Goal: Use online tool/utility: Use online tool/utility

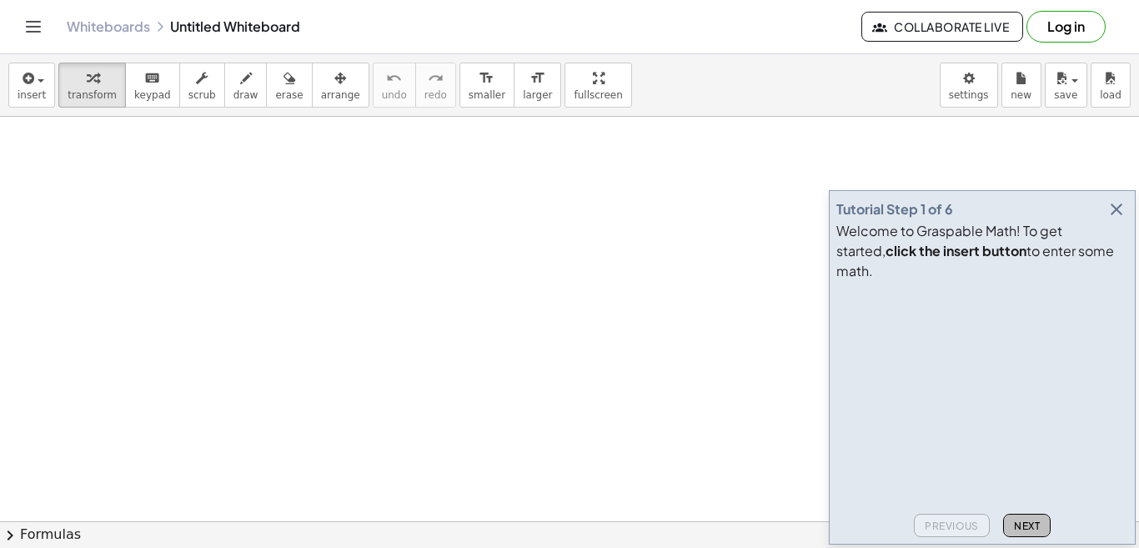
click at [1027, 526] on span "Next" at bounding box center [1027, 526] width 26 height 13
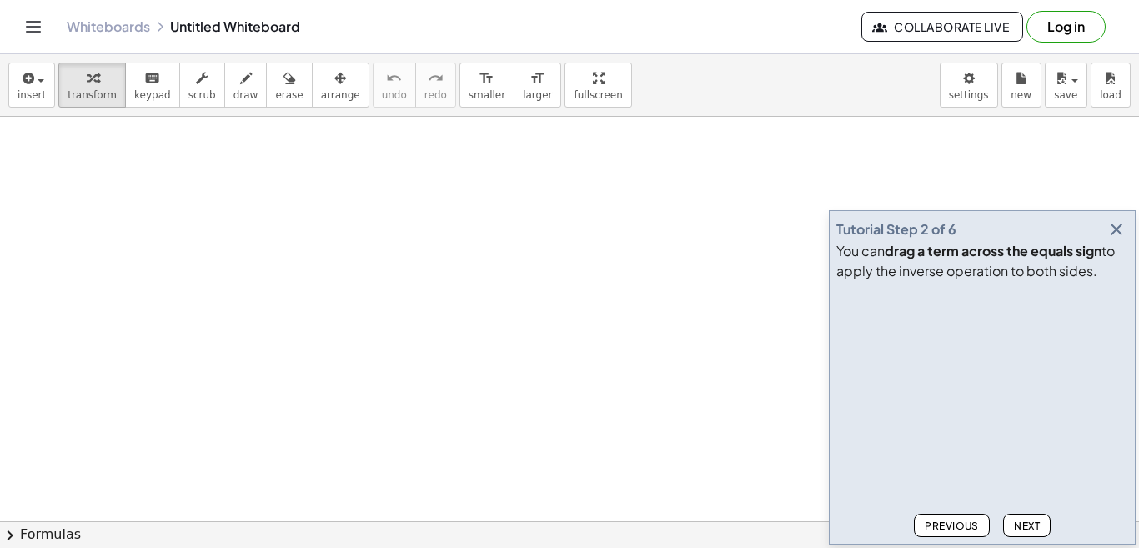
click at [1027, 526] on span "Next" at bounding box center [1027, 526] width 26 height 13
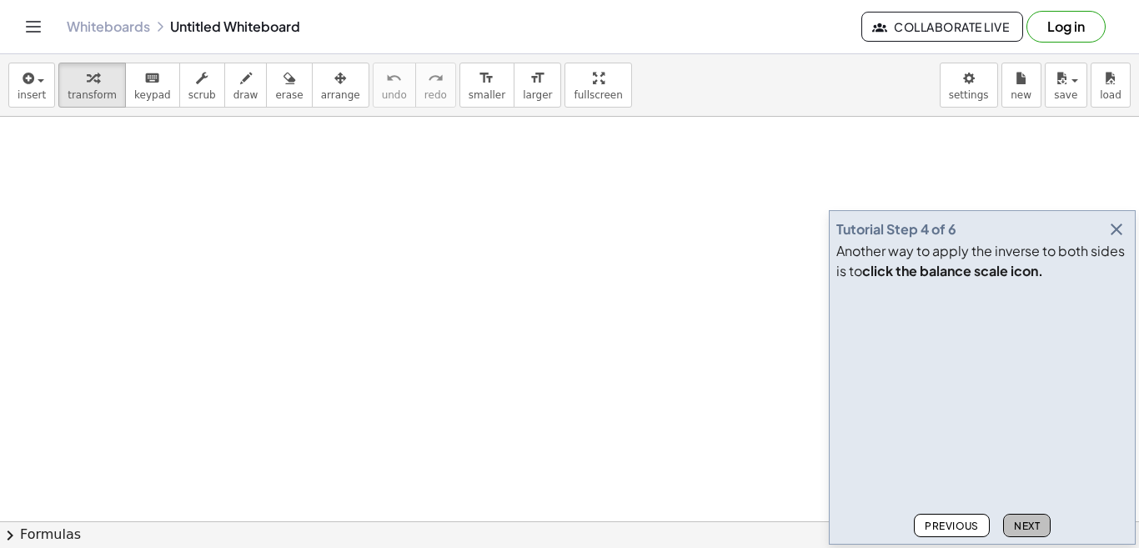
click at [1027, 526] on span "Next" at bounding box center [1027, 526] width 26 height 13
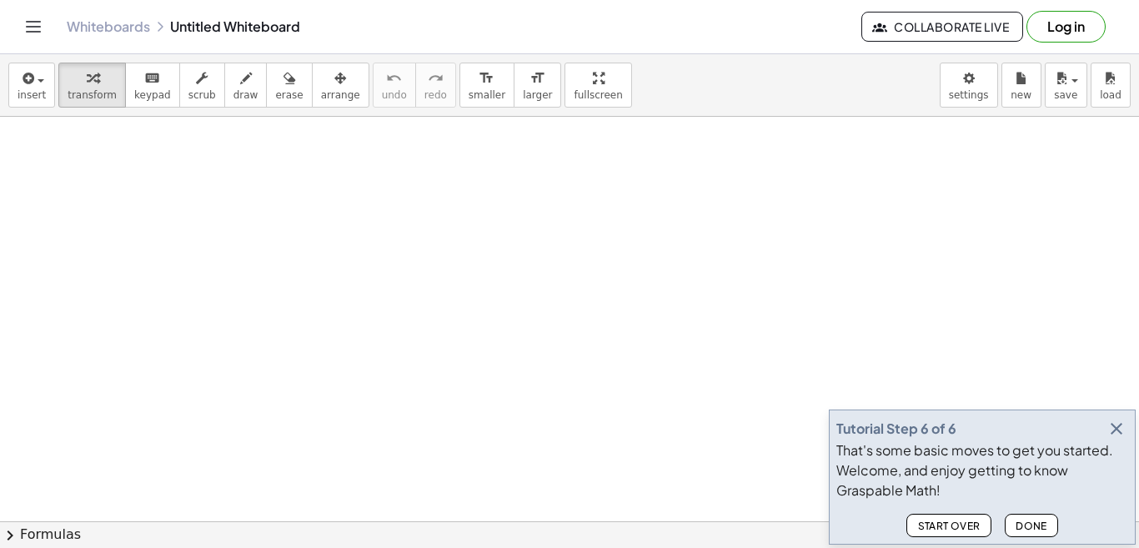
click at [1027, 526] on span "Done" at bounding box center [1032, 526] width 32 height 13
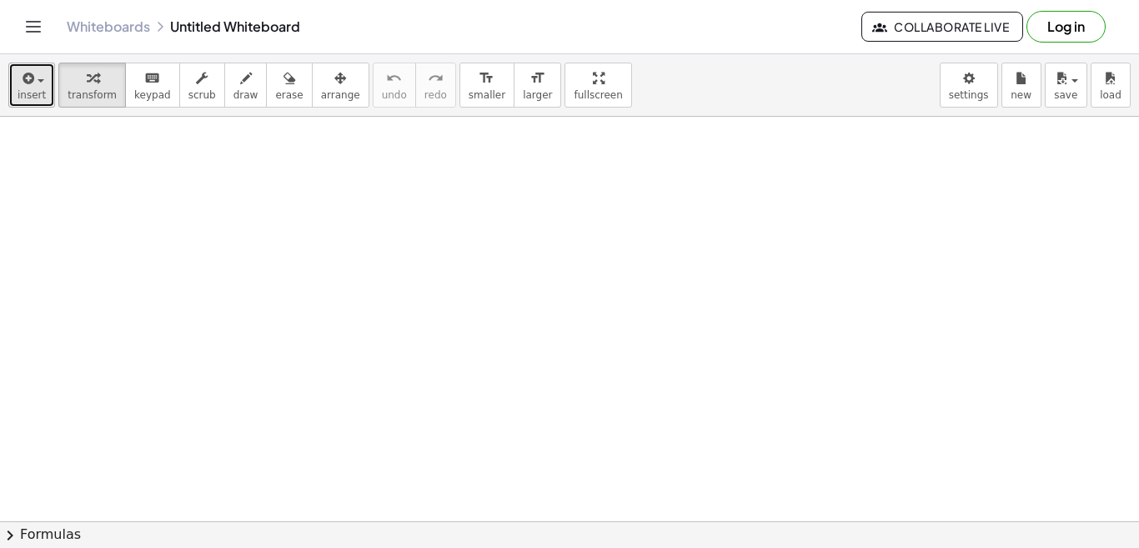
click at [38, 98] on span "insert" at bounding box center [32, 95] width 28 height 12
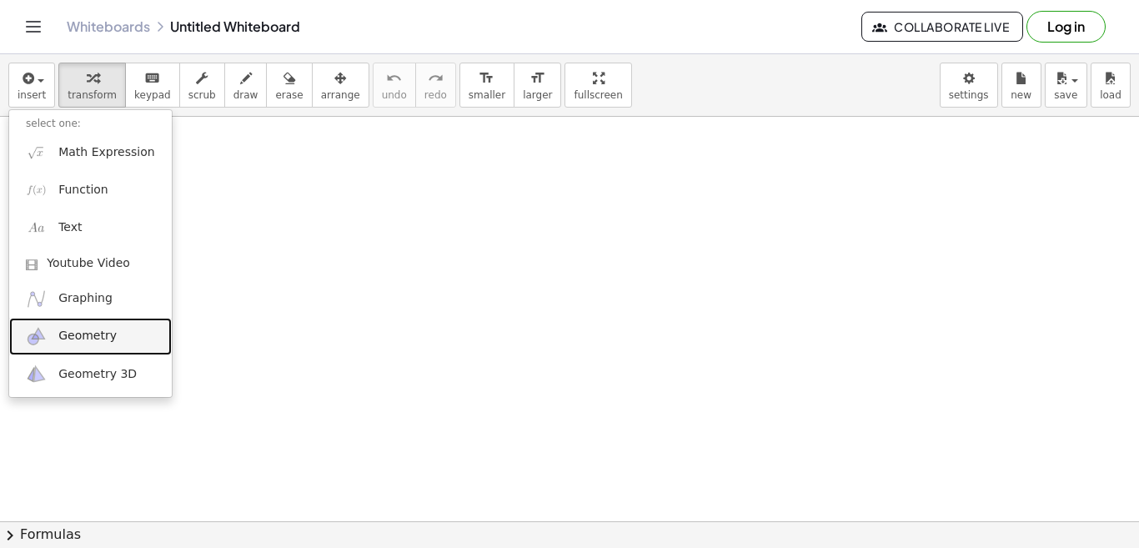
click at [94, 341] on span "Geometry" at bounding box center [87, 336] width 58 height 17
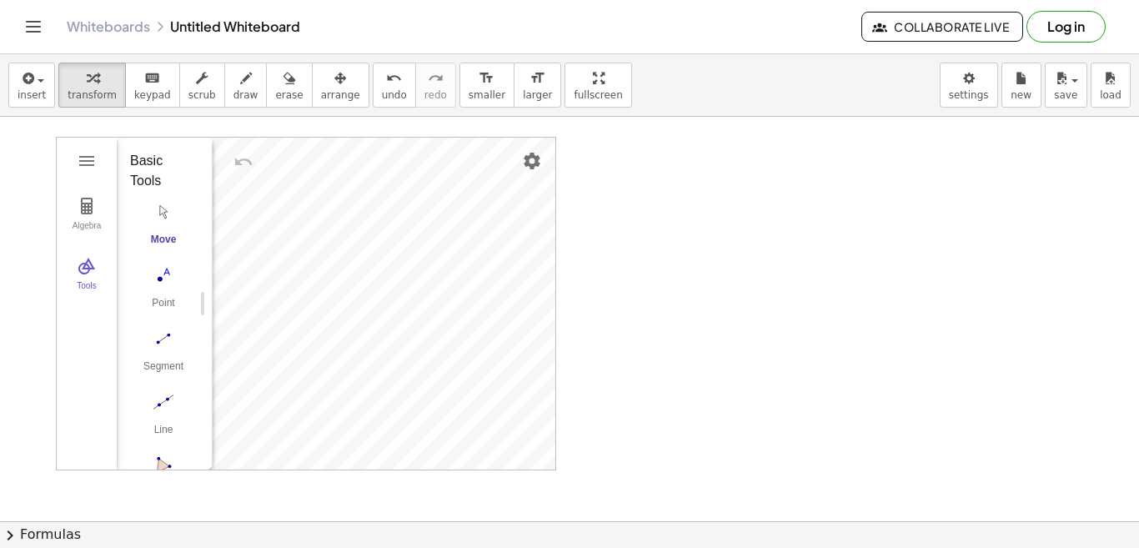
drag, startPoint x: 195, startPoint y: 342, endPoint x: 193, endPoint y: 387, distance: 45.1
click at [193, 387] on div "Basic Tools Move Point Segment Line Polygon Circle with Center through Point Mo…" at bounding box center [158, 385] width 83 height 495
click at [164, 368] on img "Circle with Center through Point. Select center point, then point on circle" at bounding box center [163, 365] width 67 height 27
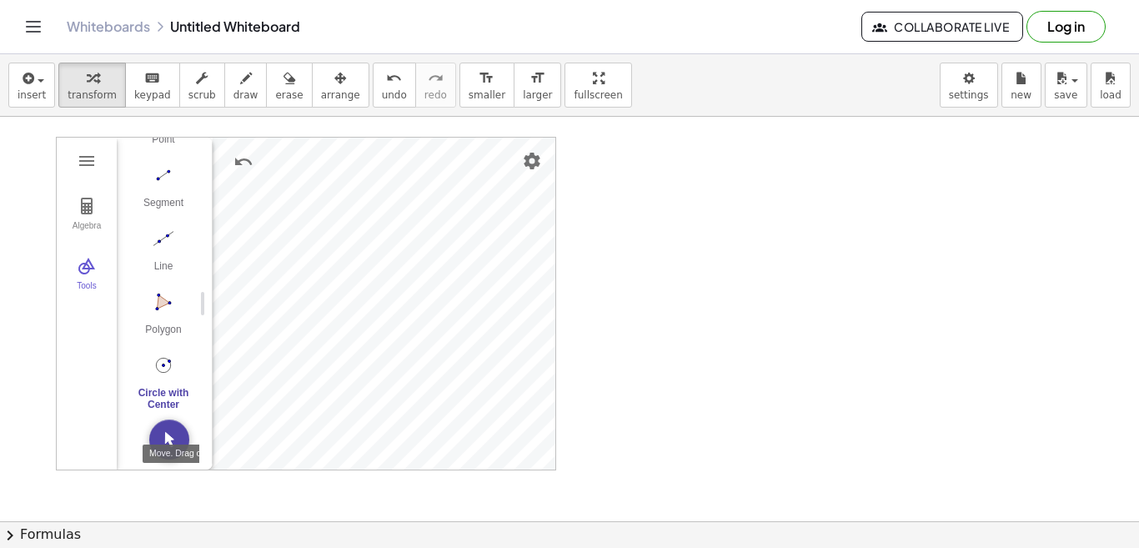
click at [161, 444] on img "Move. Drag or select object" at bounding box center [169, 439] width 40 height 40
click at [159, 197] on div "Segment" at bounding box center [163, 208] width 67 height 23
click at [166, 440] on img "Move. Drag or select object" at bounding box center [169, 439] width 40 height 40
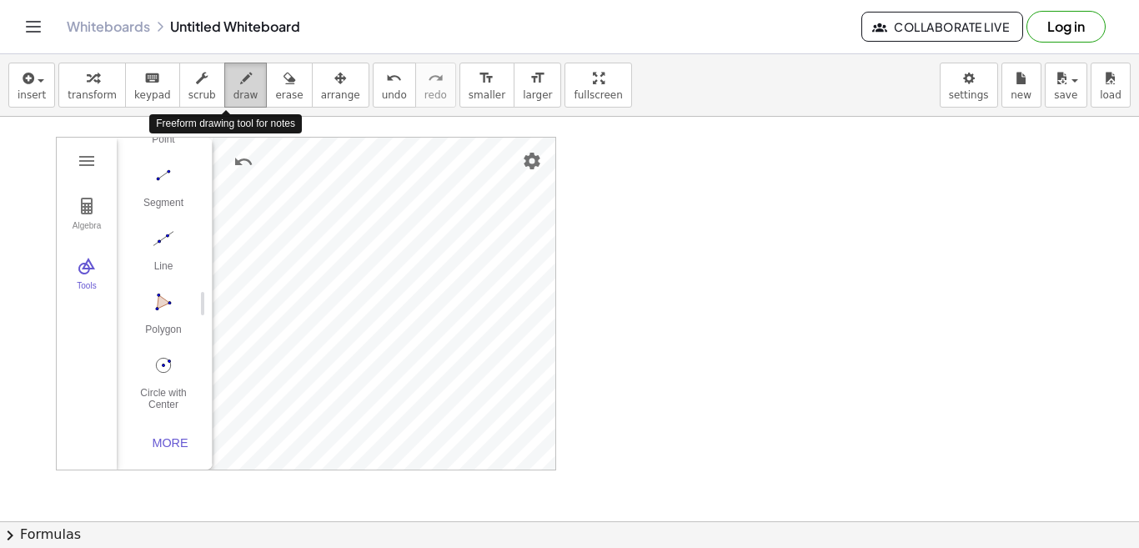
click at [234, 94] on span "draw" at bounding box center [246, 95] width 25 height 12
drag, startPoint x: 371, startPoint y: 324, endPoint x: 396, endPoint y: 324, distance: 25.0
drag, startPoint x: 365, startPoint y: 334, endPoint x: 366, endPoint y: 347, distance: 12.5
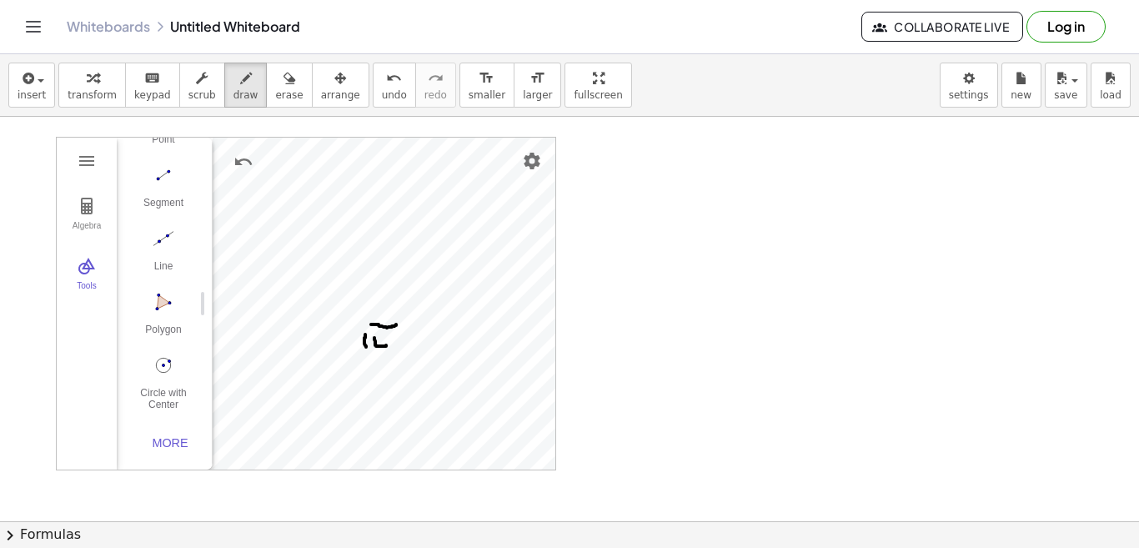
drag, startPoint x: 374, startPoint y: 338, endPoint x: 386, endPoint y: 345, distance: 13.9
drag, startPoint x: 383, startPoint y: 339, endPoint x: 392, endPoint y: 354, distance: 17.6
drag, startPoint x: 396, startPoint y: 339, endPoint x: 396, endPoint y: 348, distance: 9.2
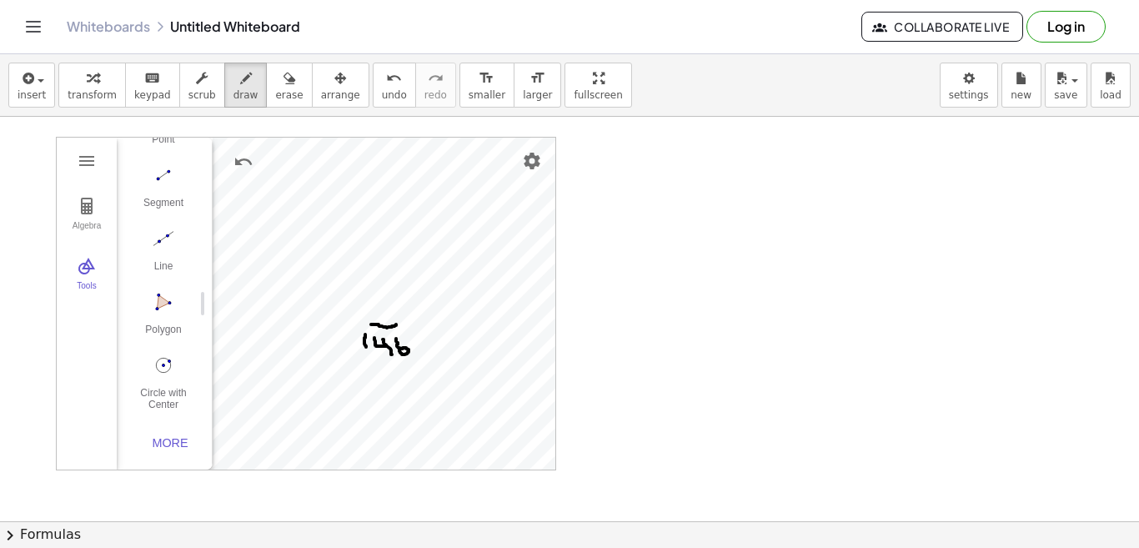
drag, startPoint x: 312, startPoint y: 330, endPoint x: 327, endPoint y: 343, distance: 19.5
drag, startPoint x: 340, startPoint y: 311, endPoint x: 363, endPoint y: 309, distance: 22.7
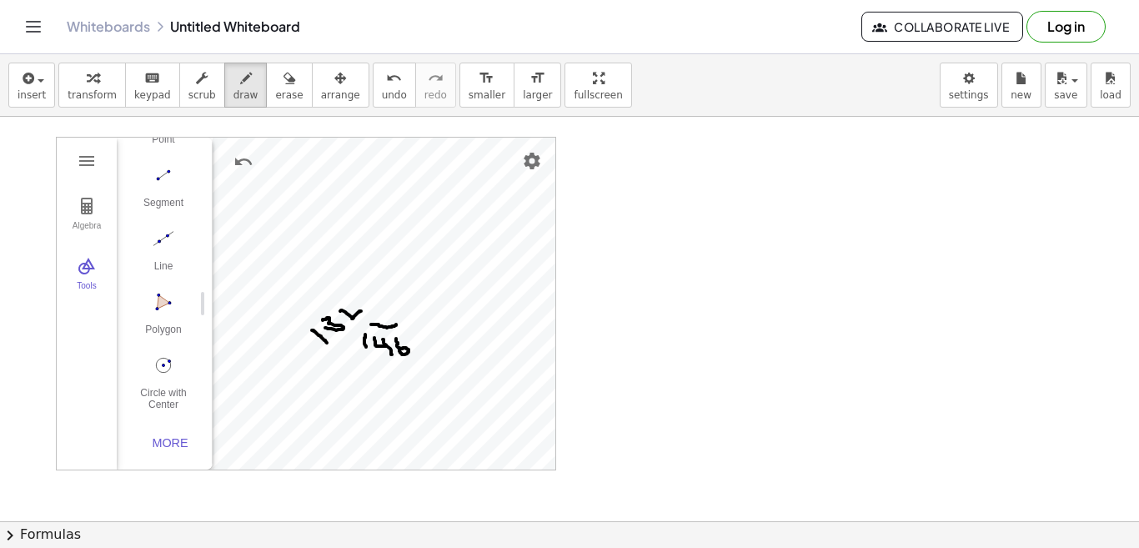
drag, startPoint x: 352, startPoint y: 305, endPoint x: 356, endPoint y: 318, distance: 13.2
click at [75, 86] on div "button" at bounding box center [92, 78] width 49 height 20
click at [395, 271] on img "Name" at bounding box center [394, 271] width 20 height 20
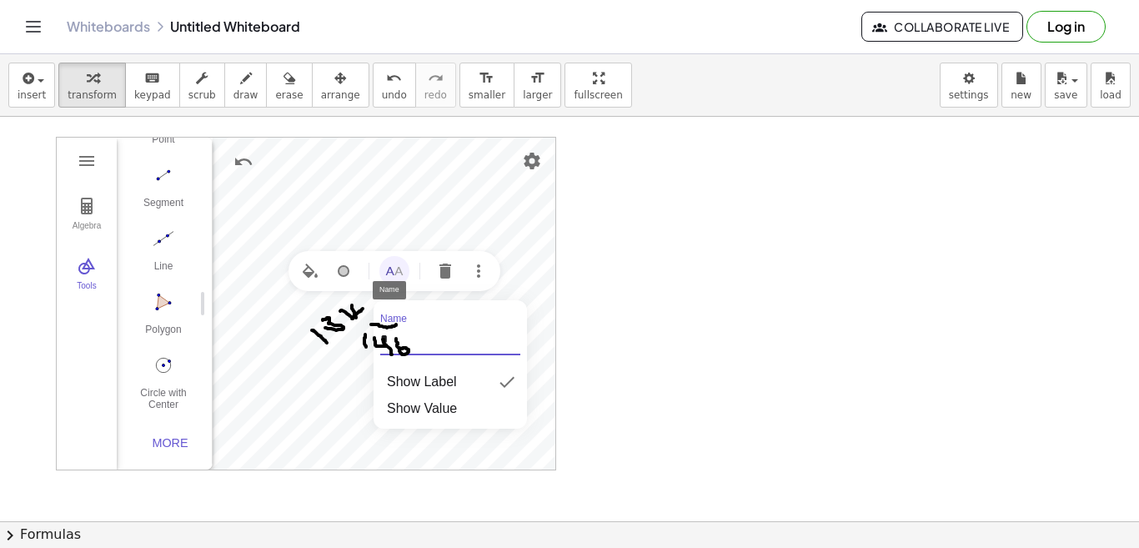
drag, startPoint x: 417, startPoint y: 338, endPoint x: 378, endPoint y: 348, distance: 40.5
click at [378, 348] on div "Name *" at bounding box center [450, 338] width 153 height 48
type input "*"
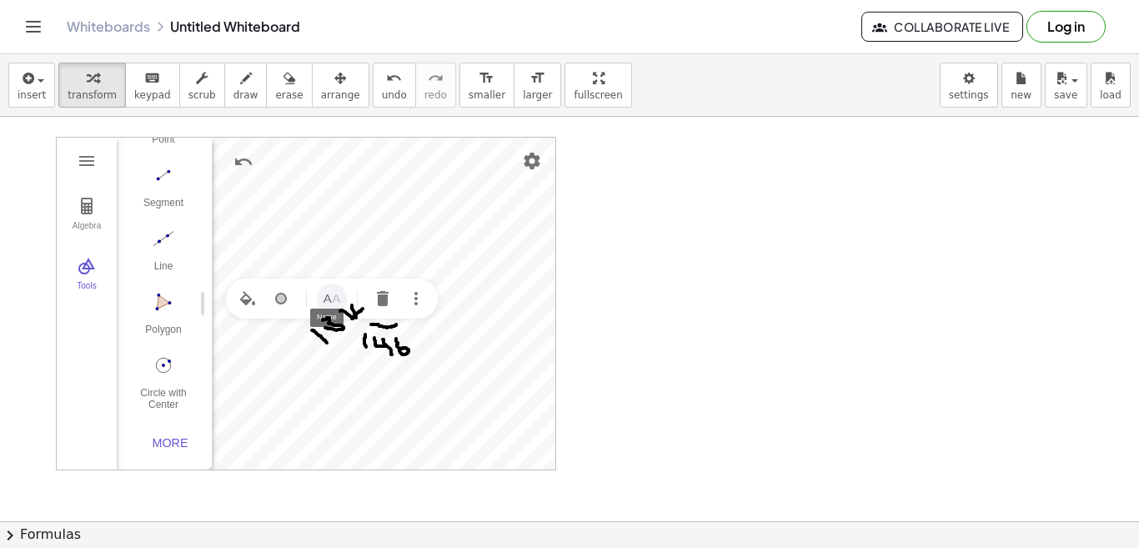
click at [340, 299] on img "Name" at bounding box center [332, 299] width 20 height 20
click at [306, 374] on div "Algebra Tools Point A Point B c = Circle through B with center A Z = Point on c…" at bounding box center [306, 304] width 500 height 334
type input "*"
click at [451, 316] on div "Geometry" at bounding box center [436, 323] width 212 height 40
click at [444, 319] on img "Name" at bounding box center [436, 323] width 20 height 20
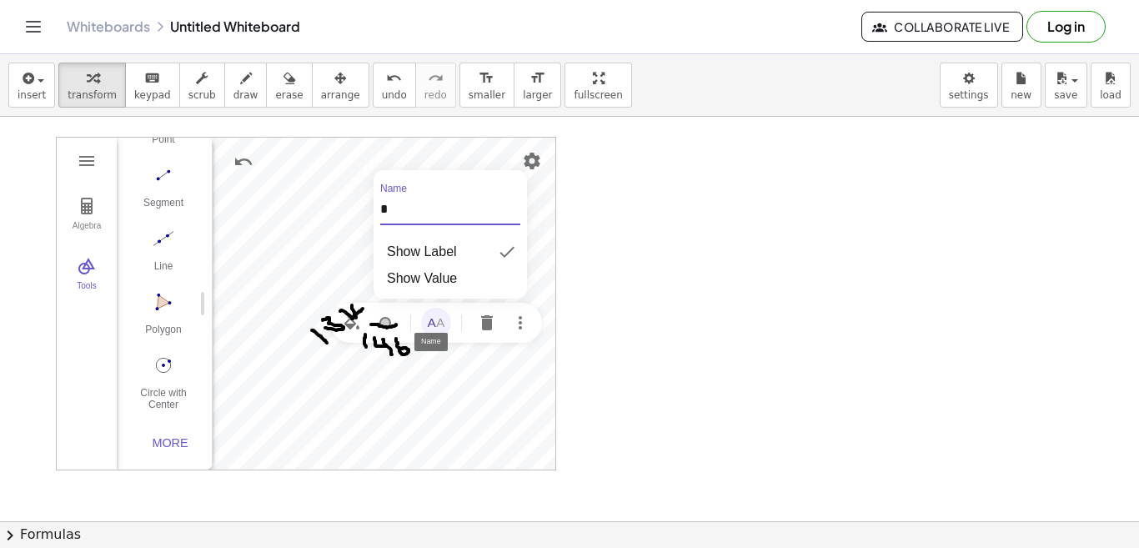
click at [360, 200] on div "Algebra Tools Point A Point B c = Circle through B with center A Z = Point on c…" at bounding box center [306, 304] width 500 height 334
type input "*"
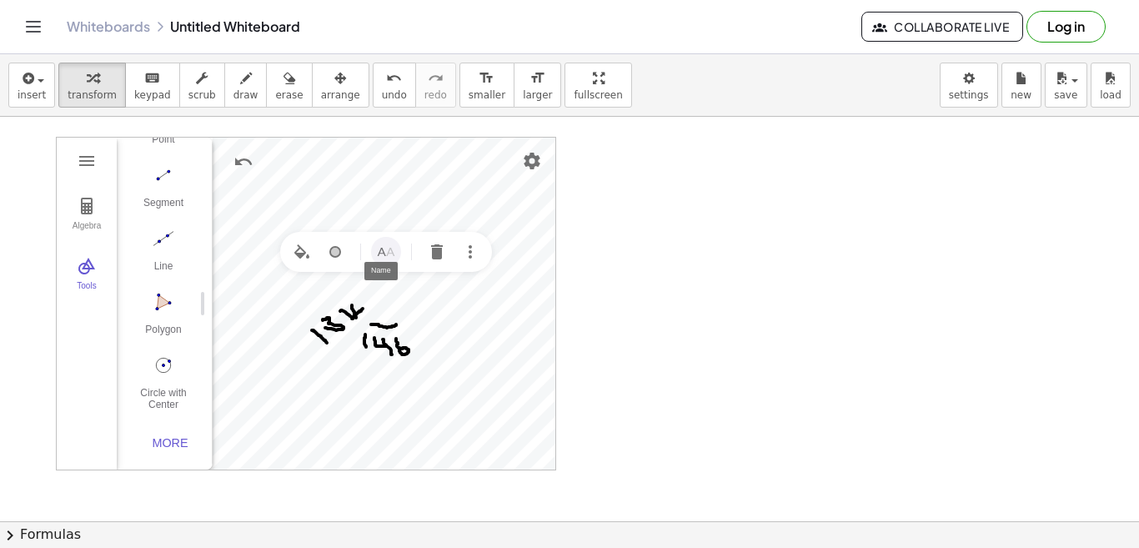
click at [396, 252] on button "Name" at bounding box center [386, 252] width 30 height 30
drag, startPoint x: 402, startPoint y: 330, endPoint x: 374, endPoint y: 324, distance: 29.1
click at [374, 324] on div "Name *" at bounding box center [448, 318] width 153 height 48
type input "*"
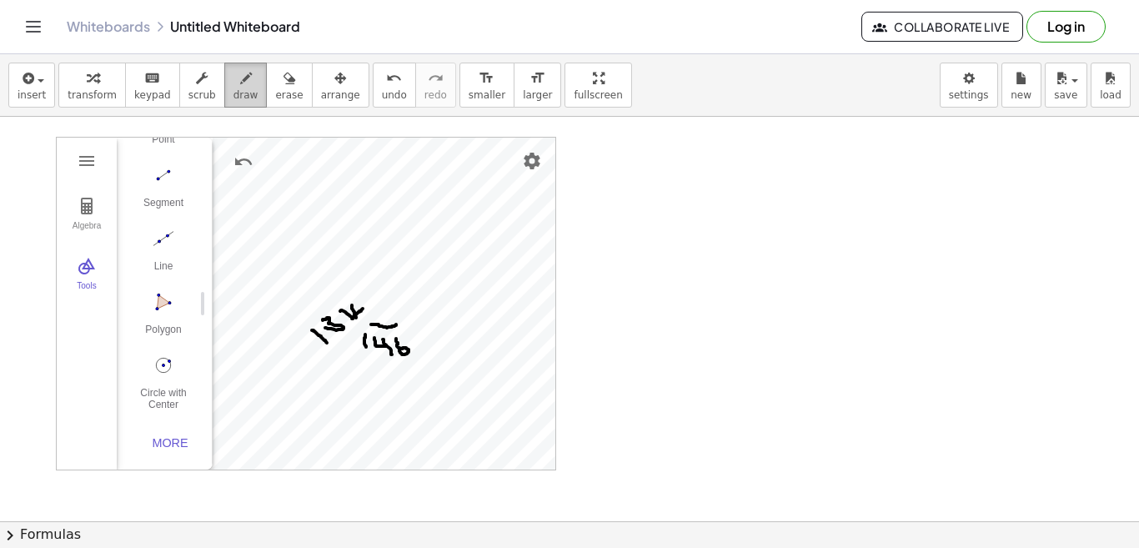
click at [234, 89] on span "draw" at bounding box center [246, 95] width 25 height 12
drag, startPoint x: 625, startPoint y: 155, endPoint x: 625, endPoint y: 169, distance: 14.2
drag, startPoint x: 657, startPoint y: 149, endPoint x: 675, endPoint y: 163, distance: 23.2
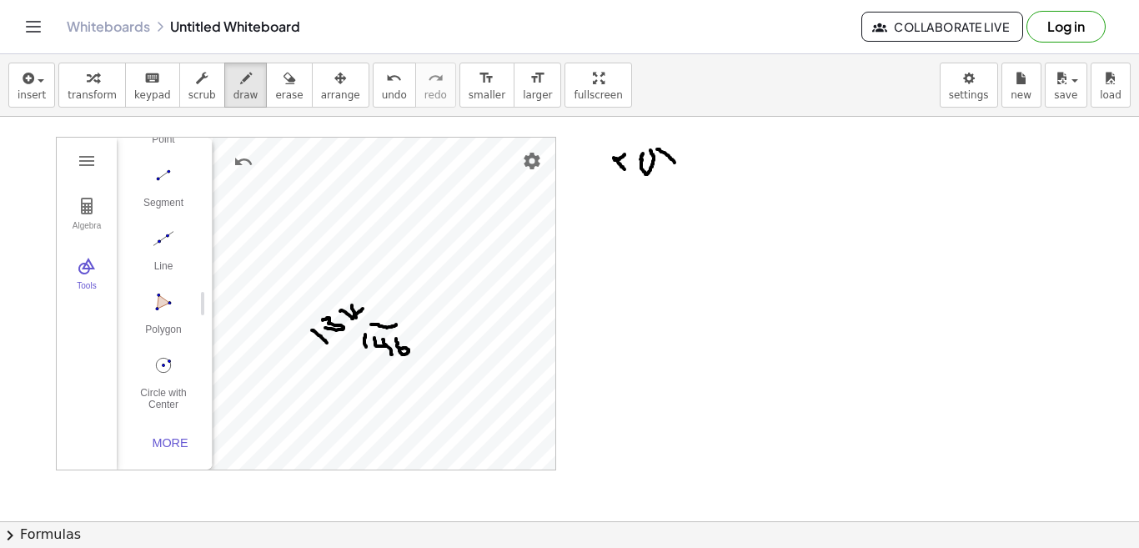
drag, startPoint x: 684, startPoint y: 151, endPoint x: 675, endPoint y: 183, distance: 32.8
drag, startPoint x: 691, startPoint y: 160, endPoint x: 718, endPoint y: 176, distance: 31.0
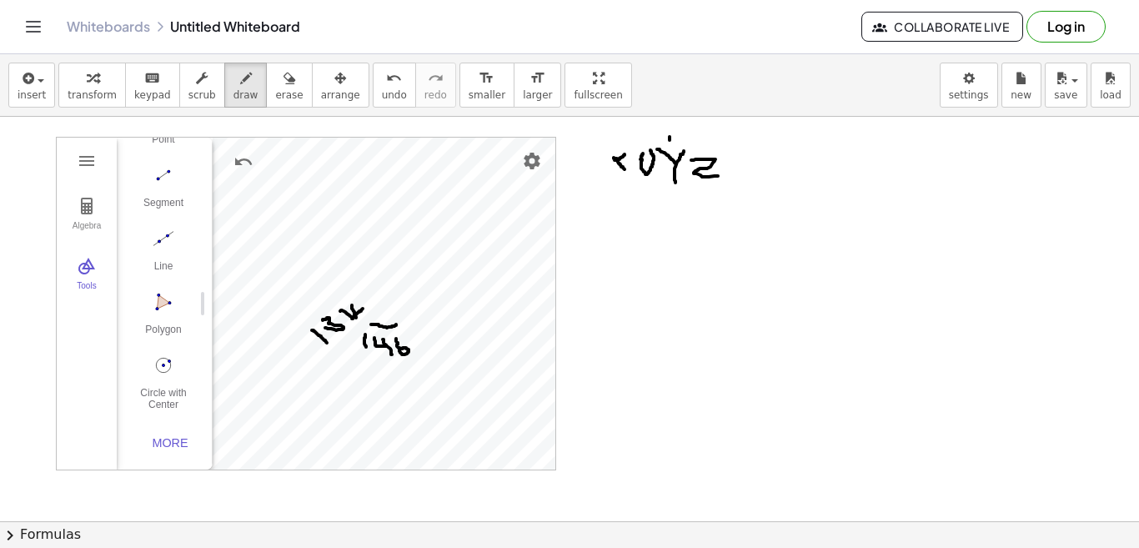
drag, startPoint x: 670, startPoint y: 137, endPoint x: 685, endPoint y: 148, distance: 19.0
drag, startPoint x: 629, startPoint y: 225, endPoint x: 642, endPoint y: 237, distance: 17.7
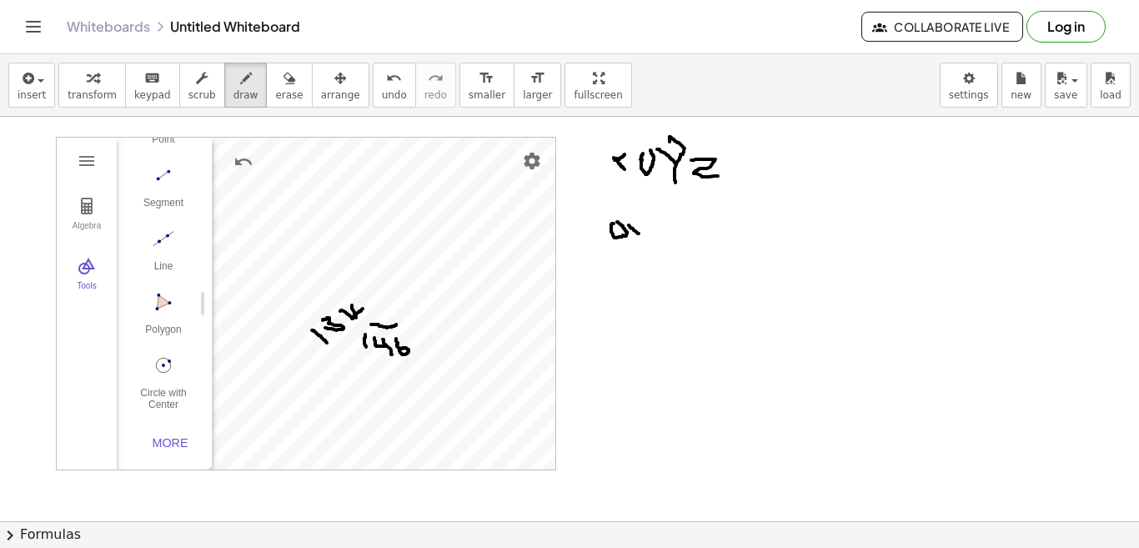
drag, startPoint x: 640, startPoint y: 224, endPoint x: 632, endPoint y: 235, distance: 13.2
drag, startPoint x: 651, startPoint y: 234, endPoint x: 666, endPoint y: 236, distance: 15.2
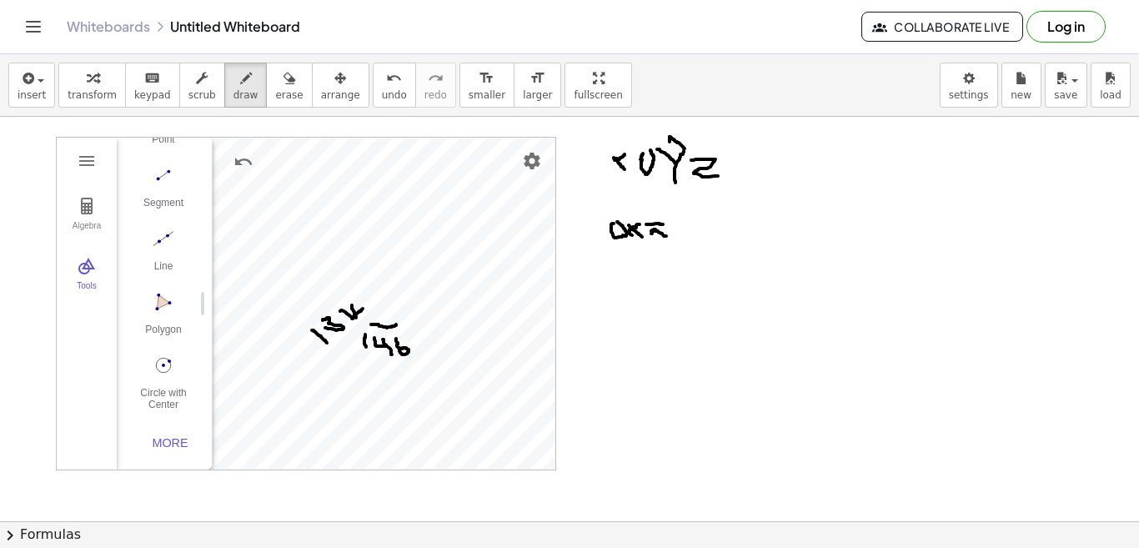
drag, startPoint x: 646, startPoint y: 224, endPoint x: 663, endPoint y: 224, distance: 16.7
drag, startPoint x: 707, startPoint y: 226, endPoint x: 723, endPoint y: 243, distance: 23.0
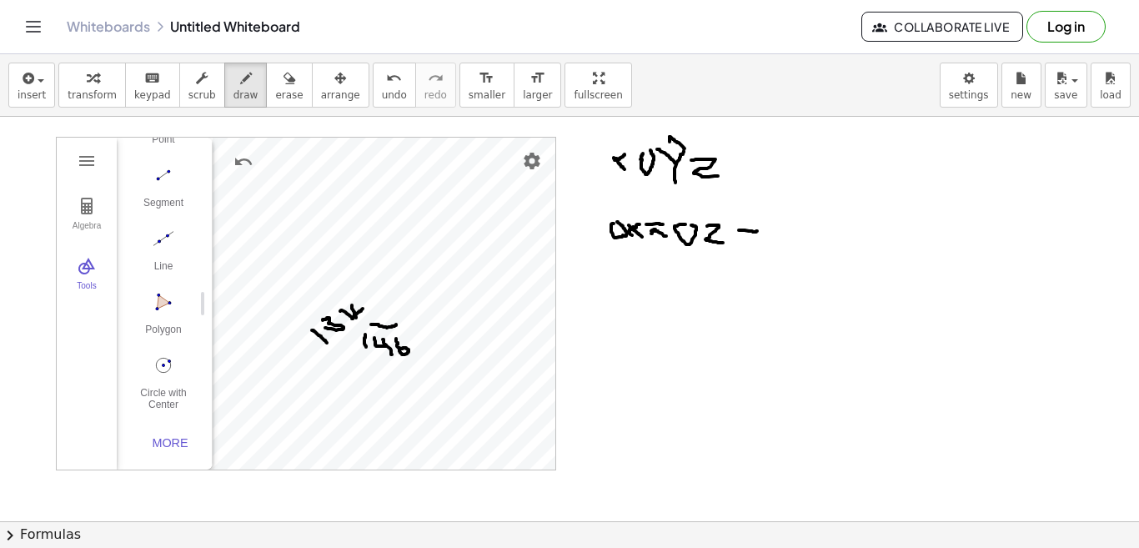
drag, startPoint x: 739, startPoint y: 230, endPoint x: 757, endPoint y: 231, distance: 18.4
drag, startPoint x: 741, startPoint y: 240, endPoint x: 765, endPoint y: 245, distance: 24.7
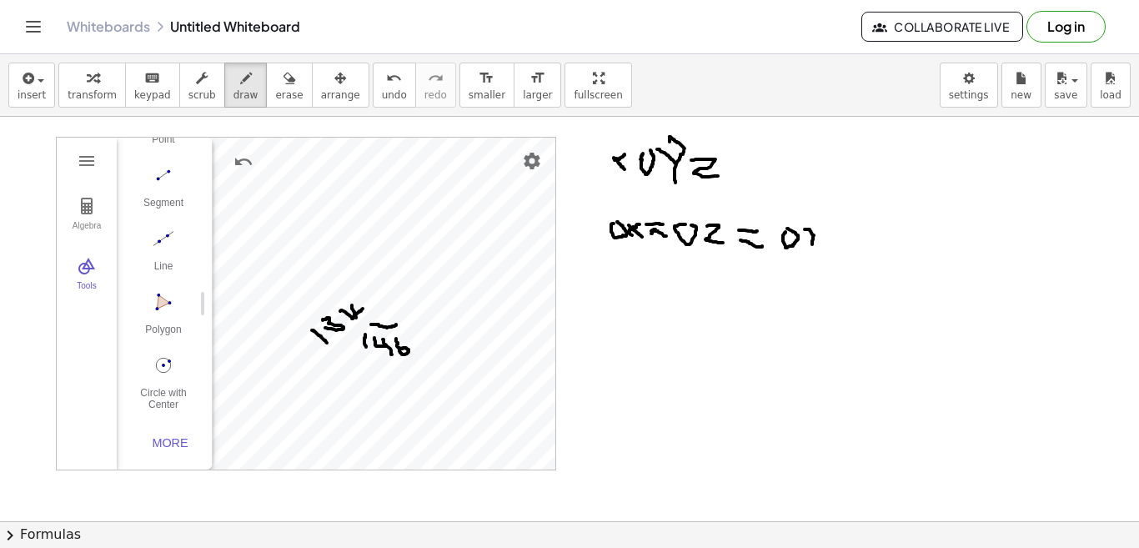
drag, startPoint x: 805, startPoint y: 229, endPoint x: 812, endPoint y: 244, distance: 16.8
drag, startPoint x: 822, startPoint y: 233, endPoint x: 806, endPoint y: 270, distance: 41.1
drag, startPoint x: 930, startPoint y: 222, endPoint x: 946, endPoint y: 269, distance: 50.1
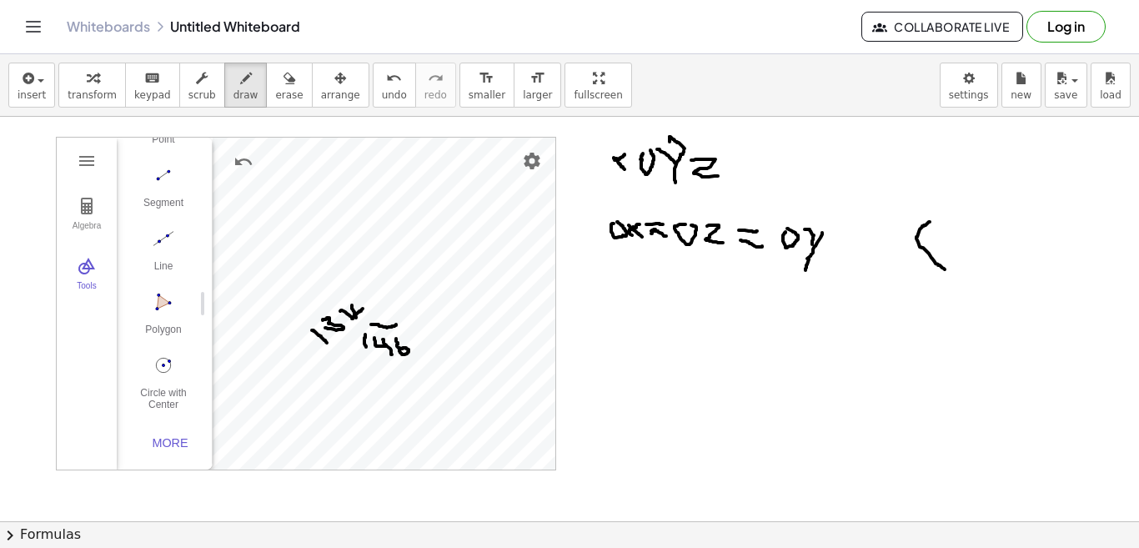
drag, startPoint x: 945, startPoint y: 236, endPoint x: 961, endPoint y: 227, distance: 18.3
drag, startPoint x: 978, startPoint y: 235, endPoint x: 996, endPoint y: 260, distance: 30.5
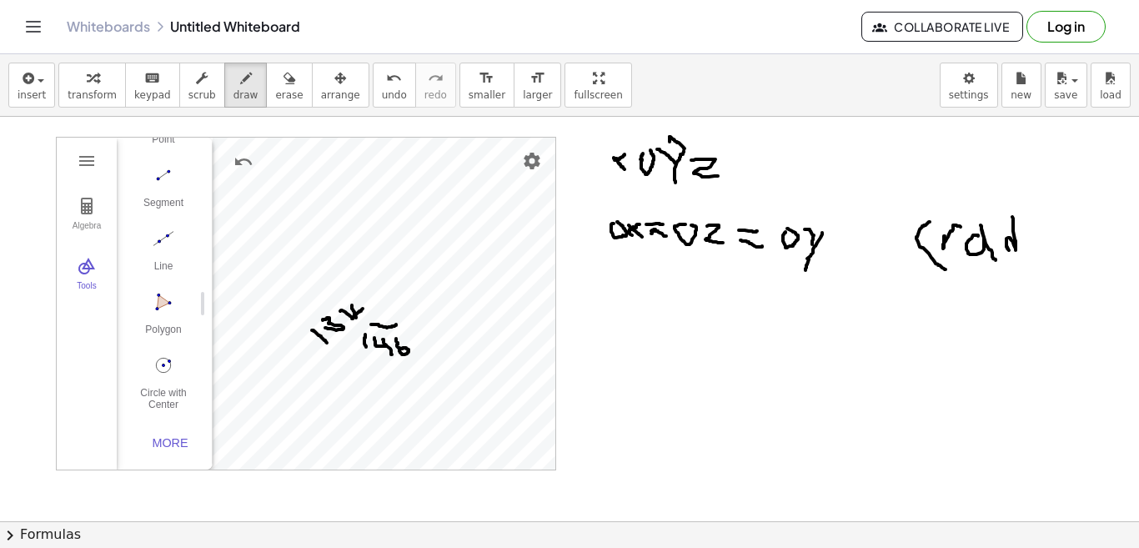
drag, startPoint x: 1012, startPoint y: 217, endPoint x: 1012, endPoint y: 255, distance: 38.4
drag, startPoint x: 1022, startPoint y: 238, endPoint x: 1029, endPoint y: 252, distance: 15.7
drag, startPoint x: 1037, startPoint y: 237, endPoint x: 1046, endPoint y: 252, distance: 17.2
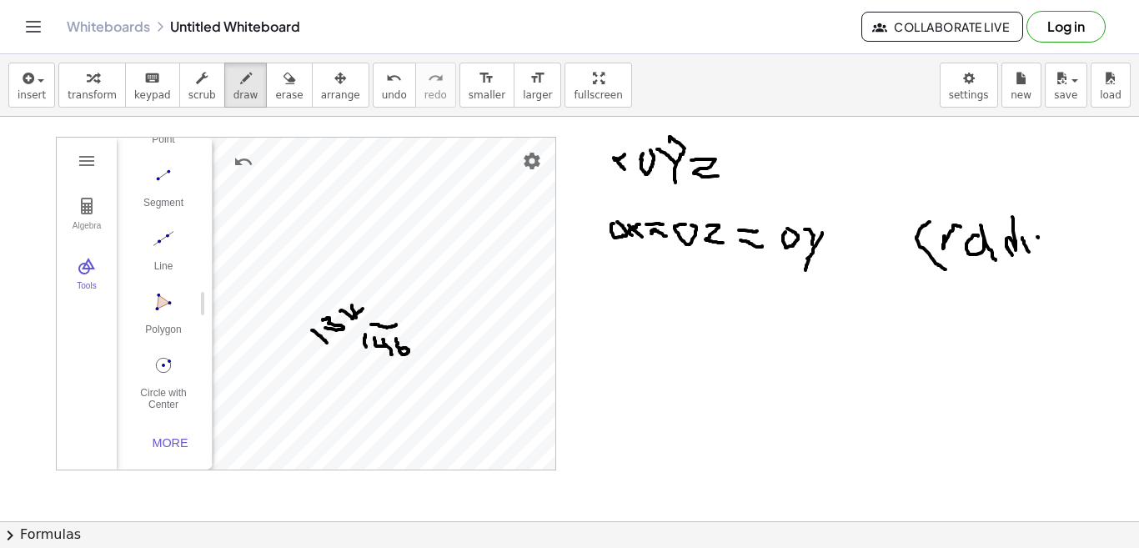
drag, startPoint x: 1023, startPoint y: 228, endPoint x: 967, endPoint y: 245, distance: 59.4
drag, startPoint x: 1047, startPoint y: 196, endPoint x: 1034, endPoint y: 276, distance: 81.2
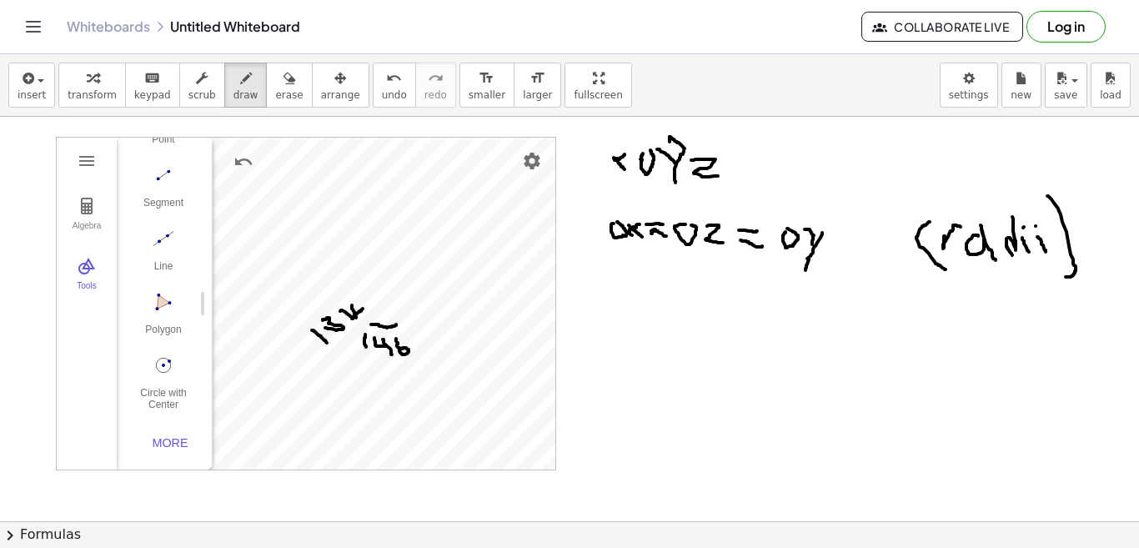
drag, startPoint x: 599, startPoint y: 271, endPoint x: 602, endPoint y: 297, distance: 26.1
drag, startPoint x: 610, startPoint y: 284, endPoint x: 620, endPoint y: 294, distance: 14.2
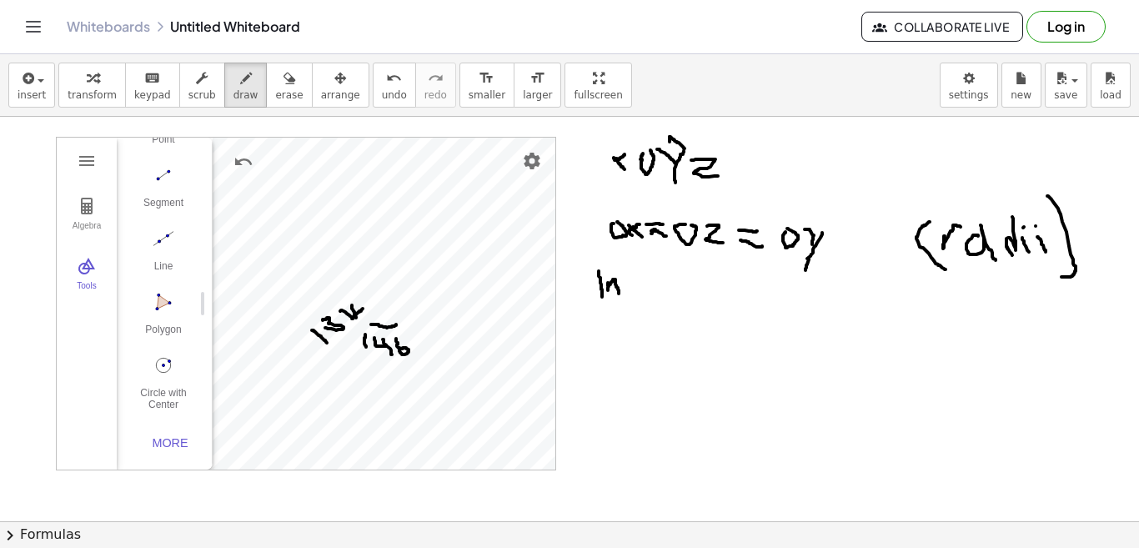
drag, startPoint x: 638, startPoint y: 278, endPoint x: 630, endPoint y: 288, distance: 12.5
drag, startPoint x: 638, startPoint y: 279, endPoint x: 627, endPoint y: 289, distance: 14.2
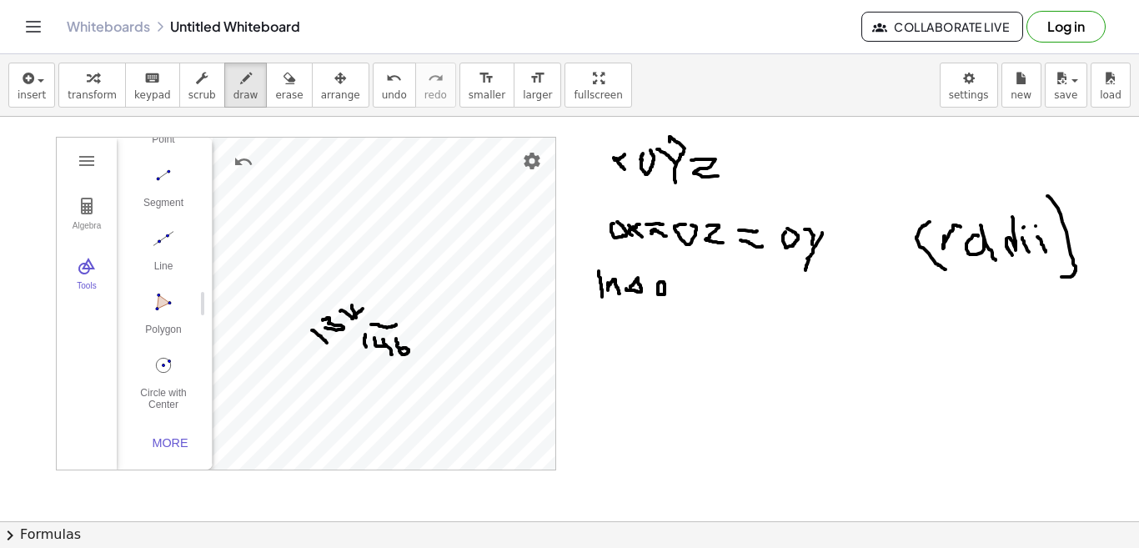
drag, startPoint x: 672, startPoint y: 281, endPoint x: 687, endPoint y: 294, distance: 19.5
drag, startPoint x: 679, startPoint y: 284, endPoint x: 669, endPoint y: 291, distance: 12.5
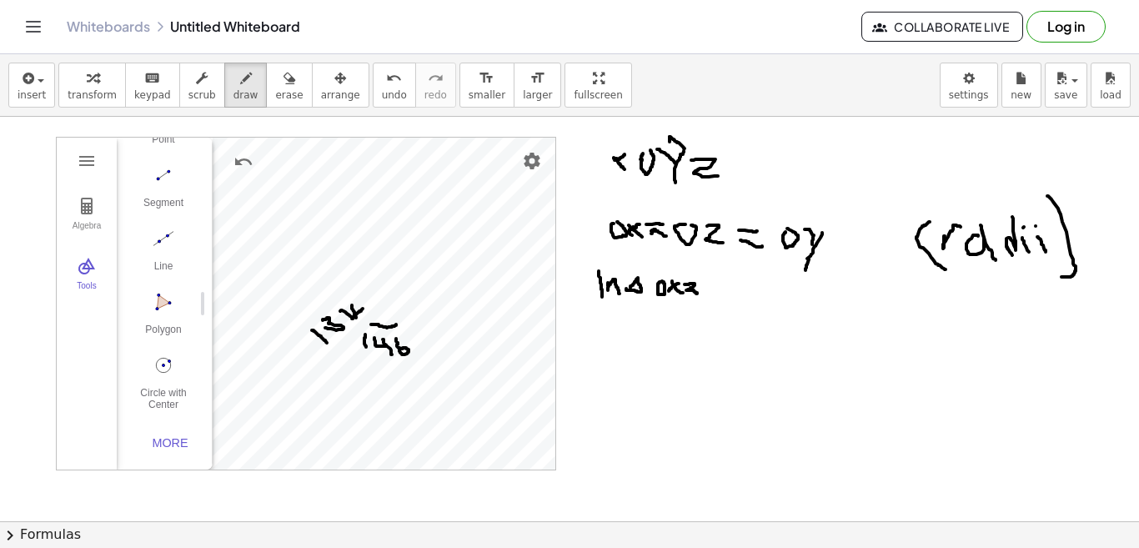
drag, startPoint x: 685, startPoint y: 284, endPoint x: 698, endPoint y: 291, distance: 14.9
drag, startPoint x: 595, startPoint y: 320, endPoint x: 610, endPoint y: 329, distance: 18.3
drag, startPoint x: 610, startPoint y: 314, endPoint x: 601, endPoint y: 334, distance: 22.0
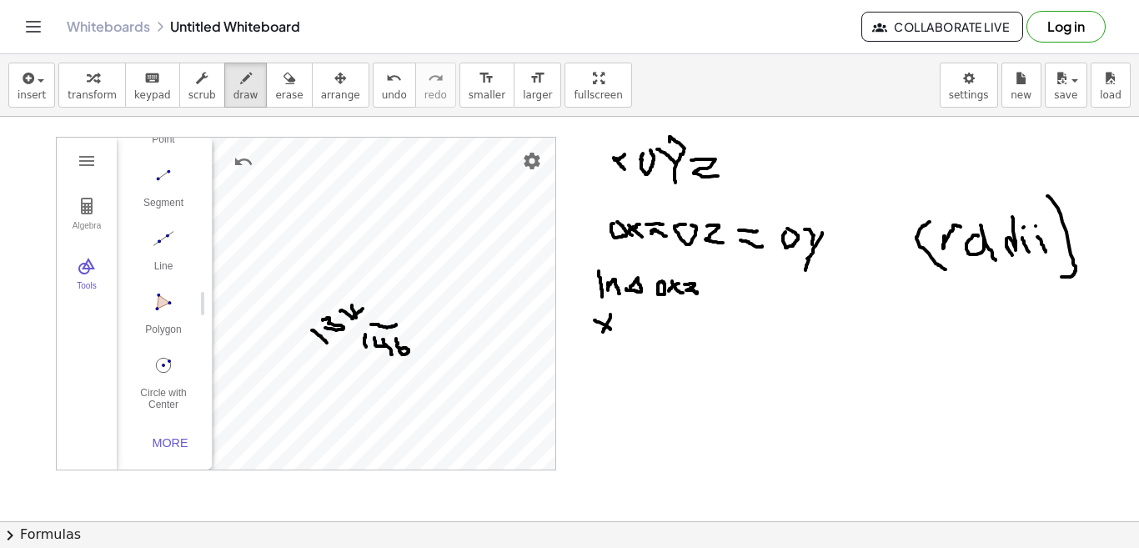
drag, startPoint x: 620, startPoint y: 313, endPoint x: 634, endPoint y: 326, distance: 19.5
drag, startPoint x: 631, startPoint y: 306, endPoint x: 623, endPoint y: 334, distance: 29.6
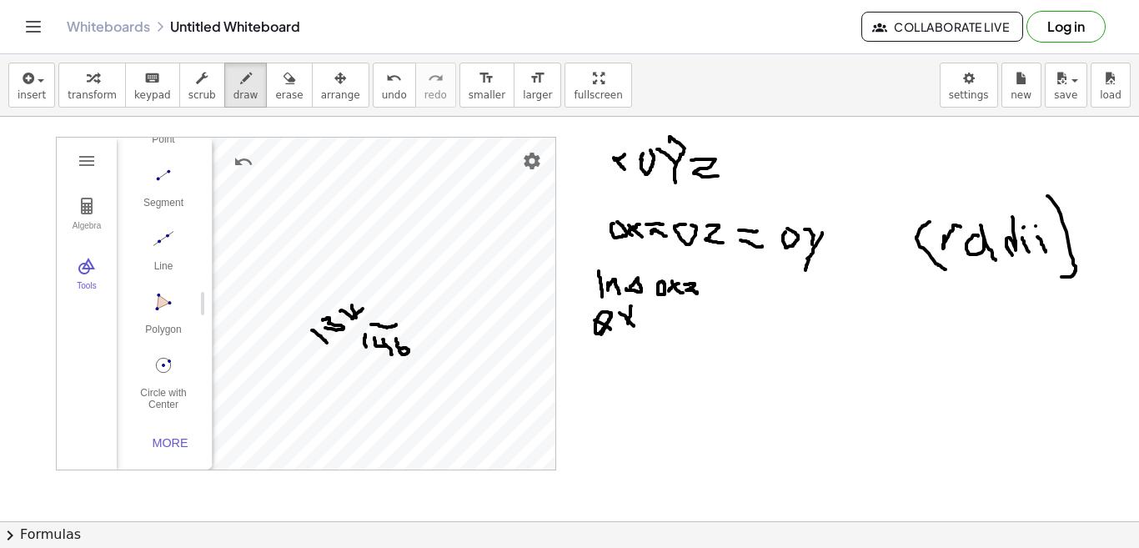
drag, startPoint x: 645, startPoint y: 313, endPoint x: 660, endPoint y: 316, distance: 15.4
drag, startPoint x: 651, startPoint y: 324, endPoint x: 664, endPoint y: 326, distance: 12.8
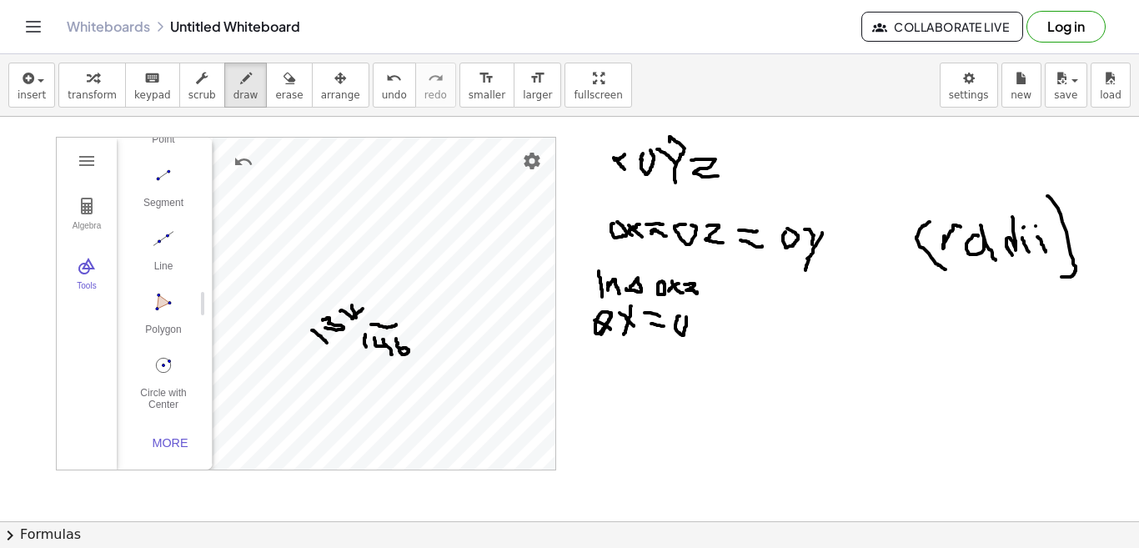
drag, startPoint x: 696, startPoint y: 315, endPoint x: 719, endPoint y: 334, distance: 29.7
drag, startPoint x: 598, startPoint y: 316, endPoint x: 612, endPoint y: 314, distance: 14.4
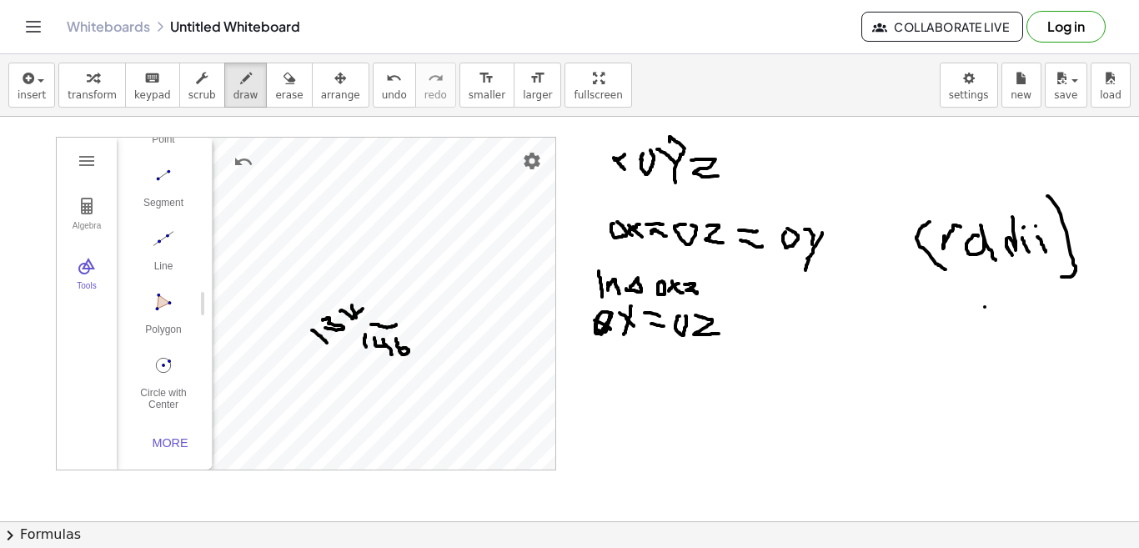
drag, startPoint x: 334, startPoint y: 335, endPoint x: 343, endPoint y: 347, distance: 14.3
drag, startPoint x: 387, startPoint y: 265, endPoint x: 399, endPoint y: 271, distance: 13.1
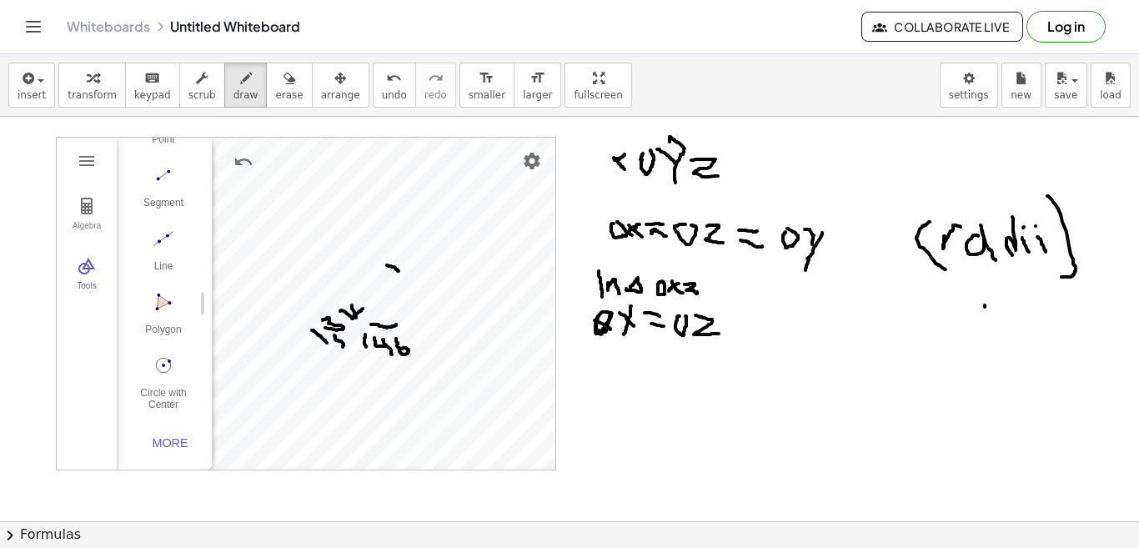
drag, startPoint x: 902, startPoint y: 341, endPoint x: 791, endPoint y: 424, distance: 138.3
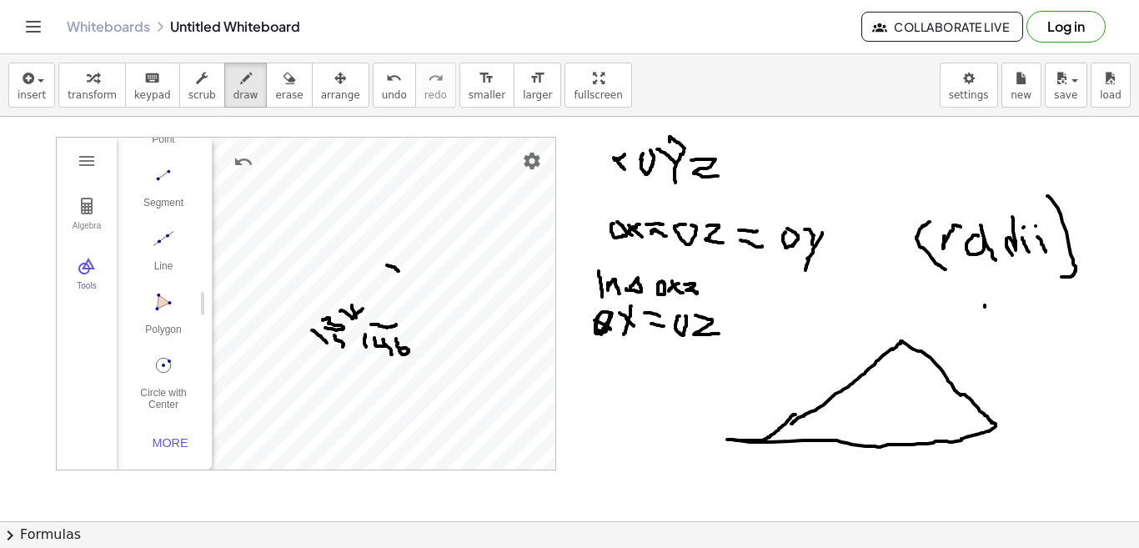
drag, startPoint x: 901, startPoint y: 341, endPoint x: 796, endPoint y: 414, distance: 127.5
drag, startPoint x: 836, startPoint y: 369, endPoint x: 871, endPoint y: 413, distance: 55.7
drag, startPoint x: 957, startPoint y: 379, endPoint x: 937, endPoint y: 403, distance: 31.4
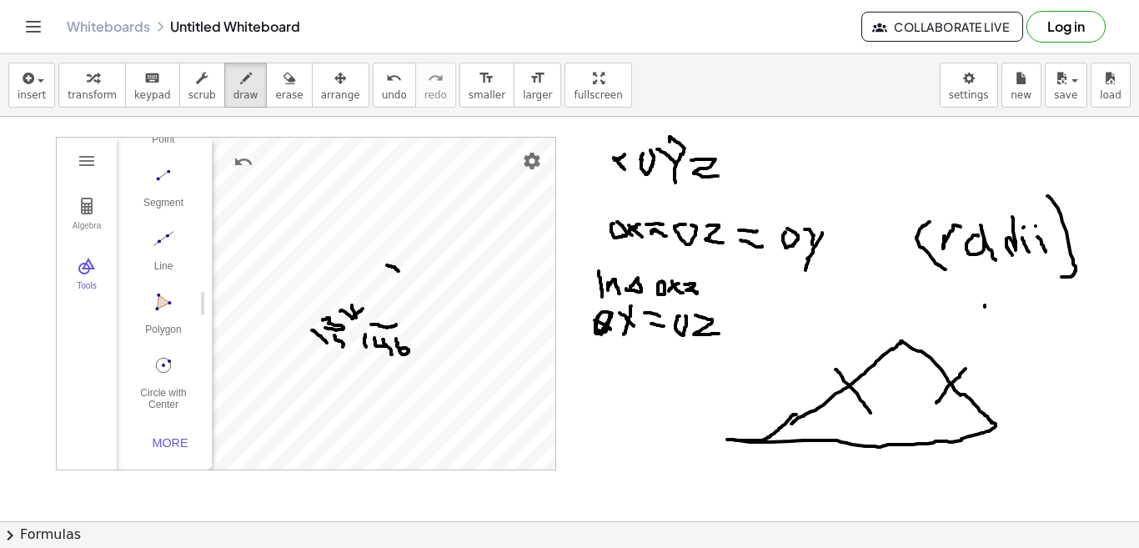
drag, startPoint x: 805, startPoint y: 415, endPoint x: 839, endPoint y: 428, distance: 36.4
drag, startPoint x: 970, startPoint y: 404, endPoint x: 966, endPoint y: 442, distance: 37.8
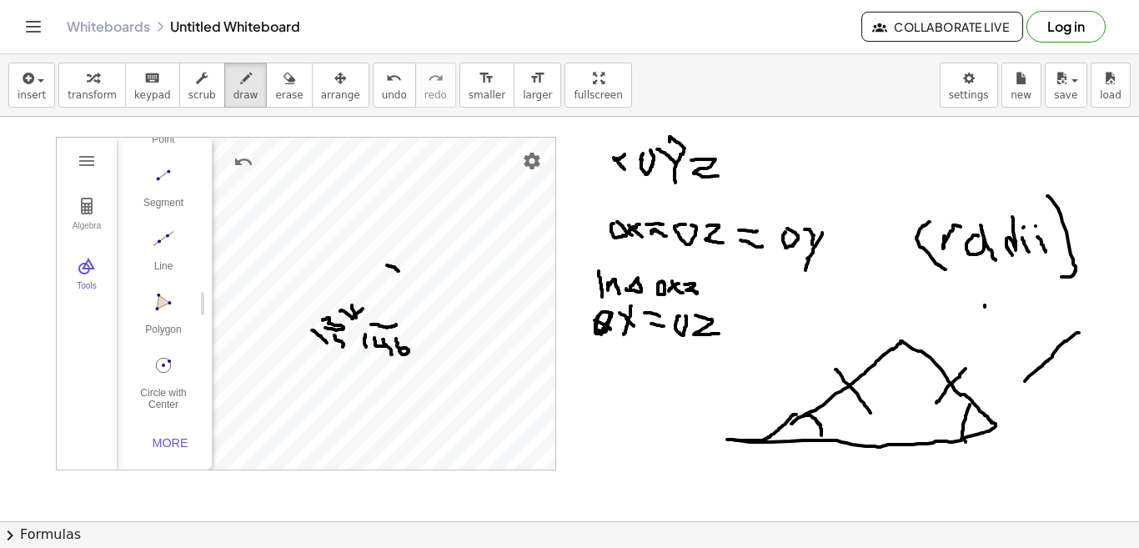
drag, startPoint x: 1079, startPoint y: 333, endPoint x: 1020, endPoint y: 385, distance: 79.2
drag, startPoint x: 1076, startPoint y: 328, endPoint x: 1024, endPoint y: 393, distance: 83.1
drag, startPoint x: 1045, startPoint y: 349, endPoint x: 1065, endPoint y: 361, distance: 23.6
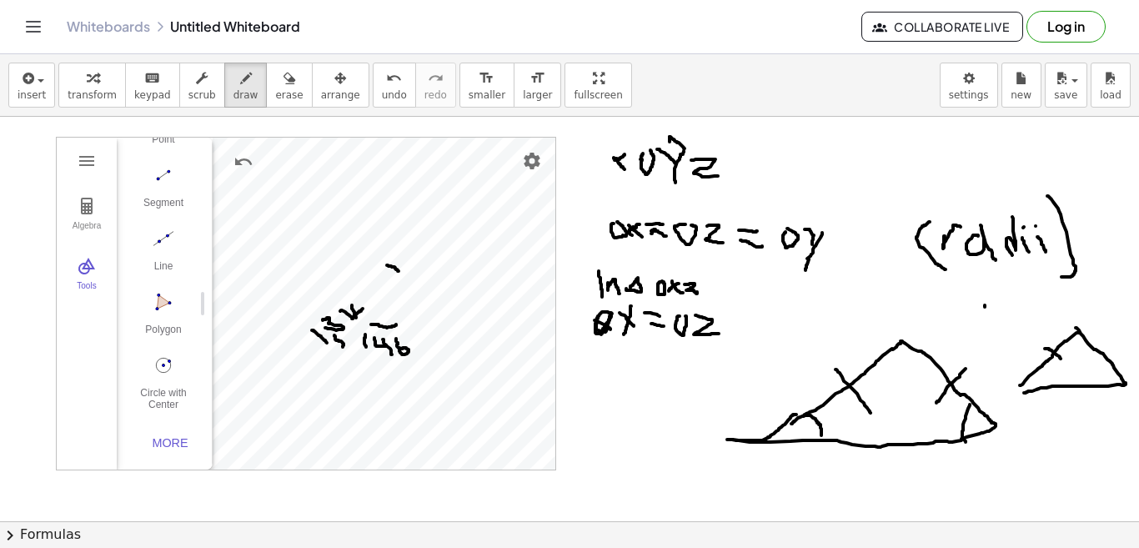
drag, startPoint x: 1102, startPoint y: 344, endPoint x: 1087, endPoint y: 362, distance: 23.7
drag, startPoint x: 1038, startPoint y: 371, endPoint x: 1054, endPoint y: 384, distance: 20.7
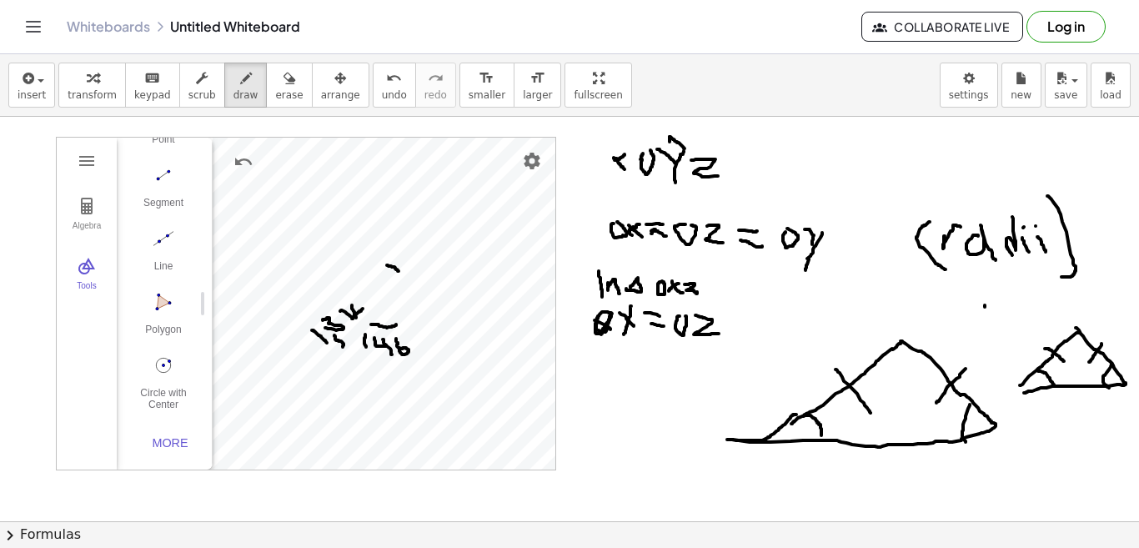
drag, startPoint x: 1112, startPoint y: 364, endPoint x: 1109, endPoint y: 388, distance: 23.5
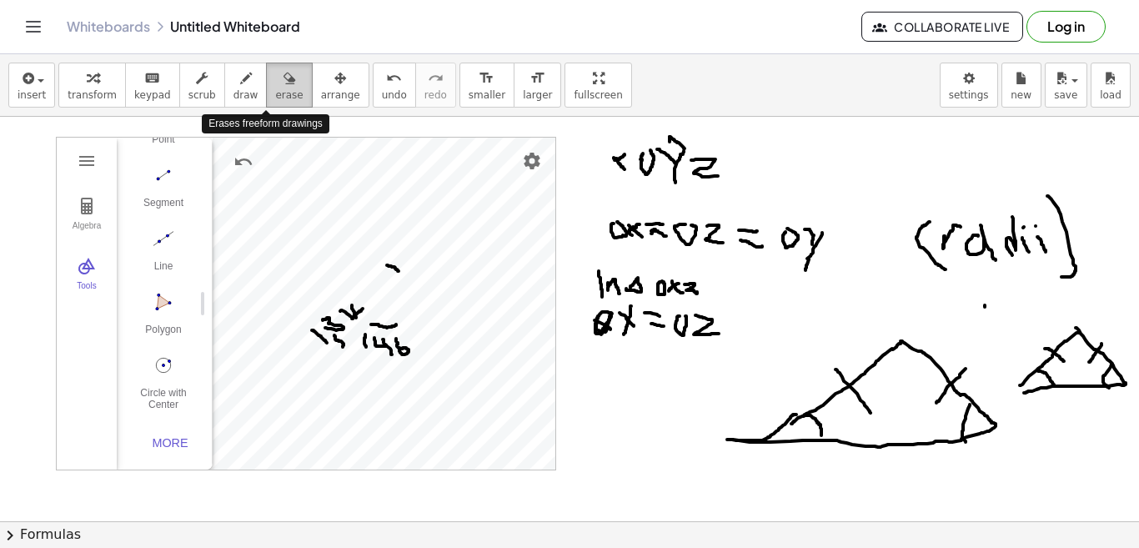
click at [284, 86] on icon "button" at bounding box center [290, 78] width 12 height 20
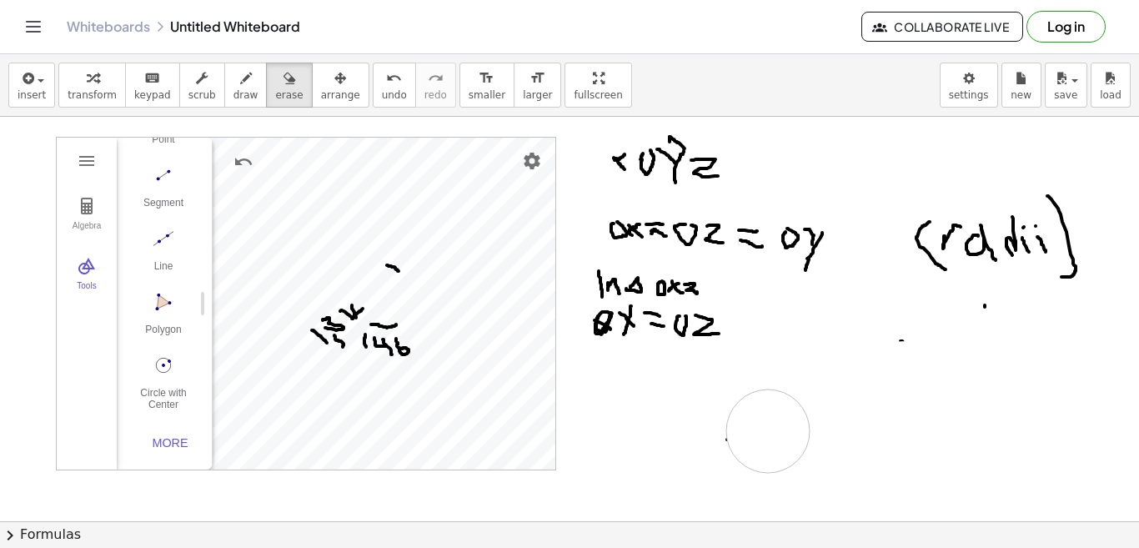
drag, startPoint x: 939, startPoint y: 461, endPoint x: 739, endPoint y: 401, distance: 209.0
drag, startPoint x: 600, startPoint y: 357, endPoint x: 595, endPoint y: 373, distance: 16.6
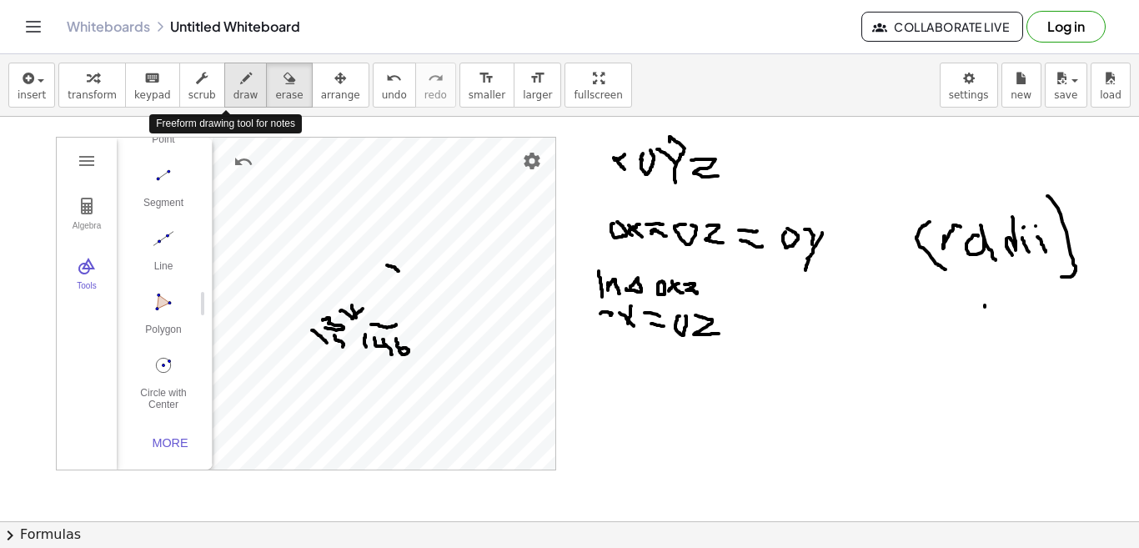
click at [234, 95] on span "draw" at bounding box center [246, 95] width 25 height 12
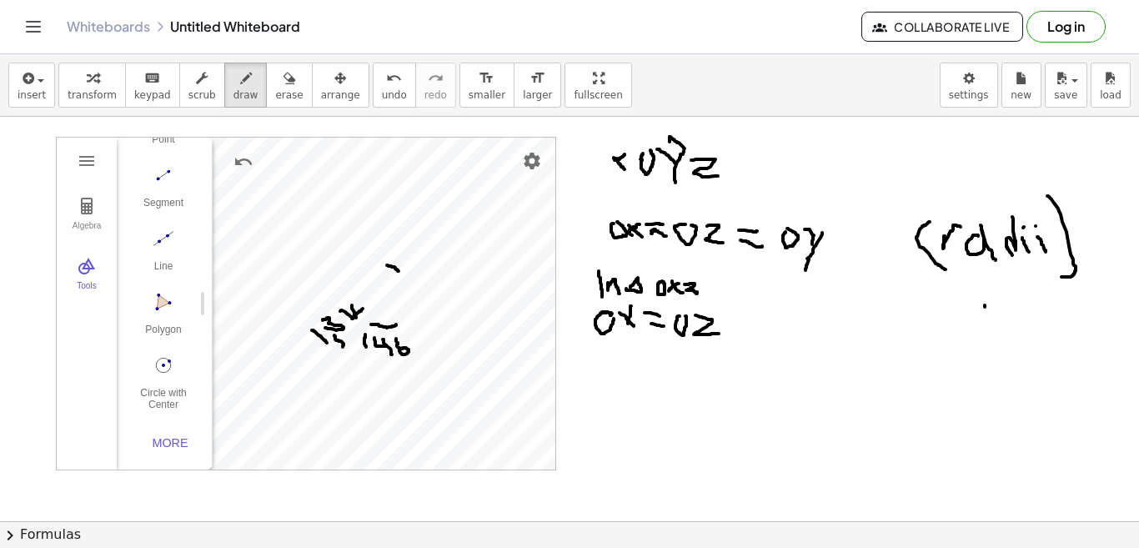
drag, startPoint x: 606, startPoint y: 313, endPoint x: 615, endPoint y: 318, distance: 9.7
drag, startPoint x: 606, startPoint y: 367, endPoint x: 616, endPoint y: 367, distance: 10.0
drag, startPoint x: 624, startPoint y: 365, endPoint x: 635, endPoint y: 379, distance: 17.2
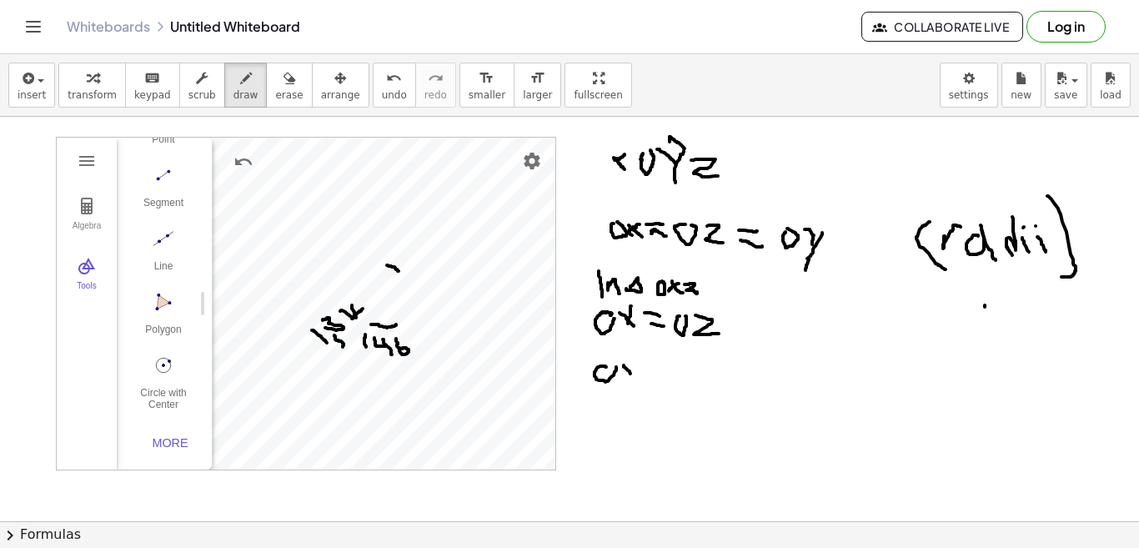
drag, startPoint x: 639, startPoint y: 365, endPoint x: 623, endPoint y: 381, distance: 22.4
drag, startPoint x: 642, startPoint y: 364, endPoint x: 663, endPoint y: 379, distance: 25.7
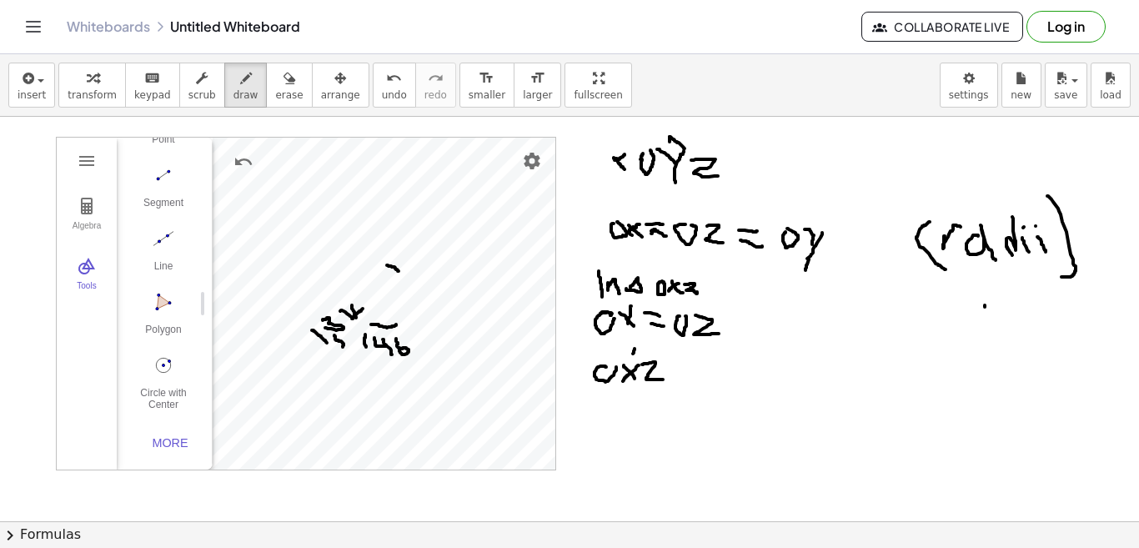
drag, startPoint x: 635, startPoint y: 349, endPoint x: 630, endPoint y: 359, distance: 11.6
drag, startPoint x: 637, startPoint y: 349, endPoint x: 636, endPoint y: 358, distance: 9.2
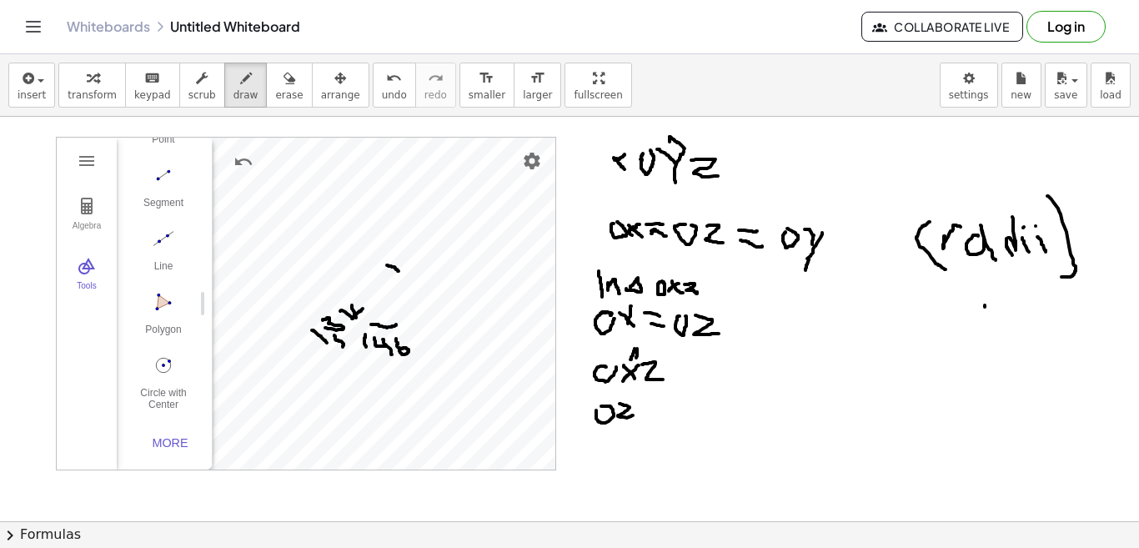
drag, startPoint x: 620, startPoint y: 404, endPoint x: 633, endPoint y: 415, distance: 17.7
drag, startPoint x: 643, startPoint y: 401, endPoint x: 654, endPoint y: 411, distance: 14.8
drag, startPoint x: 651, startPoint y: 403, endPoint x: 642, endPoint y: 417, distance: 16.9
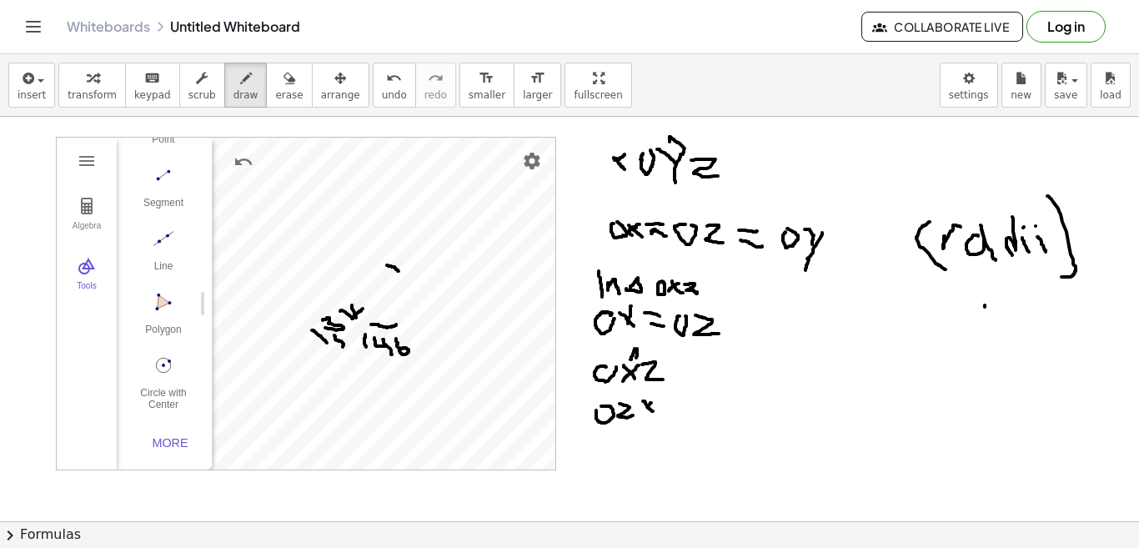
drag, startPoint x: 679, startPoint y: 366, endPoint x: 664, endPoint y: 417, distance: 53.0
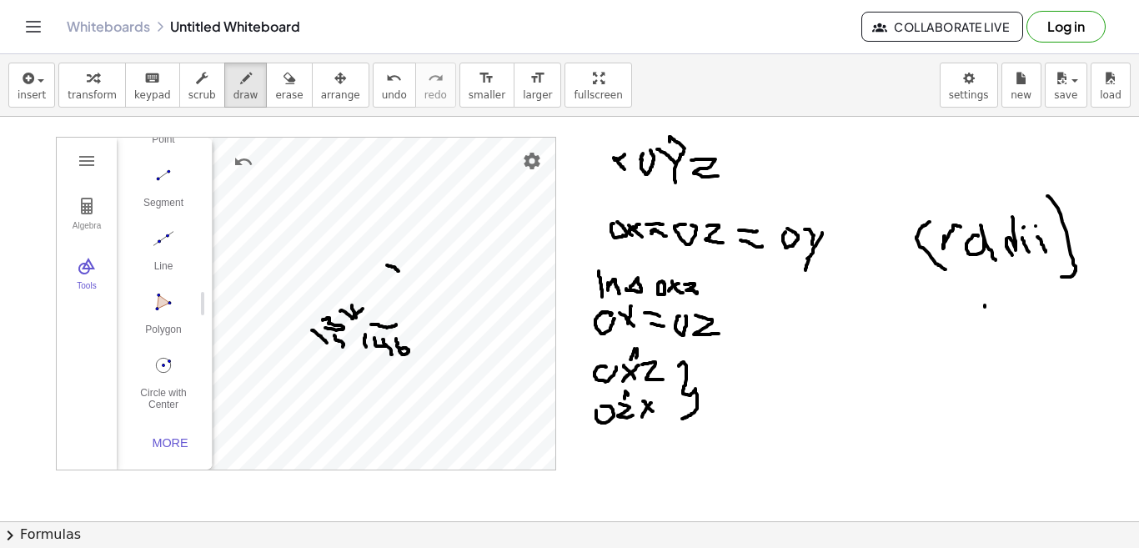
drag, startPoint x: 611, startPoint y: 449, endPoint x: 622, endPoint y: 447, distance: 11.0
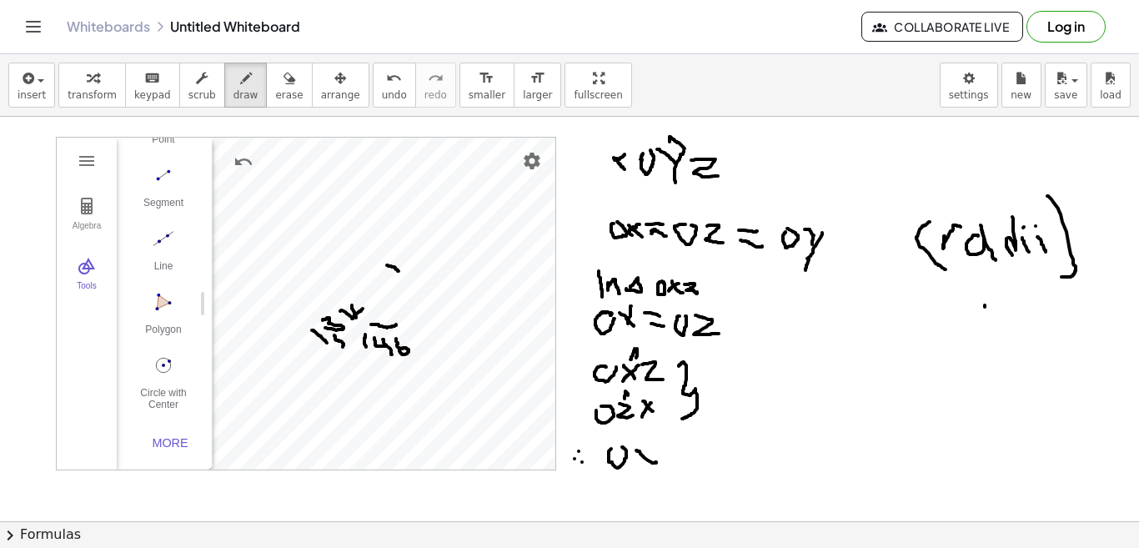
drag, startPoint x: 636, startPoint y: 450, endPoint x: 656, endPoint y: 463, distance: 23.6
drag, startPoint x: 654, startPoint y: 450, endPoint x: 640, endPoint y: 466, distance: 21.3
drag, startPoint x: 647, startPoint y: 436, endPoint x: 645, endPoint y: 444, distance: 8.7
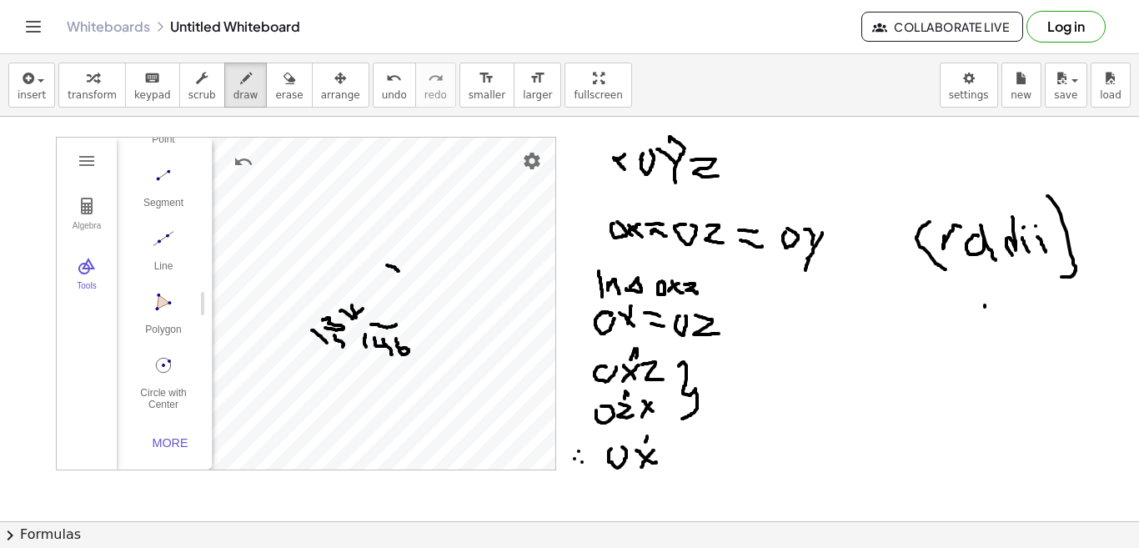
drag, startPoint x: 659, startPoint y: 451, endPoint x: 676, endPoint y: 463, distance: 21.0
drag, startPoint x: 693, startPoint y: 454, endPoint x: 709, endPoint y: 453, distance: 15.9
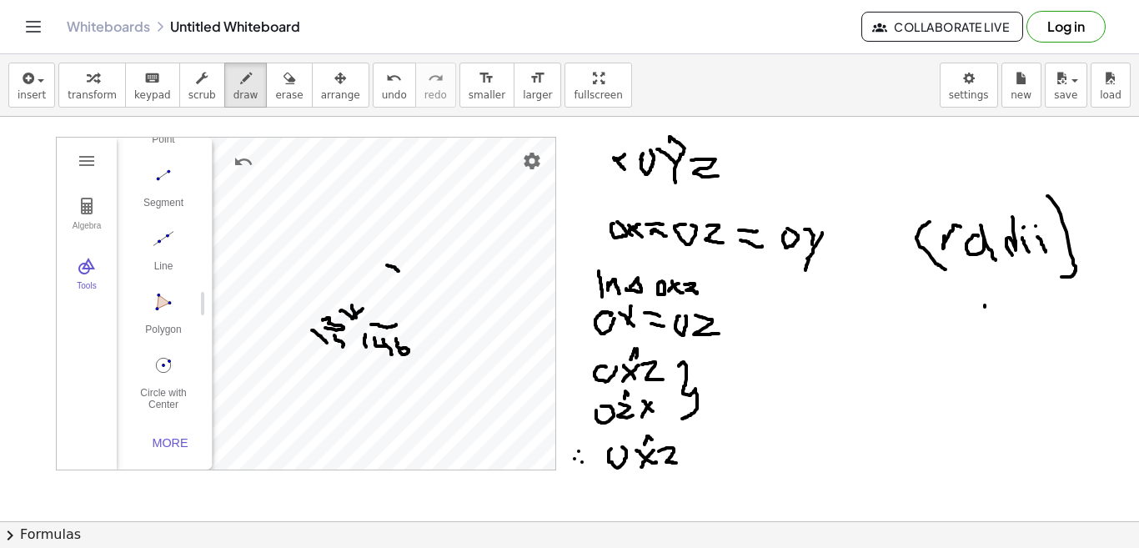
drag, startPoint x: 696, startPoint y: 461, endPoint x: 706, endPoint y: 462, distance: 9.2
drag, startPoint x: 746, startPoint y: 453, endPoint x: 767, endPoint y: 465, distance: 25.0
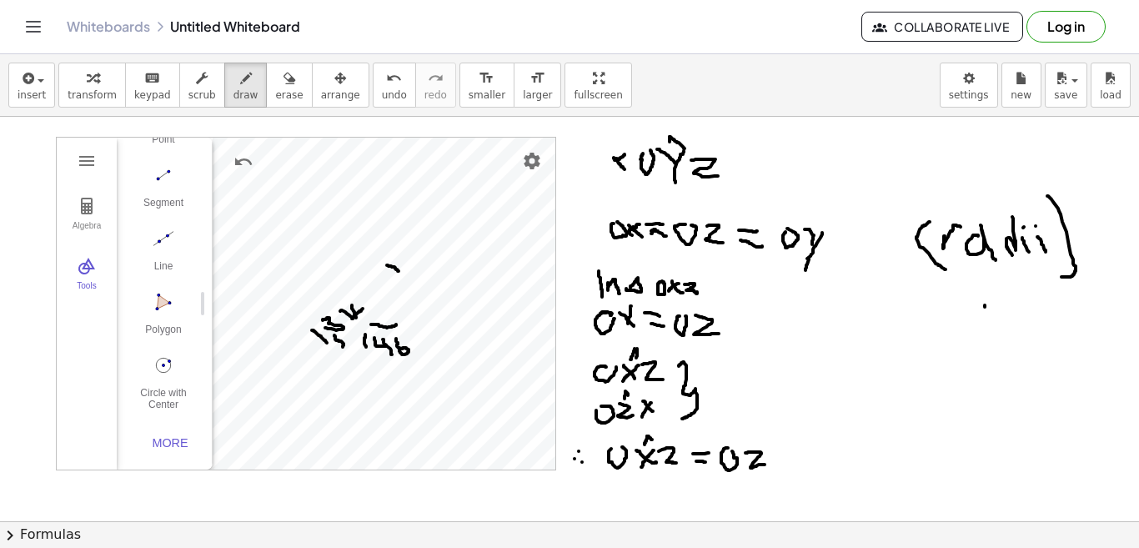
drag, startPoint x: 775, startPoint y: 445, endPoint x: 798, endPoint y: 467, distance: 31.9
drag, startPoint x: 794, startPoint y: 448, endPoint x: 764, endPoint y: 463, distance: 33.6
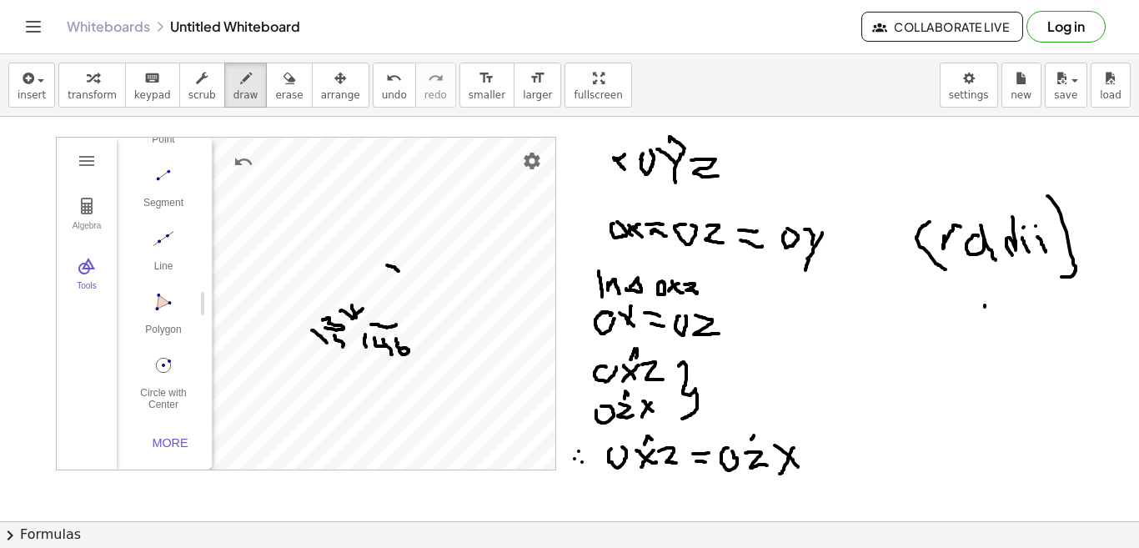
drag, startPoint x: 752, startPoint y: 434, endPoint x: 760, endPoint y: 440, distance: 9.5
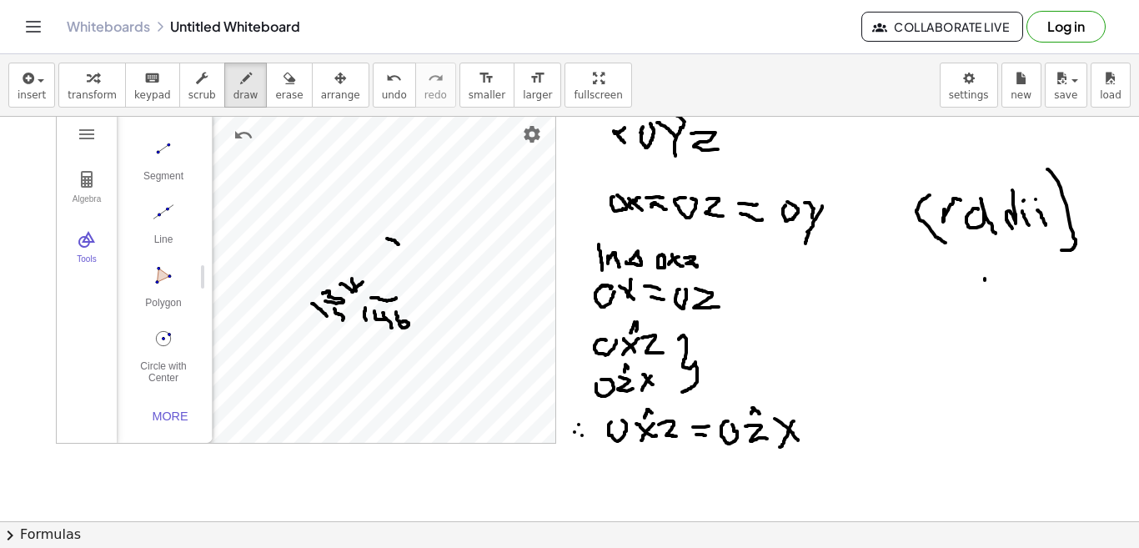
scroll to position [33, 0]
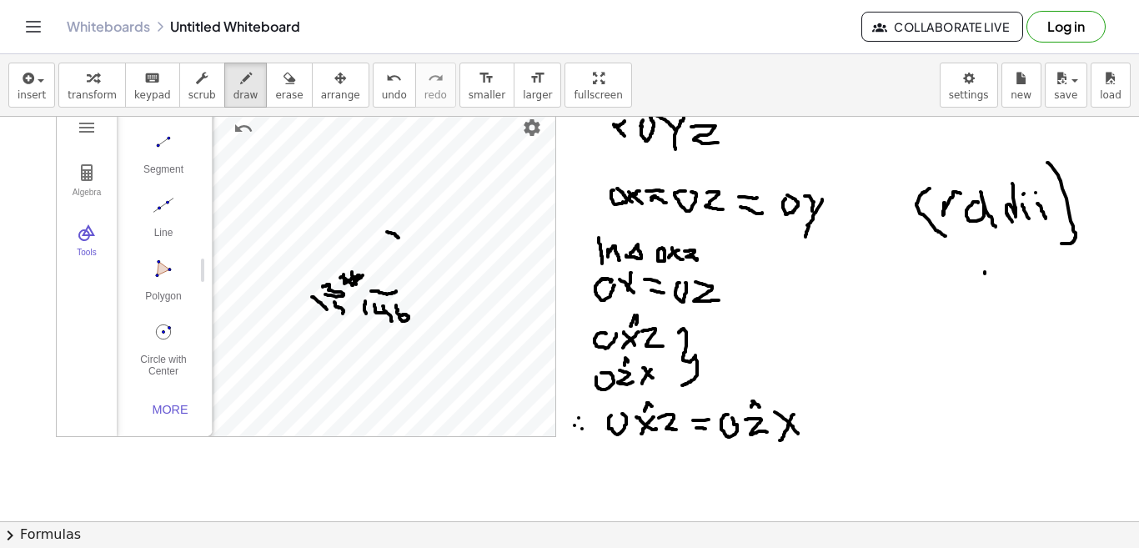
drag, startPoint x: 344, startPoint y: 274, endPoint x: 364, endPoint y: 274, distance: 20.0
click at [364, 274] on div at bounding box center [569, 541] width 1139 height 917
drag, startPoint x: 351, startPoint y: 264, endPoint x: 355, endPoint y: 289, distance: 24.5
click at [355, 289] on div at bounding box center [569, 541] width 1139 height 917
drag, startPoint x: 630, startPoint y: 457, endPoint x: 630, endPoint y: 480, distance: 23.4
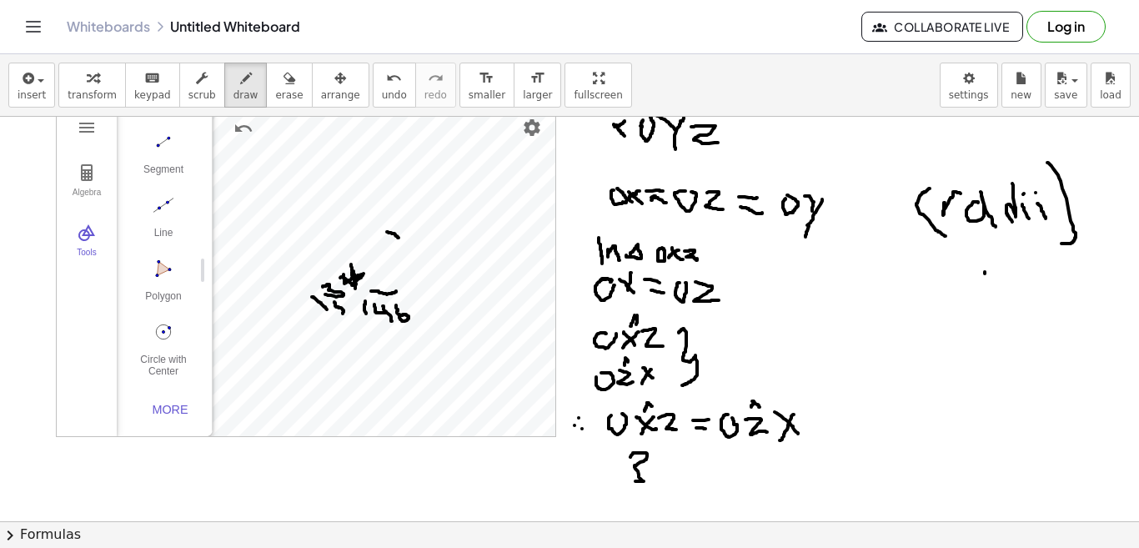
click at [630, 480] on div at bounding box center [569, 541] width 1139 height 917
drag, startPoint x: 660, startPoint y: 461, endPoint x: 674, endPoint y: 471, distance: 17.4
click at [677, 478] on div at bounding box center [569, 541] width 1139 height 917
drag, startPoint x: 673, startPoint y: 464, endPoint x: 673, endPoint y: 491, distance: 27.5
click at [673, 491] on div at bounding box center [569, 541] width 1139 height 917
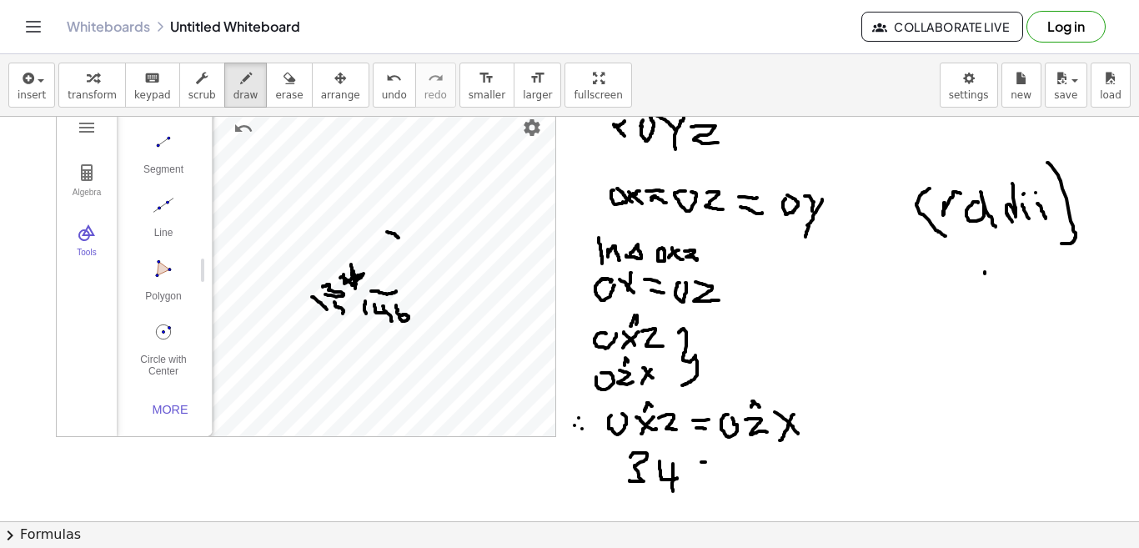
drag, startPoint x: 701, startPoint y: 462, endPoint x: 710, endPoint y: 464, distance: 8.5
click at [710, 464] on div at bounding box center [569, 541] width 1139 height 917
drag, startPoint x: 696, startPoint y: 476, endPoint x: 713, endPoint y: 475, distance: 16.7
click at [713, 475] on div at bounding box center [569, 541] width 1139 height 917
click at [741, 456] on div at bounding box center [569, 541] width 1139 height 917
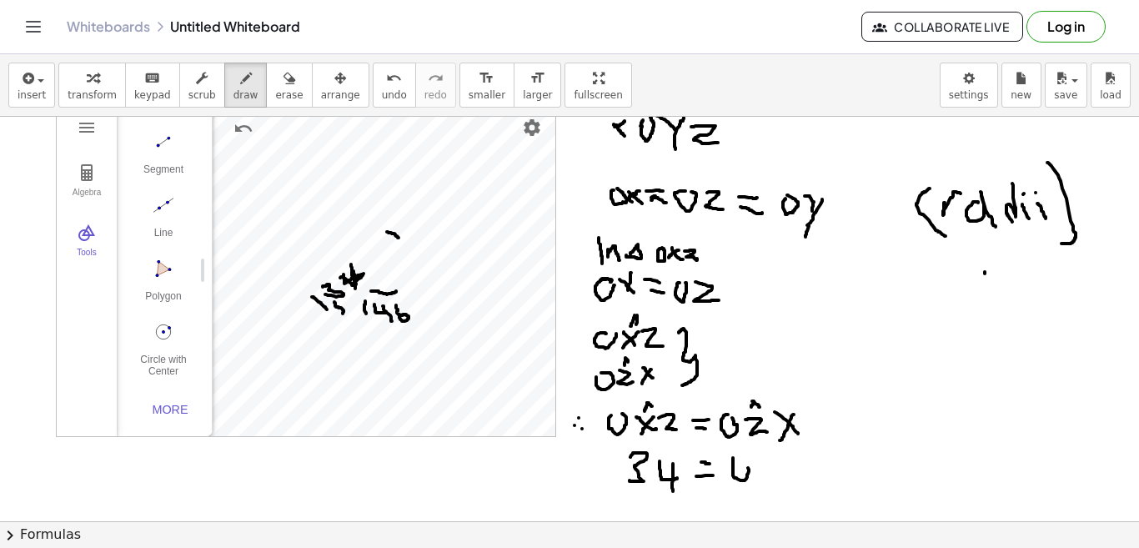
drag, startPoint x: 759, startPoint y: 460, endPoint x: 774, endPoint y: 471, distance: 18.5
click at [774, 471] on div at bounding box center [569, 541] width 1139 height 917
drag, startPoint x: 779, startPoint y: 454, endPoint x: 795, endPoint y: 469, distance: 21.3
click at [795, 469] on div at bounding box center [569, 541] width 1139 height 917
drag, startPoint x: 795, startPoint y: 459, endPoint x: 780, endPoint y: 480, distance: 25.7
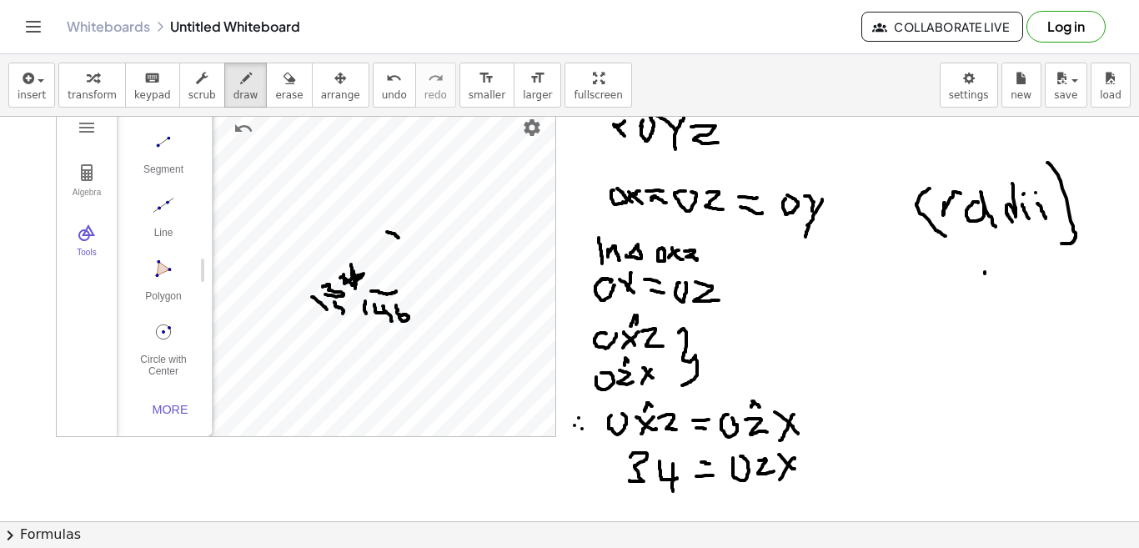
click at [780, 480] on div at bounding box center [569, 541] width 1139 height 917
drag, startPoint x: 384, startPoint y: 197, endPoint x: 391, endPoint y: 203, distance: 10.0
click at [391, 203] on div at bounding box center [569, 541] width 1139 height 917
drag, startPoint x: 370, startPoint y: 212, endPoint x: 371, endPoint y: 224, distance: 12.5
click at [371, 224] on div at bounding box center [569, 541] width 1139 height 917
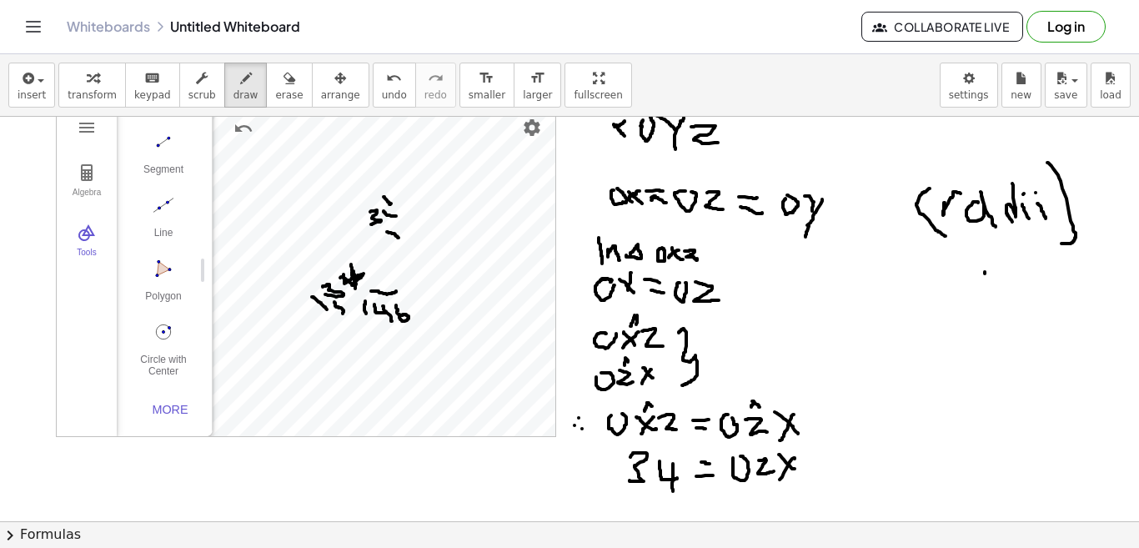
drag, startPoint x: 384, startPoint y: 211, endPoint x: 396, endPoint y: 216, distance: 13.5
click at [396, 216] on div at bounding box center [569, 541] width 1139 height 917
drag, startPoint x: 393, startPoint y: 208, endPoint x: 393, endPoint y: 218, distance: 10.0
click at [393, 218] on div at bounding box center [569, 541] width 1139 height 917
drag, startPoint x: 385, startPoint y: 265, endPoint x: 373, endPoint y: 285, distance: 23.6
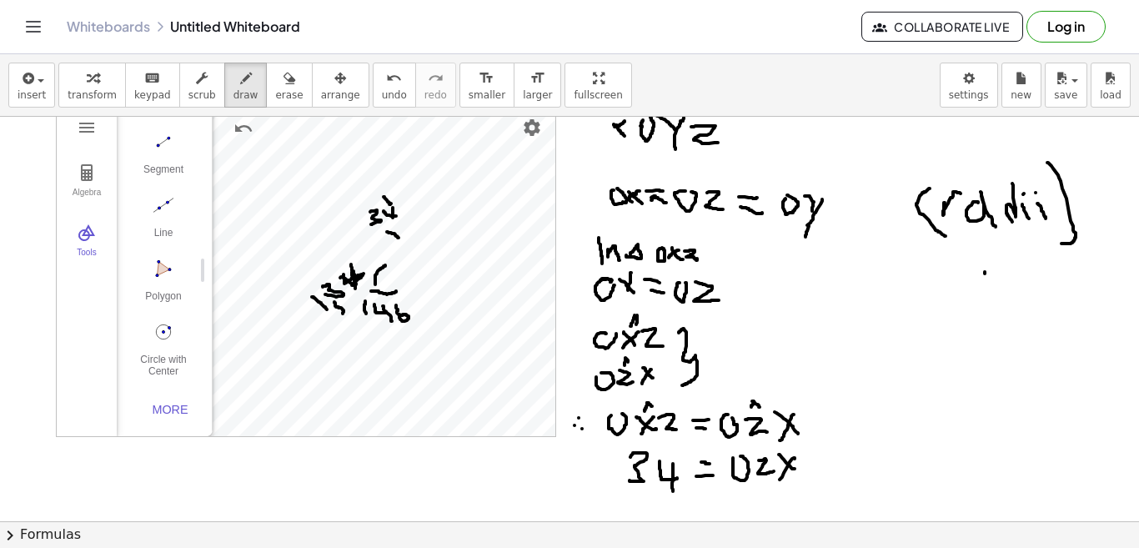
click at [374, 285] on div at bounding box center [569, 541] width 1139 height 917
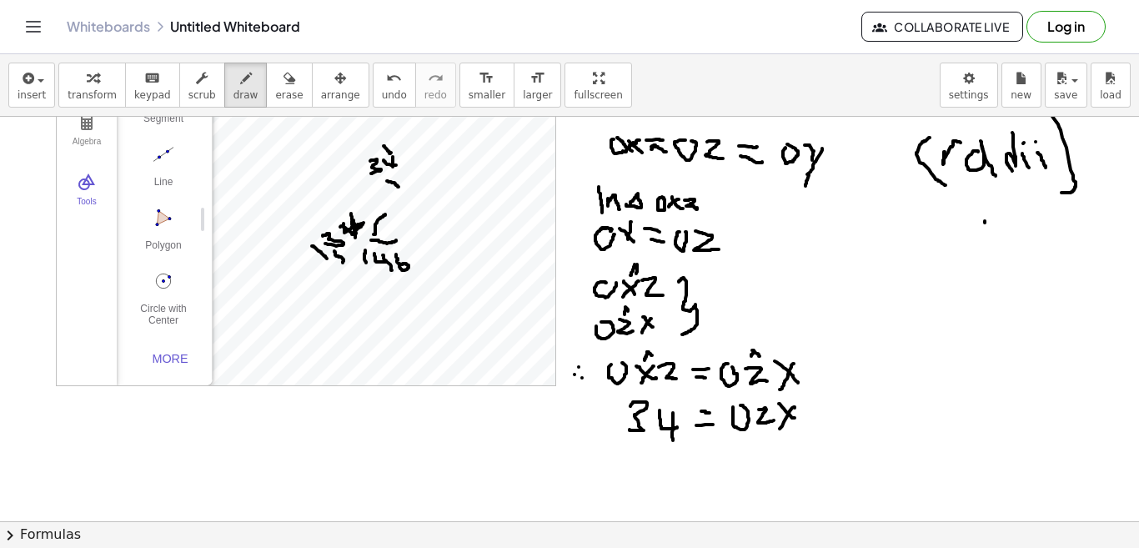
scroll to position [86, 0]
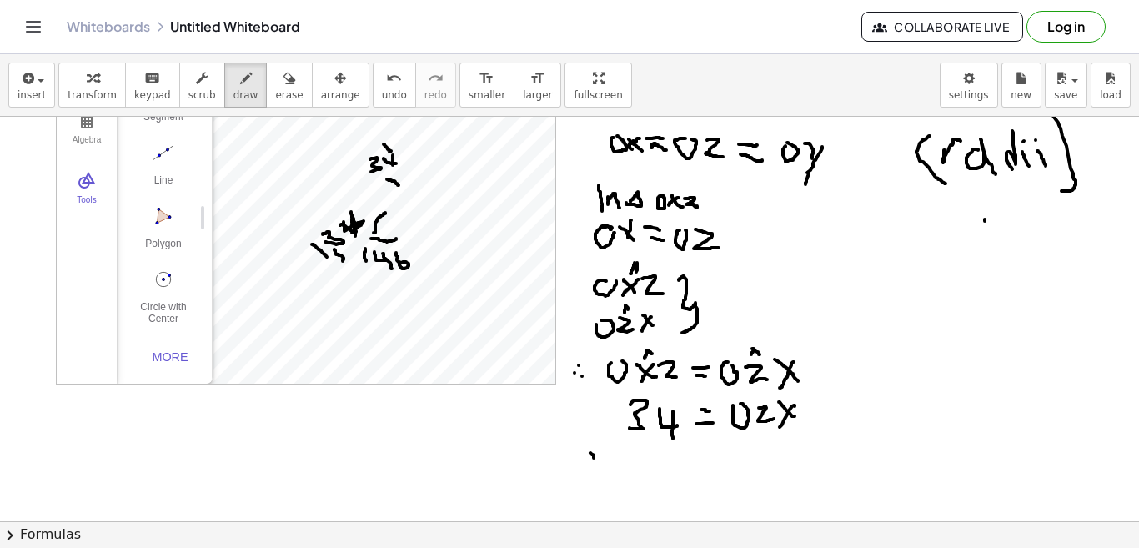
drag, startPoint x: 590, startPoint y: 453, endPoint x: 599, endPoint y: 465, distance: 15.0
click at [599, 465] on div at bounding box center [569, 489] width 1139 height 917
drag, startPoint x: 600, startPoint y: 454, endPoint x: 592, endPoint y: 465, distance: 14.3
click at [592, 465] on div at bounding box center [569, 489] width 1139 height 917
click at [614, 452] on div at bounding box center [569, 489] width 1139 height 917
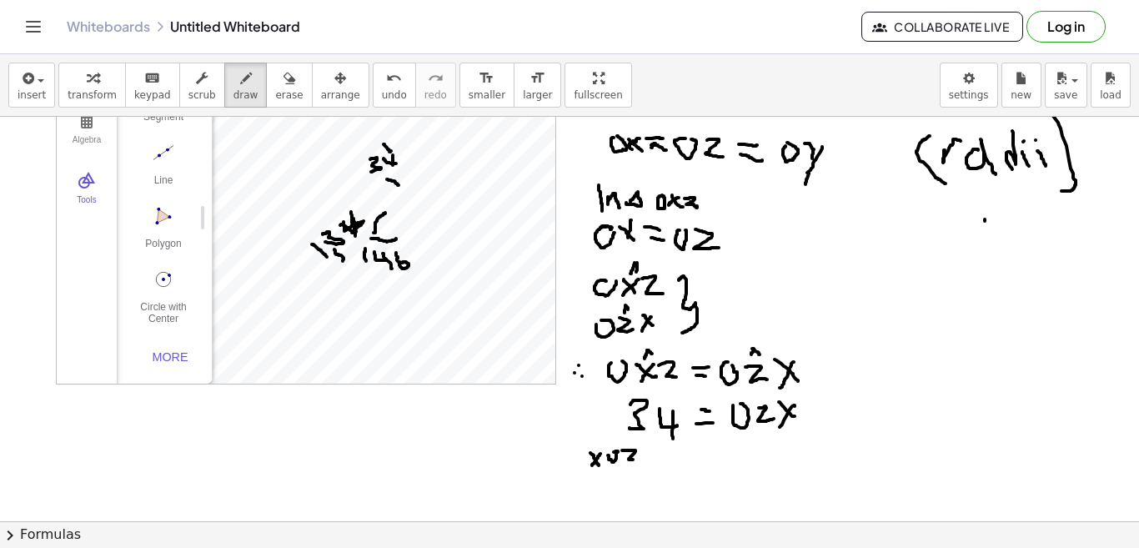
drag, startPoint x: 622, startPoint y: 450, endPoint x: 642, endPoint y: 462, distance: 23.2
click at [642, 462] on div at bounding box center [569, 489] width 1139 height 917
click at [664, 454] on div at bounding box center [569, 489] width 1139 height 917
drag, startPoint x: 654, startPoint y: 465, endPoint x: 666, endPoint y: 464, distance: 12.5
click at [664, 465] on div at bounding box center [569, 489] width 1139 height 917
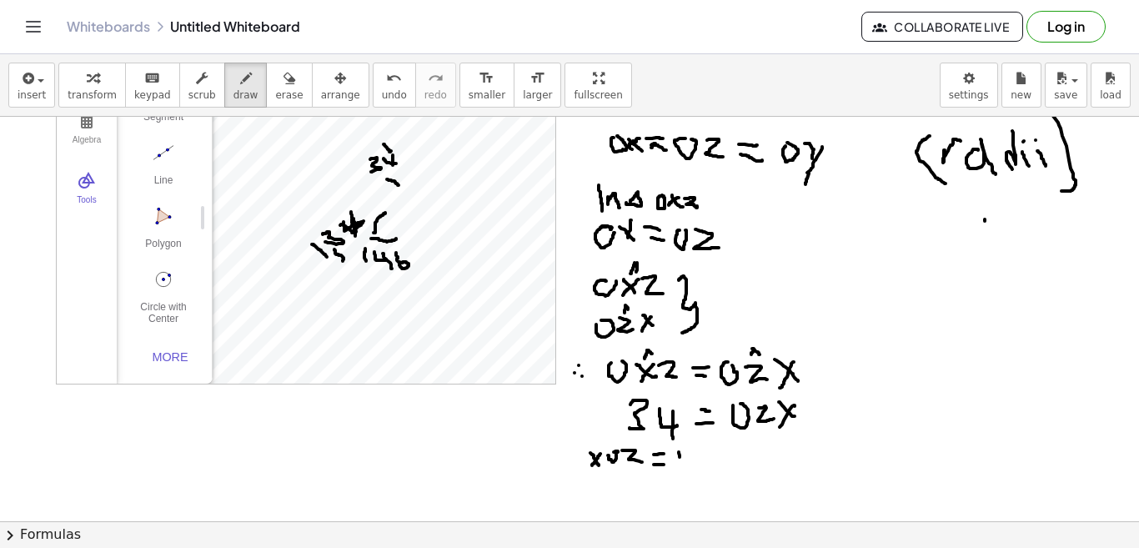
drag, startPoint x: 679, startPoint y: 452, endPoint x: 680, endPoint y: 465, distance: 13.4
click at [680, 465] on div at bounding box center [569, 489] width 1139 height 917
click at [695, 448] on div at bounding box center [569, 489] width 1139 height 917
click at [699, 445] on div at bounding box center [569, 489] width 1139 height 917
drag, startPoint x: 721, startPoint y: 452, endPoint x: 731, endPoint y: 449, distance: 10.5
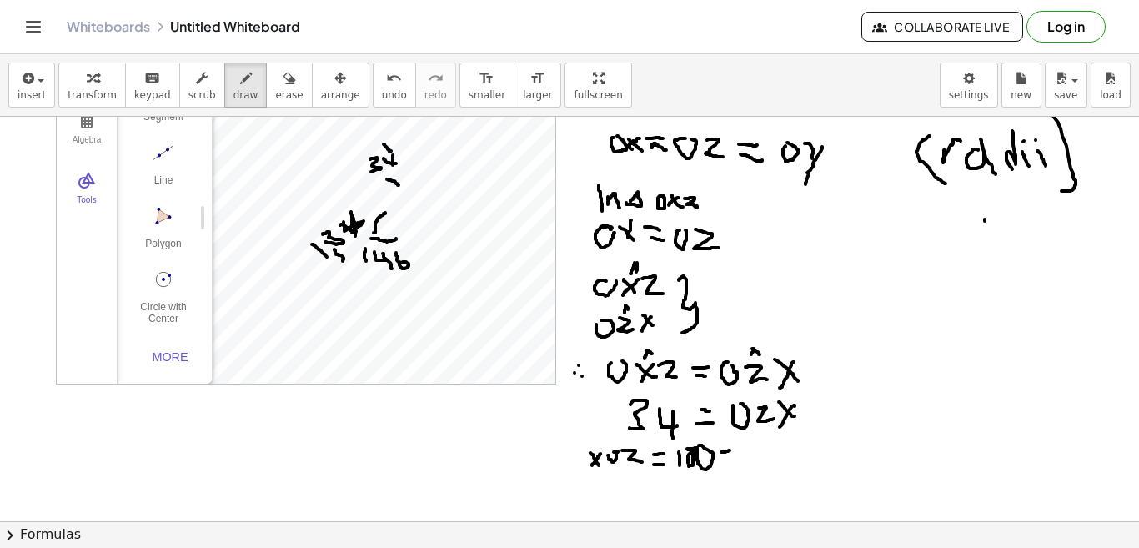
click at [731, 450] on div at bounding box center [569, 489] width 1139 height 917
drag, startPoint x: 736, startPoint y: 444, endPoint x: 740, endPoint y: 465, distance: 21.1
click at [740, 465] on div at bounding box center [569, 489] width 1139 height 917
drag, startPoint x: 761, startPoint y: 444, endPoint x: 776, endPoint y: 457, distance: 20.2
click at [776, 457] on div at bounding box center [569, 489] width 1139 height 917
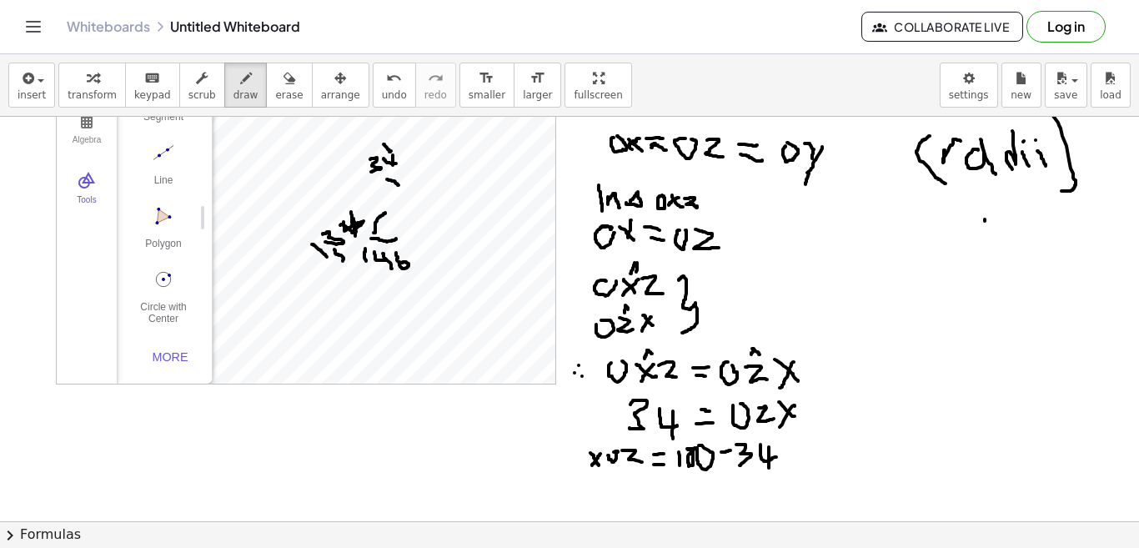
drag, startPoint x: 769, startPoint y: 447, endPoint x: 769, endPoint y: 468, distance: 20.8
click at [769, 468] on div at bounding box center [569, 489] width 1139 height 917
drag, startPoint x: 780, startPoint y: 454, endPoint x: 795, endPoint y: 452, distance: 15.2
click at [795, 452] on div at bounding box center [569, 489] width 1139 height 917
drag, startPoint x: 806, startPoint y: 441, endPoint x: 806, endPoint y: 461, distance: 20.0
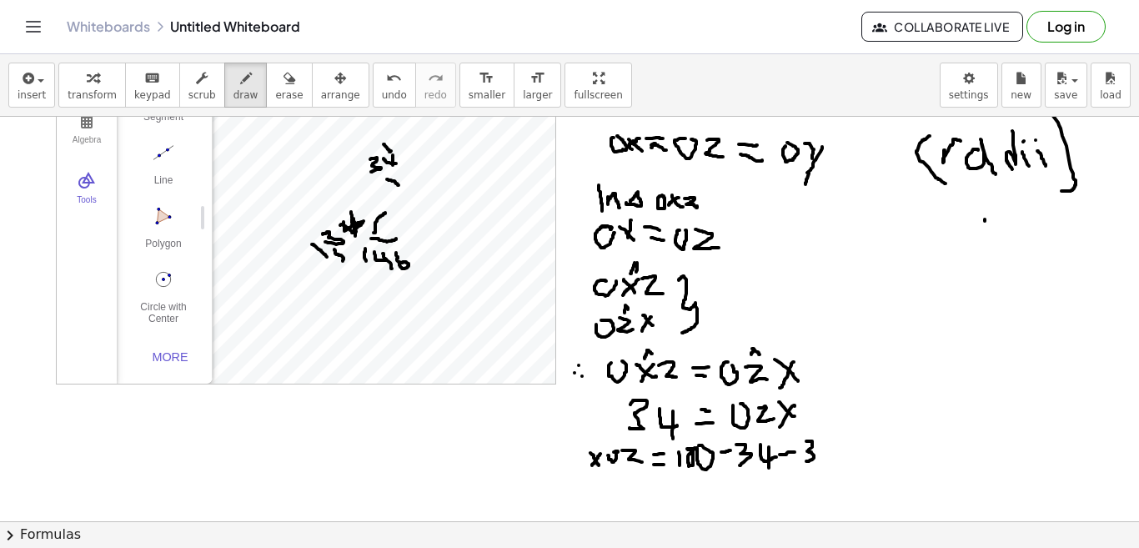
click at [806, 461] on div at bounding box center [569, 489] width 1139 height 917
drag, startPoint x: 824, startPoint y: 444, endPoint x: 842, endPoint y: 454, distance: 20.5
click at [842, 454] on div at bounding box center [569, 489] width 1139 height 917
drag, startPoint x: 837, startPoint y: 446, endPoint x: 814, endPoint y: 465, distance: 30.2
click at [835, 460] on div at bounding box center [569, 489] width 1139 height 917
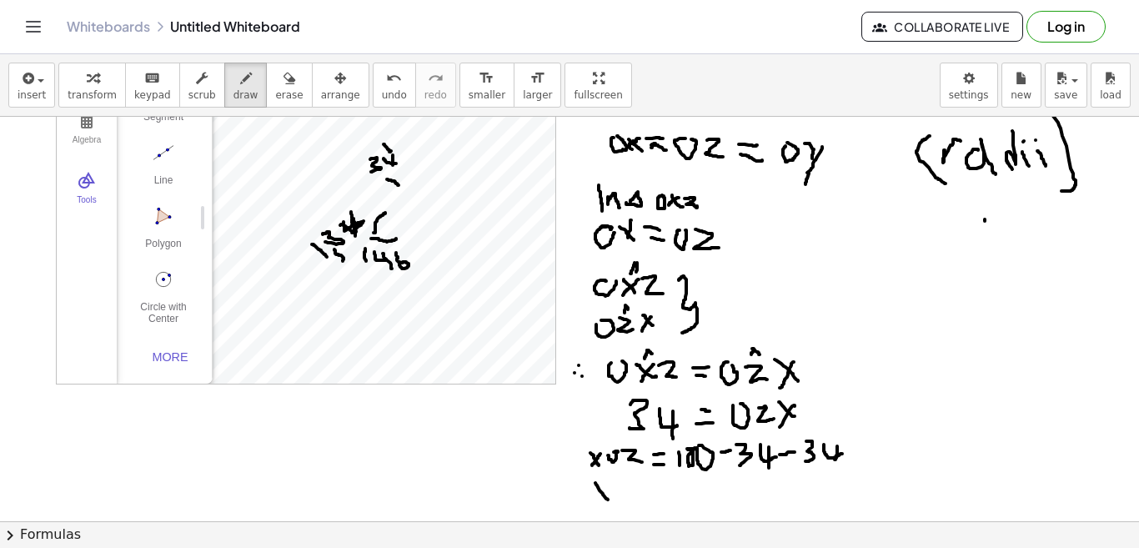
drag, startPoint x: 595, startPoint y: 483, endPoint x: 608, endPoint y: 500, distance: 20.8
click at [608, 500] on div at bounding box center [569, 489] width 1139 height 917
drag, startPoint x: 611, startPoint y: 482, endPoint x: 598, endPoint y: 503, distance: 24.8
click at [598, 503] on div at bounding box center [569, 489] width 1139 height 917
click at [628, 490] on div at bounding box center [569, 489] width 1139 height 917
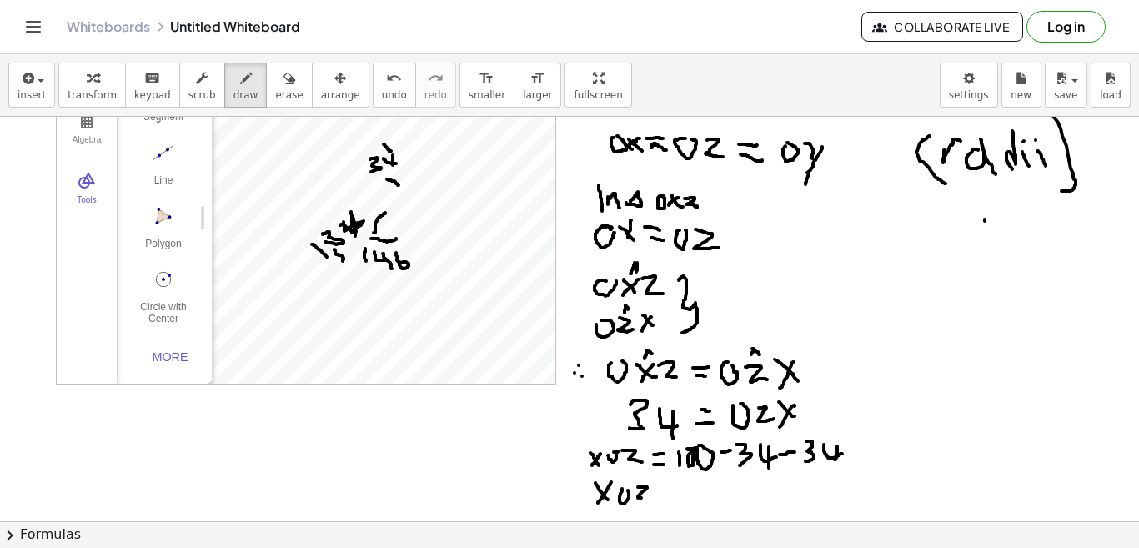
drag, startPoint x: 638, startPoint y: 487, endPoint x: 651, endPoint y: 496, distance: 16.2
click at [648, 497] on div at bounding box center [569, 489] width 1139 height 917
click at [669, 487] on div at bounding box center [569, 489] width 1139 height 917
click at [671, 494] on div at bounding box center [569, 489] width 1139 height 917
drag, startPoint x: 685, startPoint y: 482, endPoint x: 685, endPoint y: 491, distance: 9.2
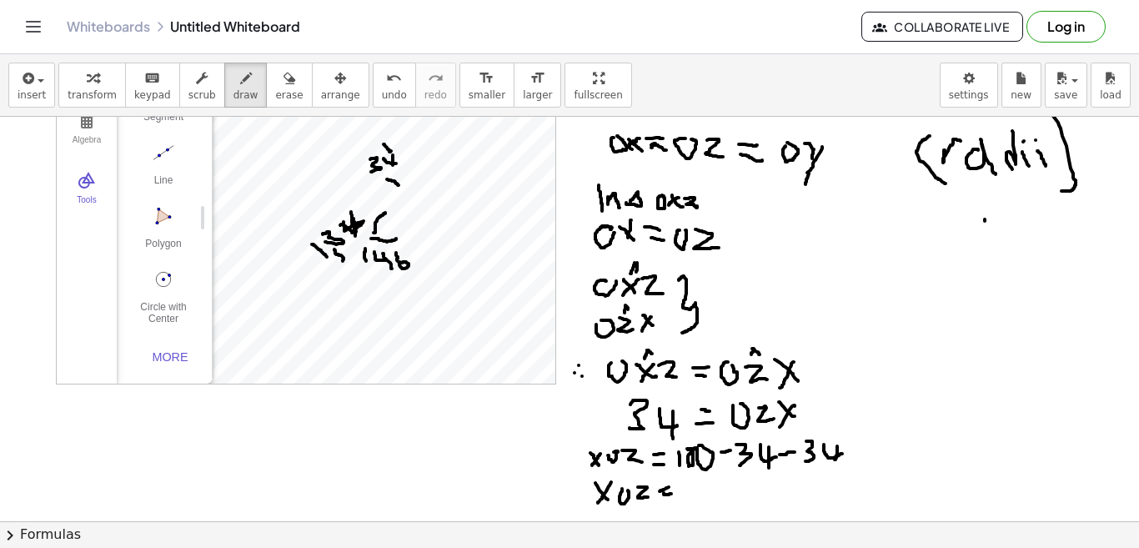
click at [685, 491] on div at bounding box center [569, 489] width 1139 height 917
click at [701, 481] on div at bounding box center [569, 489] width 1139 height 917
drag, startPoint x: 707, startPoint y: 487, endPoint x: 716, endPoint y: 485, distance: 9.5
click at [716, 485] on div at bounding box center [569, 489] width 1139 height 917
click at [727, 488] on div at bounding box center [569, 489] width 1139 height 917
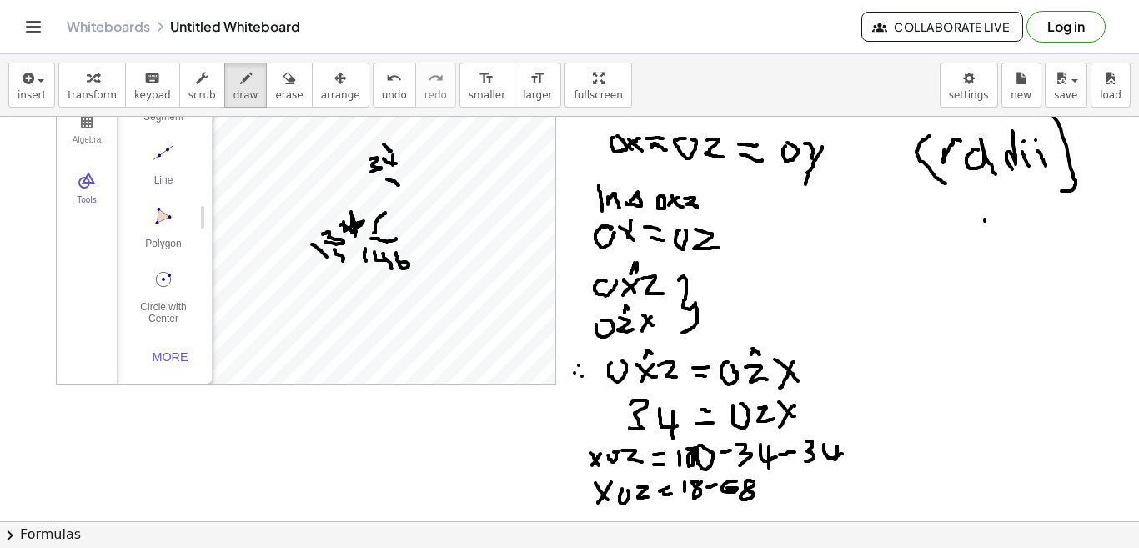
click at [758, 481] on div at bounding box center [569, 489] width 1139 height 917
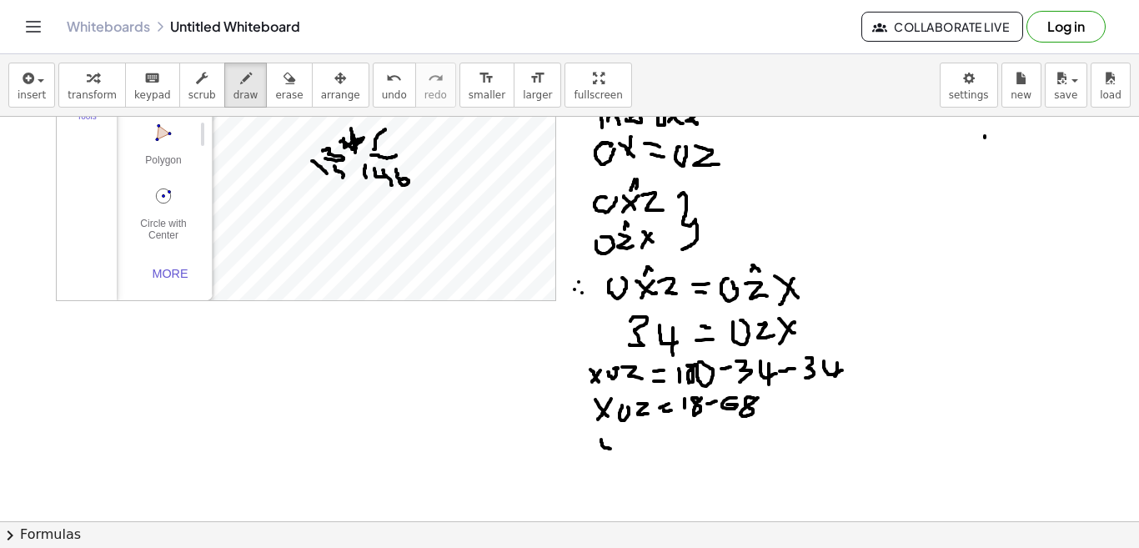
drag, startPoint x: 601, startPoint y: 439, endPoint x: 610, endPoint y: 449, distance: 13.0
click at [610, 449] on div at bounding box center [569, 405] width 1139 height 917
drag, startPoint x: 610, startPoint y: 441, endPoint x: 602, endPoint y: 455, distance: 16.0
click at [602, 455] on div at bounding box center [569, 405] width 1139 height 917
click at [626, 439] on div at bounding box center [569, 405] width 1139 height 917
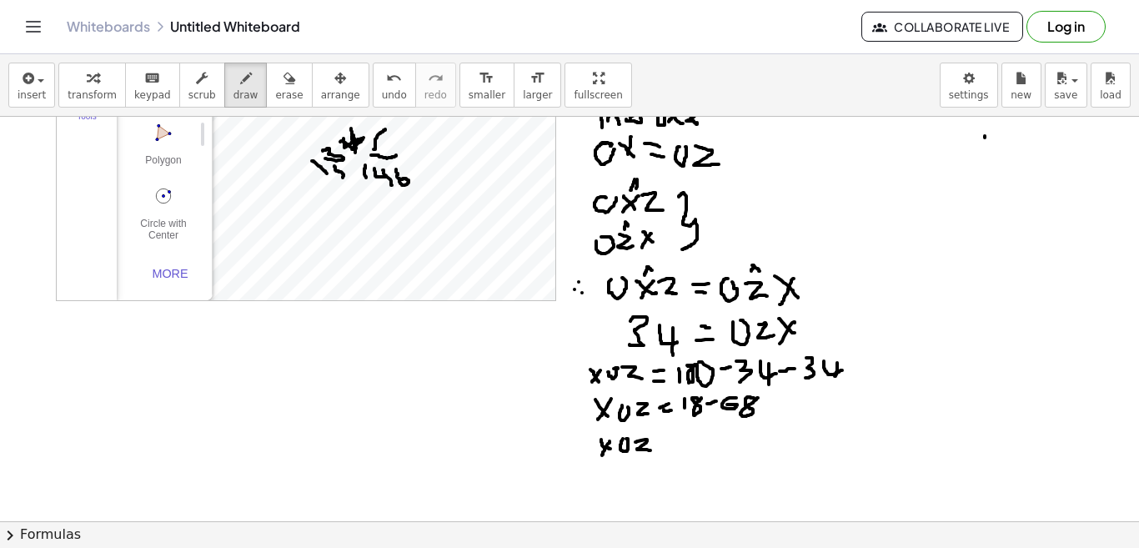
drag, startPoint x: 635, startPoint y: 442, endPoint x: 651, endPoint y: 450, distance: 17.9
click at [651, 450] on div at bounding box center [569, 405] width 1139 height 917
click at [670, 442] on div at bounding box center [569, 405] width 1139 height 917
drag, startPoint x: 665, startPoint y: 449, endPoint x: 675, endPoint y: 449, distance: 10.0
click at [675, 449] on div at bounding box center [569, 405] width 1139 height 917
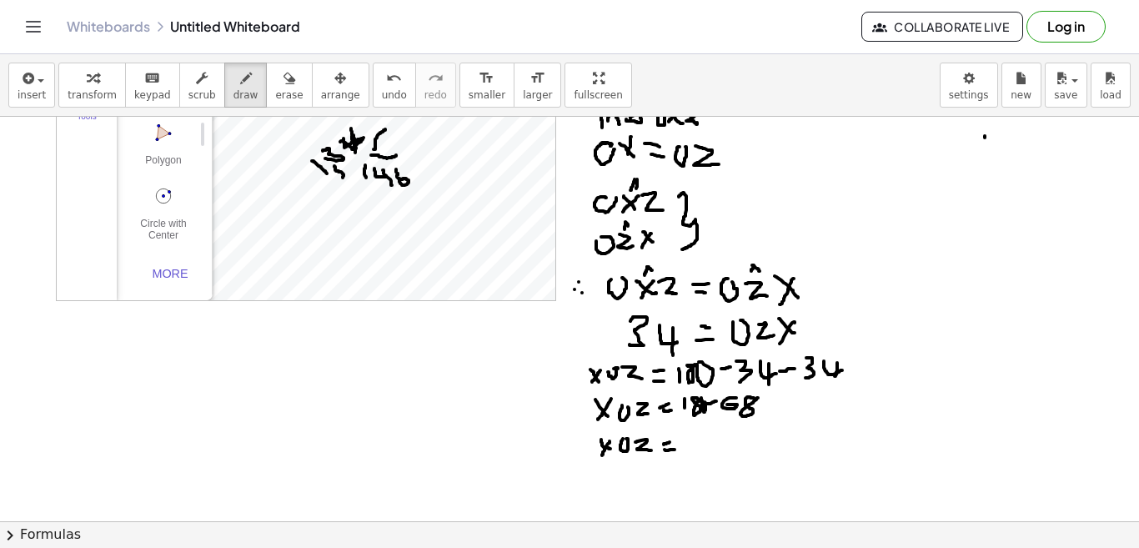
click at [705, 401] on div at bounding box center [569, 405] width 1139 height 917
drag, startPoint x: 701, startPoint y: 439, endPoint x: 700, endPoint y: 454, distance: 15.0
click at [700, 454] on div at bounding box center [569, 405] width 1139 height 917
drag, startPoint x: 707, startPoint y: 443, endPoint x: 711, endPoint y: 455, distance: 12.9
click at [711, 455] on div at bounding box center [569, 405] width 1139 height 917
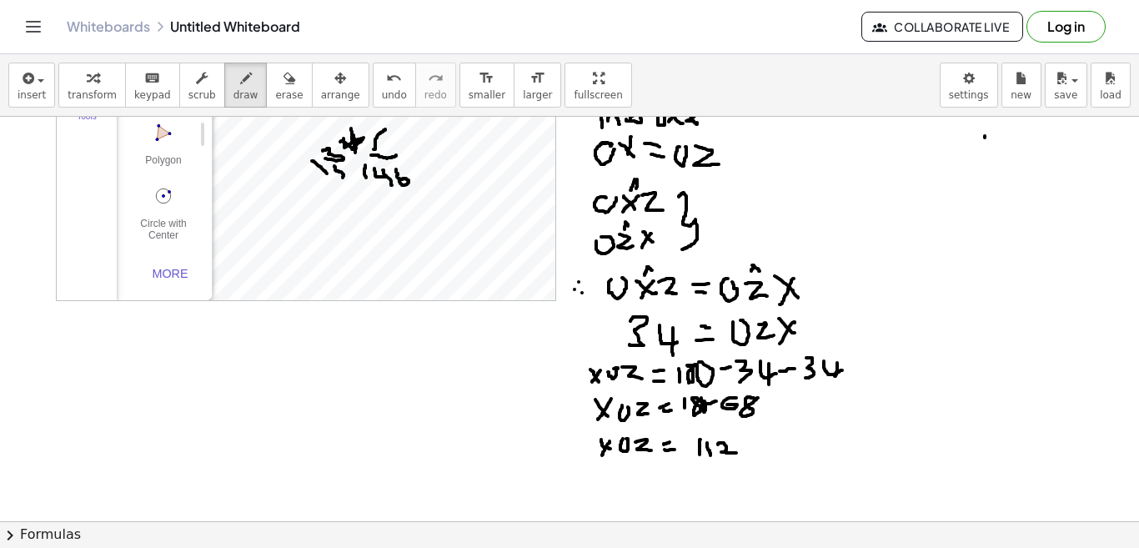
drag, startPoint x: 718, startPoint y: 444, endPoint x: 736, endPoint y: 453, distance: 20.2
click at [736, 453] on div at bounding box center [569, 405] width 1139 height 917
click at [737, 433] on div at bounding box center [569, 405] width 1139 height 917
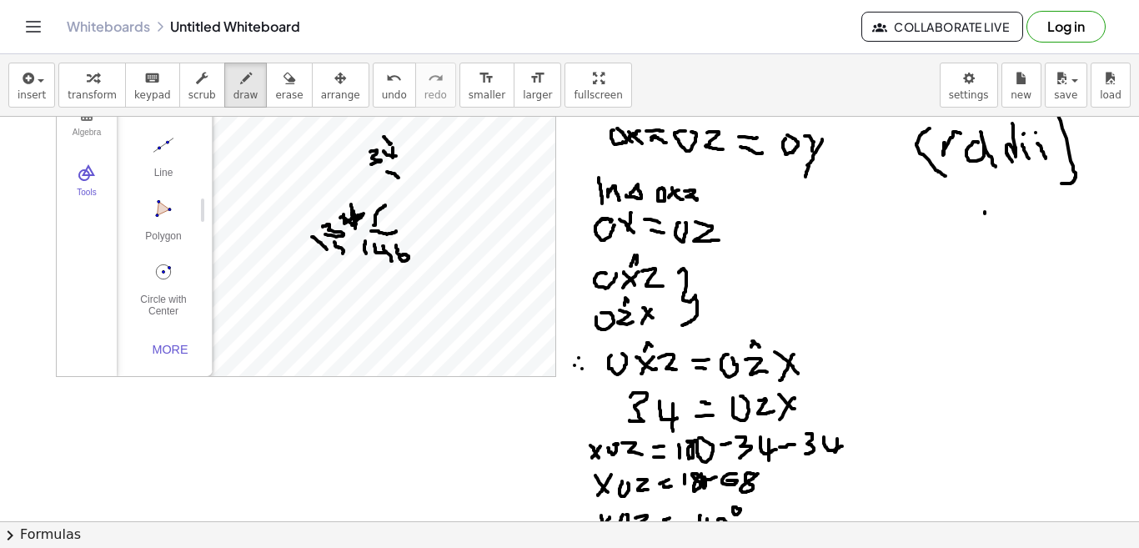
scroll to position [92, 0]
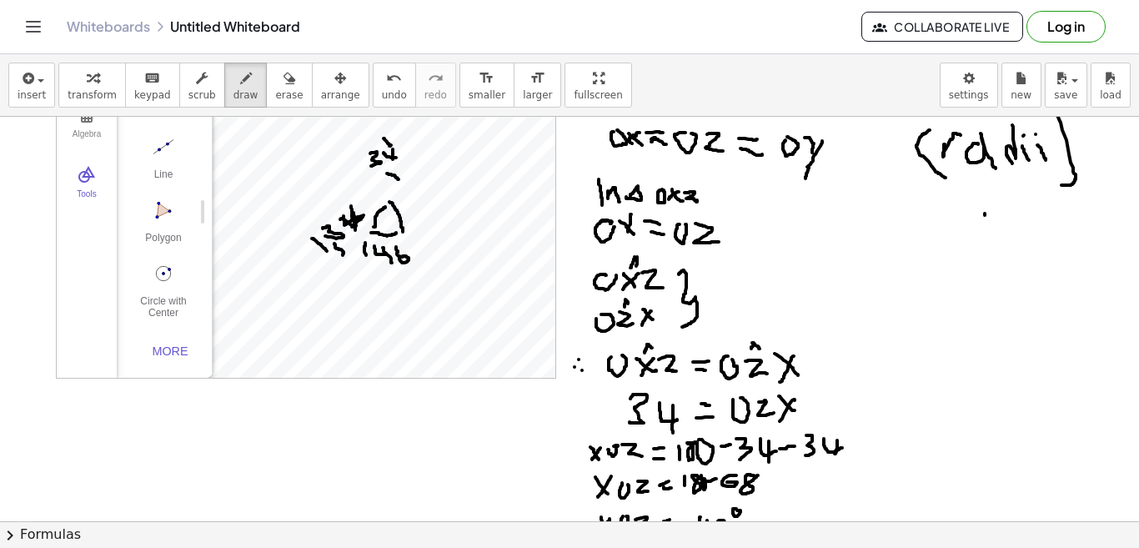
drag, startPoint x: 389, startPoint y: 202, endPoint x: 403, endPoint y: 232, distance: 32.9
click at [403, 232] on div at bounding box center [569, 483] width 1139 height 917
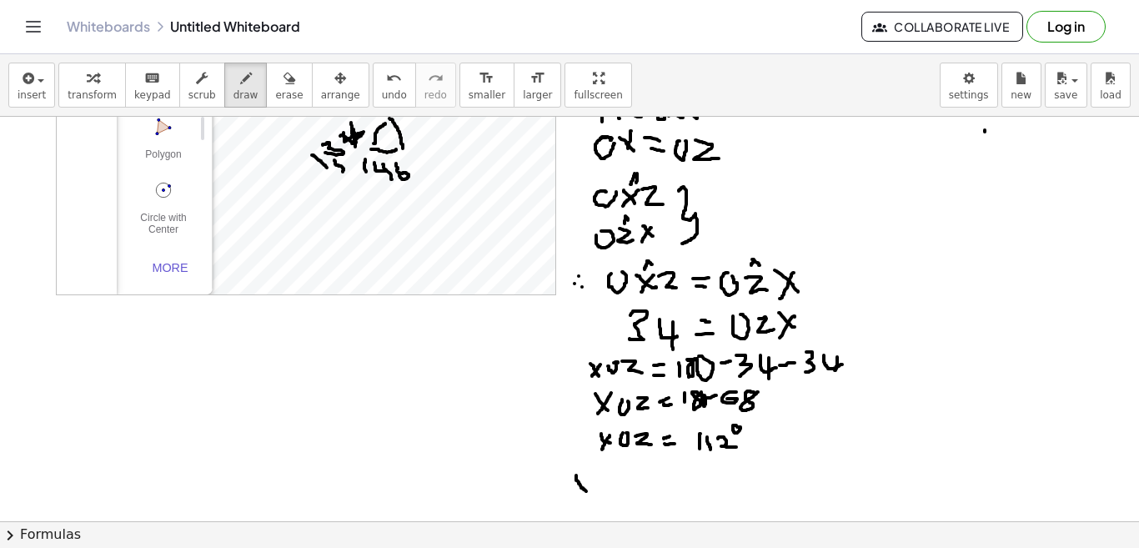
drag, startPoint x: 576, startPoint y: 475, endPoint x: 586, endPoint y: 491, distance: 18.7
click at [586, 491] on div at bounding box center [569, 400] width 1139 height 917
drag, startPoint x: 593, startPoint y: 479, endPoint x: 582, endPoint y: 500, distance: 23.5
click at [582, 500] on div at bounding box center [569, 400] width 1139 height 917
click at [604, 478] on div at bounding box center [569, 400] width 1139 height 917
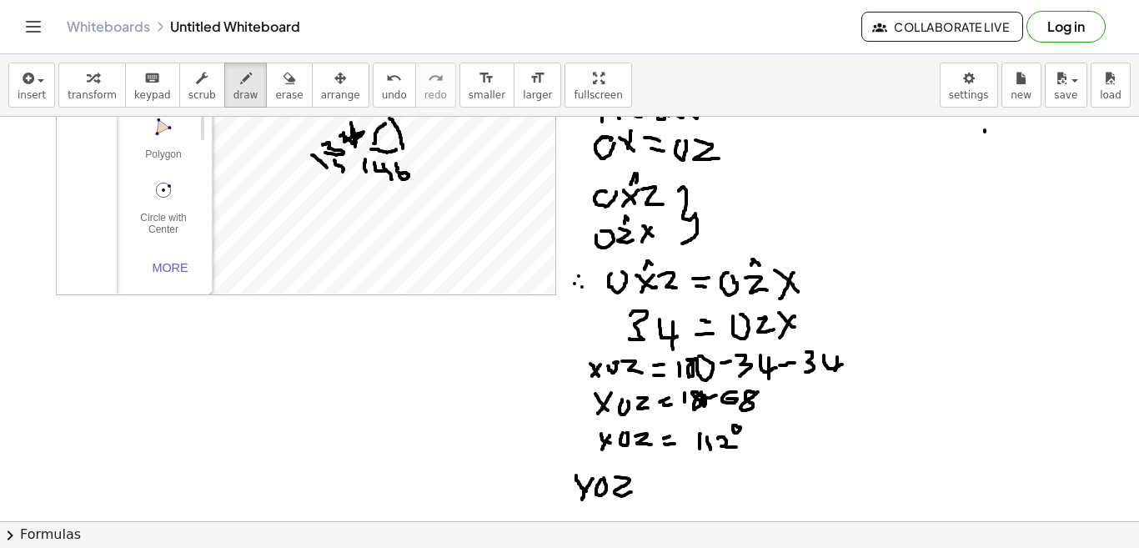
drag, startPoint x: 615, startPoint y: 477, endPoint x: 631, endPoint y: 492, distance: 21.8
click at [631, 492] on div at bounding box center [569, 400] width 1139 height 917
drag, startPoint x: 644, startPoint y: 481, endPoint x: 655, endPoint y: 481, distance: 11.7
click at [655, 481] on div at bounding box center [569, 400] width 1139 height 917
drag, startPoint x: 647, startPoint y: 490, endPoint x: 658, endPoint y: 489, distance: 10.9
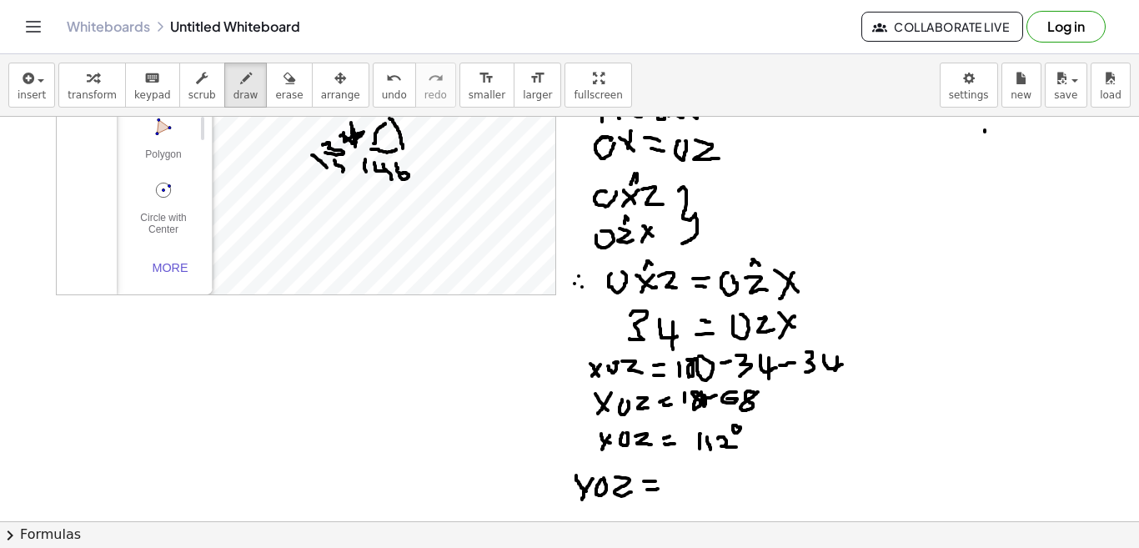
click at [658, 489] on div at bounding box center [569, 400] width 1139 height 917
drag, startPoint x: 672, startPoint y: 475, endPoint x: 680, endPoint y: 493, distance: 19.1
click at [680, 493] on div at bounding box center [569, 400] width 1139 height 917
drag, startPoint x: 696, startPoint y: 470, endPoint x: 692, endPoint y: 485, distance: 15.6
click at [692, 485] on div at bounding box center [569, 400] width 1139 height 917
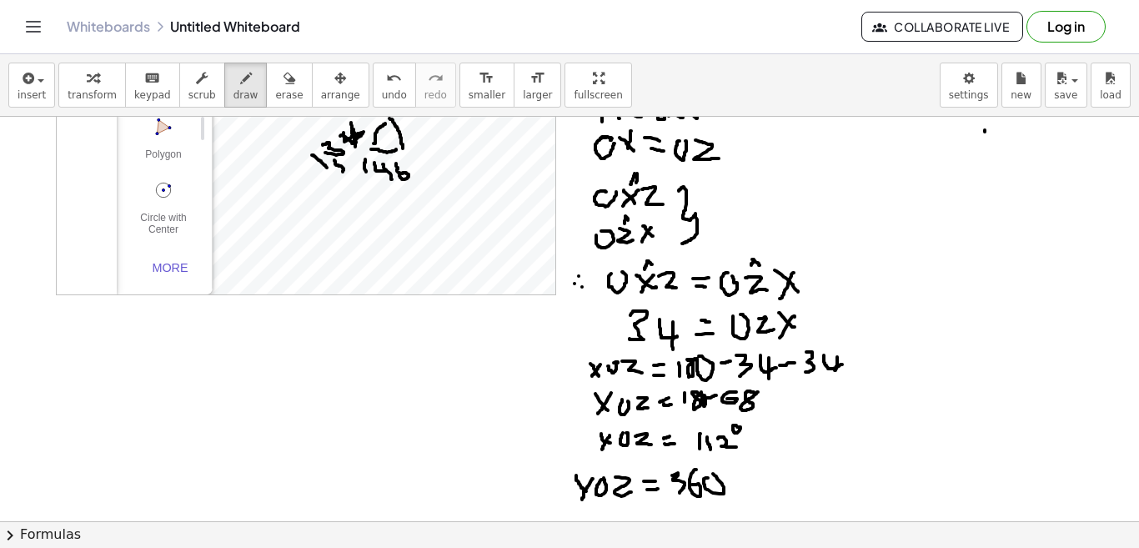
click at [713, 474] on div at bounding box center [569, 400] width 1139 height 917
drag, startPoint x: 736, startPoint y: 485, endPoint x: 746, endPoint y: 481, distance: 10.5
click at [746, 481] on div at bounding box center [569, 400] width 1139 height 917
drag, startPoint x: 761, startPoint y: 475, endPoint x: 793, endPoint y: 486, distance: 33.5
click at [793, 486] on div at bounding box center [569, 400] width 1139 height 917
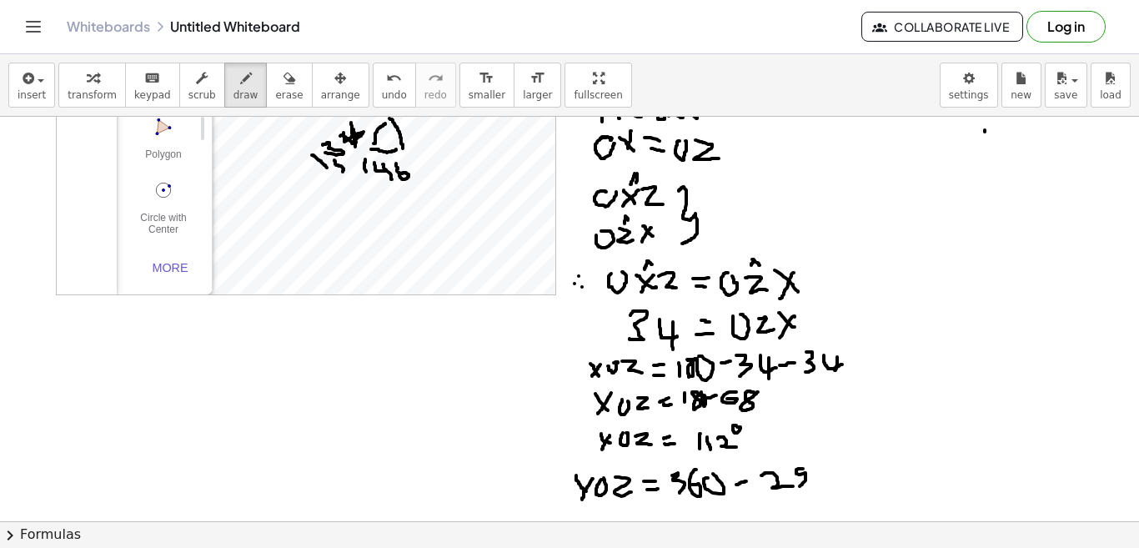
drag, startPoint x: 803, startPoint y: 469, endPoint x: 799, endPoint y: 487, distance: 18.8
click at [799, 487] on div at bounding box center [569, 400] width 1139 height 917
click at [825, 465] on div at bounding box center [569, 400] width 1139 height 917
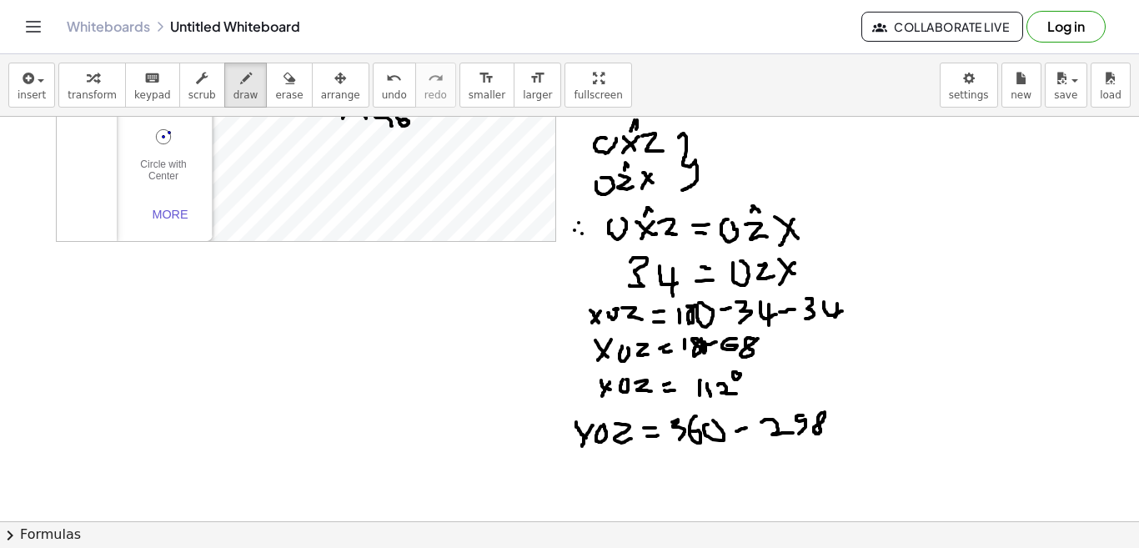
scroll to position [259, 0]
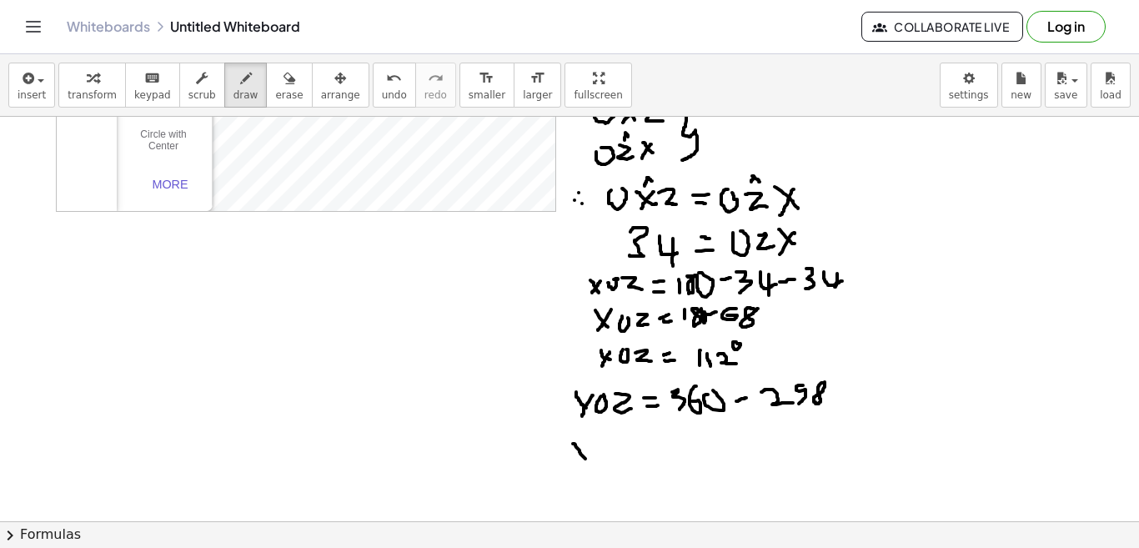
drag, startPoint x: 573, startPoint y: 444, endPoint x: 588, endPoint y: 460, distance: 21.8
click at [586, 460] on div at bounding box center [569, 316] width 1139 height 917
drag, startPoint x: 590, startPoint y: 447, endPoint x: 586, endPoint y: 476, distance: 29.5
click at [586, 476] on div at bounding box center [569, 316] width 1139 height 917
click at [610, 449] on div at bounding box center [569, 316] width 1139 height 917
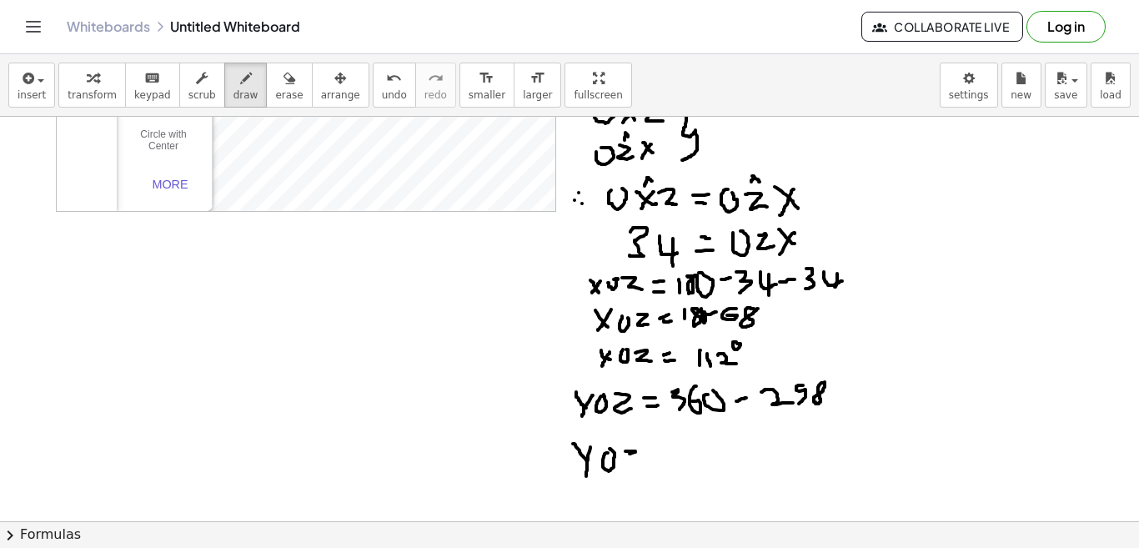
click at [630, 454] on div at bounding box center [569, 316] width 1139 height 917
drag, startPoint x: 628, startPoint y: 451, endPoint x: 653, endPoint y: 464, distance: 28.0
click at [653, 464] on div at bounding box center [569, 316] width 1139 height 917
click at [678, 450] on div at bounding box center [569, 316] width 1139 height 917
drag, startPoint x: 669, startPoint y: 465, endPoint x: 678, endPoint y: 465, distance: 9.2
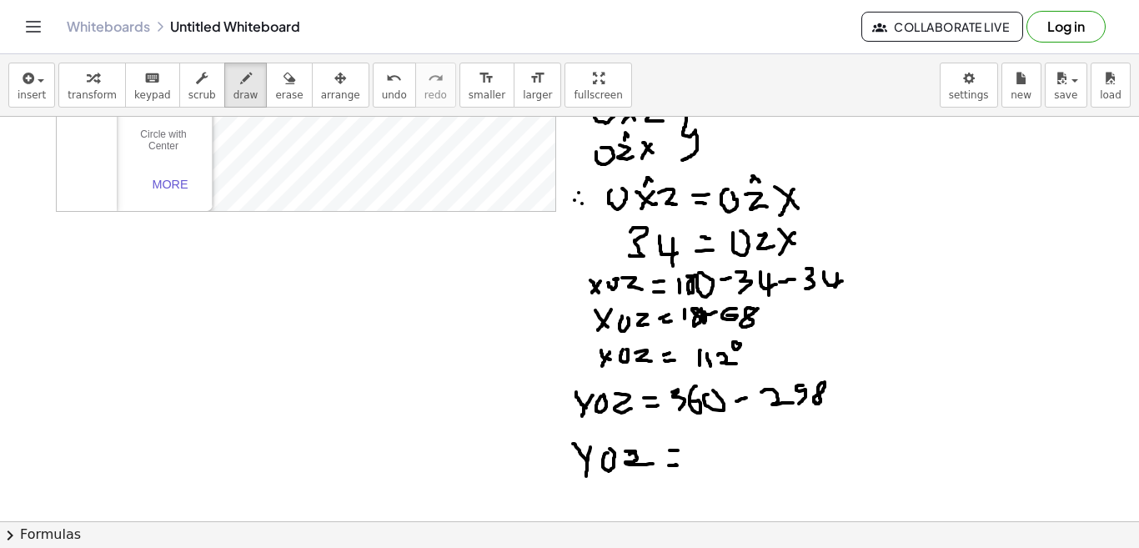
click at [678, 465] on div at bounding box center [569, 316] width 1139 height 917
drag, startPoint x: 702, startPoint y: 451, endPoint x: 702, endPoint y: 470, distance: 19.2
click at [702, 470] on div at bounding box center [569, 316] width 1139 height 917
click at [726, 454] on div at bounding box center [569, 316] width 1139 height 917
drag, startPoint x: 735, startPoint y: 452, endPoint x: 751, endPoint y: 464, distance: 19.7
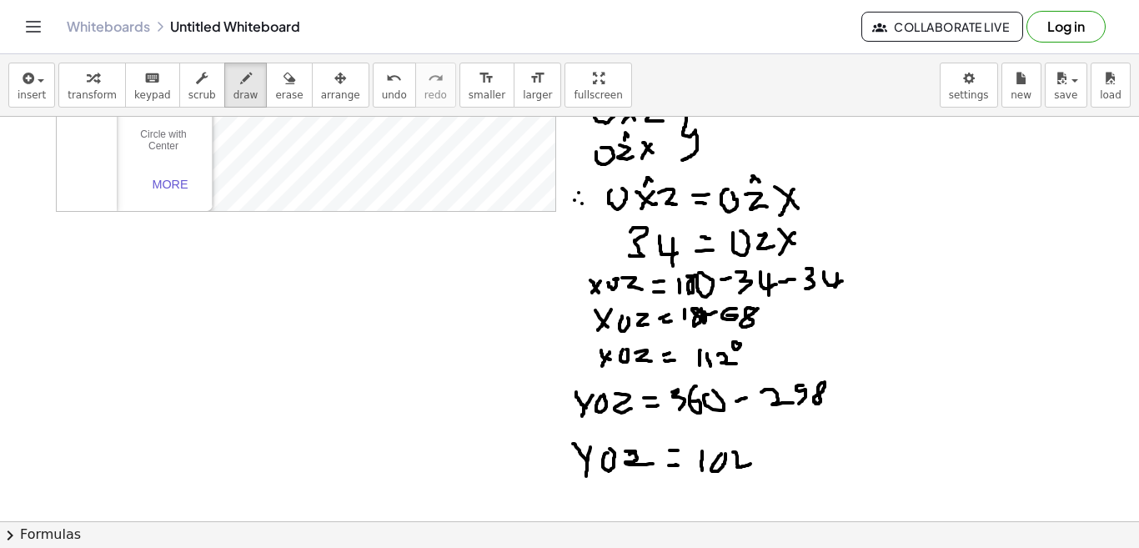
click at [751, 464] on div at bounding box center [569, 316] width 1139 height 917
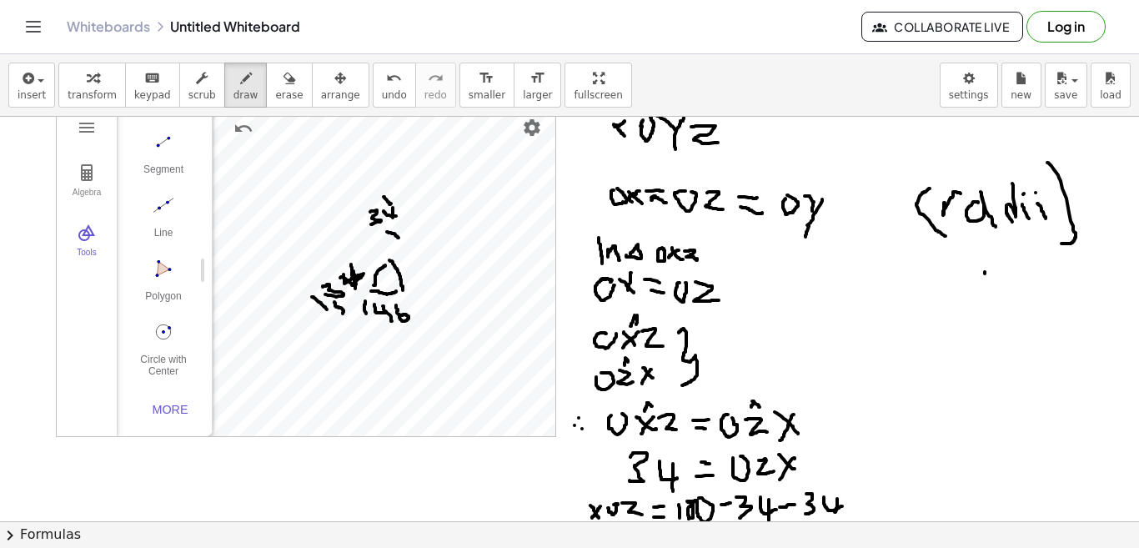
scroll to position [8, 0]
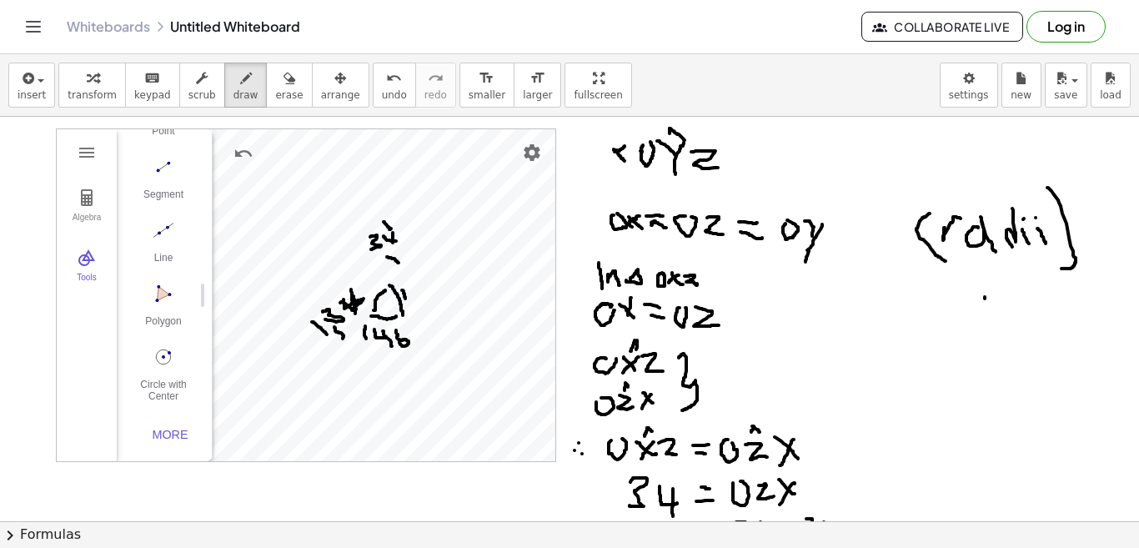
drag, startPoint x: 402, startPoint y: 290, endPoint x: 407, endPoint y: 299, distance: 9.7
drag, startPoint x: 407, startPoint y: 293, endPoint x: 418, endPoint y: 299, distance: 12.7
drag, startPoint x: 394, startPoint y: 216, endPoint x: 402, endPoint y: 224, distance: 11.8
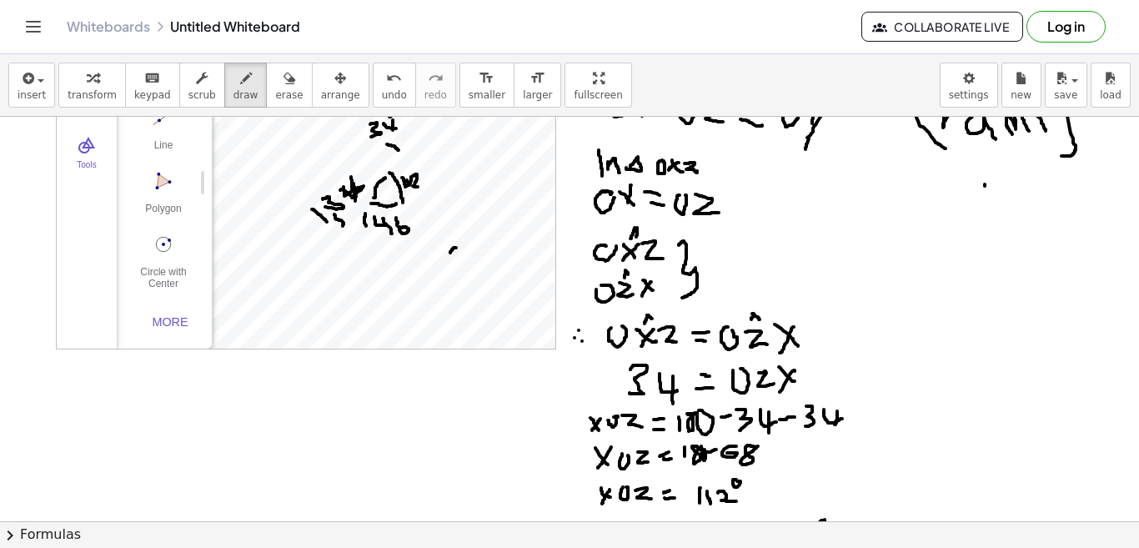
scroll to position [92, 0]
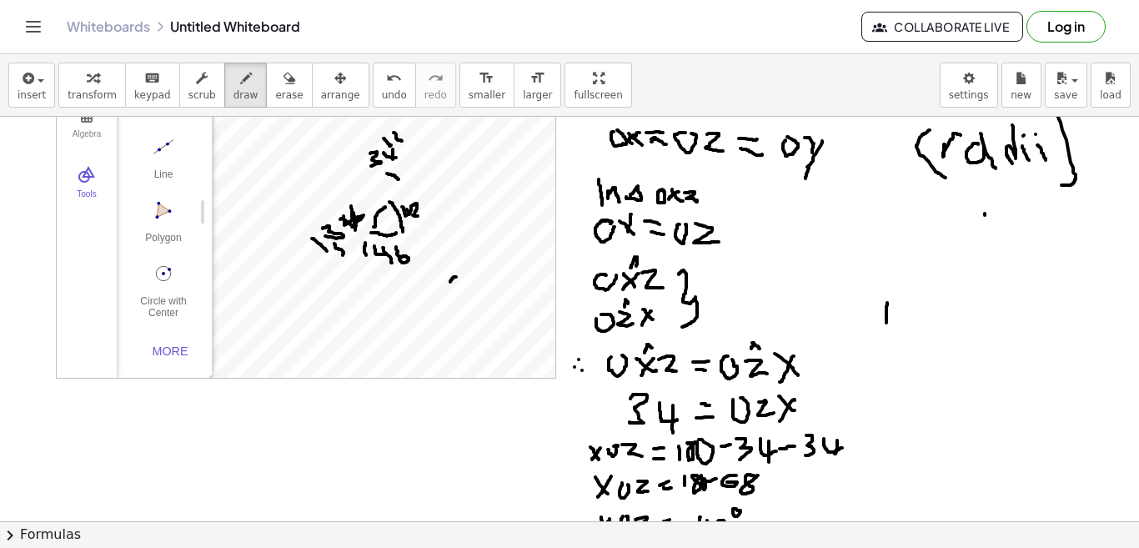
drag, startPoint x: 887, startPoint y: 303, endPoint x: 887, endPoint y: 324, distance: 20.8
click at [887, 324] on div at bounding box center [569, 483] width 1139 height 917
drag, startPoint x: 895, startPoint y: 312, endPoint x: 906, endPoint y: 320, distance: 13.7
click at [906, 320] on div at bounding box center [569, 483] width 1139 height 917
click at [924, 309] on div at bounding box center [569, 483] width 1139 height 917
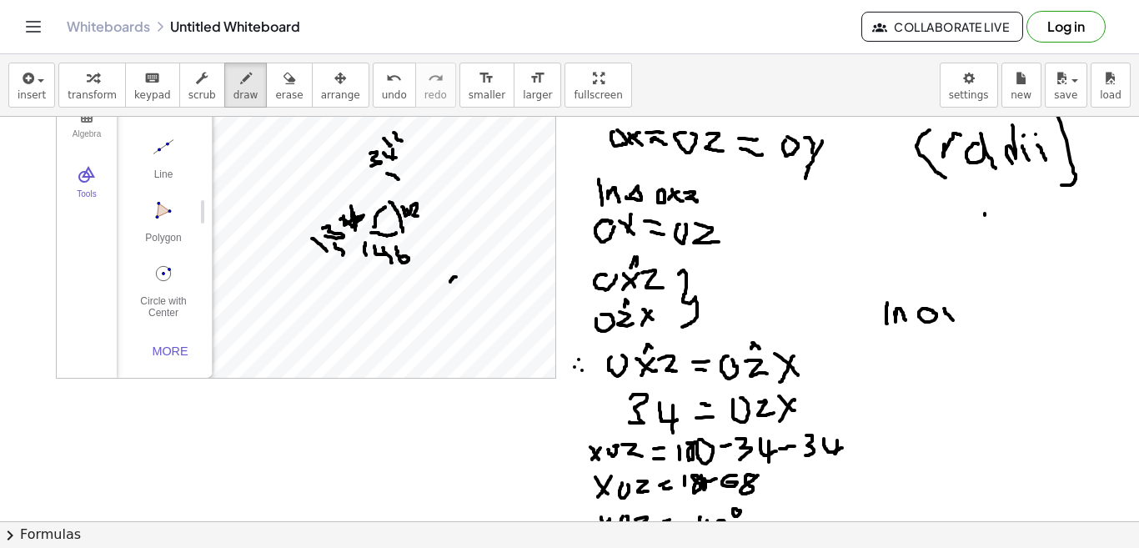
drag, startPoint x: 944, startPoint y: 309, endPoint x: 960, endPoint y: 319, distance: 18.7
click at [957, 323] on div at bounding box center [569, 483] width 1139 height 917
drag, startPoint x: 962, startPoint y: 309, endPoint x: 947, endPoint y: 332, distance: 27.1
click at [947, 332] on div at bounding box center [569, 483] width 1139 height 917
click at [967, 309] on div at bounding box center [569, 483] width 1139 height 917
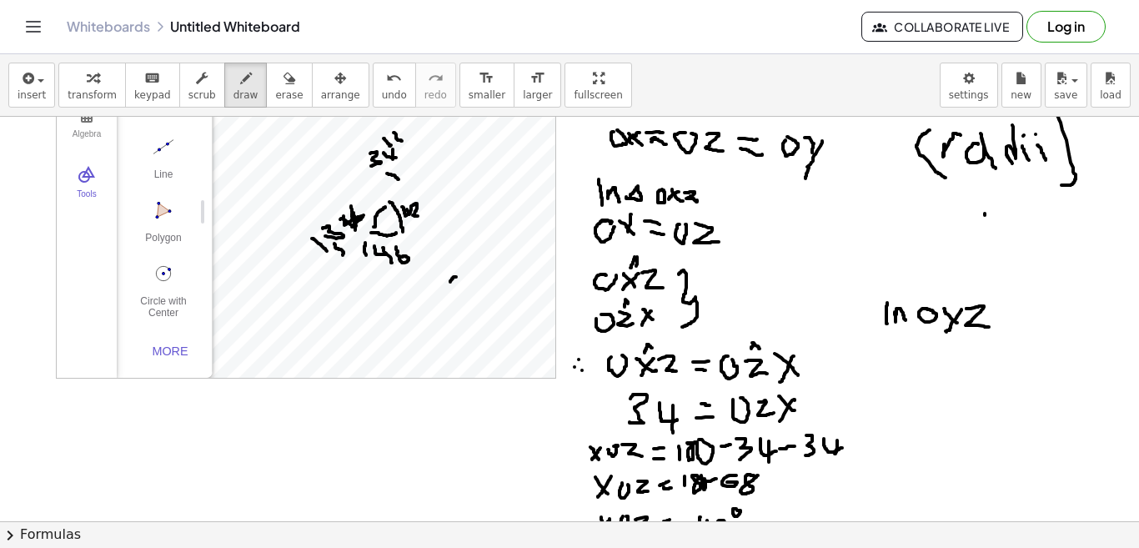
drag, startPoint x: 967, startPoint y: 309, endPoint x: 989, endPoint y: 327, distance: 29.0
click at [989, 327] on div at bounding box center [569, 483] width 1139 height 917
click at [908, 352] on div at bounding box center [569, 483] width 1139 height 917
drag, startPoint x: 917, startPoint y: 355, endPoint x: 930, endPoint y: 361, distance: 13.8
click at [930, 361] on div at bounding box center [569, 483] width 1139 height 917
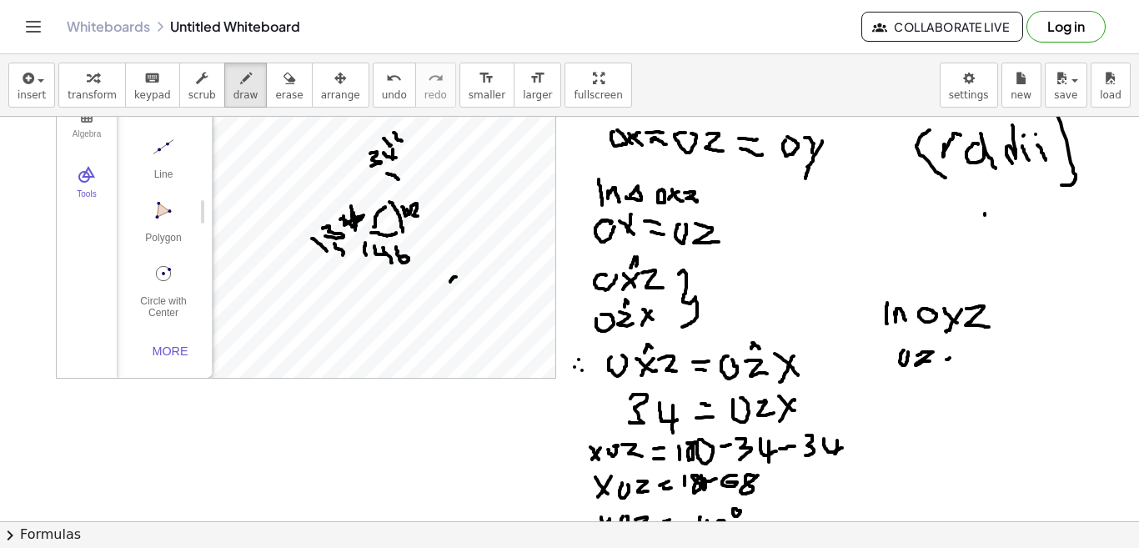
drag, startPoint x: 947, startPoint y: 359, endPoint x: 955, endPoint y: 354, distance: 9.7
click at [955, 354] on div at bounding box center [569, 483] width 1139 height 917
drag, startPoint x: 947, startPoint y: 365, endPoint x: 956, endPoint y: 366, distance: 9.2
click at [956, 366] on div at bounding box center [569, 483] width 1139 height 917
click at [979, 349] on div at bounding box center [569, 483] width 1139 height 917
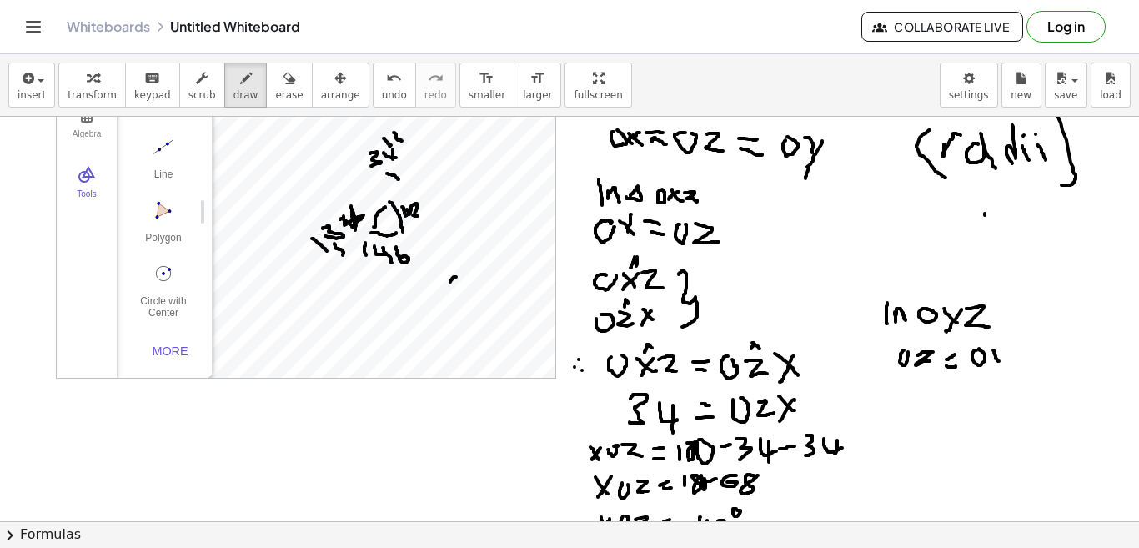
drag, startPoint x: 993, startPoint y: 350, endPoint x: 999, endPoint y: 361, distance: 12.3
click at [999, 361] on div at bounding box center [569, 483] width 1139 height 917
drag, startPoint x: 1005, startPoint y: 355, endPoint x: 997, endPoint y: 380, distance: 26.4
click at [997, 380] on div at bounding box center [569, 483] width 1139 height 917
click at [884, 399] on div at bounding box center [569, 483] width 1139 height 917
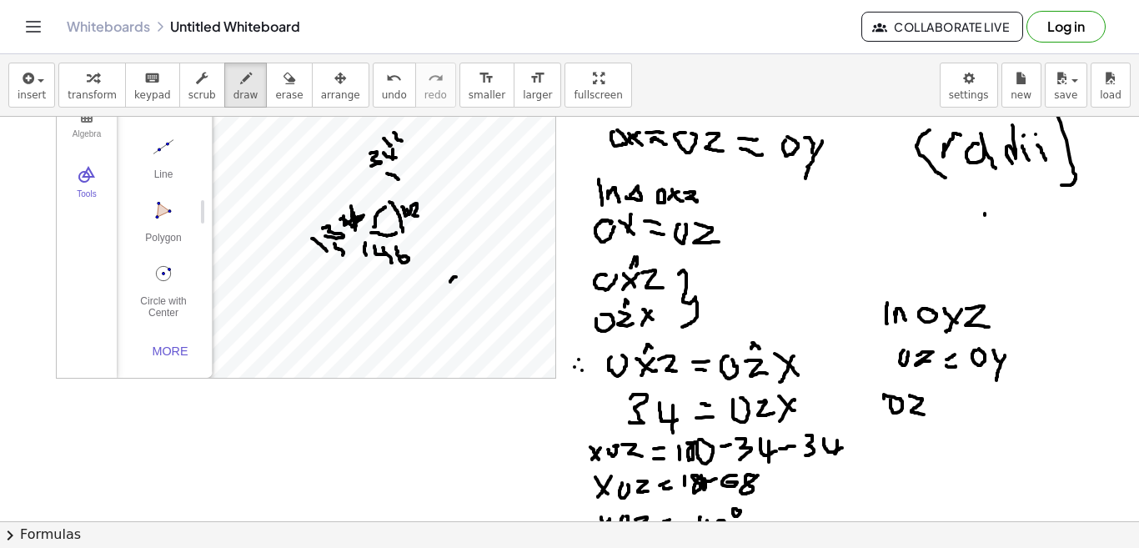
drag, startPoint x: 910, startPoint y: 395, endPoint x: 924, endPoint y: 414, distance: 23.9
click at [924, 414] on div at bounding box center [569, 483] width 1139 height 917
drag, startPoint x: 936, startPoint y: 399, endPoint x: 952, endPoint y: 402, distance: 16.0
click at [942, 406] on div at bounding box center [569, 483] width 1139 height 917
drag, startPoint x: 952, startPoint y: 399, endPoint x: 945, endPoint y: 427, distance: 28.3
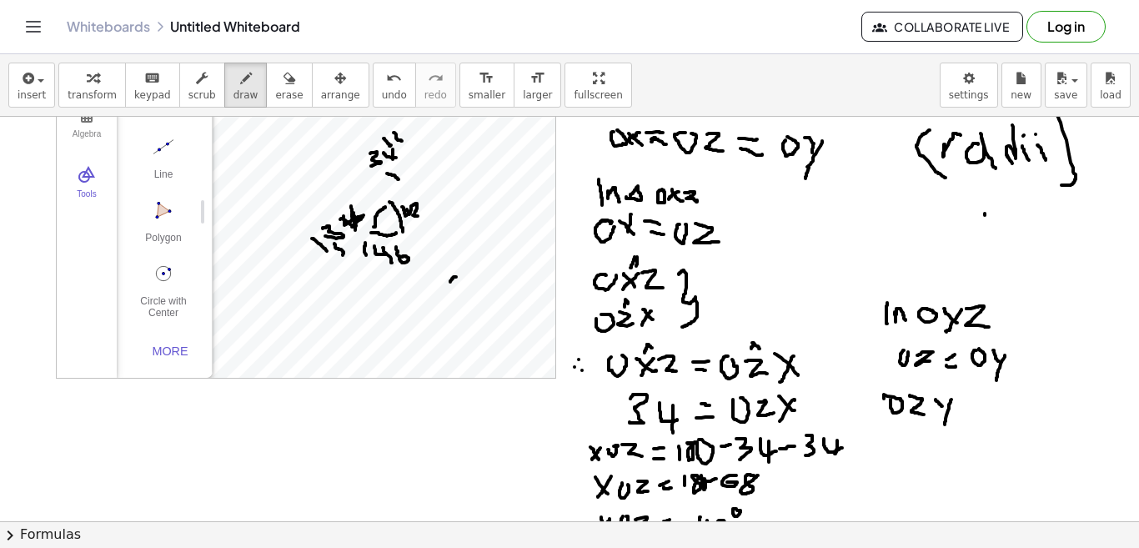
click at [945, 427] on div at bounding box center [569, 483] width 1139 height 917
drag, startPoint x: 964, startPoint y: 412, endPoint x: 973, endPoint y: 411, distance: 9.2
click at [973, 411] on div at bounding box center [569, 483] width 1139 height 917
drag, startPoint x: 967, startPoint y: 421, endPoint x: 977, endPoint y: 422, distance: 10.0
click at [977, 422] on div at bounding box center [569, 483] width 1139 height 917
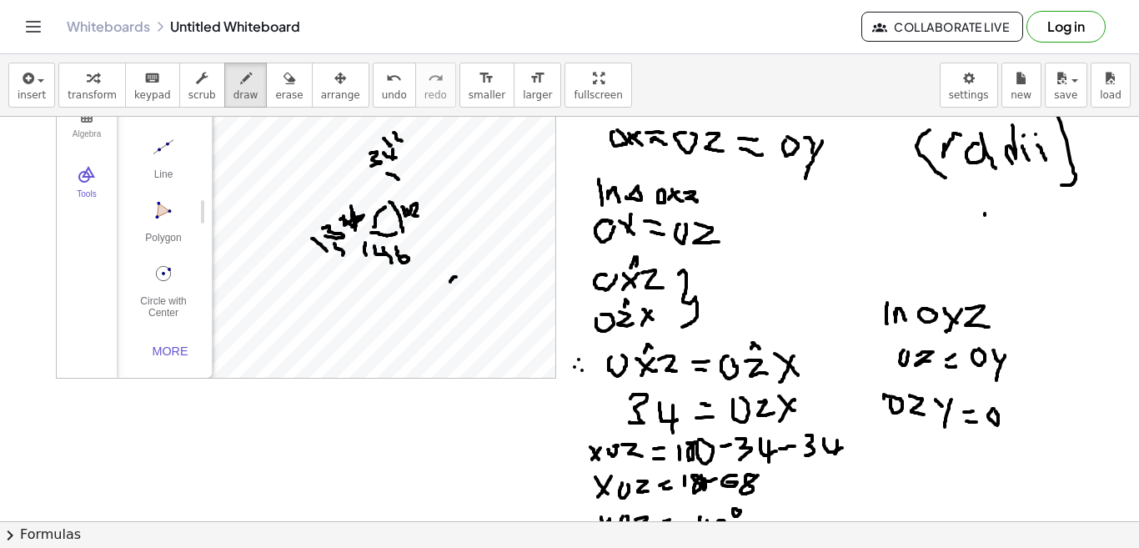
click at [996, 411] on div at bounding box center [569, 483] width 1139 height 917
drag, startPoint x: 1007, startPoint y: 408, endPoint x: 1018, endPoint y: 424, distance: 20.4
click at [1018, 424] on div at bounding box center [569, 483] width 1139 height 917
drag, startPoint x: 1018, startPoint y: 413, endPoint x: 1018, endPoint y: 445, distance: 32.5
click at [1018, 445] on div at bounding box center [569, 483] width 1139 height 917
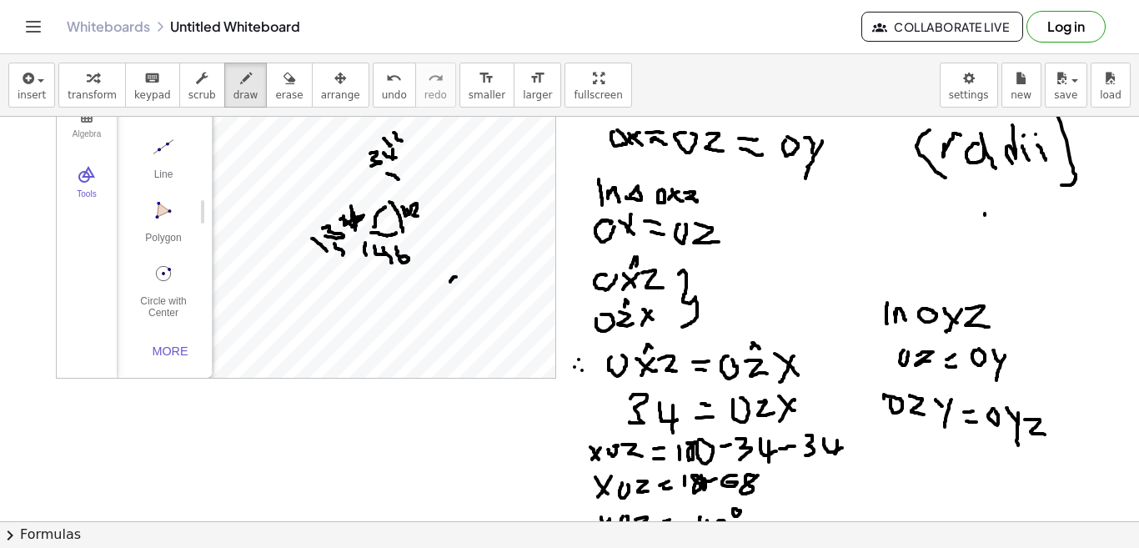
drag, startPoint x: 1025, startPoint y: 419, endPoint x: 1045, endPoint y: 434, distance: 25.0
click at [1045, 434] on div at bounding box center [569, 483] width 1139 height 917
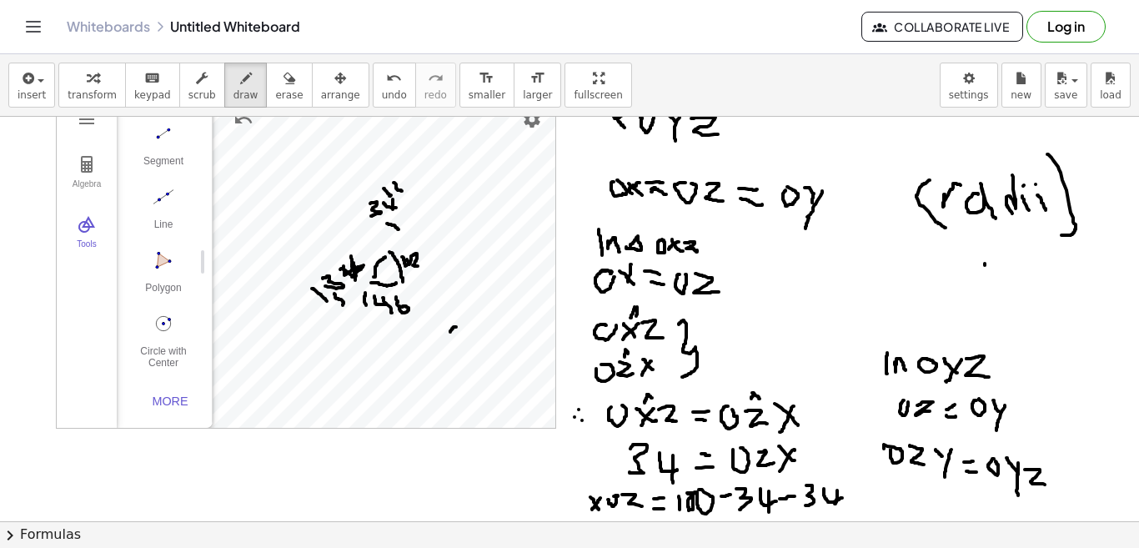
scroll to position [125, 0]
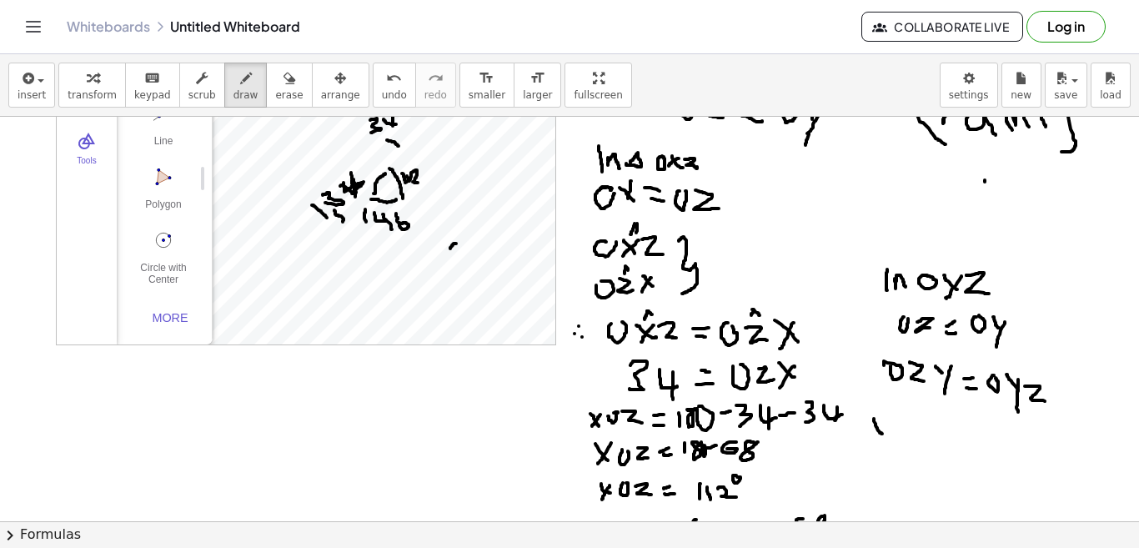
drag, startPoint x: 874, startPoint y: 419, endPoint x: 883, endPoint y: 434, distance: 17.6
click at [883, 434] on div at bounding box center [569, 450] width 1139 height 917
drag, startPoint x: 886, startPoint y: 424, endPoint x: 887, endPoint y: 449, distance: 25.0
click at [887, 449] on div at bounding box center [569, 450] width 1139 height 917
drag, startPoint x: 898, startPoint y: 434, endPoint x: 907, endPoint y: 432, distance: 9.5
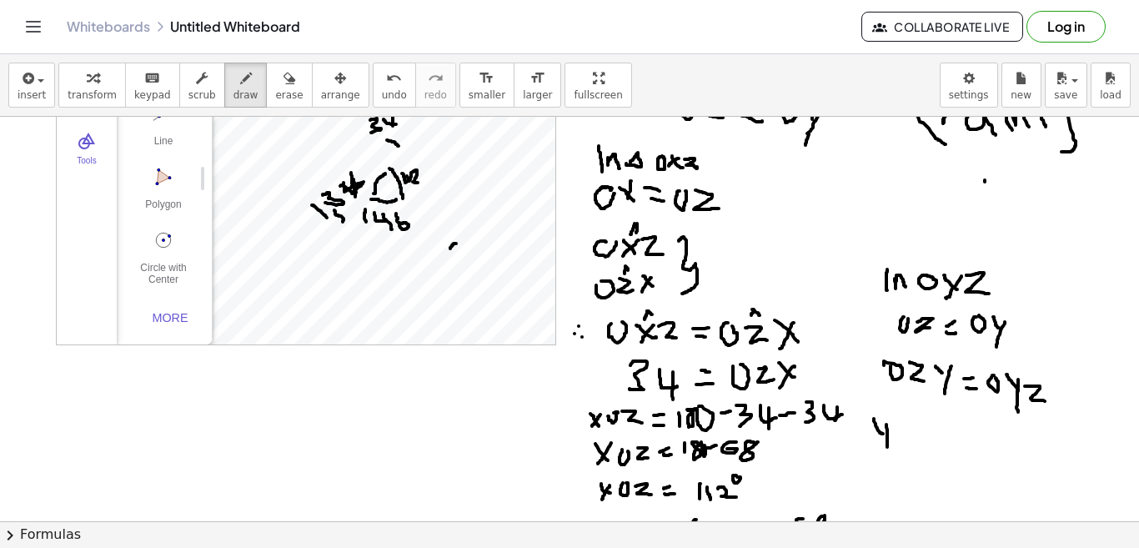
click at [907, 432] on div at bounding box center [569, 450] width 1139 height 917
drag, startPoint x: 910, startPoint y: 424, endPoint x: 929, endPoint y: 447, distance: 29.6
click at [929, 447] on div at bounding box center [569, 450] width 1139 height 917
drag, startPoint x: 948, startPoint y: 436, endPoint x: 959, endPoint y: 437, distance: 10.9
click at [959, 437] on div at bounding box center [569, 450] width 1139 height 917
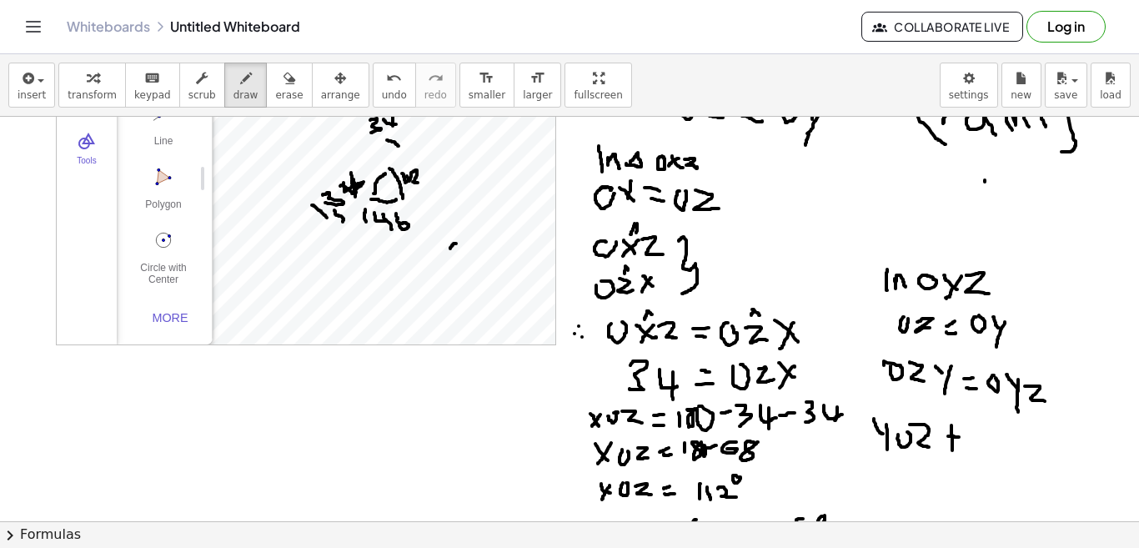
drag, startPoint x: 952, startPoint y: 431, endPoint x: 952, endPoint y: 450, distance: 19.2
click at [952, 450] on div at bounding box center [569, 450] width 1139 height 917
drag, startPoint x: 979, startPoint y: 434, endPoint x: 972, endPoint y: 444, distance: 12.0
click at [972, 444] on div at bounding box center [569, 450] width 1139 height 917
drag, startPoint x: 972, startPoint y: 431, endPoint x: 971, endPoint y: 448, distance: 16.8
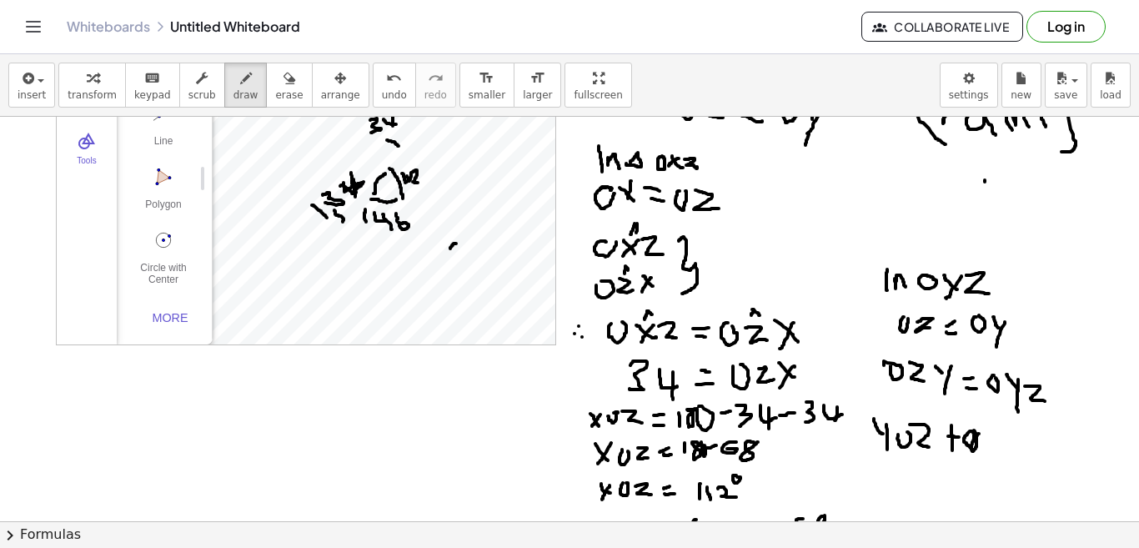
click at [971, 448] on div at bounding box center [569, 450] width 1139 height 917
drag, startPoint x: 983, startPoint y: 432, endPoint x: 994, endPoint y: 452, distance: 22.8
click at [994, 452] on div at bounding box center [569, 450] width 1139 height 917
drag, startPoint x: 999, startPoint y: 435, endPoint x: 1012, endPoint y: 444, distance: 15.5
click at [1012, 444] on div at bounding box center [569, 450] width 1139 height 917
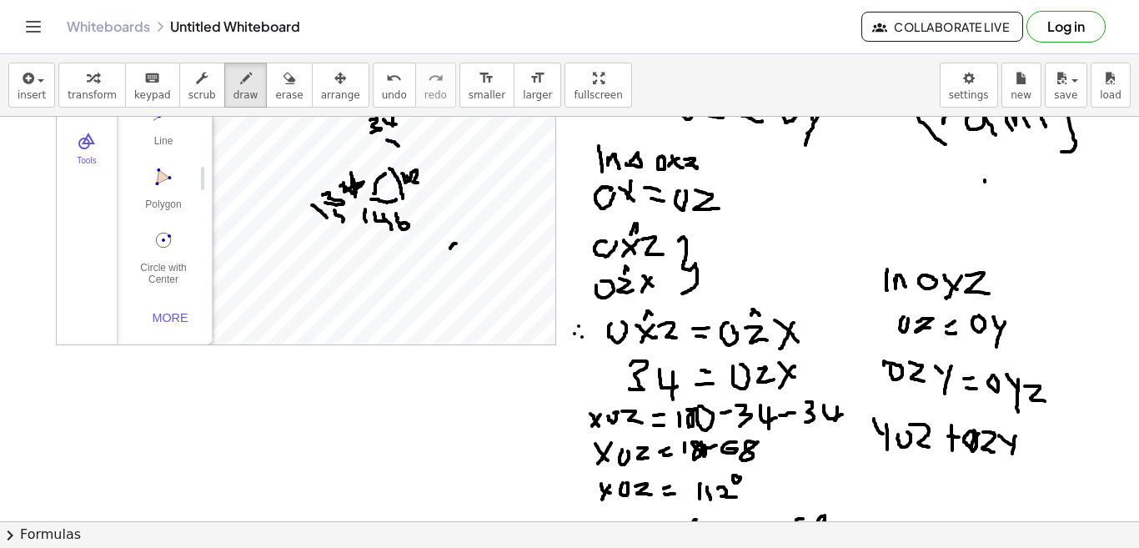
drag, startPoint x: 1016, startPoint y: 436, endPoint x: 1010, endPoint y: 460, distance: 24.1
click at [1011, 460] on div at bounding box center [569, 450] width 1139 height 917
drag, startPoint x: 1022, startPoint y: 446, endPoint x: 1036, endPoint y: 444, distance: 13.4
click at [1036, 444] on div at bounding box center [569, 450] width 1139 height 917
drag, startPoint x: 1027, startPoint y: 439, endPoint x: 1025, endPoint y: 452, distance: 12.8
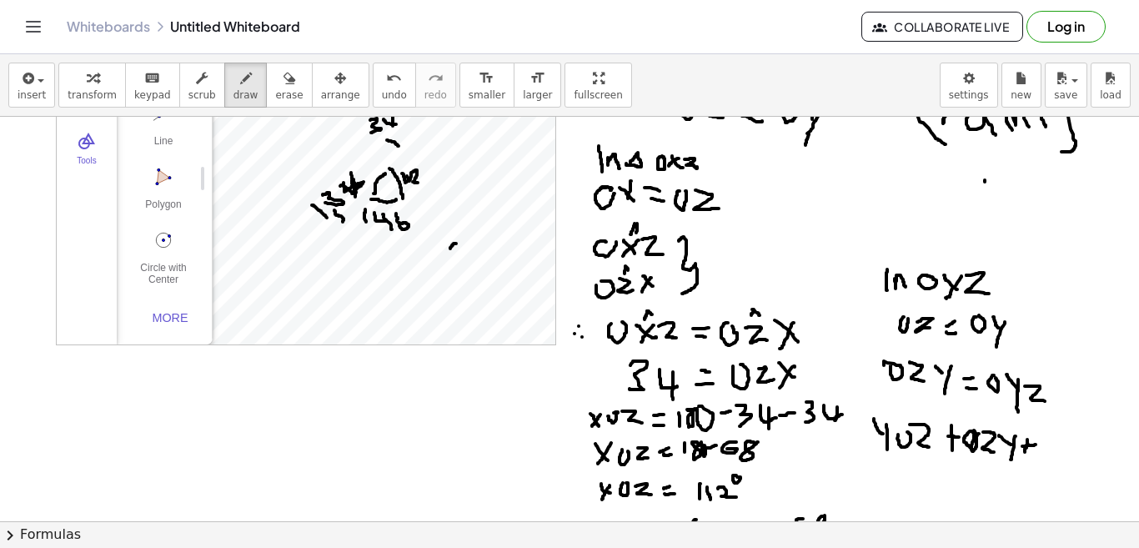
click at [1025, 452] on div at bounding box center [569, 450] width 1139 height 917
click at [1050, 441] on div at bounding box center [569, 450] width 1139 height 917
drag, startPoint x: 1056, startPoint y: 441, endPoint x: 1068, endPoint y: 449, distance: 14.6
click at [1068, 449] on div at bounding box center [569, 450] width 1139 height 917
drag, startPoint x: 1067, startPoint y: 441, endPoint x: 1068, endPoint y: 468, distance: 26.7
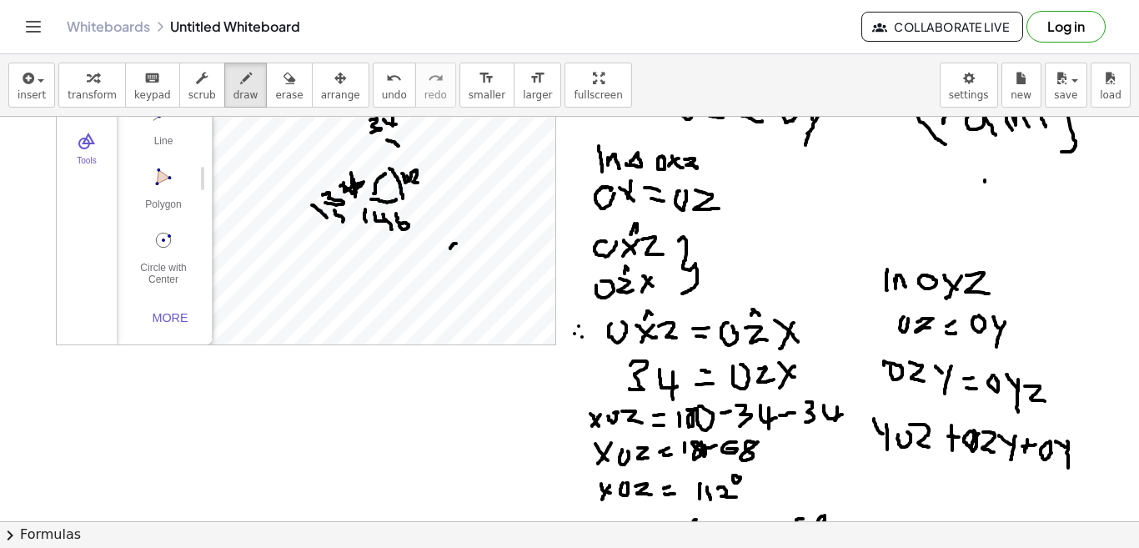
click at [1068, 468] on div at bounding box center [569, 450] width 1139 height 917
drag, startPoint x: 1071, startPoint y: 445, endPoint x: 1091, endPoint y: 459, distance: 24.1
click at [1091, 459] on div at bounding box center [569, 450] width 1139 height 917
drag, startPoint x: 1089, startPoint y: 450, endPoint x: 1098, endPoint y: 451, distance: 9.2
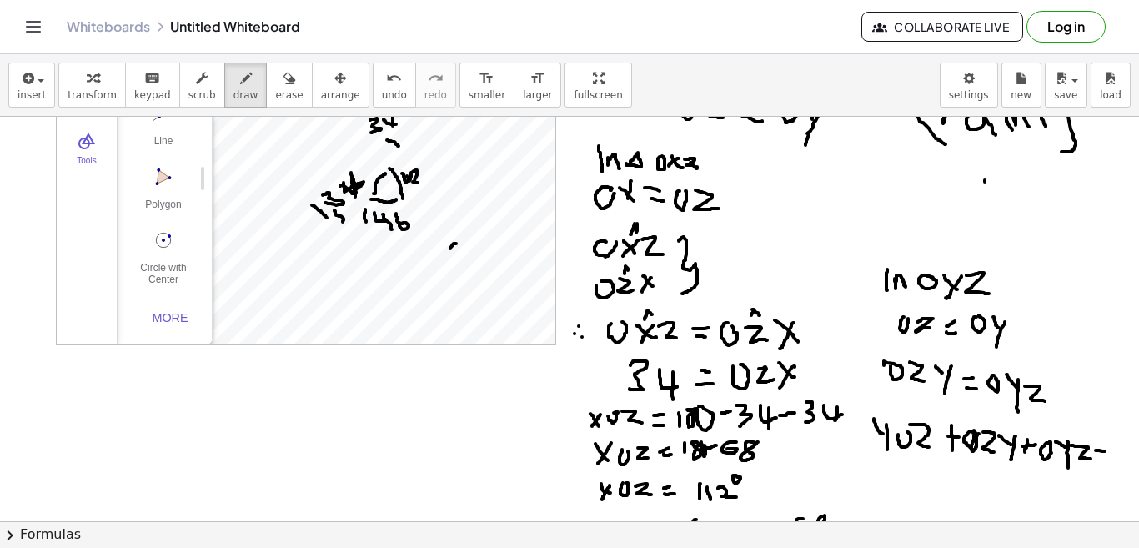
click at [1098, 451] on div at bounding box center [569, 450] width 1139 height 917
click at [1099, 459] on div at bounding box center [569, 450] width 1139 height 917
drag, startPoint x: 1106, startPoint y: 436, endPoint x: 1112, endPoint y: 459, distance: 23.3
click at [1111, 459] on div at bounding box center [569, 450] width 1139 height 917
click at [1122, 435] on div at bounding box center [569, 450] width 1139 height 917
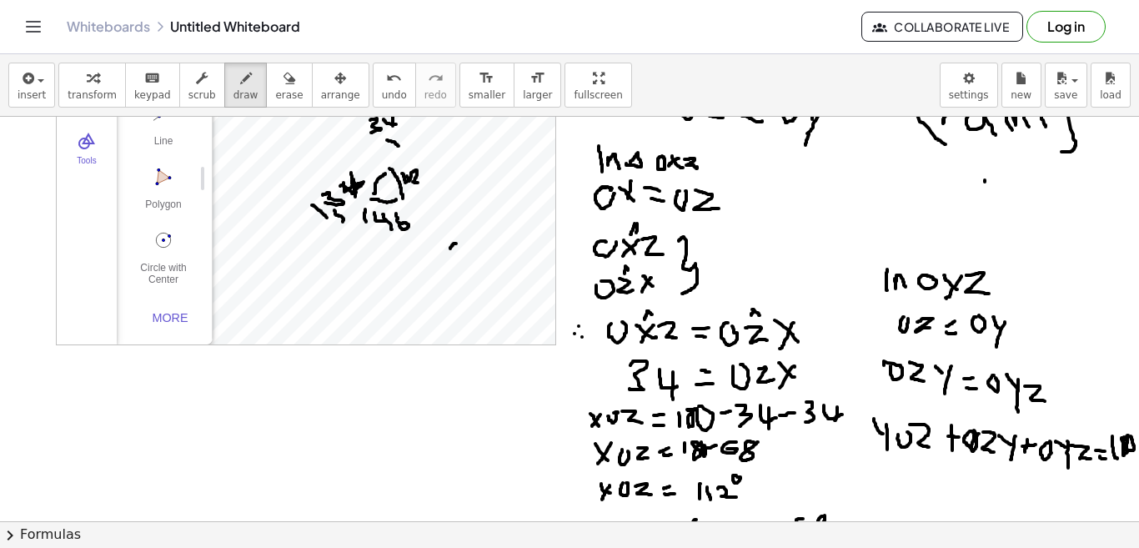
click at [1124, 435] on div at bounding box center [569, 450] width 1139 height 917
drag, startPoint x: 861, startPoint y: 466, endPoint x: 863, endPoint y: 478, distance: 11.9
click at [863, 478] on div at bounding box center [569, 450] width 1140 height 917
click at [879, 466] on div at bounding box center [569, 450] width 1140 height 917
drag, startPoint x: 893, startPoint y: 469, endPoint x: 906, endPoint y: 480, distance: 16.6
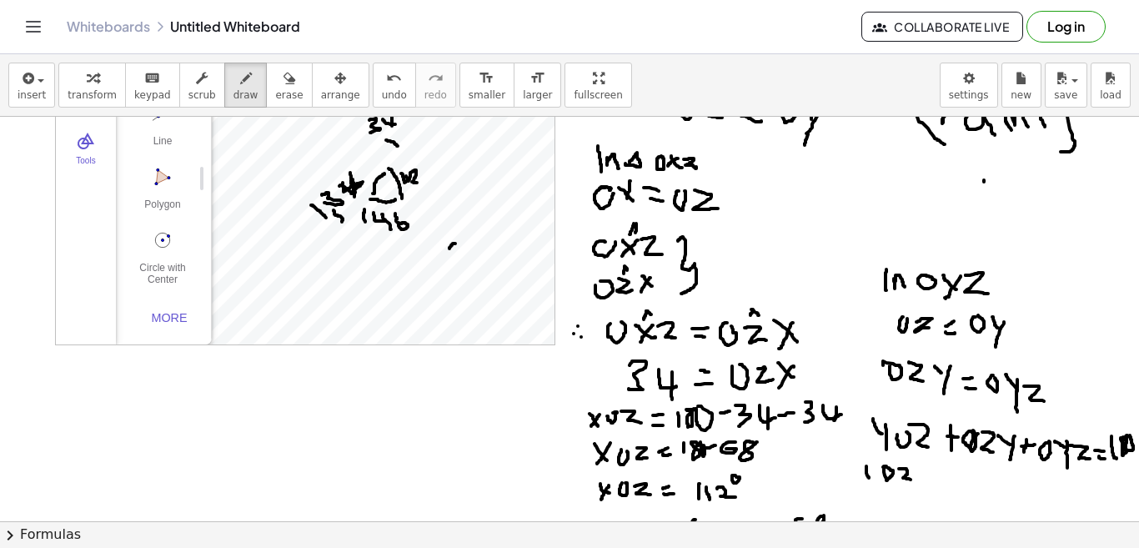
click at [906, 480] on div at bounding box center [569, 450] width 1140 height 917
drag, startPoint x: 920, startPoint y: 475, endPoint x: 936, endPoint y: 475, distance: 15.9
click at [937, 476] on div at bounding box center [569, 450] width 1140 height 917
drag, startPoint x: 932, startPoint y: 470, endPoint x: 931, endPoint y: 485, distance: 15.1
click at [931, 485] on div at bounding box center [569, 450] width 1140 height 917
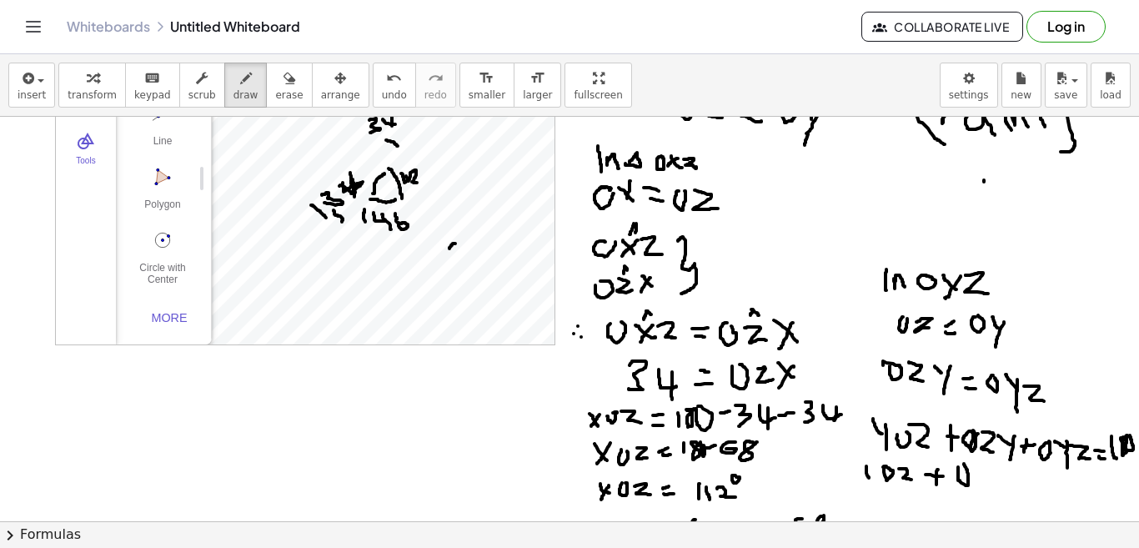
click at [958, 464] on div at bounding box center [569, 450] width 1140 height 917
drag, startPoint x: 971, startPoint y: 469, endPoint x: 980, endPoint y: 476, distance: 11.9
click at [980, 476] on div at bounding box center [569, 450] width 1140 height 917
drag, startPoint x: 982, startPoint y: 468, endPoint x: 981, endPoint y: 490, distance: 22.5
click at [981, 490] on div at bounding box center [569, 450] width 1140 height 917
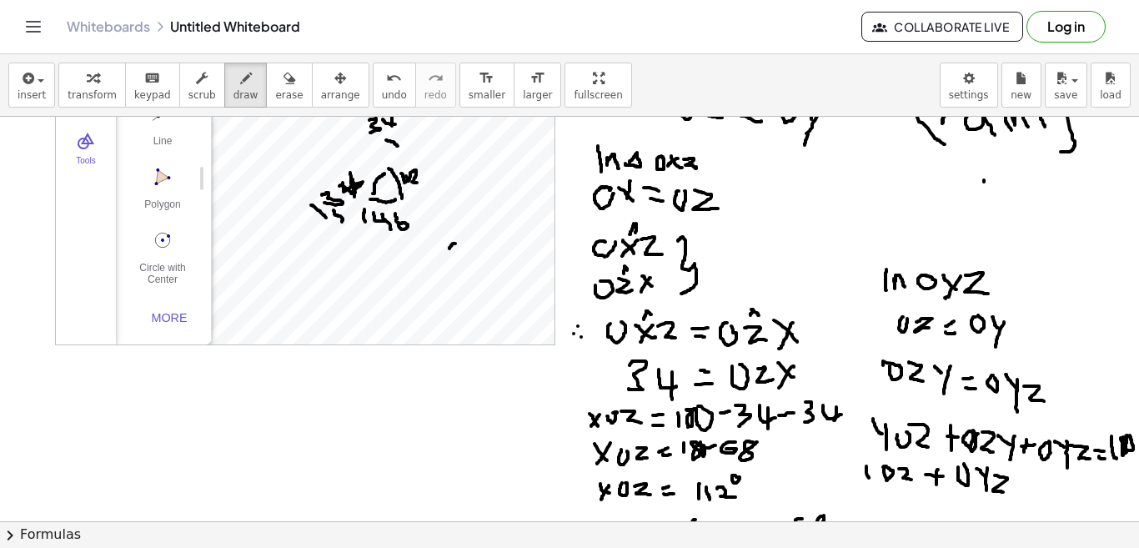
drag, startPoint x: 989, startPoint y: 475, endPoint x: 997, endPoint y: 492, distance: 18.6
click at [997, 492] on div at bounding box center [569, 450] width 1140 height 917
drag, startPoint x: 1011, startPoint y: 484, endPoint x: 1020, endPoint y: 484, distance: 9.2
click at [1020, 484] on div at bounding box center [569, 450] width 1140 height 917
drag, startPoint x: 1017, startPoint y: 477, endPoint x: 1018, endPoint y: 490, distance: 13.4
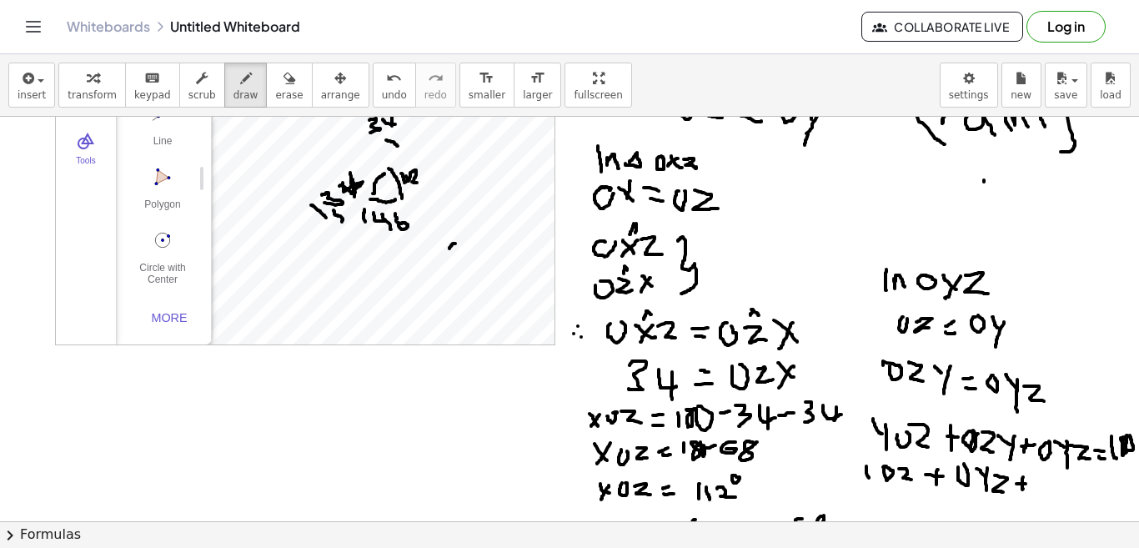
click at [1018, 490] on div at bounding box center [569, 450] width 1140 height 917
click at [1037, 474] on div at bounding box center [569, 450] width 1140 height 917
drag, startPoint x: 1048, startPoint y: 479, endPoint x: 1055, endPoint y: 485, distance: 9.4
click at [1055, 485] on div at bounding box center [569, 450] width 1140 height 917
drag, startPoint x: 1056, startPoint y: 479, endPoint x: 1056, endPoint y: 495, distance: 15.8
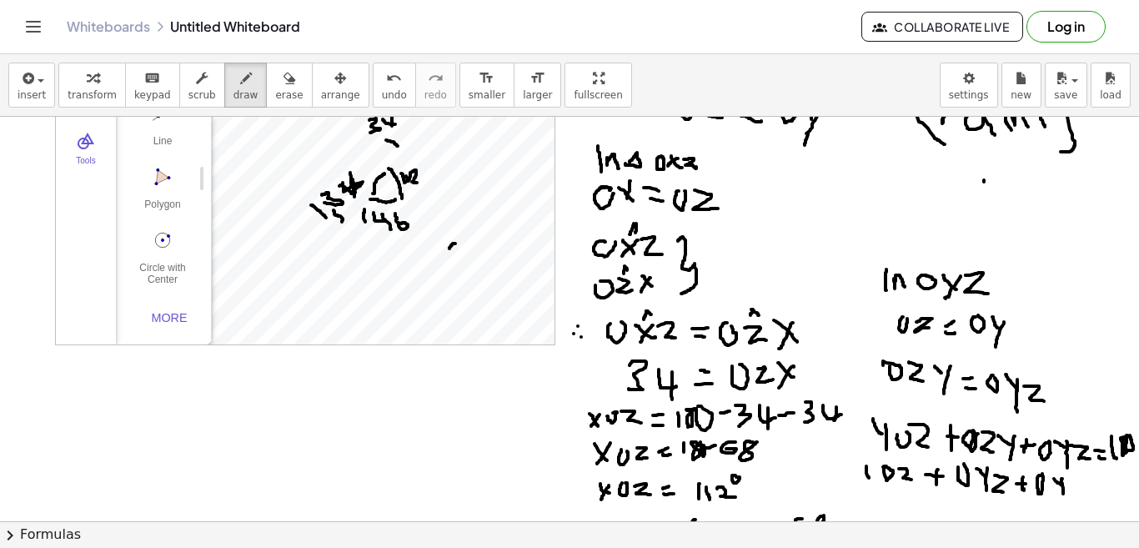
click at [1057, 495] on div at bounding box center [569, 450] width 1140 height 917
drag, startPoint x: 1063, startPoint y: 479, endPoint x: 1074, endPoint y: 495, distance: 19.2
click at [1074, 495] on div at bounding box center [569, 450] width 1140 height 917
click at [1088, 488] on div at bounding box center [569, 450] width 1140 height 917
drag, startPoint x: 1080, startPoint y: 493, endPoint x: 1090, endPoint y: 492, distance: 10.0
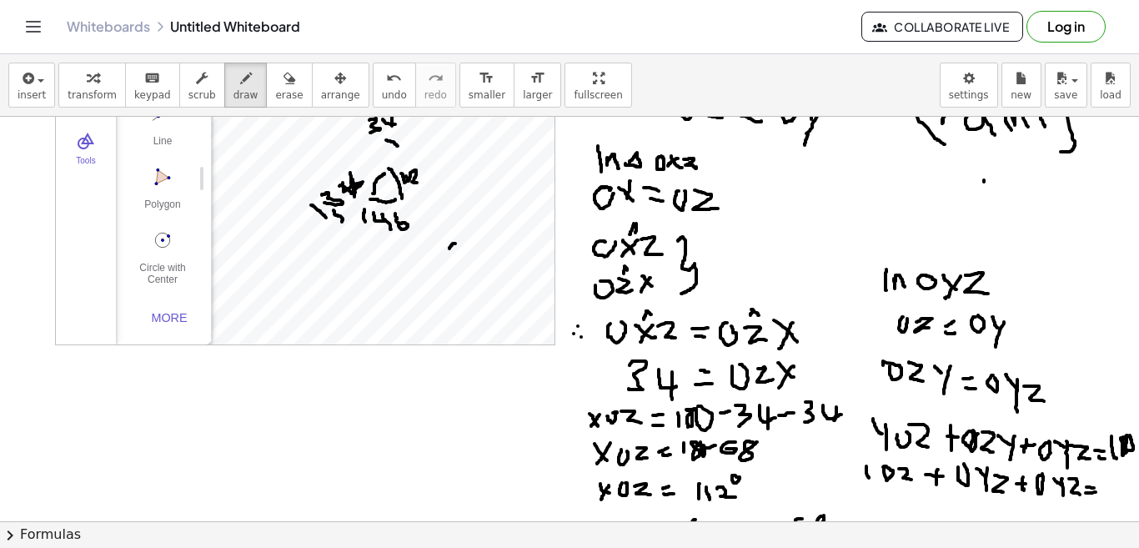
click at [1090, 492] on div at bounding box center [569, 450] width 1140 height 917
drag, startPoint x: 1097, startPoint y: 478, endPoint x: 1097, endPoint y: 491, distance: 13.4
click at [1097, 491] on div at bounding box center [569, 450] width 1140 height 917
click at [1110, 482] on div at bounding box center [569, 450] width 1140 height 917
click at [1112, 476] on div at bounding box center [569, 450] width 1140 height 917
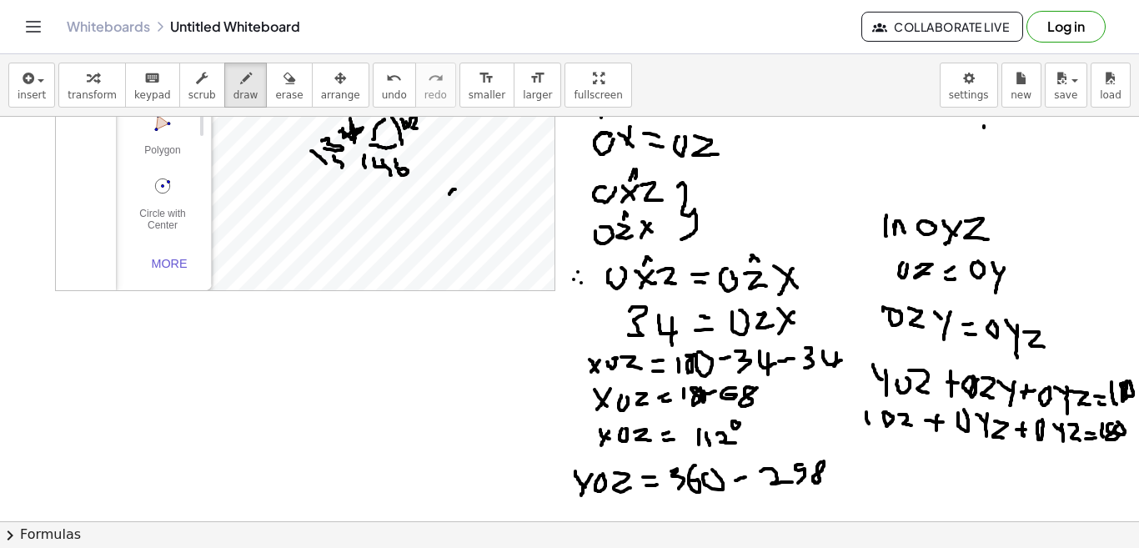
scroll to position [208, 15]
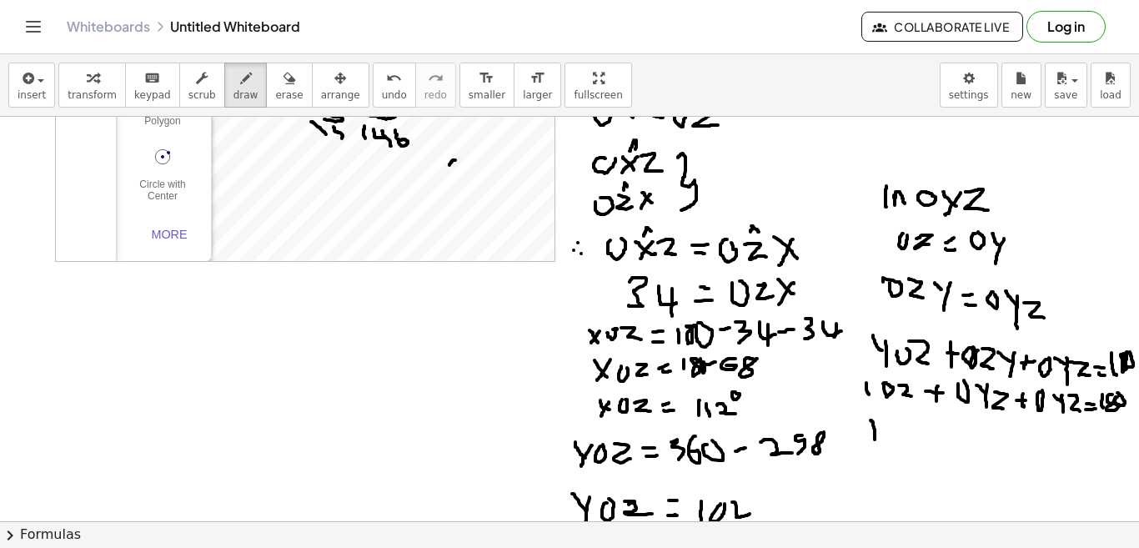
drag, startPoint x: 856, startPoint y: 420, endPoint x: 861, endPoint y: 439, distance: 19.6
click at [861, 439] on div at bounding box center [569, 366] width 1140 height 917
click at [883, 423] on div at bounding box center [569, 366] width 1140 height 917
drag, startPoint x: 892, startPoint y: 426, endPoint x: 917, endPoint y: 433, distance: 25.9
click at [917, 433] on div at bounding box center [569, 366] width 1140 height 917
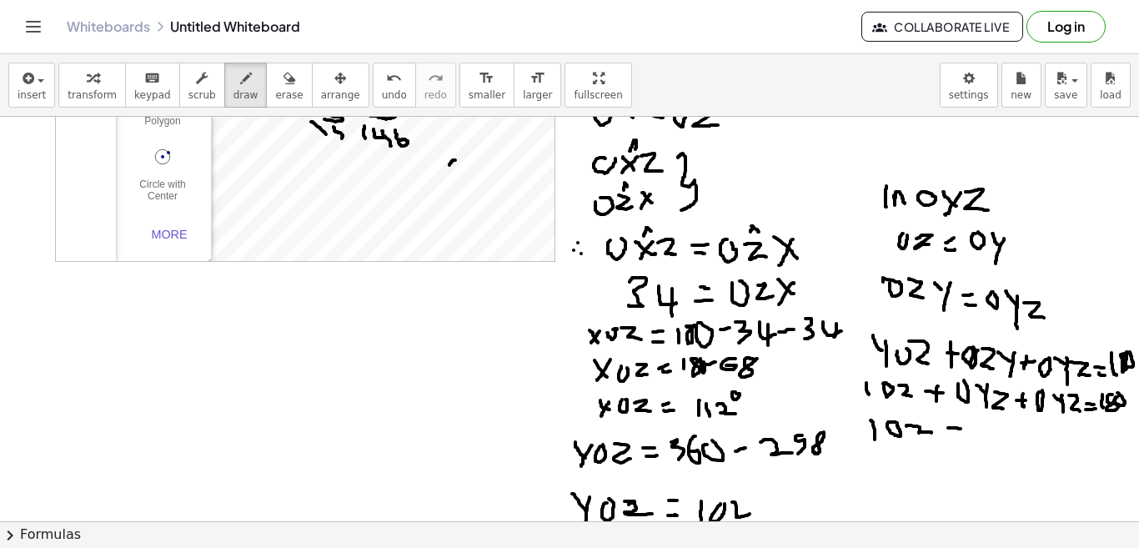
drag, startPoint x: 934, startPoint y: 428, endPoint x: 947, endPoint y: 429, distance: 12.5
click at [947, 429] on div at bounding box center [569, 366] width 1140 height 917
drag, startPoint x: 942, startPoint y: 422, endPoint x: 943, endPoint y: 439, distance: 17.5
click at [943, 439] on div at bounding box center [569, 366] width 1140 height 917
drag, startPoint x: 961, startPoint y: 424, endPoint x: 982, endPoint y: 444, distance: 28.9
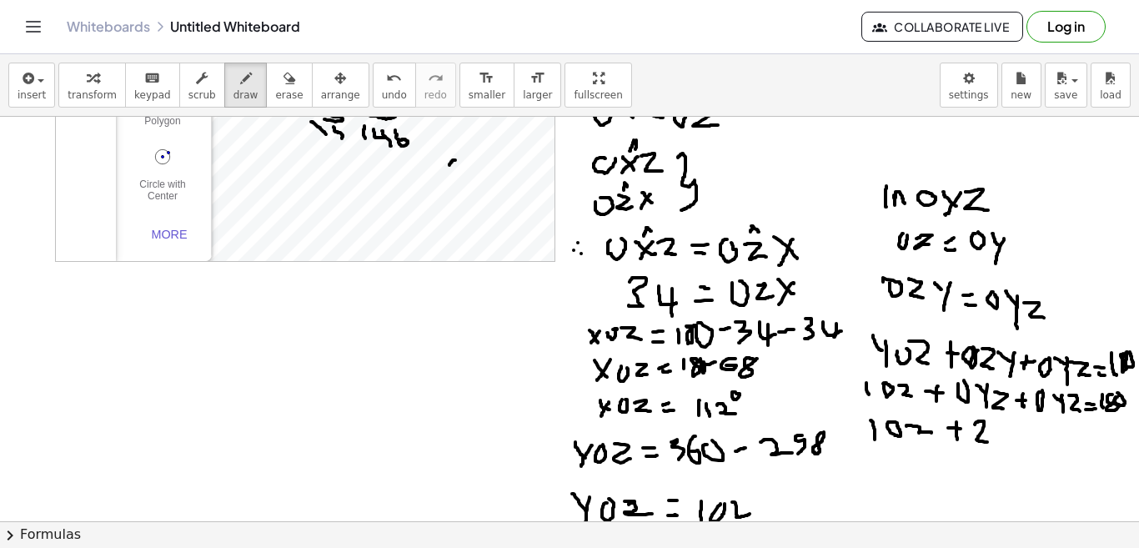
click at [982, 444] on div at bounding box center [569, 366] width 1140 height 917
click at [1002, 424] on div at bounding box center [569, 366] width 1140 height 917
drag, startPoint x: 1013, startPoint y: 422, endPoint x: 1027, endPoint y: 429, distance: 16.0
click at [1027, 429] on div at bounding box center [569, 366] width 1140 height 917
drag, startPoint x: 1030, startPoint y: 423, endPoint x: 1028, endPoint y: 450, distance: 27.6
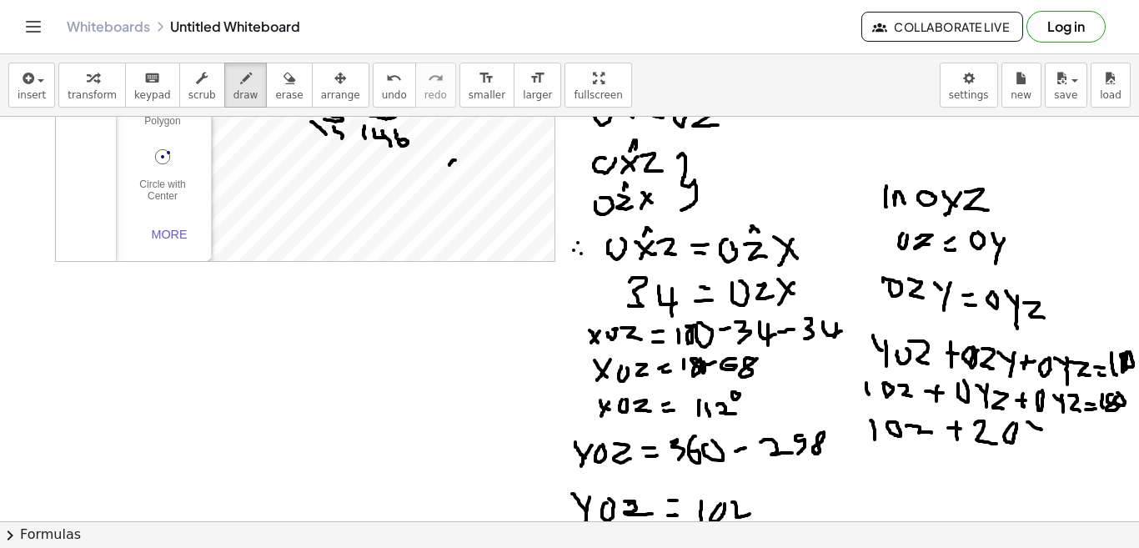
click at [1028, 450] on div at bounding box center [569, 366] width 1140 height 917
drag, startPoint x: 1039, startPoint y: 430, endPoint x: 1052, endPoint y: 444, distance: 19.5
click at [1052, 444] on div at bounding box center [569, 366] width 1140 height 917
click at [1072, 442] on div at bounding box center [569, 366] width 1140 height 917
drag, startPoint x: 1069, startPoint y: 444, endPoint x: 1077, endPoint y: 451, distance: 10.0
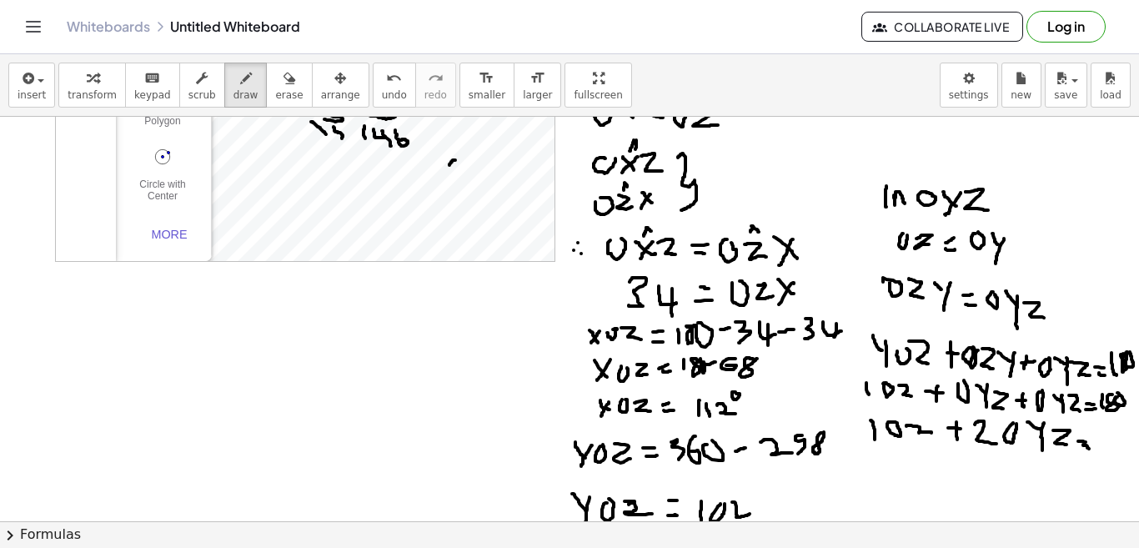
click at [1076, 450] on div at bounding box center [569, 366] width 1140 height 917
drag, startPoint x: 1086, startPoint y: 436, endPoint x: 1090, endPoint y: 449, distance: 14.0
click at [1090, 449] on div at bounding box center [569, 366] width 1140 height 917
click at [1107, 433] on div at bounding box center [569, 366] width 1140 height 917
drag, startPoint x: 856, startPoint y: 470, endPoint x: 876, endPoint y: 481, distance: 23.5
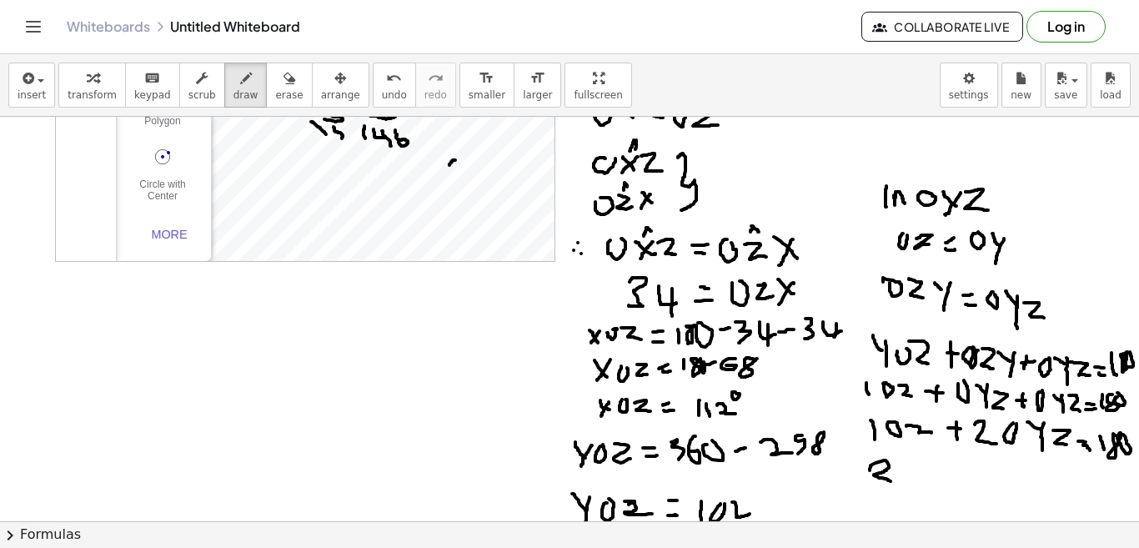
click at [876, 481] on div at bounding box center [569, 366] width 1140 height 917
click at [901, 463] on div at bounding box center [569, 366] width 1140 height 917
drag, startPoint x: 910, startPoint y: 465, endPoint x: 923, endPoint y: 473, distance: 15.7
click at [923, 473] on div at bounding box center [569, 366] width 1140 height 917
drag, startPoint x: 927, startPoint y: 461, endPoint x: 927, endPoint y: 490, distance: 28.4
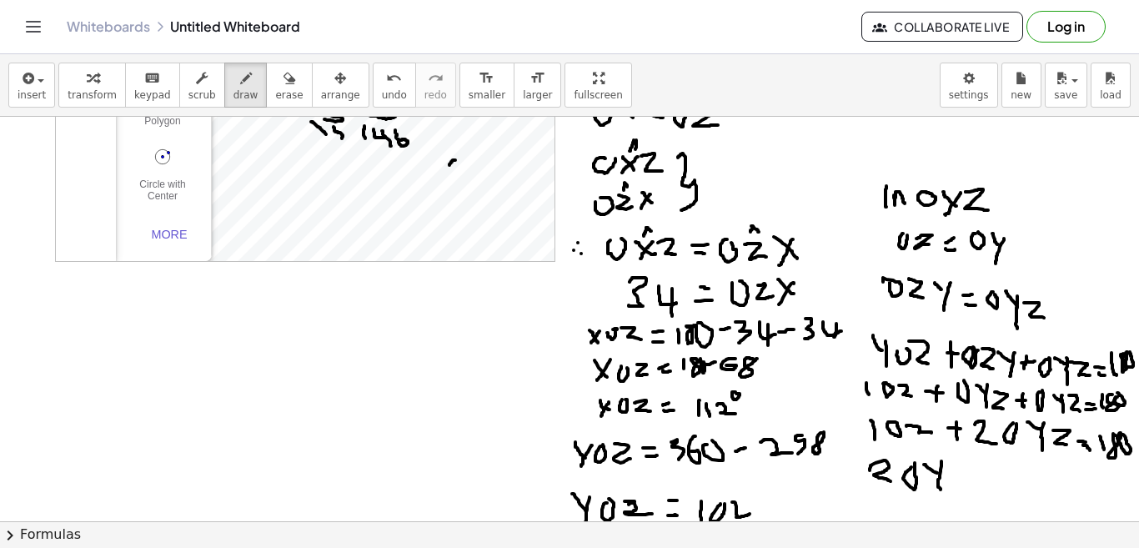
click at [927, 490] on div at bounding box center [569, 366] width 1140 height 917
drag, startPoint x: 936, startPoint y: 465, endPoint x: 958, endPoint y: 484, distance: 29.0
click at [958, 484] on div at bounding box center [569, 366] width 1140 height 917
drag, startPoint x: 973, startPoint y: 472, endPoint x: 977, endPoint y: 482, distance: 10.8
click at [982, 475] on div at bounding box center [569, 366] width 1140 height 917
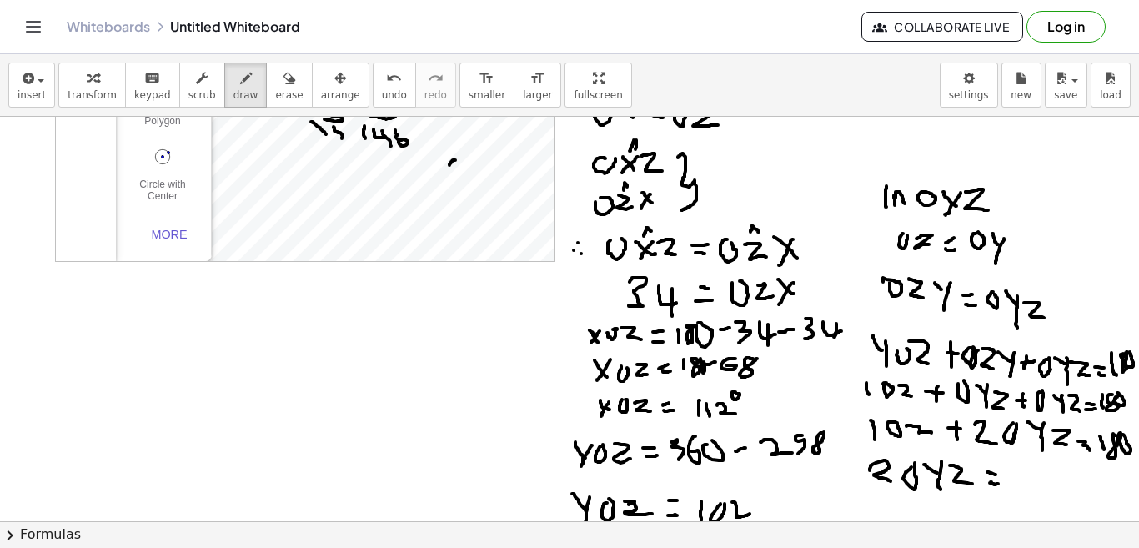
drag, startPoint x: 976, startPoint y: 483, endPoint x: 1011, endPoint y: 475, distance: 36.0
click at [985, 484] on div at bounding box center [569, 366] width 1140 height 917
drag, startPoint x: 1004, startPoint y: 469, endPoint x: 800, endPoint y: 580, distance: 232.9
click at [800, 547] on html "Graspable Math Activities Get Started Activity Bank Assigned Work Classes White…" at bounding box center [569, 274] width 1139 height 548
click at [275, 93] on span "erase" at bounding box center [289, 95] width 28 height 12
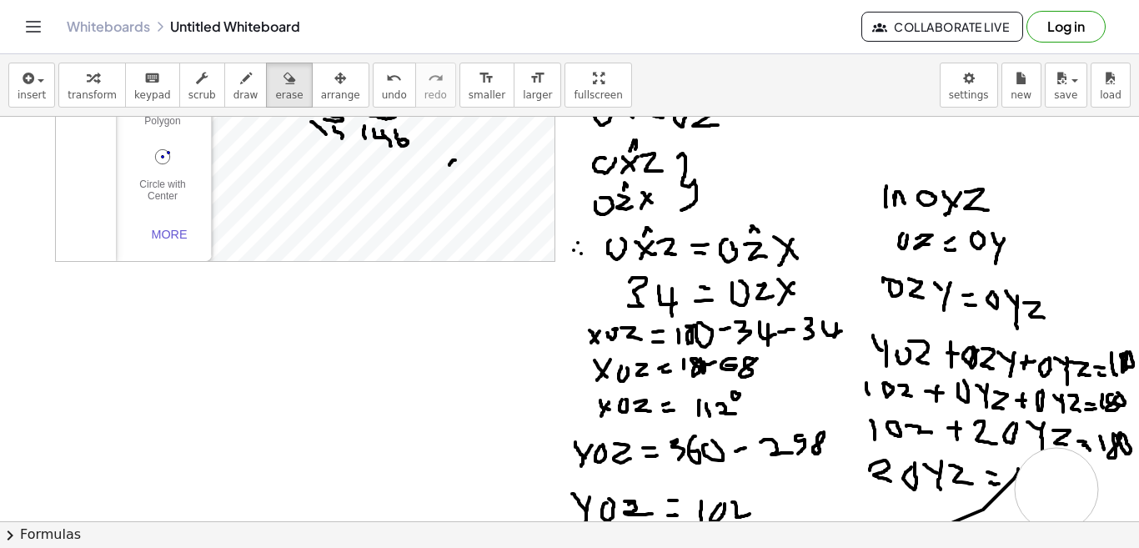
click at [1042, 490] on div at bounding box center [569, 366] width 1140 height 917
click at [1025, 506] on div at bounding box center [569, 366] width 1140 height 917
click at [234, 92] on span "draw" at bounding box center [246, 95] width 25 height 12
drag, startPoint x: 997, startPoint y: 476, endPoint x: 999, endPoint y: 490, distance: 14.4
click at [999, 490] on div at bounding box center [569, 366] width 1140 height 917
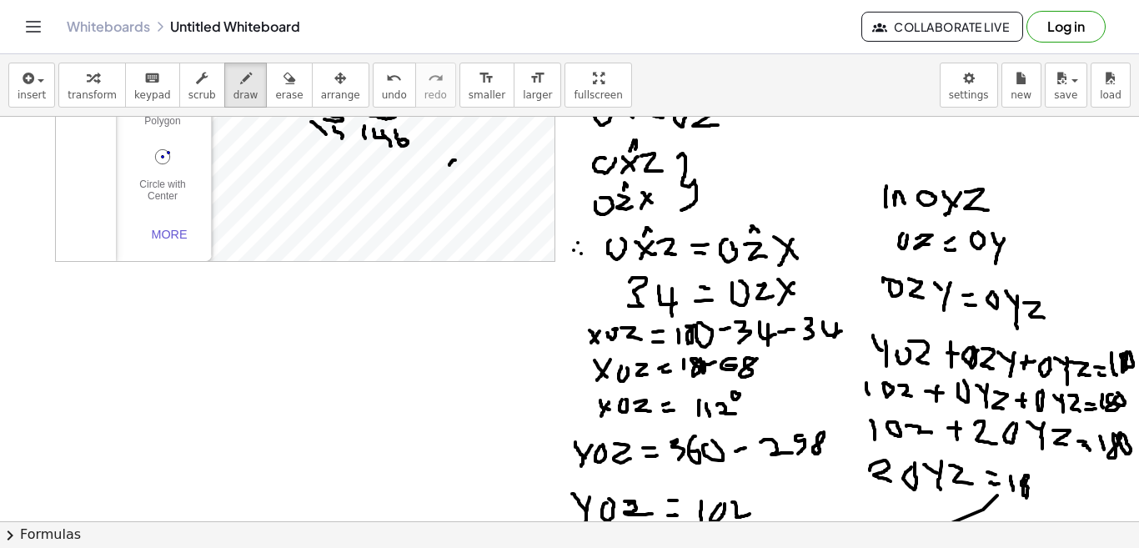
click at [1013, 475] on div at bounding box center [569, 366] width 1140 height 917
click at [1032, 475] on div at bounding box center [569, 366] width 1140 height 917
click at [1052, 484] on div at bounding box center [569, 366] width 1140 height 917
click at [1055, 480] on div at bounding box center [569, 366] width 1140 height 917
drag, startPoint x: 1069, startPoint y: 475, endPoint x: 1067, endPoint y: 492, distance: 16.9
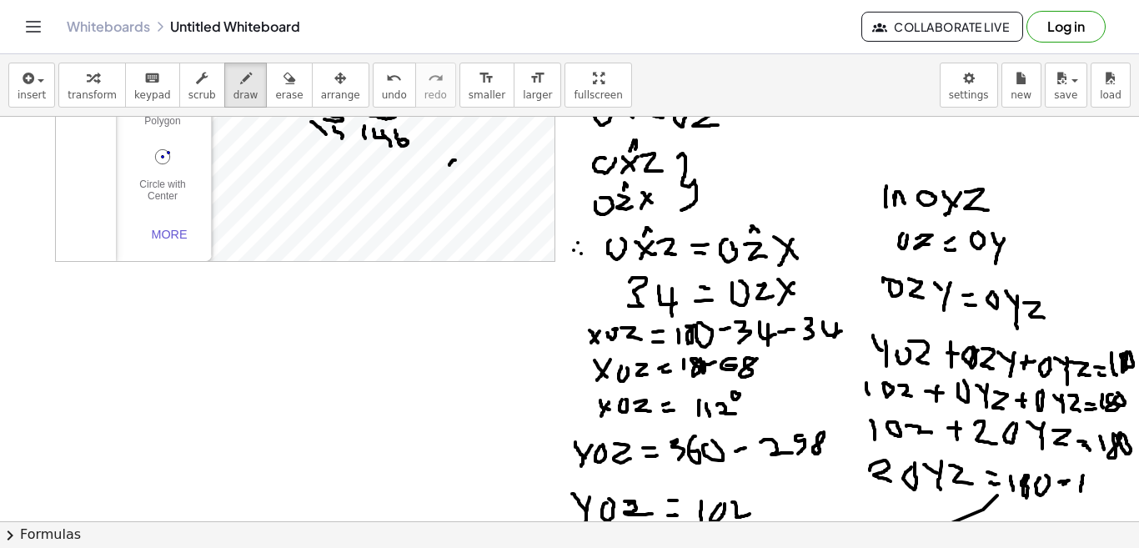
click at [1067, 492] on div at bounding box center [569, 366] width 1140 height 917
click at [1082, 480] on div at bounding box center [569, 366] width 1140 height 917
drag, startPoint x: 1092, startPoint y: 483, endPoint x: 1105, endPoint y: 492, distance: 15.5
click at [1105, 492] on div at bounding box center [569, 366] width 1140 height 917
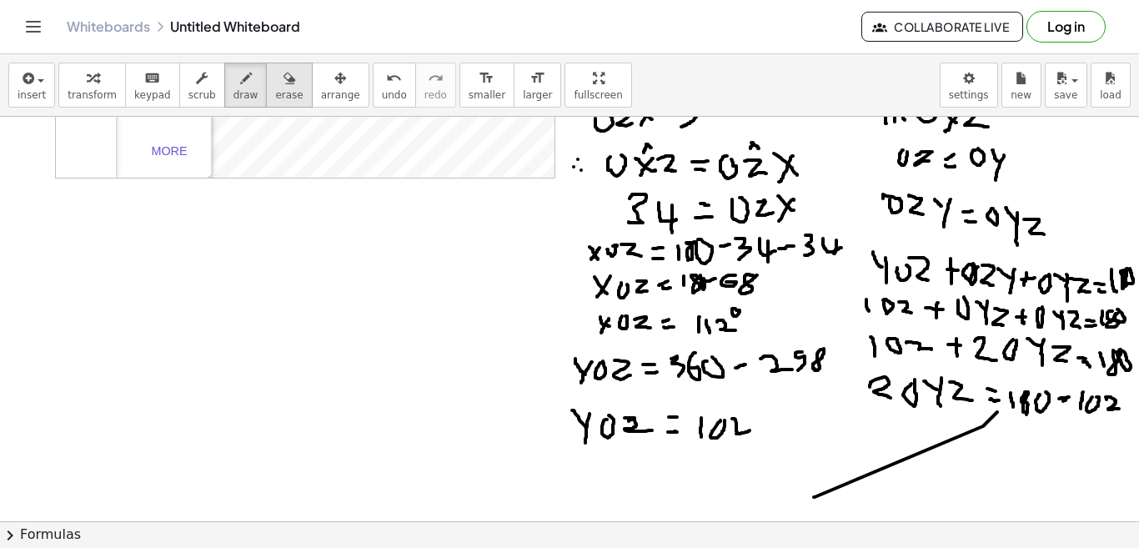
click at [275, 91] on span "erase" at bounding box center [289, 95] width 28 height 12
click at [820, 487] on div at bounding box center [569, 283] width 1140 height 917
click at [887, 471] on div at bounding box center [569, 283] width 1140 height 917
click at [927, 458] on div at bounding box center [569, 283] width 1140 height 917
click at [967, 467] on div at bounding box center [569, 283] width 1140 height 917
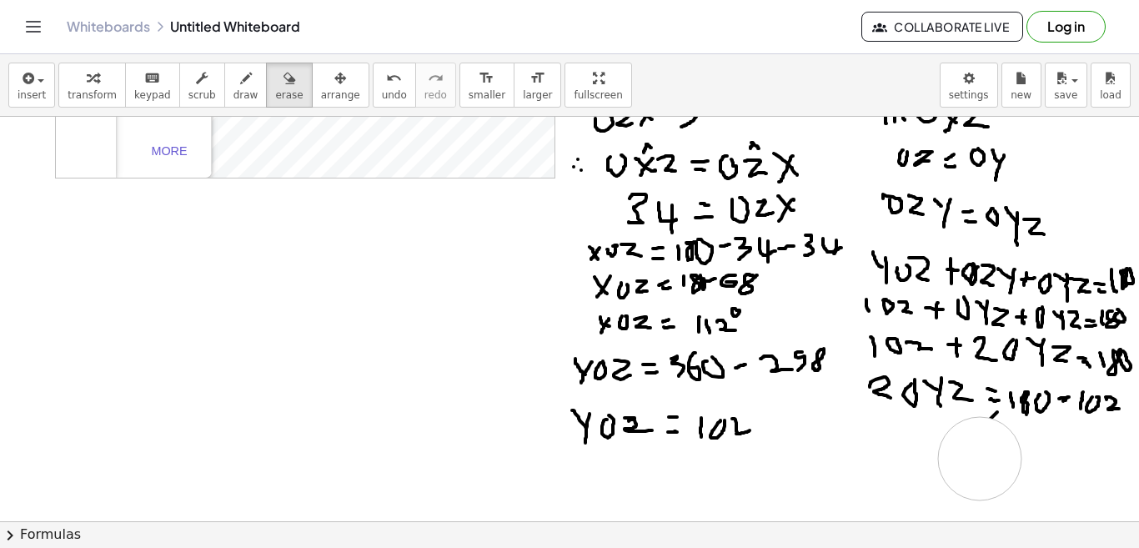
click at [966, 459] on div at bounding box center [569, 283] width 1140 height 917
click at [240, 83] on icon "button" at bounding box center [246, 78] width 12 height 20
drag, startPoint x: 846, startPoint y: 434, endPoint x: 874, endPoint y: 449, distance: 31.3
click at [874, 449] on div at bounding box center [569, 283] width 1140 height 917
click at [892, 431] on div at bounding box center [569, 283] width 1140 height 917
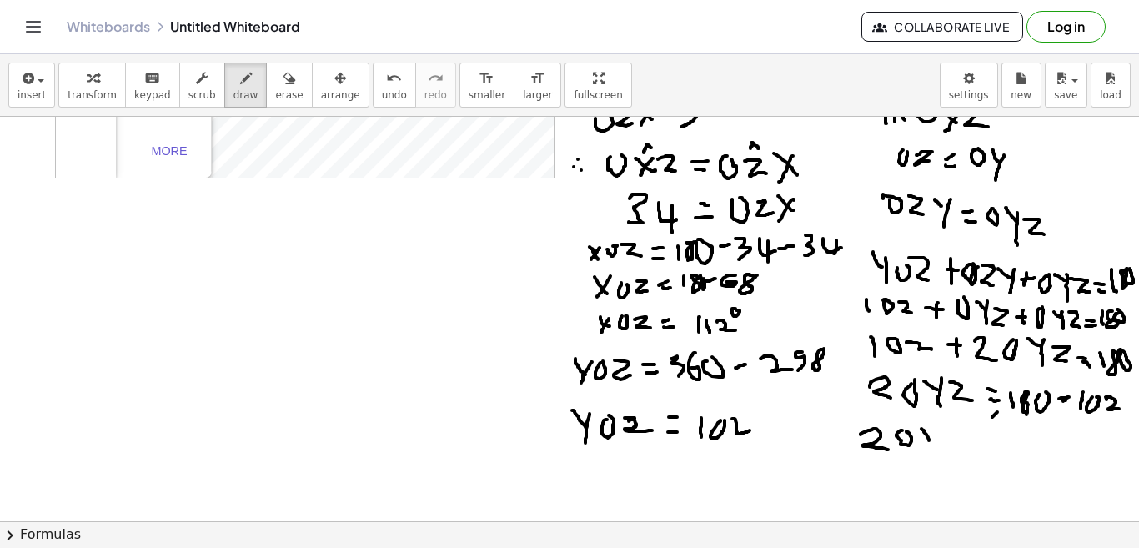
drag, startPoint x: 907, startPoint y: 429, endPoint x: 915, endPoint y: 440, distance: 13.9
click at [915, 440] on div at bounding box center [569, 283] width 1140 height 917
drag, startPoint x: 923, startPoint y: 431, endPoint x: 915, endPoint y: 454, distance: 24.0
click at [915, 454] on div at bounding box center [569, 283] width 1140 height 917
drag, startPoint x: 937, startPoint y: 434, endPoint x: 951, endPoint y: 455, distance: 24.8
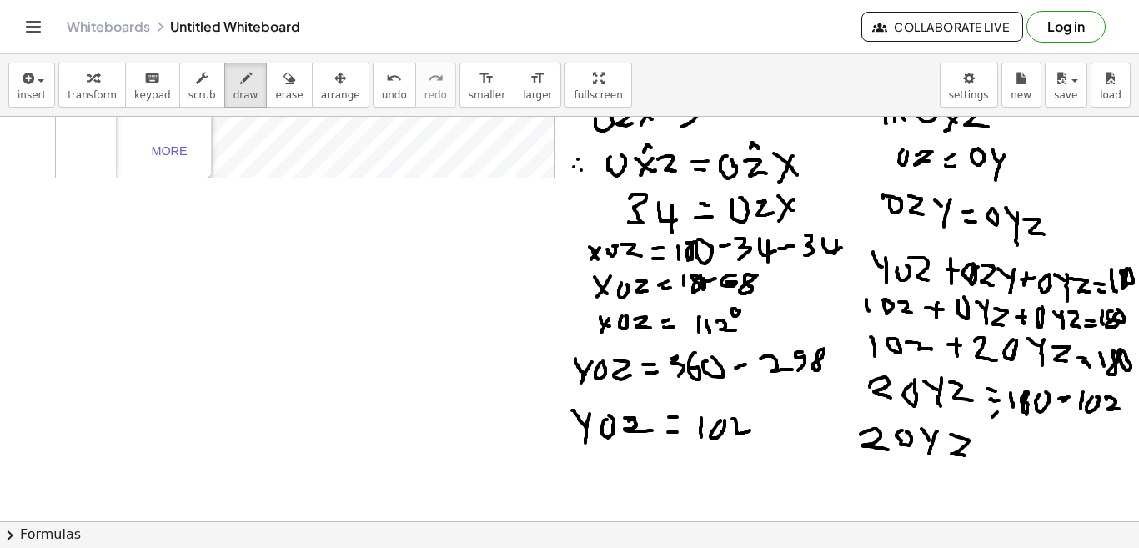
click at [951, 455] on div at bounding box center [569, 283] width 1140 height 917
drag, startPoint x: 980, startPoint y: 447, endPoint x: 990, endPoint y: 447, distance: 10.0
click at [990, 447] on div at bounding box center [569, 283] width 1140 height 917
click at [992, 456] on div at bounding box center [569, 283] width 1140 height 917
drag, startPoint x: 1017, startPoint y: 444, endPoint x: 1037, endPoint y: 465, distance: 28.3
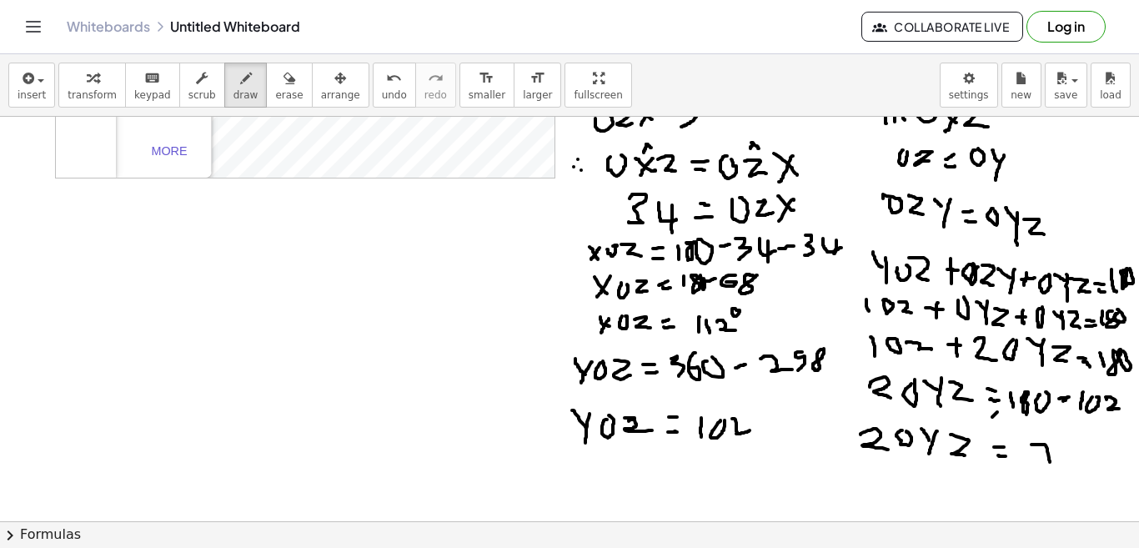
click at [1037, 465] on div at bounding box center [569, 283] width 1140 height 917
drag, startPoint x: 1027, startPoint y: 454, endPoint x: 1052, endPoint y: 446, distance: 26.1
click at [1042, 453] on div at bounding box center [569, 283] width 1140 height 917
drag, startPoint x: 1062, startPoint y: 444, endPoint x: 1072, endPoint y: 439, distance: 10.4
click at [1072, 439] on div at bounding box center [569, 283] width 1140 height 917
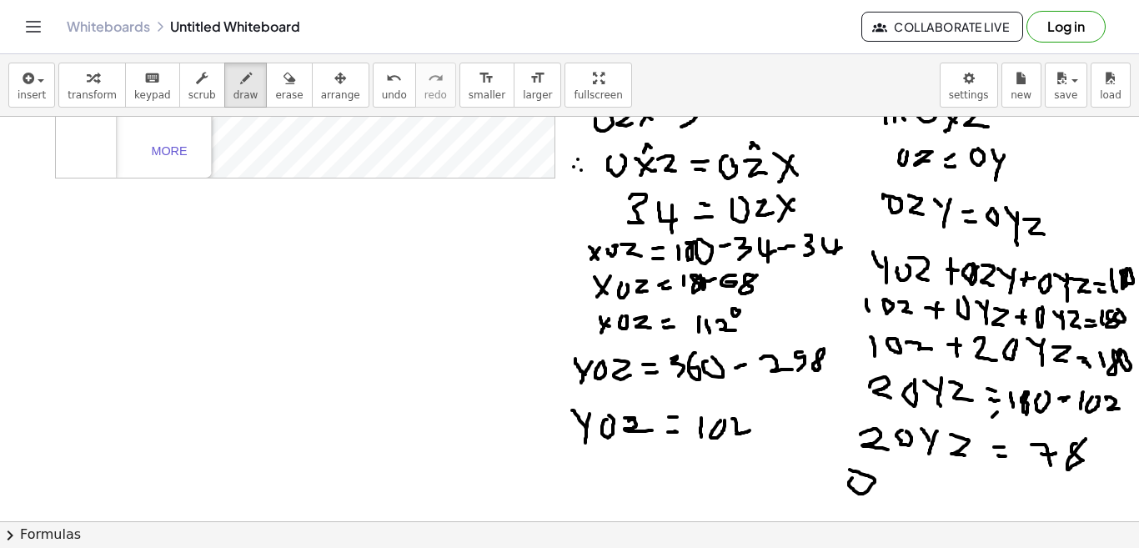
drag, startPoint x: 838, startPoint y: 478, endPoint x: 836, endPoint y: 470, distance: 8.7
click at [836, 470] on div at bounding box center [569, 283] width 1140 height 917
drag, startPoint x: 870, startPoint y: 475, endPoint x: 884, endPoint y: 491, distance: 21.9
click at [884, 491] on div at bounding box center [569, 283] width 1140 height 917
drag, startPoint x: 888, startPoint y: 473, endPoint x: 893, endPoint y: 503, distance: 30.4
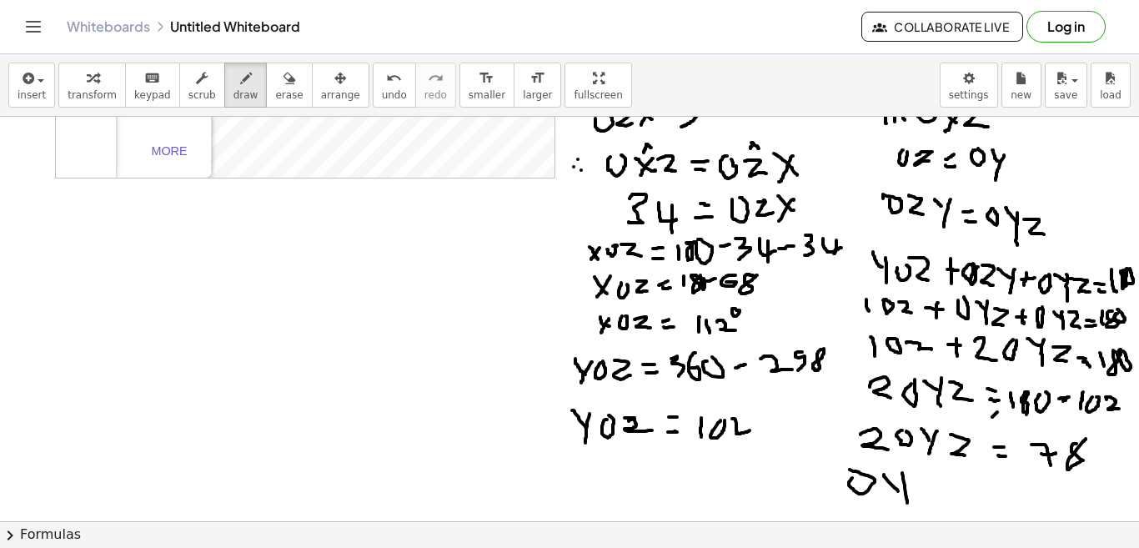
click at [893, 503] on div at bounding box center [569, 283] width 1140 height 917
drag, startPoint x: 896, startPoint y: 478, endPoint x: 930, endPoint y: 500, distance: 39.8
click at [930, 500] on div at bounding box center [569, 283] width 1140 height 917
drag, startPoint x: 952, startPoint y: 487, endPoint x: 967, endPoint y: 490, distance: 14.6
click at [967, 490] on div at bounding box center [569, 283] width 1140 height 917
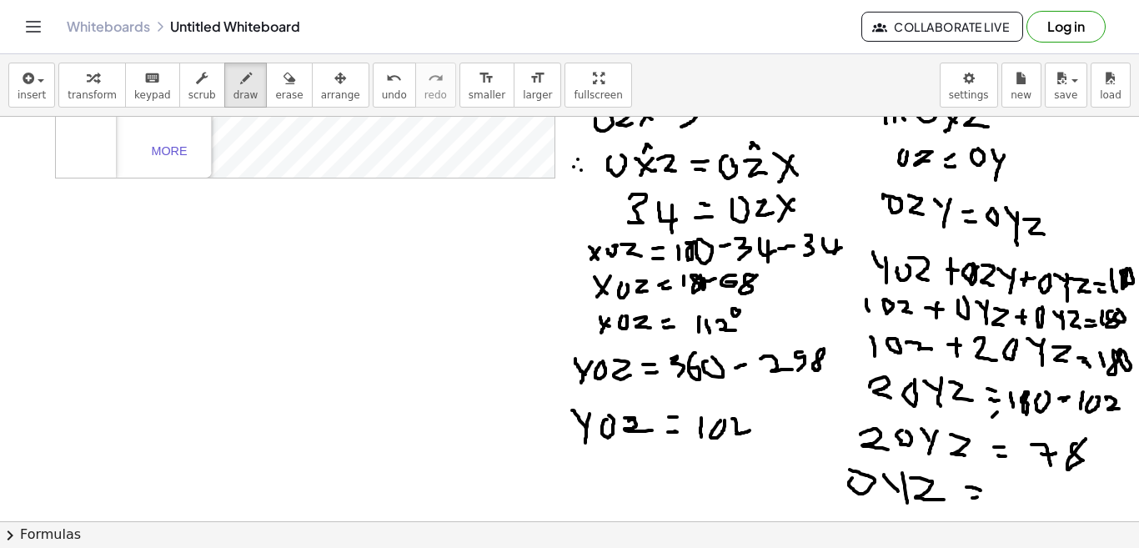
drag, startPoint x: 958, startPoint y: 498, endPoint x: 968, endPoint y: 496, distance: 10.1
click at [968, 496] on div at bounding box center [569, 283] width 1140 height 917
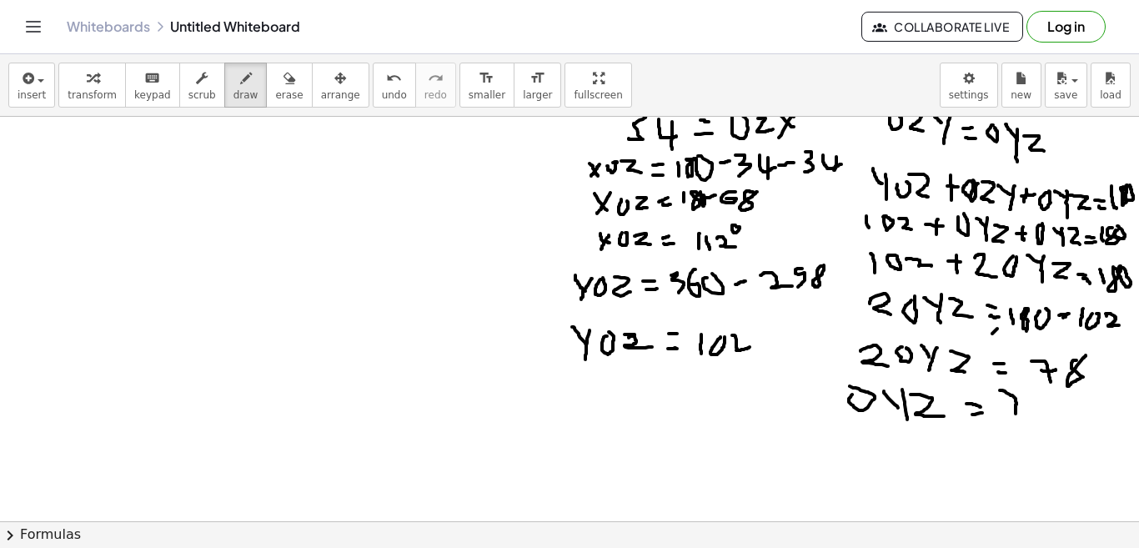
drag, startPoint x: 986, startPoint y: 390, endPoint x: 1002, endPoint y: 418, distance: 31.8
click at [1002, 418] on div at bounding box center [569, 199] width 1140 height 917
drag, startPoint x: 995, startPoint y: 410, endPoint x: 1017, endPoint y: 416, distance: 22.5
click at [1017, 416] on div at bounding box center [569, 199] width 1140 height 917
click at [1035, 397] on div at bounding box center [569, 199] width 1140 height 917
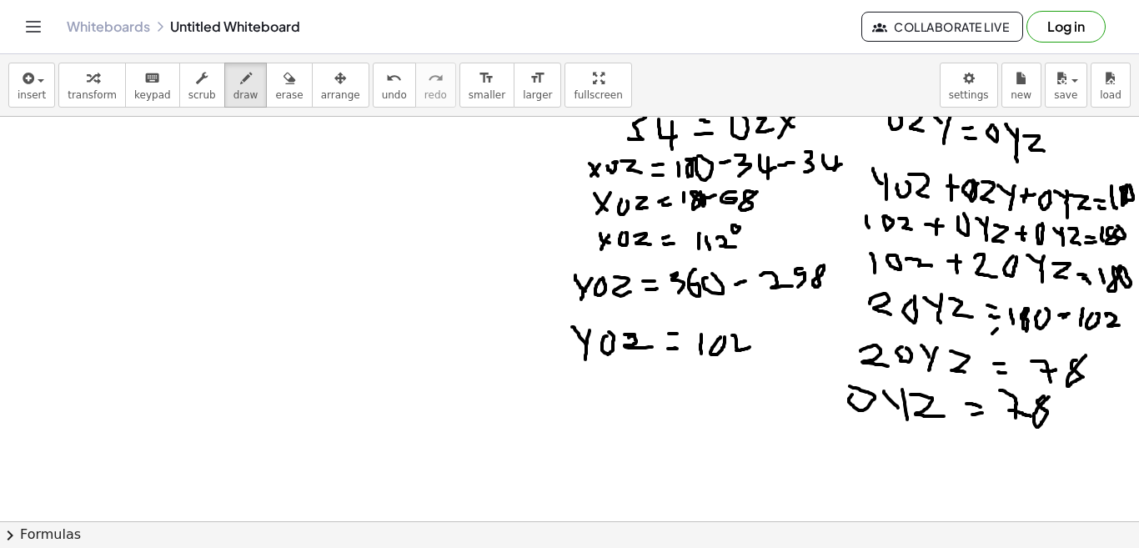
click at [1043, 412] on div at bounding box center [569, 199] width 1140 height 917
drag, startPoint x: 1046, startPoint y: 413, endPoint x: 1016, endPoint y: 462, distance: 57.6
click at [1016, 462] on div at bounding box center [569, 199] width 1140 height 917
drag, startPoint x: 1044, startPoint y: 447, endPoint x: 1066, endPoint y: 454, distance: 22.7
click at [1066, 454] on div at bounding box center [569, 199] width 1140 height 917
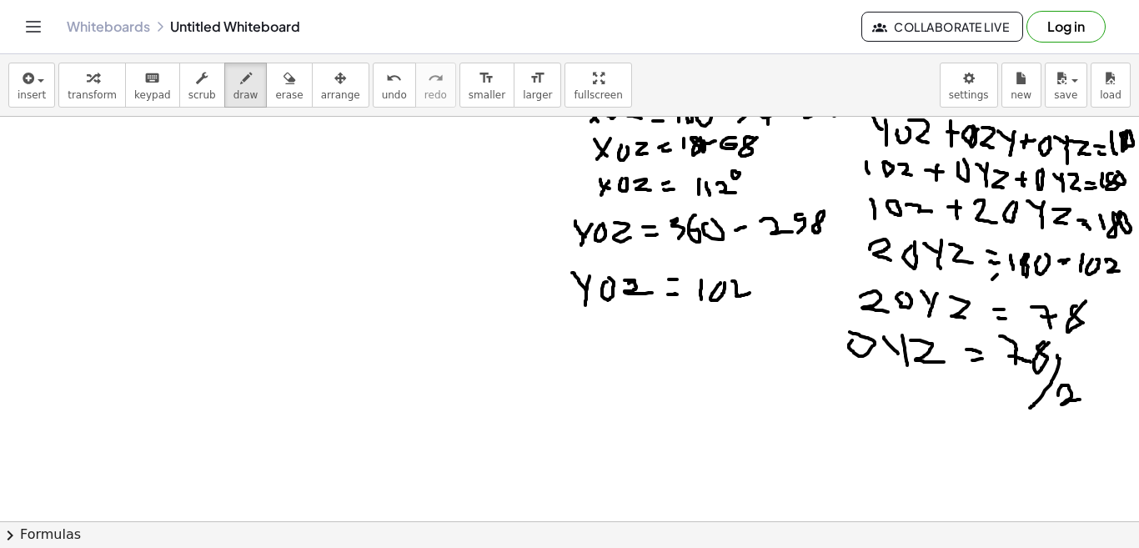
scroll to position [459, 15]
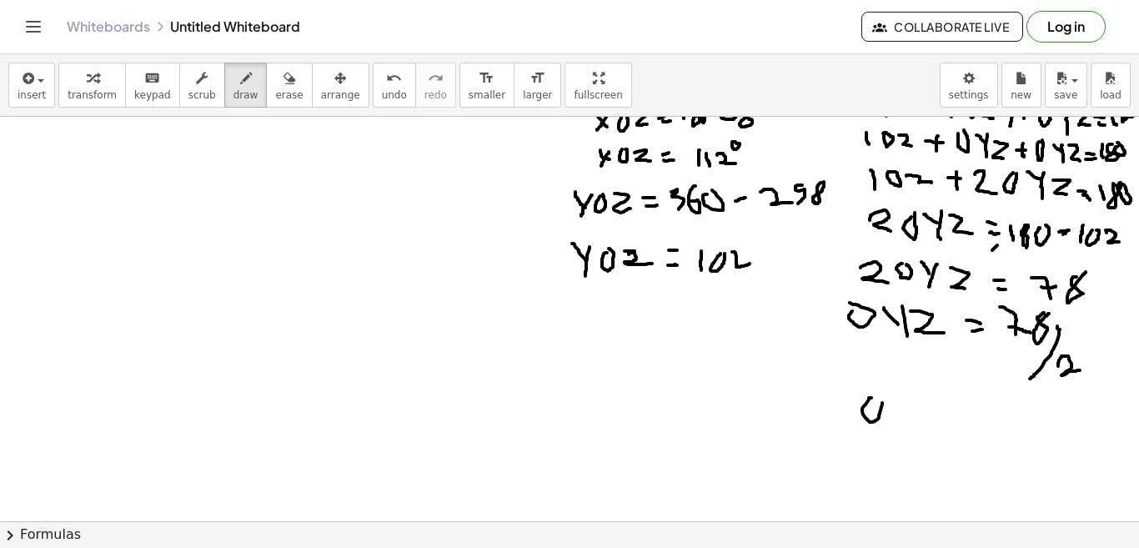
click at [862, 396] on div at bounding box center [569, 116] width 1140 height 917
drag, startPoint x: 877, startPoint y: 400, endPoint x: 897, endPoint y: 413, distance: 23.6
click at [897, 413] on div at bounding box center [569, 116] width 1140 height 917
drag, startPoint x: 910, startPoint y: 400, endPoint x: 893, endPoint y: 434, distance: 38.0
click at [893, 434] on div at bounding box center [569, 116] width 1140 height 917
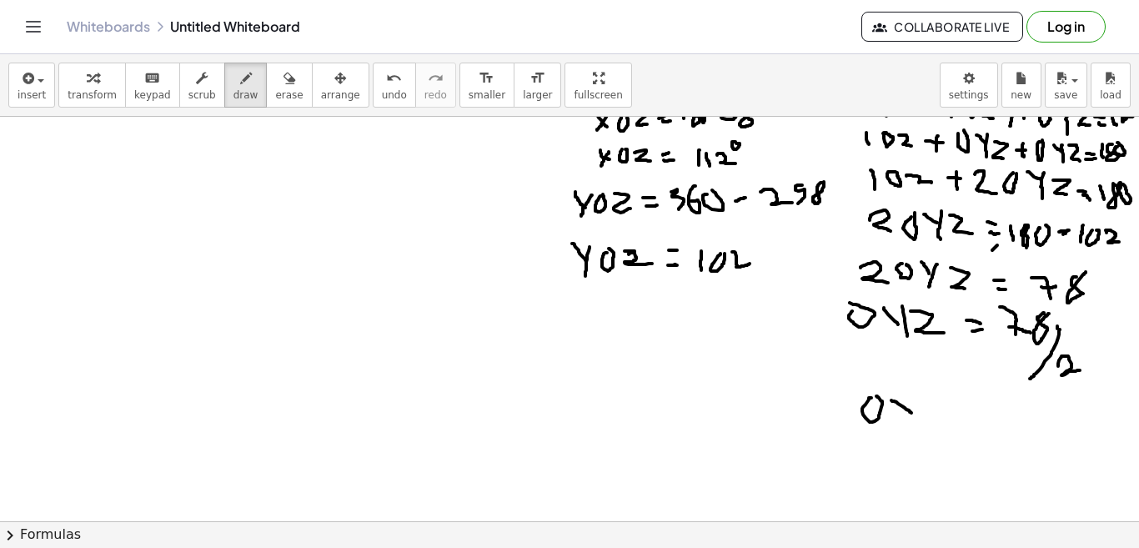
drag, startPoint x: 904, startPoint y: 412, endPoint x: 939, endPoint y: 434, distance: 41.6
click at [939, 434] on div at bounding box center [569, 116] width 1140 height 917
drag, startPoint x: 967, startPoint y: 427, endPoint x: 982, endPoint y: 429, distance: 14.4
click at [982, 429] on div at bounding box center [569, 116] width 1140 height 917
drag, startPoint x: 968, startPoint y: 436, endPoint x: 983, endPoint y: 437, distance: 15.0
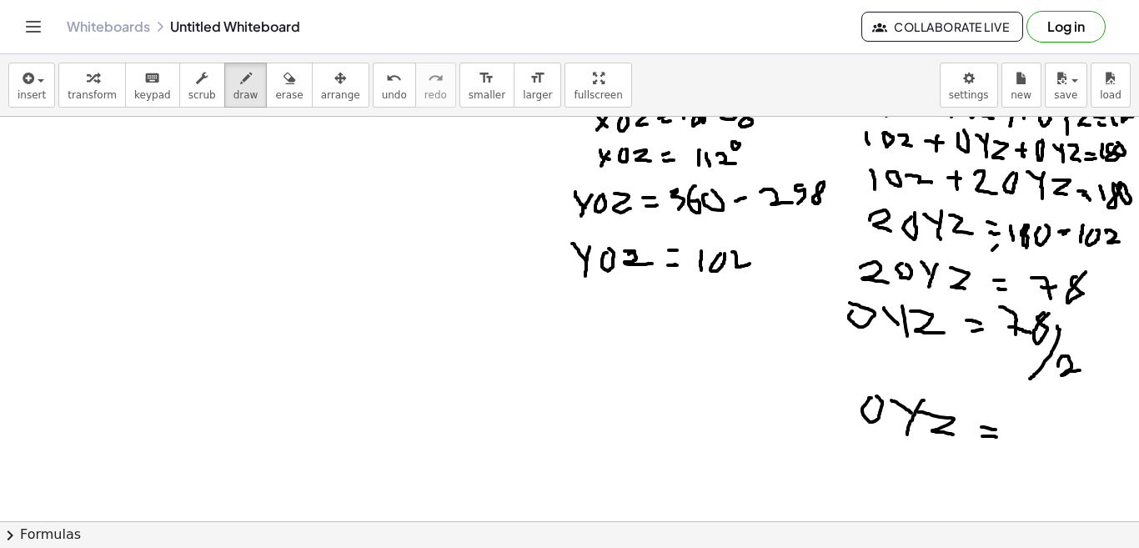
click at [983, 437] on div at bounding box center [569, 116] width 1140 height 917
drag, startPoint x: 1003, startPoint y: 420, endPoint x: 998, endPoint y: 449, distance: 28.8
click at [998, 449] on div at bounding box center [569, 116] width 1140 height 917
drag, startPoint x: 1040, startPoint y: 419, endPoint x: 1047, endPoint y: 450, distance: 32.6
click at [1047, 450] on div at bounding box center [569, 116] width 1140 height 917
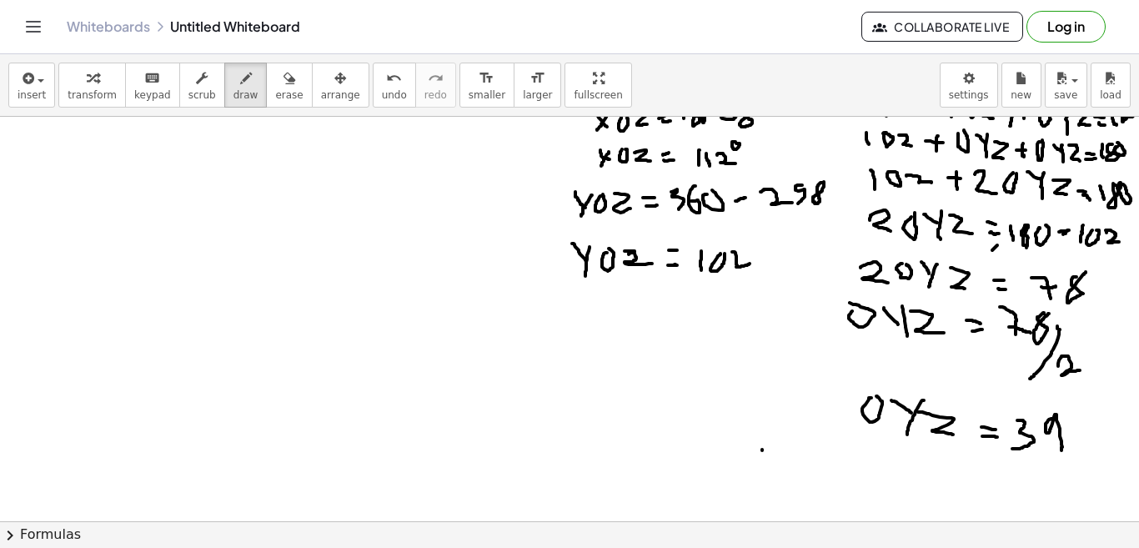
click at [748, 449] on div at bounding box center [569, 116] width 1140 height 917
click at [751, 467] on div at bounding box center [569, 116] width 1140 height 917
click at [763, 453] on div at bounding box center [569, 116] width 1140 height 917
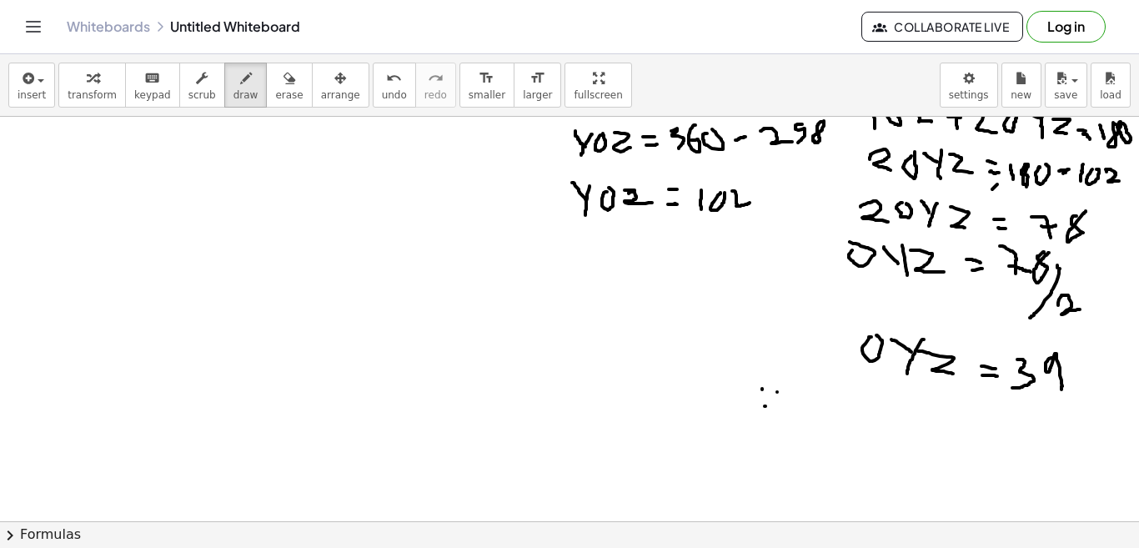
scroll to position [527, 15]
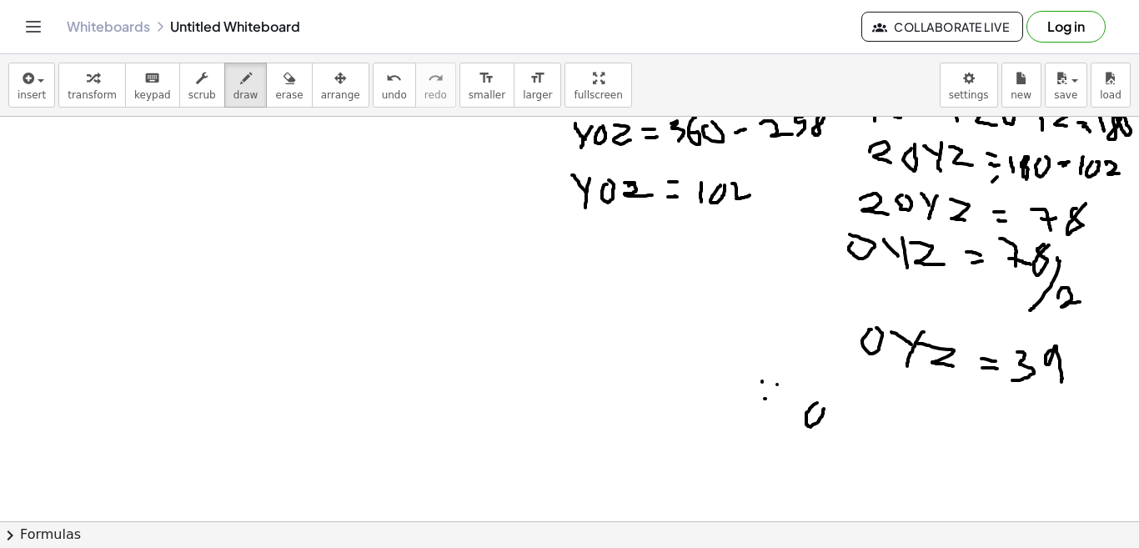
drag, startPoint x: 803, startPoint y: 403, endPoint x: 810, endPoint y: 409, distance: 8.9
click at [810, 409] on div at bounding box center [569, 196] width 1140 height 1213
drag, startPoint x: 816, startPoint y: 407, endPoint x: 840, endPoint y: 428, distance: 31.9
click at [840, 428] on div at bounding box center [569, 196] width 1140 height 1213
drag, startPoint x: 852, startPoint y: 402, endPoint x: 865, endPoint y: 415, distance: 18.3
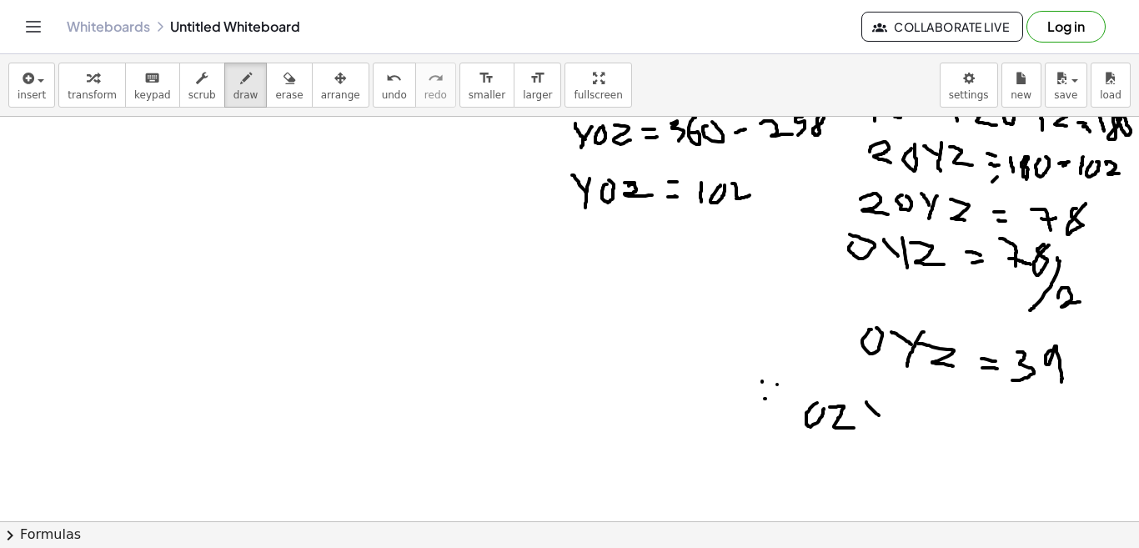
click at [865, 415] on div at bounding box center [569, 196] width 1140 height 1213
drag, startPoint x: 867, startPoint y: 403, endPoint x: 866, endPoint y: 438, distance: 35.1
click at [866, 438] on div at bounding box center [569, 196] width 1140 height 1213
drag, startPoint x: 891, startPoint y: 410, endPoint x: 905, endPoint y: 414, distance: 14.8
click at [905, 414] on div at bounding box center [569, 196] width 1140 height 1213
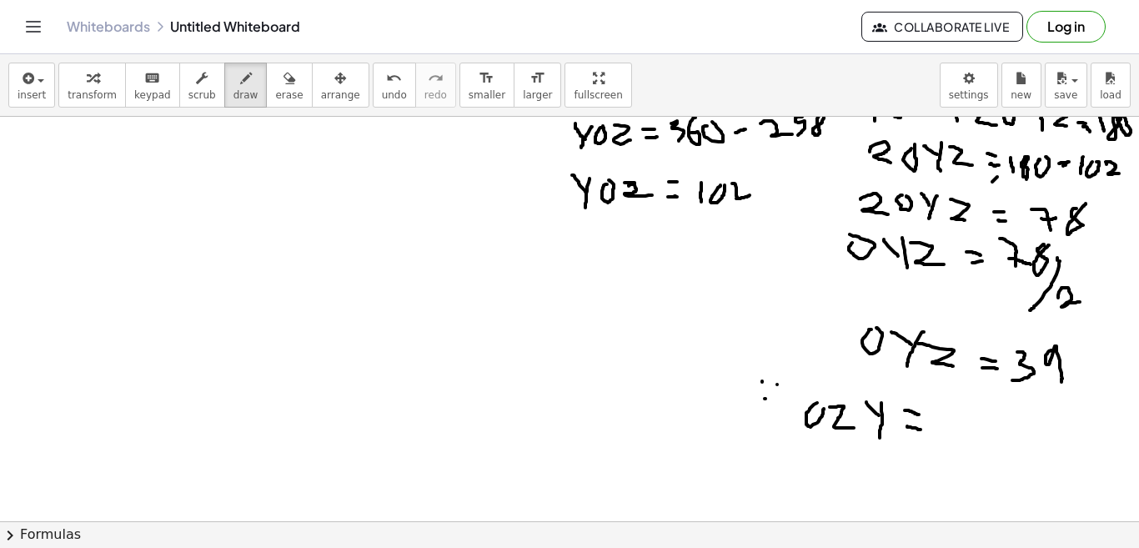
drag, startPoint x: 893, startPoint y: 426, endPoint x: 924, endPoint y: 424, distance: 31.0
click at [911, 429] on div at bounding box center [569, 196] width 1140 height 1213
click at [939, 414] on div at bounding box center [569, 196] width 1140 height 1213
drag, startPoint x: 962, startPoint y: 421, endPoint x: 973, endPoint y: 435, distance: 18.4
click at [973, 435] on div at bounding box center [569, 196] width 1140 height 1213
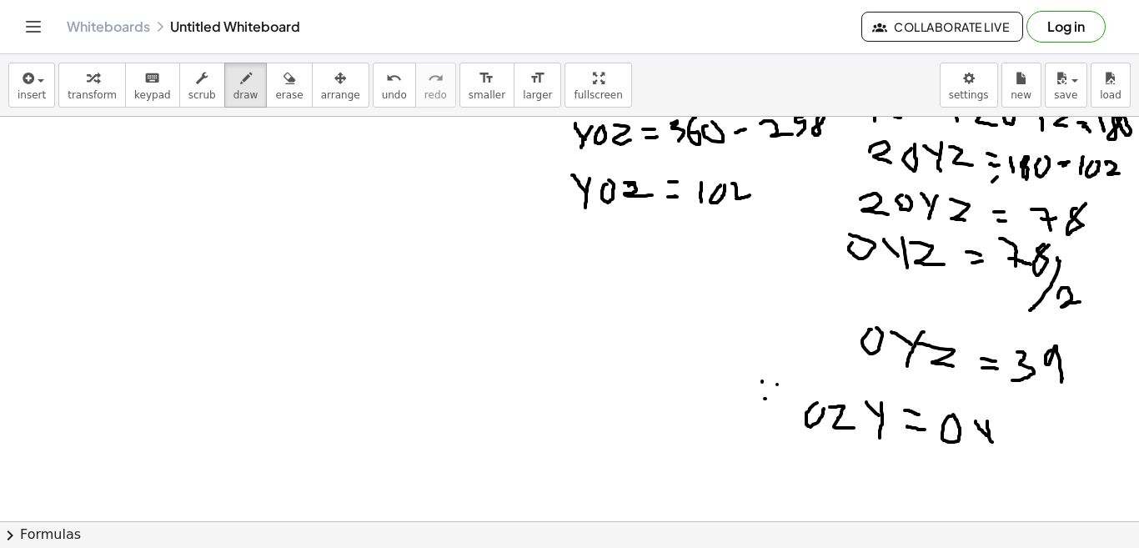
drag, startPoint x: 973, startPoint y: 421, endPoint x: 979, endPoint y: 451, distance: 30.6
click at [980, 454] on div at bounding box center [569, 196] width 1140 height 1213
drag, startPoint x: 987, startPoint y: 431, endPoint x: 1008, endPoint y: 448, distance: 27.4
click at [1008, 448] on div at bounding box center [569, 196] width 1140 height 1213
click at [1022, 434] on div at bounding box center [569, 196] width 1140 height 1213
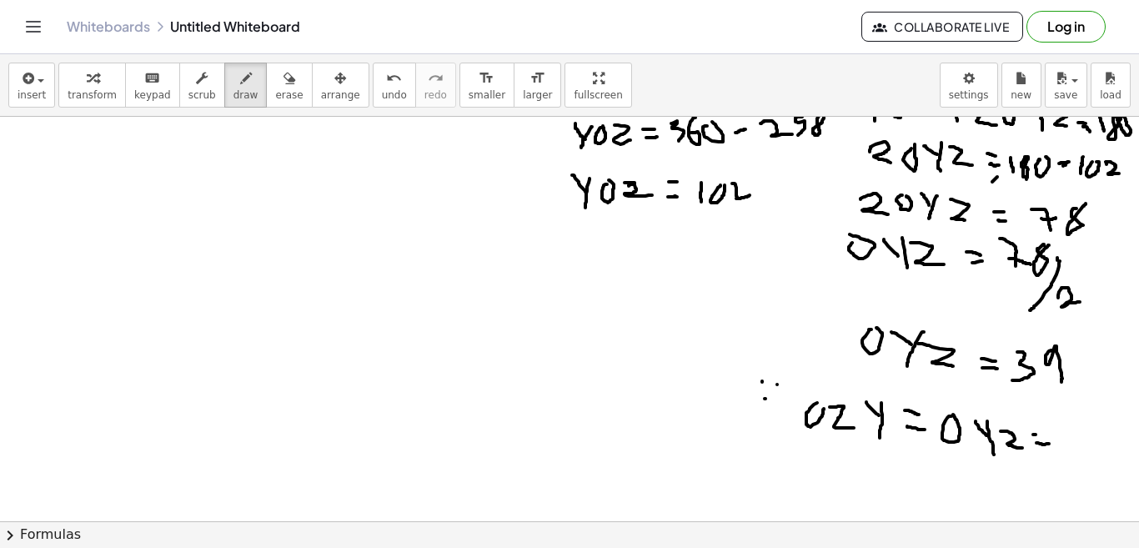
drag, startPoint x: 1022, startPoint y: 443, endPoint x: 1040, endPoint y: 444, distance: 17.6
click at [1040, 444] on div at bounding box center [569, 196] width 1140 height 1213
drag, startPoint x: 1057, startPoint y: 414, endPoint x: 1066, endPoint y: 457, distance: 43.3
click at [1066, 457] on div at bounding box center [569, 196] width 1140 height 1213
drag, startPoint x: 1097, startPoint y: 414, endPoint x: 1109, endPoint y: 459, distance: 45.7
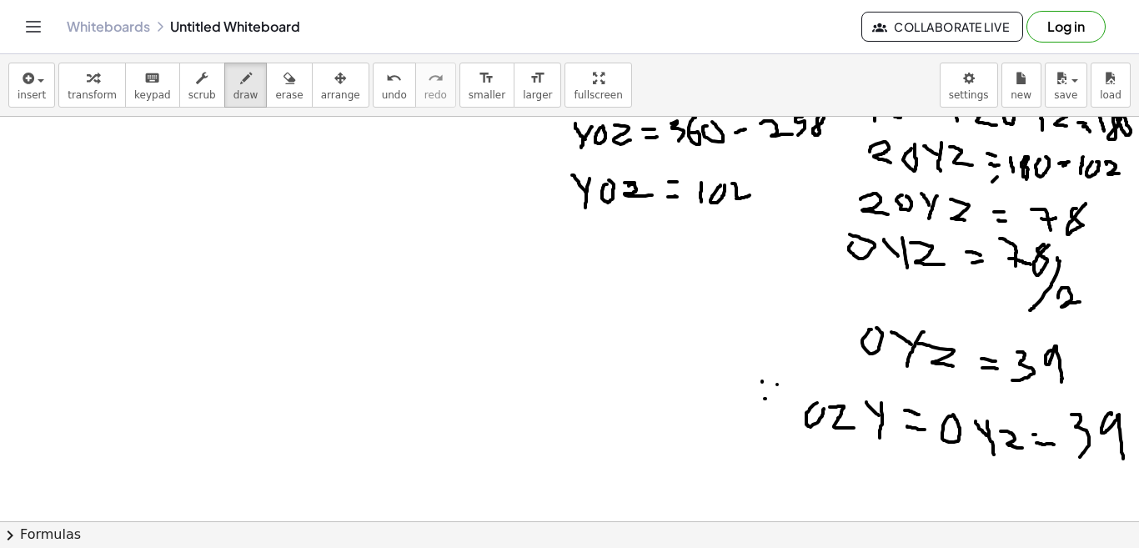
click at [1109, 459] on div at bounding box center [569, 196] width 1140 height 1213
drag, startPoint x: 1022, startPoint y: 432, endPoint x: 1041, endPoint y: 431, distance: 18.4
click at [1041, 431] on div at bounding box center [569, 196] width 1140 height 1213
click at [284, 88] on icon "button" at bounding box center [290, 78] width 12 height 20
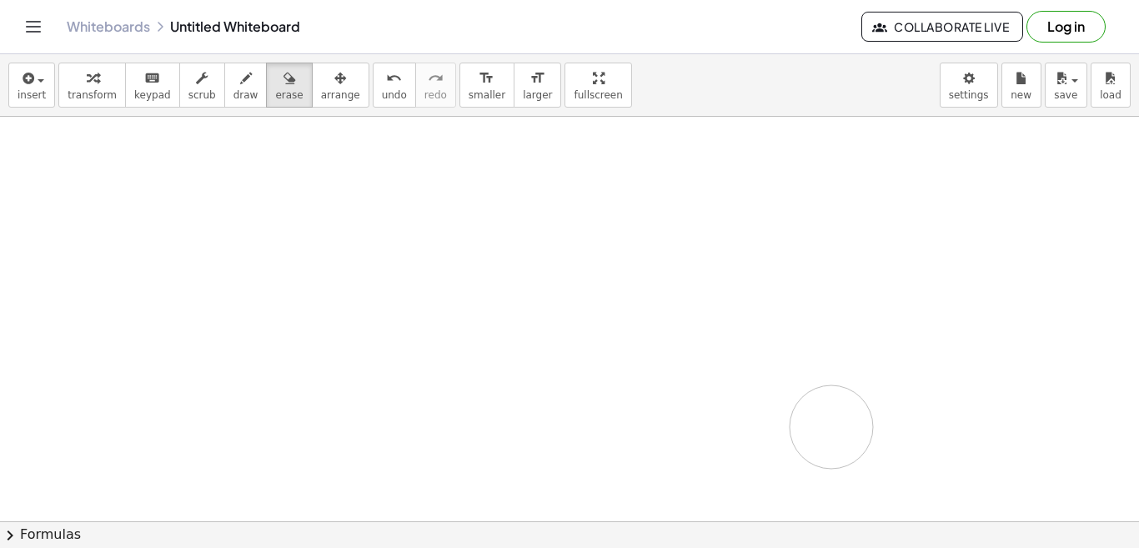
drag, startPoint x: 581, startPoint y: 186, endPoint x: 811, endPoint y: 427, distance: 332.7
click at [811, 427] on div at bounding box center [569, 196] width 1140 height 1213
click at [589, 250] on div at bounding box center [569, 196] width 1140 height 1213
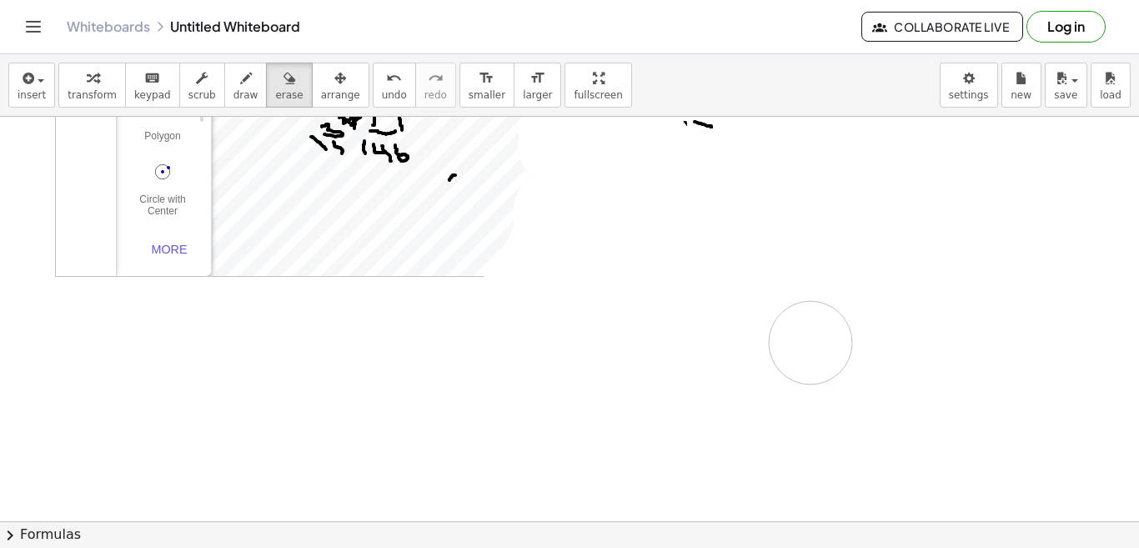
drag, startPoint x: 616, startPoint y: 183, endPoint x: 724, endPoint y: 269, distance: 137.1
click at [810, 305] on div at bounding box center [569, 529] width 1140 height 1213
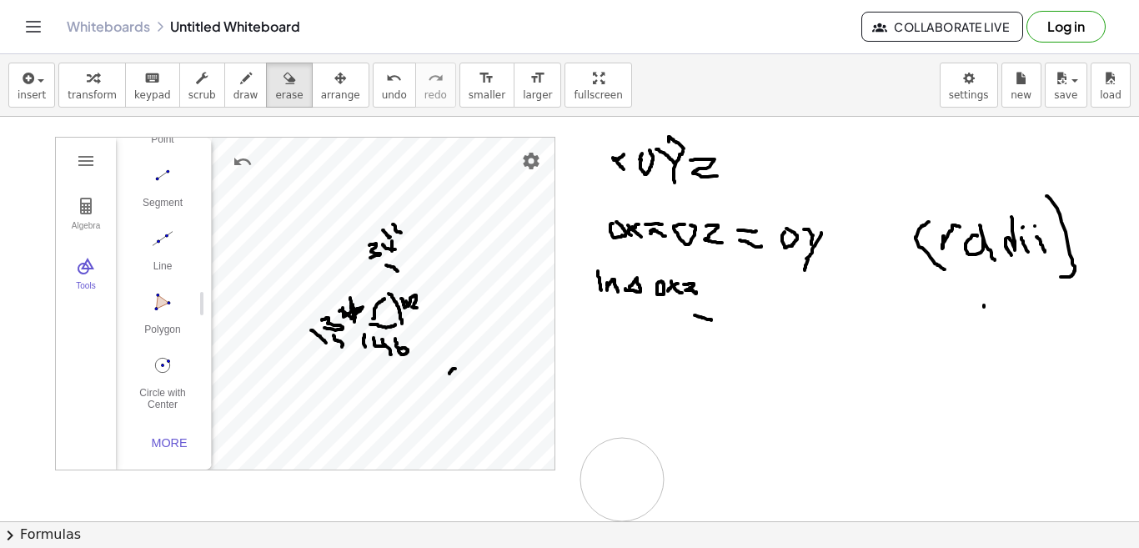
drag, startPoint x: 724, startPoint y: 269, endPoint x: 638, endPoint y: 276, distance: 86.2
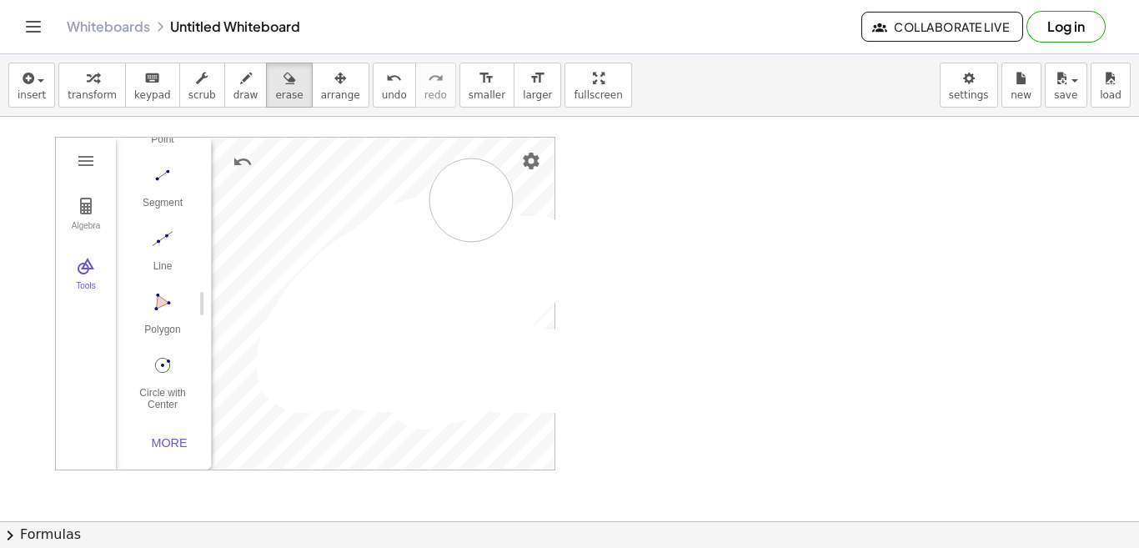
drag, startPoint x: 626, startPoint y: 266, endPoint x: 427, endPoint y: 256, distance: 199.6
click at [234, 92] on span "draw" at bounding box center [246, 95] width 25 height 12
drag, startPoint x: 592, startPoint y: 167, endPoint x: 594, endPoint y: 181, distance: 14.3
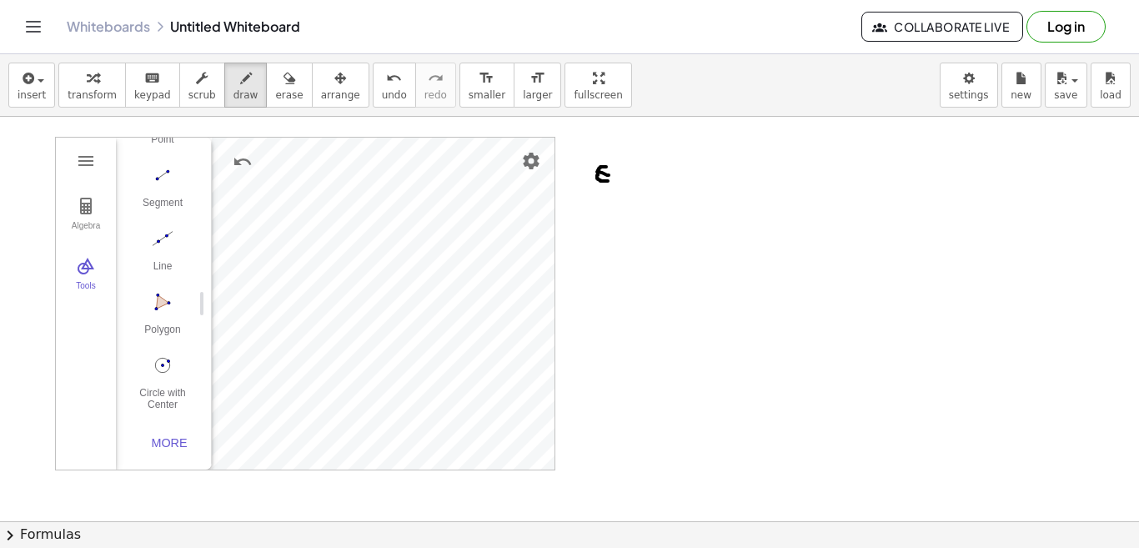
drag, startPoint x: 583, startPoint y: 172, endPoint x: 597, endPoint y: 176, distance: 14.8
drag, startPoint x: 608, startPoint y: 173, endPoint x: 624, endPoint y: 177, distance: 16.4
drag, startPoint x: 610, startPoint y: 178, endPoint x: 624, endPoint y: 181, distance: 14.6
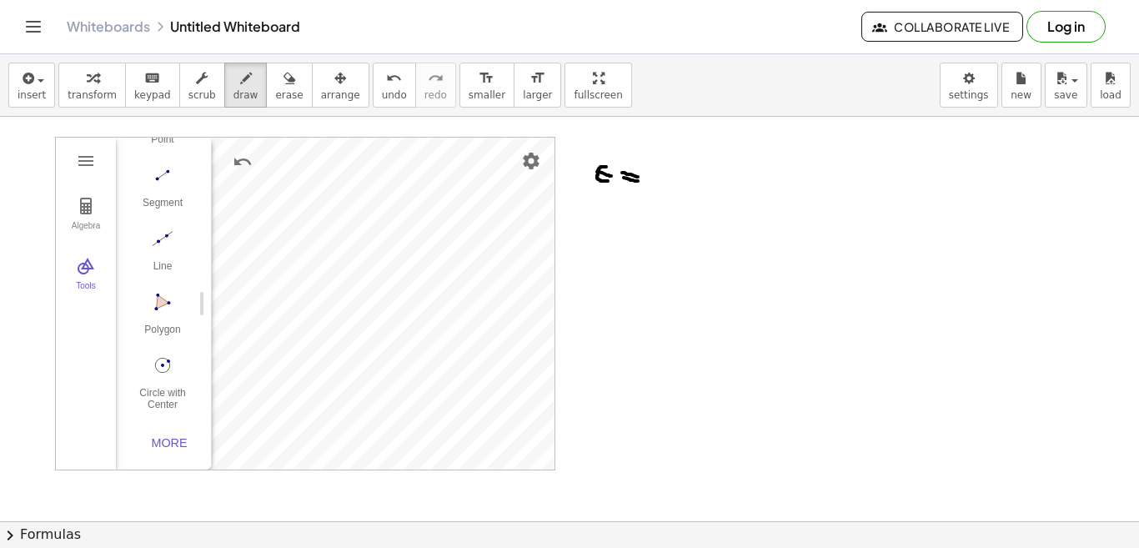
drag, startPoint x: 655, startPoint y: 165, endPoint x: 658, endPoint y: 197, distance: 31.9
drag, startPoint x: 669, startPoint y: 177, endPoint x: 677, endPoint y: 187, distance: 13.0
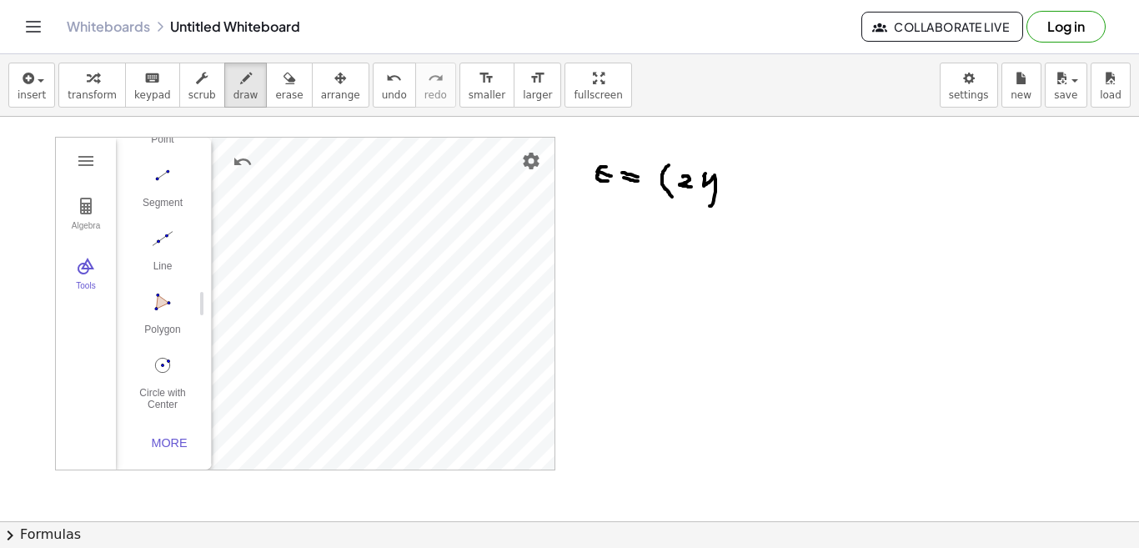
drag, startPoint x: 691, startPoint y: 178, endPoint x: 696, endPoint y: 206, distance: 28.8
drag, startPoint x: 711, startPoint y: 184, endPoint x: 721, endPoint y: 184, distance: 10.8
drag, startPoint x: 719, startPoint y: 177, endPoint x: 716, endPoint y: 195, distance: 18.6
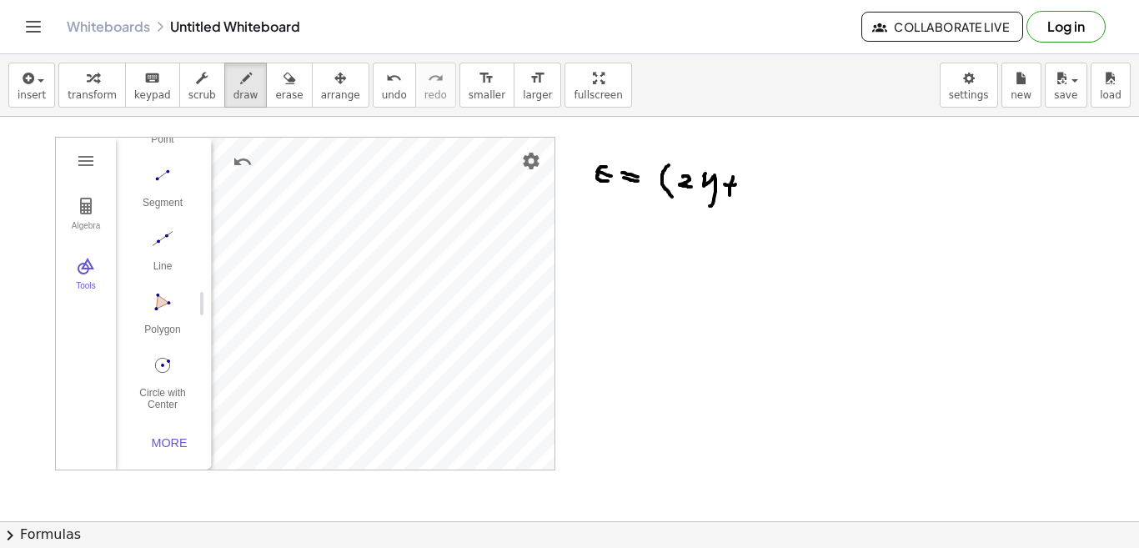
drag, startPoint x: 732, startPoint y: 175, endPoint x: 736, endPoint y: 188, distance: 12.9
drag, startPoint x: 769, startPoint y: 170, endPoint x: 760, endPoint y: 208, distance: 39.4
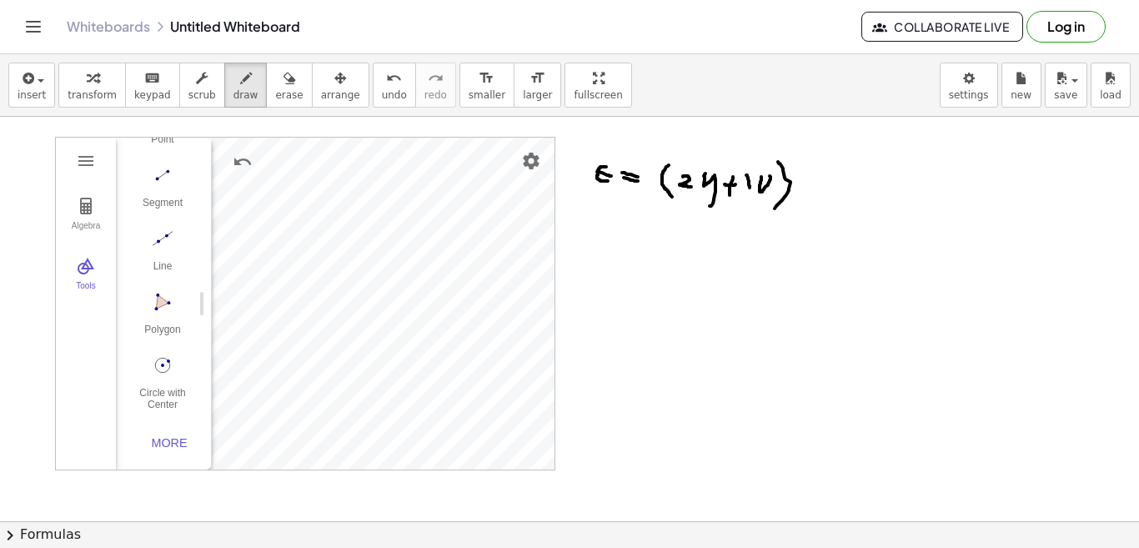
drag, startPoint x: 592, startPoint y: 228, endPoint x: 593, endPoint y: 270, distance: 41.7
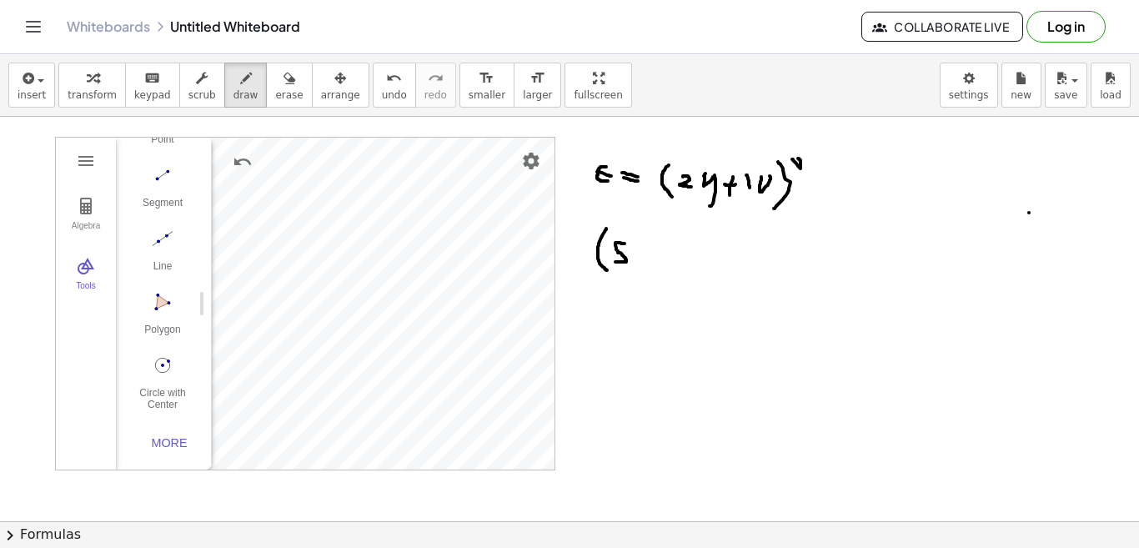
drag, startPoint x: 610, startPoint y: 244, endPoint x: 600, endPoint y: 262, distance: 20.9
drag, startPoint x: 616, startPoint y: 247, endPoint x: 622, endPoint y: 262, distance: 16.1
drag, startPoint x: 630, startPoint y: 252, endPoint x: 635, endPoint y: 264, distance: 13.8
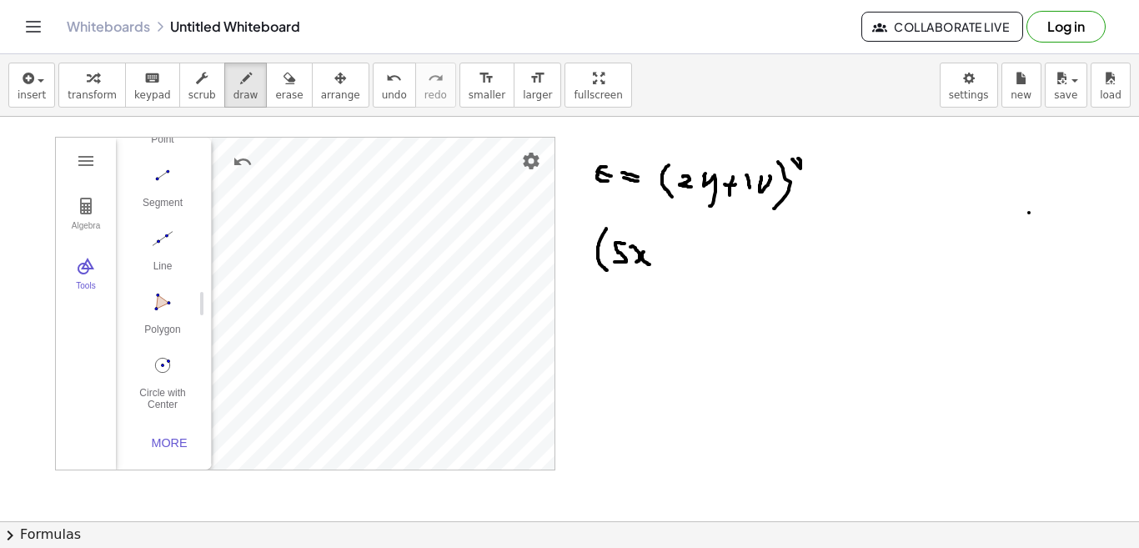
drag, startPoint x: 645, startPoint y: 258, endPoint x: 659, endPoint y: 262, distance: 14.0
drag, startPoint x: 669, startPoint y: 244, endPoint x: 676, endPoint y: 268, distance: 24.5
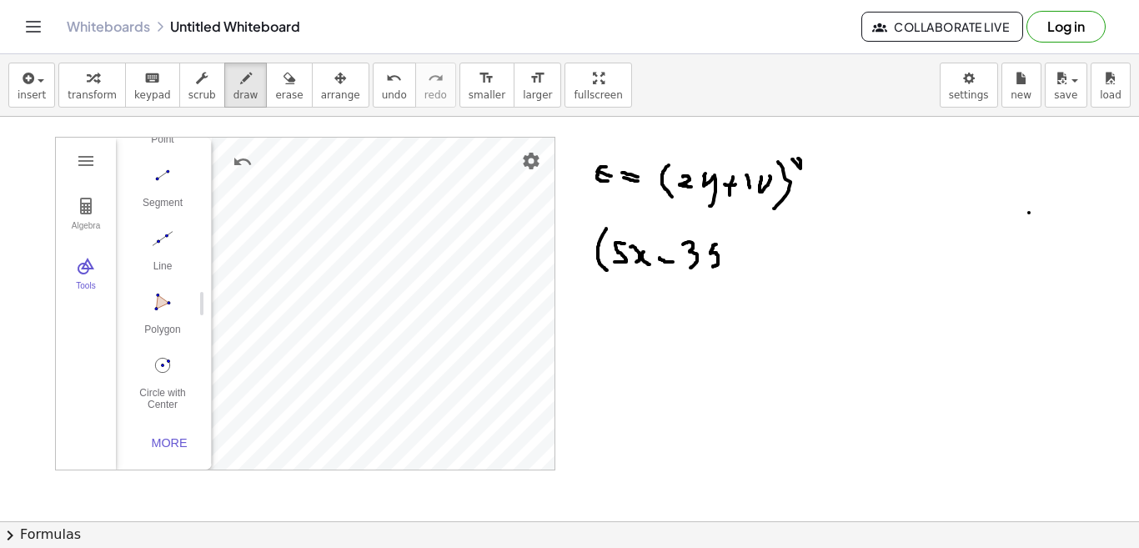
drag, startPoint x: 702, startPoint y: 244, endPoint x: 699, endPoint y: 267, distance: 22.8
drag, startPoint x: 706, startPoint y: 233, endPoint x: 710, endPoint y: 279, distance: 46.9
drag, startPoint x: 743, startPoint y: 249, endPoint x: 756, endPoint y: 250, distance: 12.6
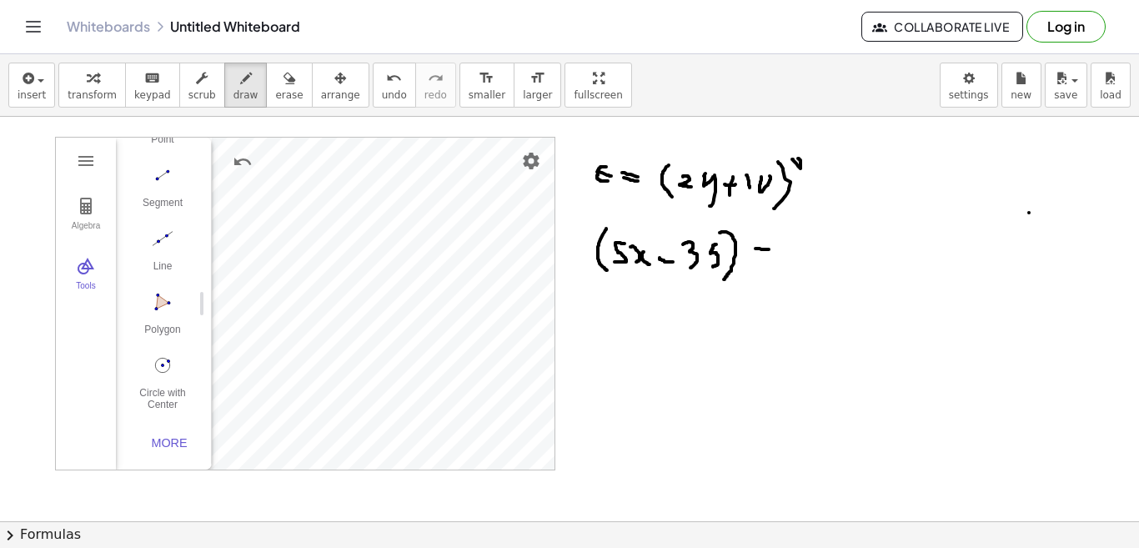
drag, startPoint x: 742, startPoint y: 265, endPoint x: 756, endPoint y: 262, distance: 14.6
drag, startPoint x: 778, startPoint y: 243, endPoint x: 779, endPoint y: 263, distance: 20.0
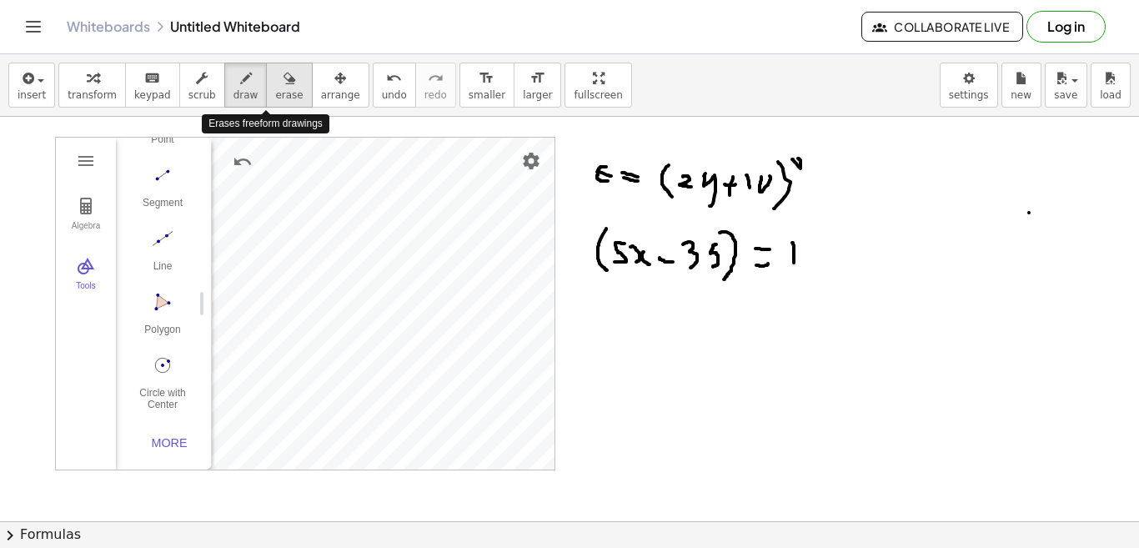
click at [275, 98] on span "erase" at bounding box center [289, 95] width 28 height 12
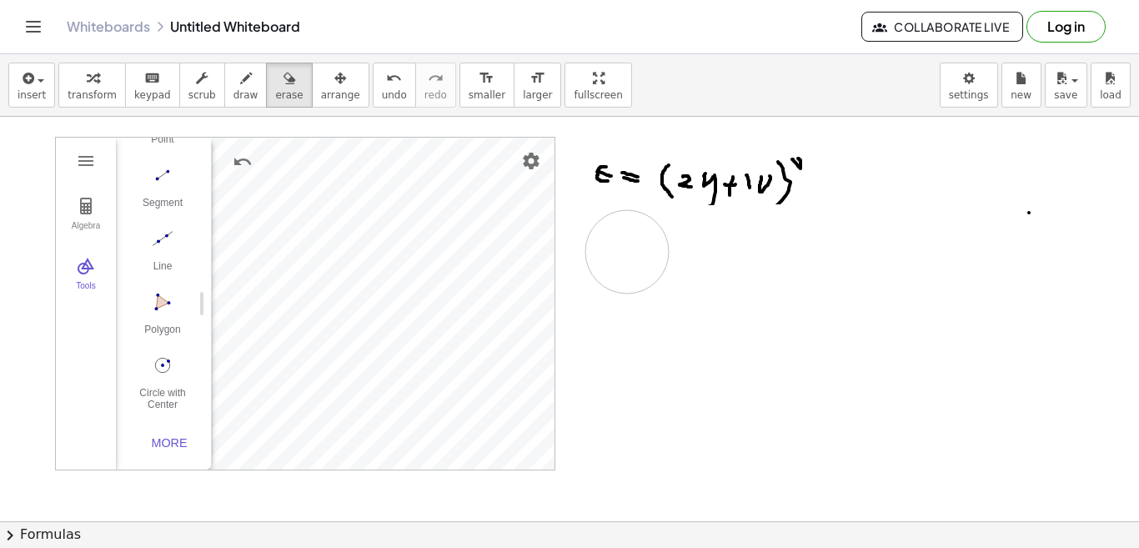
drag, startPoint x: 787, startPoint y: 245, endPoint x: 613, endPoint y: 252, distance: 174.4
drag, startPoint x: 589, startPoint y: 232, endPoint x: 604, endPoint y: 237, distance: 15.8
click at [234, 90] on span "draw" at bounding box center [246, 95] width 25 height 12
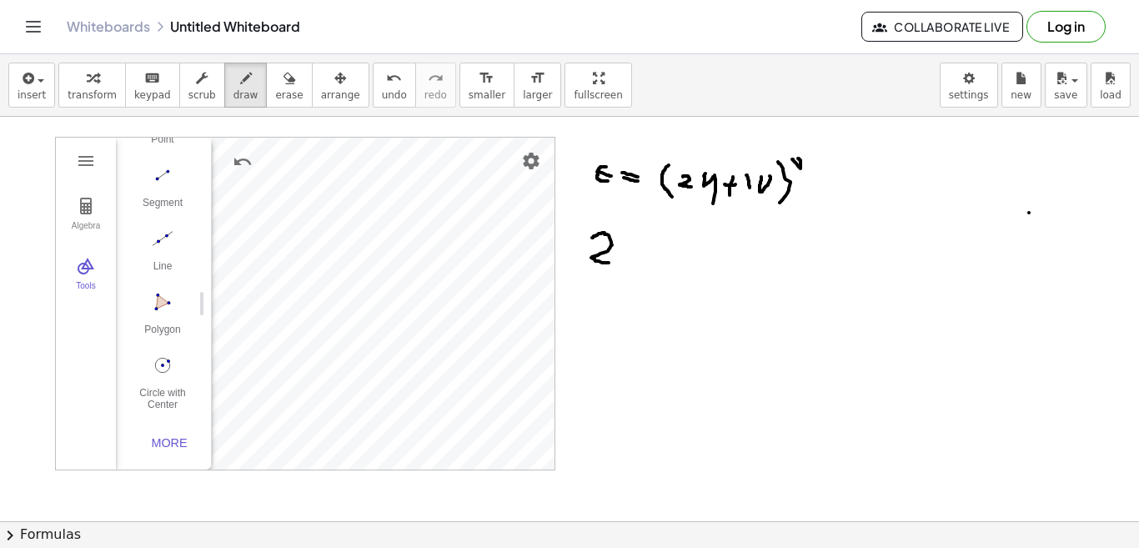
drag, startPoint x: 578, startPoint y: 238, endPoint x: 602, endPoint y: 255, distance: 29.9
drag, startPoint x: 610, startPoint y: 239, endPoint x: 625, endPoint y: 279, distance: 42.5
drag, startPoint x: 641, startPoint y: 244, endPoint x: 661, endPoint y: 249, distance: 20.4
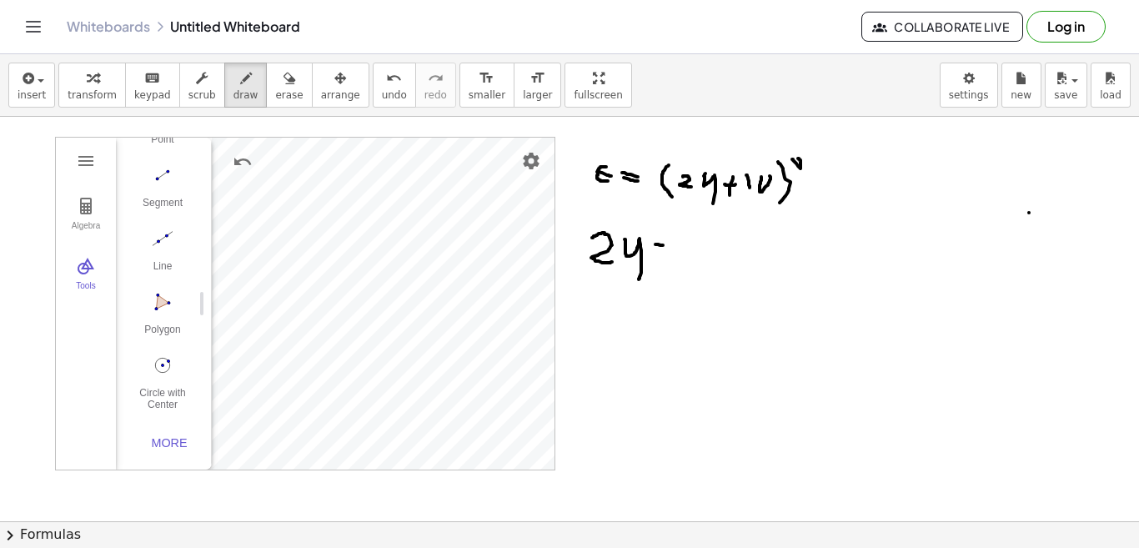
drag, startPoint x: 654, startPoint y: 236, endPoint x: 652, endPoint y: 265, distance: 29.2
drag, startPoint x: 675, startPoint y: 238, endPoint x: 677, endPoint y: 260, distance: 22.6
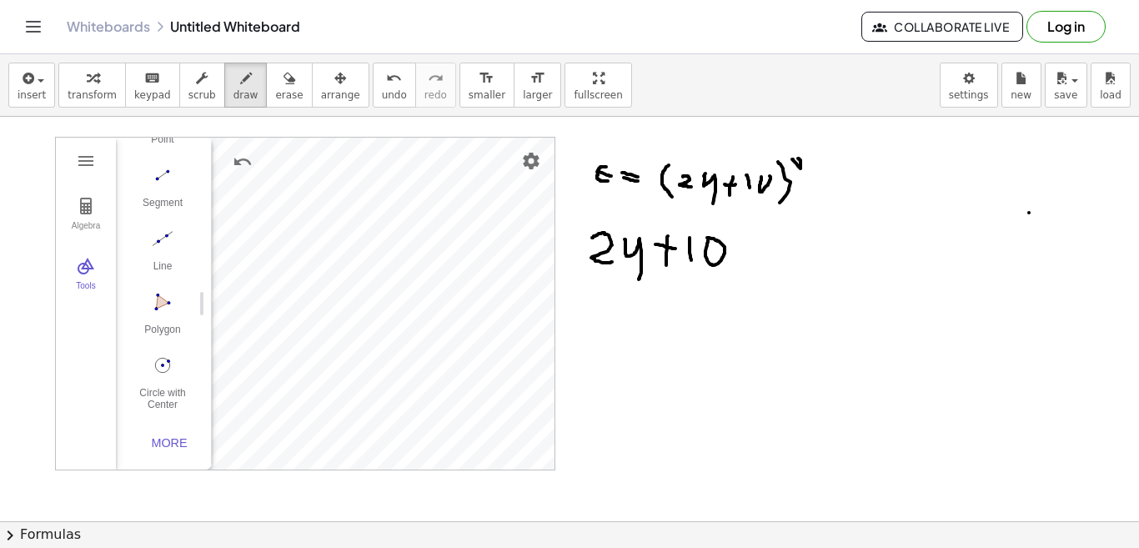
drag, startPoint x: 732, startPoint y: 250, endPoint x: 755, endPoint y: 249, distance: 22.6
drag, startPoint x: 744, startPoint y: 263, endPoint x: 757, endPoint y: 262, distance: 13.4
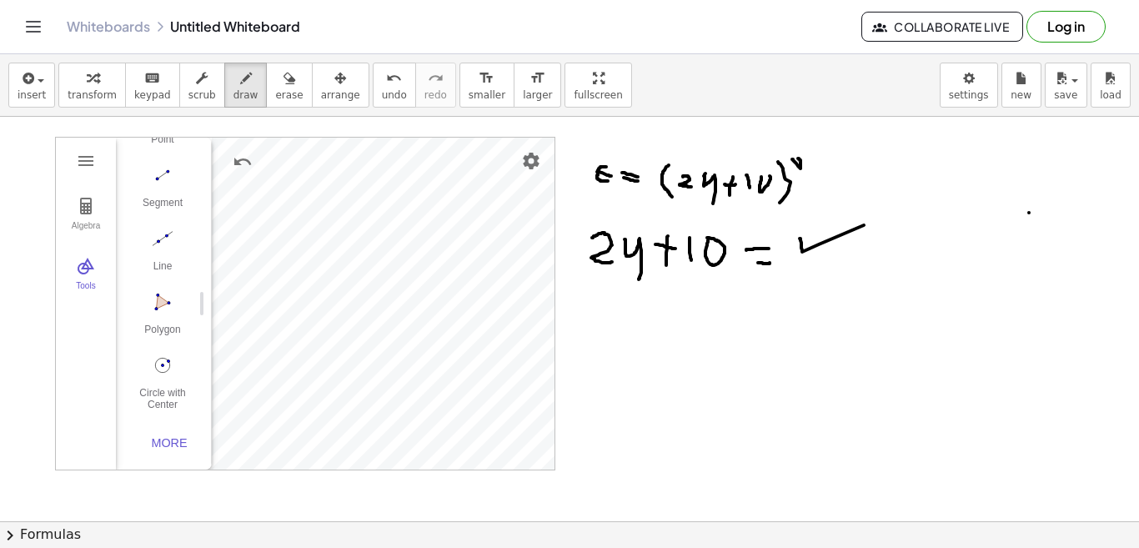
drag, startPoint x: 786, startPoint y: 239, endPoint x: 850, endPoint y: 229, distance: 64.9
click at [275, 92] on span "erase" at bounding box center [289, 95] width 28 height 12
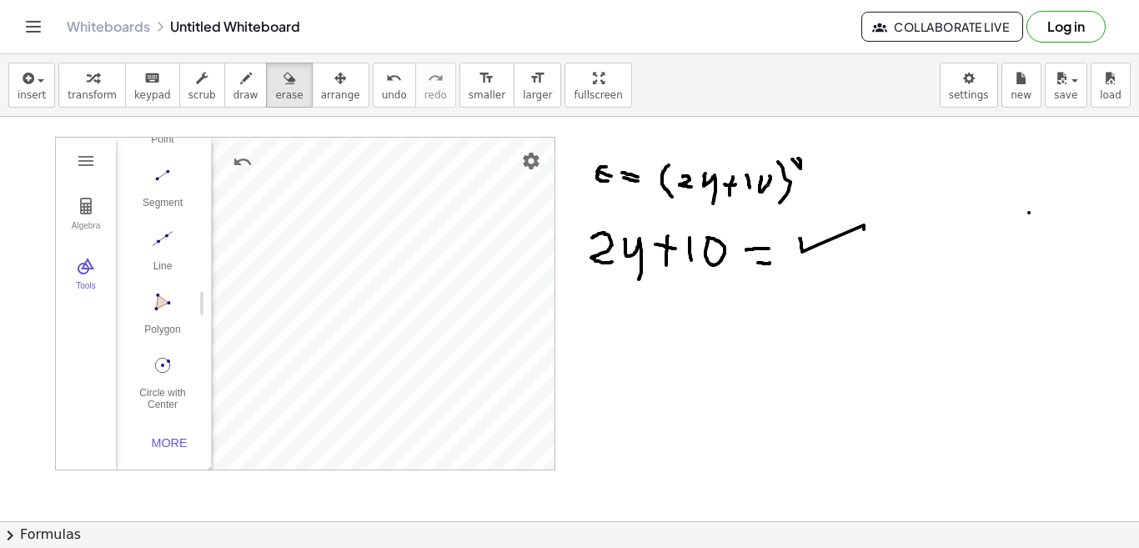
click at [234, 97] on span "draw" at bounding box center [246, 95] width 25 height 12
drag, startPoint x: 784, startPoint y: 242, endPoint x: 786, endPoint y: 263, distance: 20.9
drag, startPoint x: 810, startPoint y: 267, endPoint x: 776, endPoint y: 291, distance: 41.9
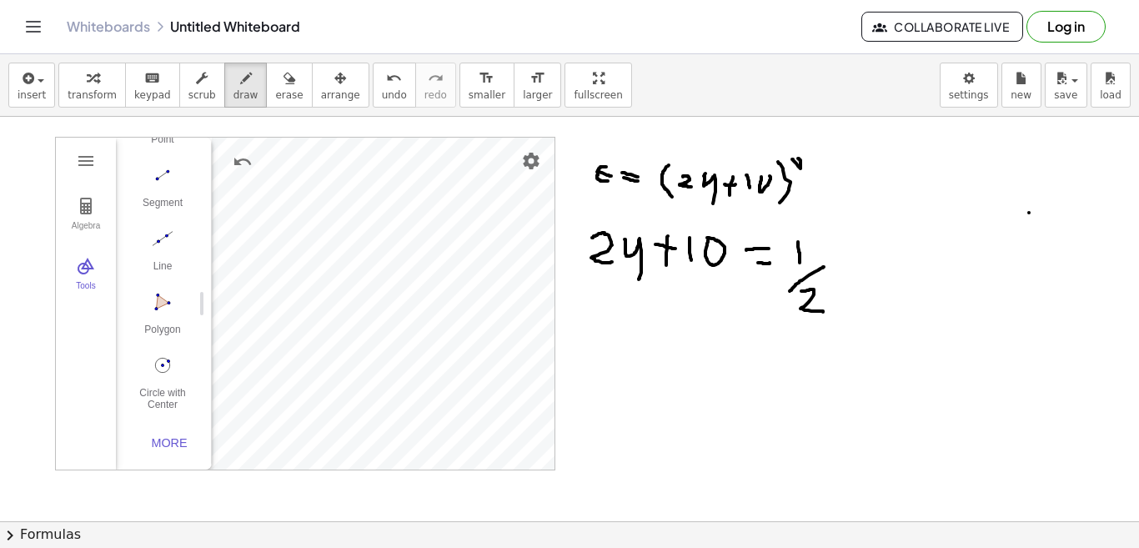
drag, startPoint x: 787, startPoint y: 291, endPoint x: 815, endPoint y: 307, distance: 31.8
drag, startPoint x: 836, startPoint y: 234, endPoint x: 851, endPoint y: 304, distance: 71.0
drag, startPoint x: 848, startPoint y: 256, endPoint x: 862, endPoint y: 254, distance: 14.3
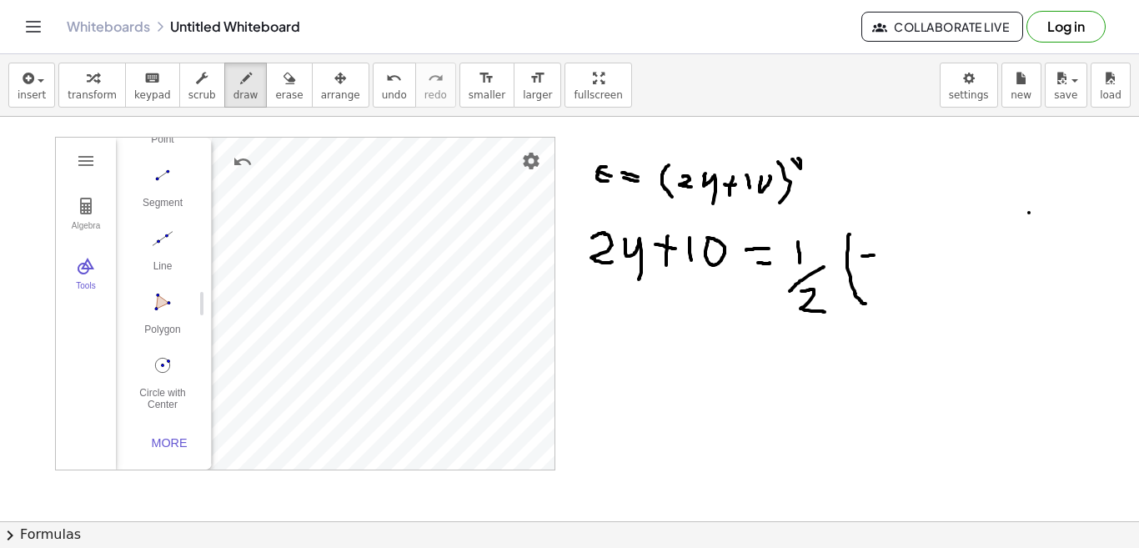
drag, startPoint x: 848, startPoint y: 255, endPoint x: 850, endPoint y: 279, distance: 23.4
drag, startPoint x: 869, startPoint y: 258, endPoint x: 876, endPoint y: 275, distance: 18.7
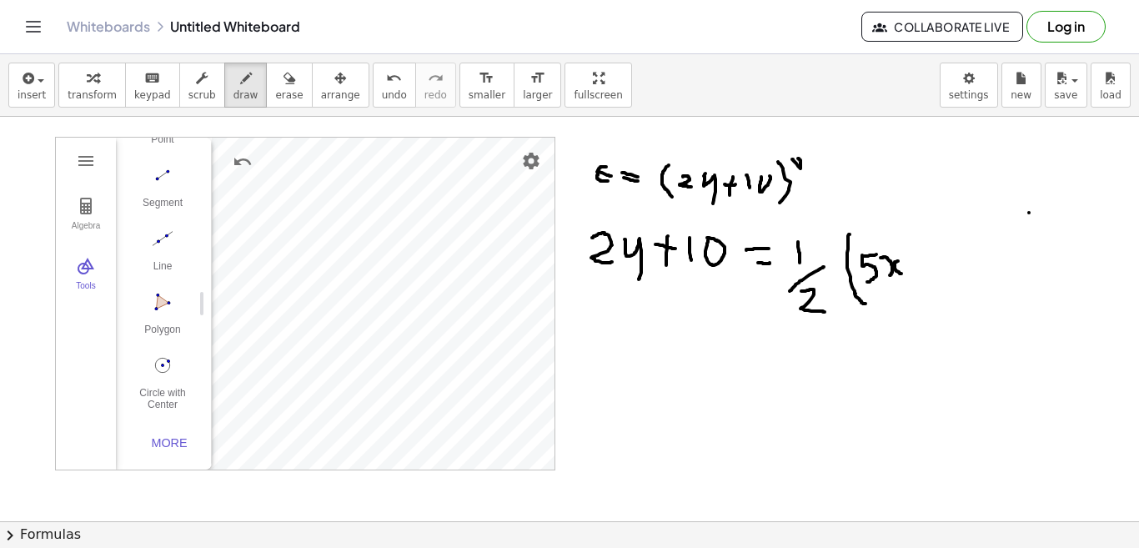
drag, startPoint x: 884, startPoint y: 261, endPoint x: 887, endPoint y: 274, distance: 12.9
drag, startPoint x: 898, startPoint y: 264, endPoint x: 914, endPoint y: 263, distance: 15.9
drag, startPoint x: 922, startPoint y: 245, endPoint x: 932, endPoint y: 269, distance: 25.7
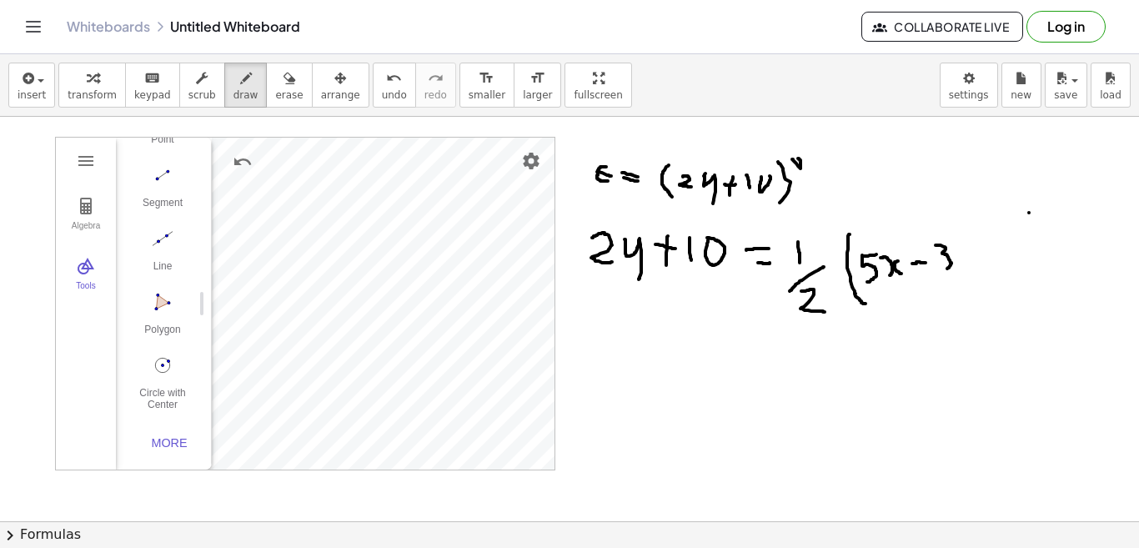
drag, startPoint x: 949, startPoint y: 245, endPoint x: 948, endPoint y: 272, distance: 26.7
drag, startPoint x: 966, startPoint y: 229, endPoint x: 937, endPoint y: 290, distance: 67.5
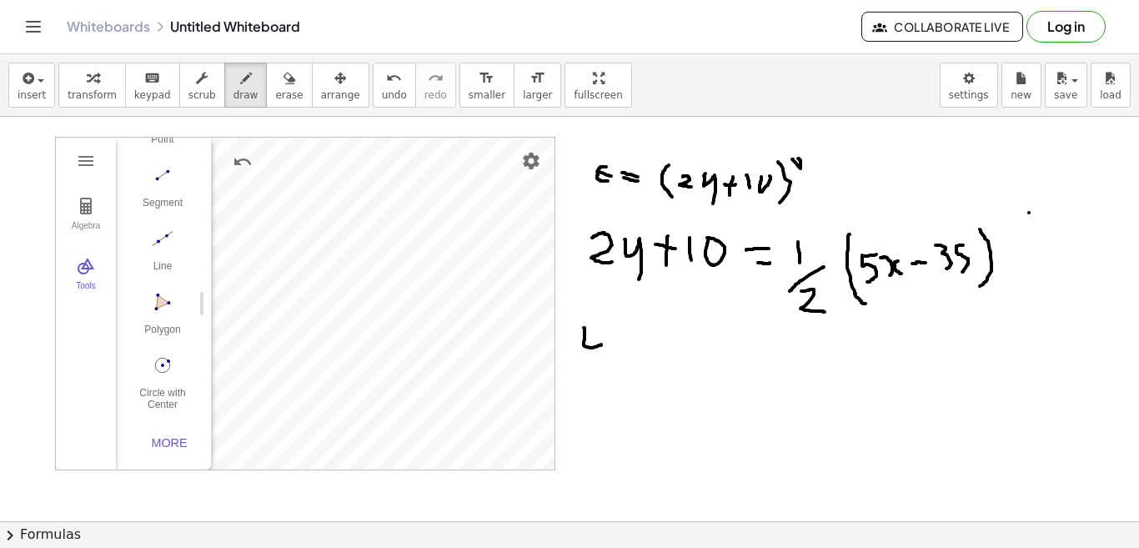
drag, startPoint x: 570, startPoint y: 328, endPoint x: 588, endPoint y: 344, distance: 24.2
drag, startPoint x: 583, startPoint y: 325, endPoint x: 582, endPoint y: 354, distance: 29.2
drag, startPoint x: 595, startPoint y: 333, endPoint x: 593, endPoint y: 364, distance: 31.7
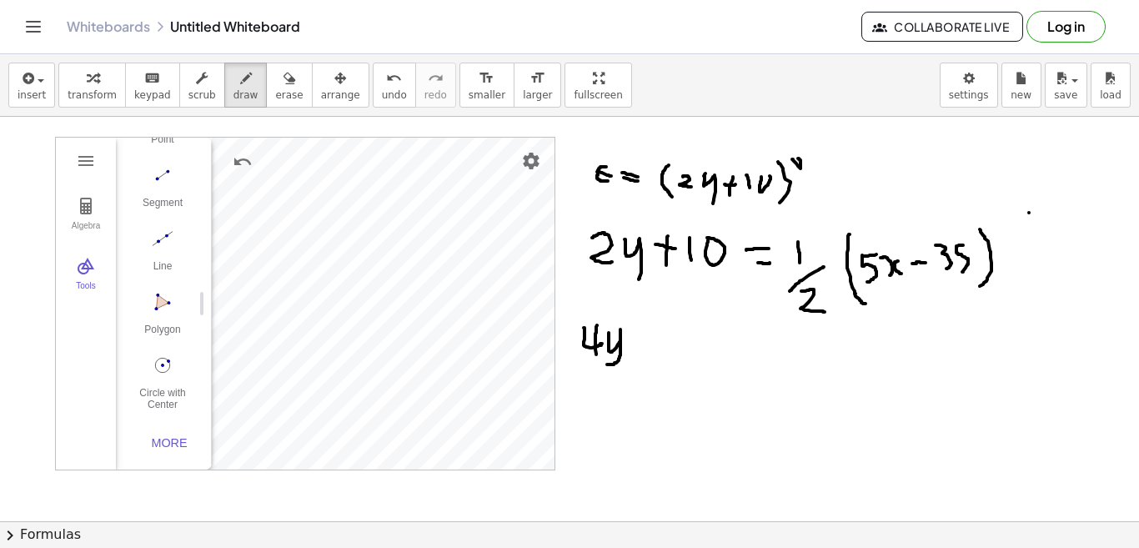
drag, startPoint x: 616, startPoint y: 340, endPoint x: 645, endPoint y: 340, distance: 28.4
drag, startPoint x: 631, startPoint y: 330, endPoint x: 630, endPoint y: 355, distance: 25.0
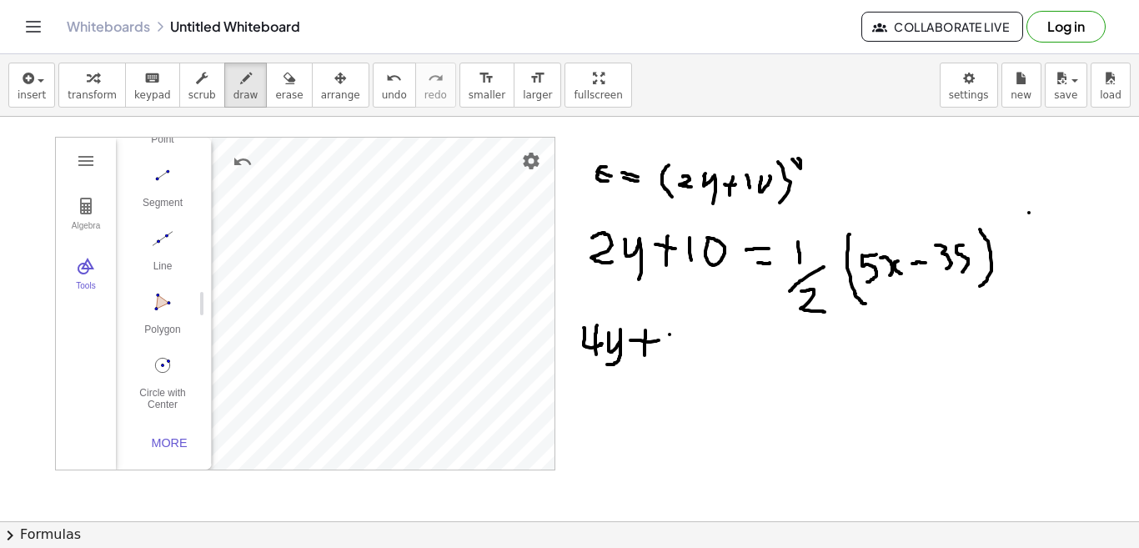
drag, startPoint x: 652, startPoint y: 336, endPoint x: 672, endPoint y: 349, distance: 23.6
drag, startPoint x: 716, startPoint y: 339, endPoint x: 743, endPoint y: 342, distance: 27.7
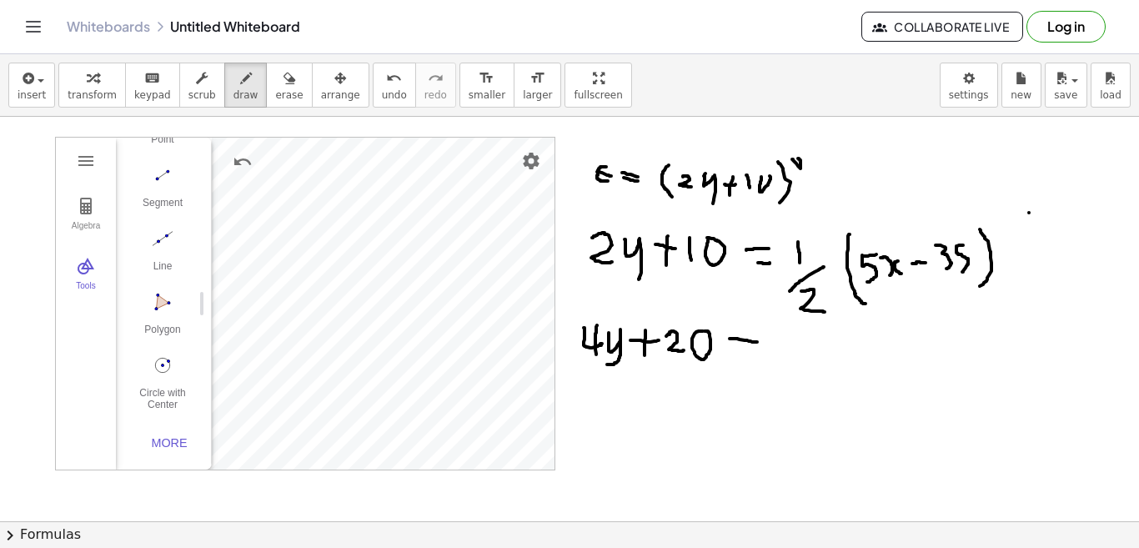
drag, startPoint x: 729, startPoint y: 357, endPoint x: 749, endPoint y: 359, distance: 20.2
drag, startPoint x: 794, startPoint y: 345, endPoint x: 790, endPoint y: 362, distance: 17.2
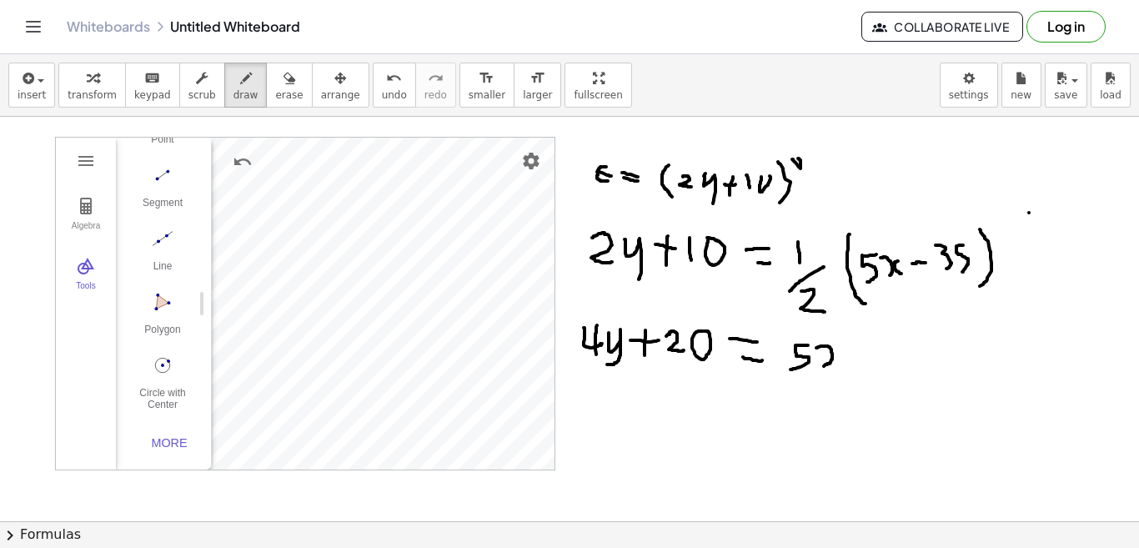
drag, startPoint x: 802, startPoint y: 348, endPoint x: 810, endPoint y: 366, distance: 19.8
drag, startPoint x: 821, startPoint y: 344, endPoint x: 829, endPoint y: 363, distance: 20.6
drag, startPoint x: 841, startPoint y: 353, endPoint x: 858, endPoint y: 354, distance: 17.6
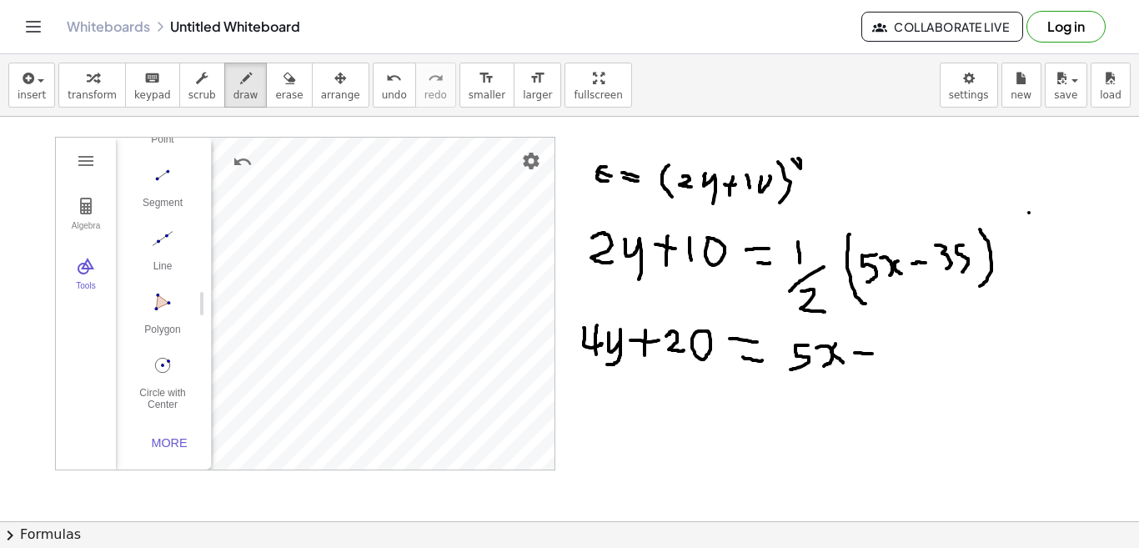
drag, startPoint x: 866, startPoint y: 336, endPoint x: 875, endPoint y: 364, distance: 28.8
drag, startPoint x: 906, startPoint y: 340, endPoint x: 891, endPoint y: 360, distance: 24.5
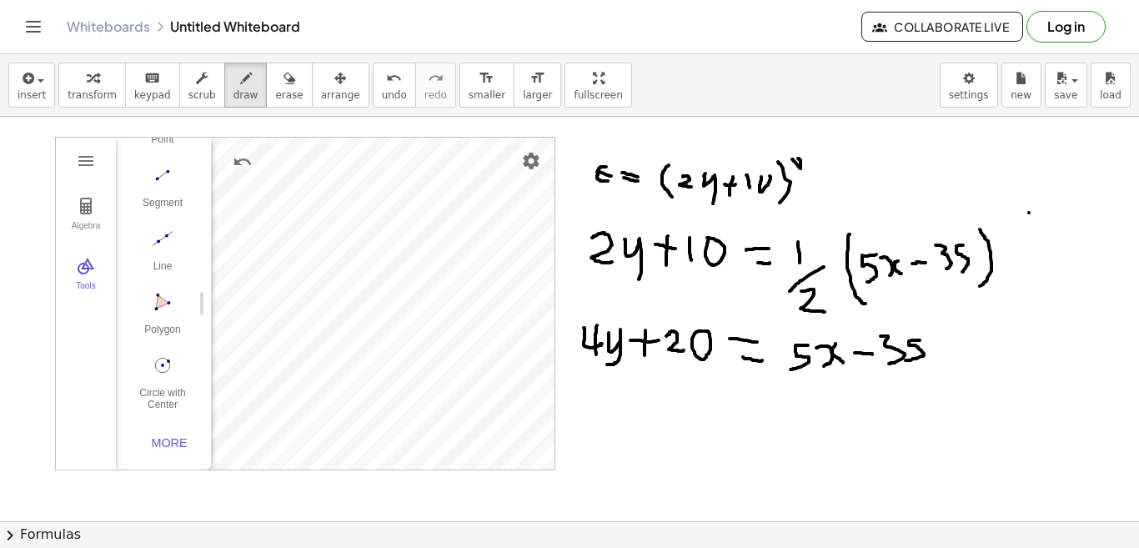
drag, startPoint x: 620, startPoint y: 386, endPoint x: 600, endPoint y: 414, distance: 33.5
drag, startPoint x: 635, startPoint y: 389, endPoint x: 635, endPoint y: 408, distance: 18.4
drag, startPoint x: 660, startPoint y: 389, endPoint x: 663, endPoint y: 410, distance: 21.9
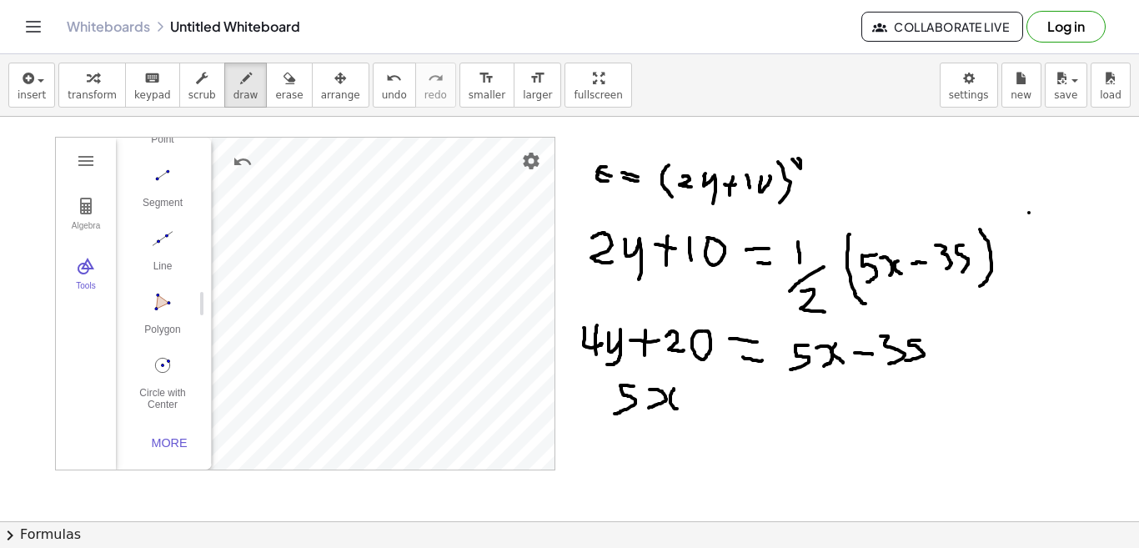
drag, startPoint x: 676, startPoint y: 397, endPoint x: 693, endPoint y: 400, distance: 17.0
drag, startPoint x: 705, startPoint y: 389, endPoint x: 731, endPoint y: 406, distance: 30.8
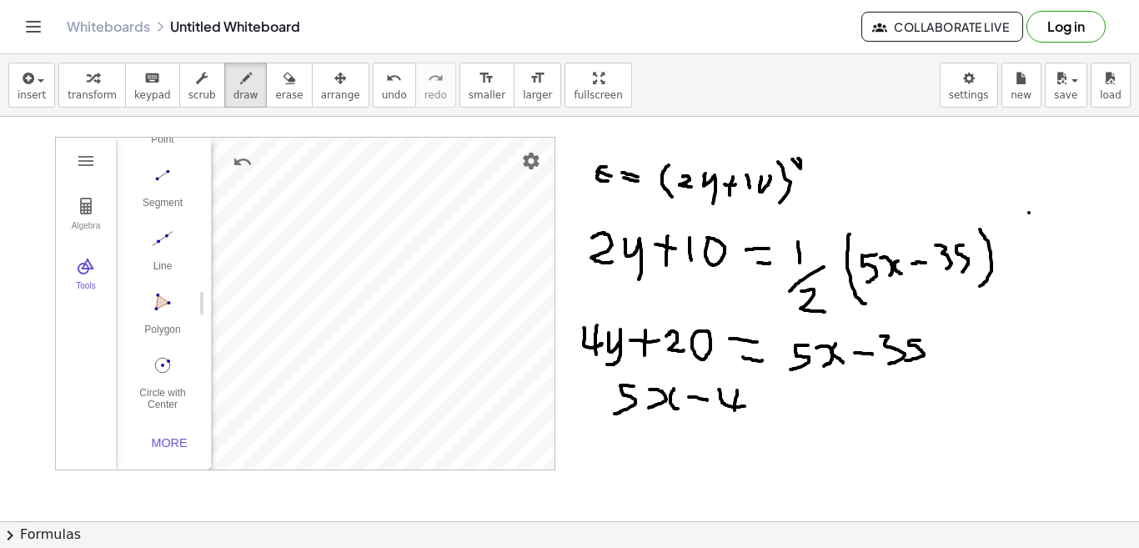
drag, startPoint x: 723, startPoint y: 390, endPoint x: 723, endPoint y: 421, distance: 30.9
drag, startPoint x: 738, startPoint y: 399, endPoint x: 736, endPoint y: 429, distance: 30.1
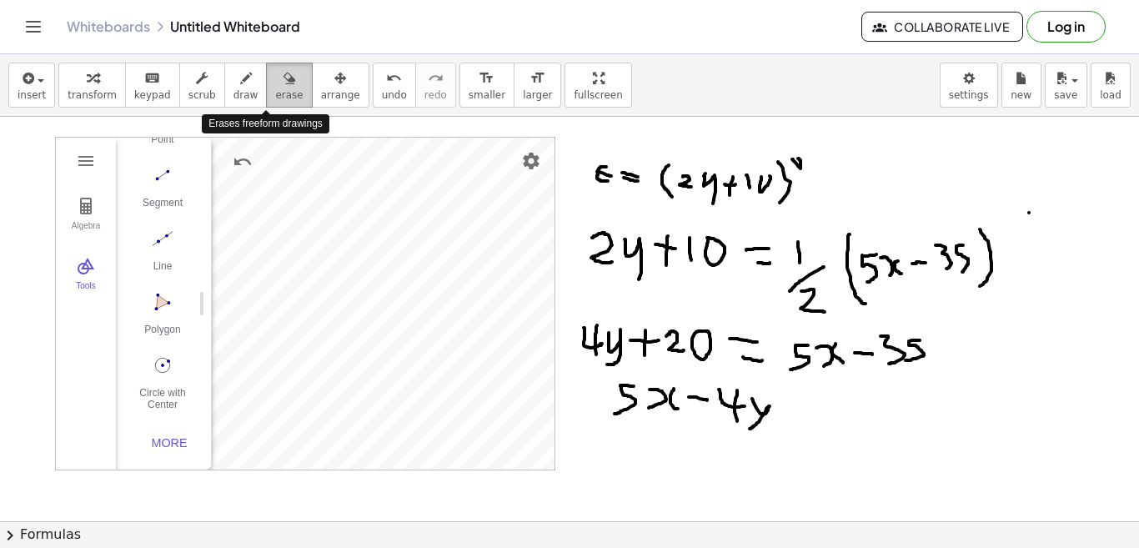
click at [275, 98] on span "erase" at bounding box center [289, 95] width 28 height 12
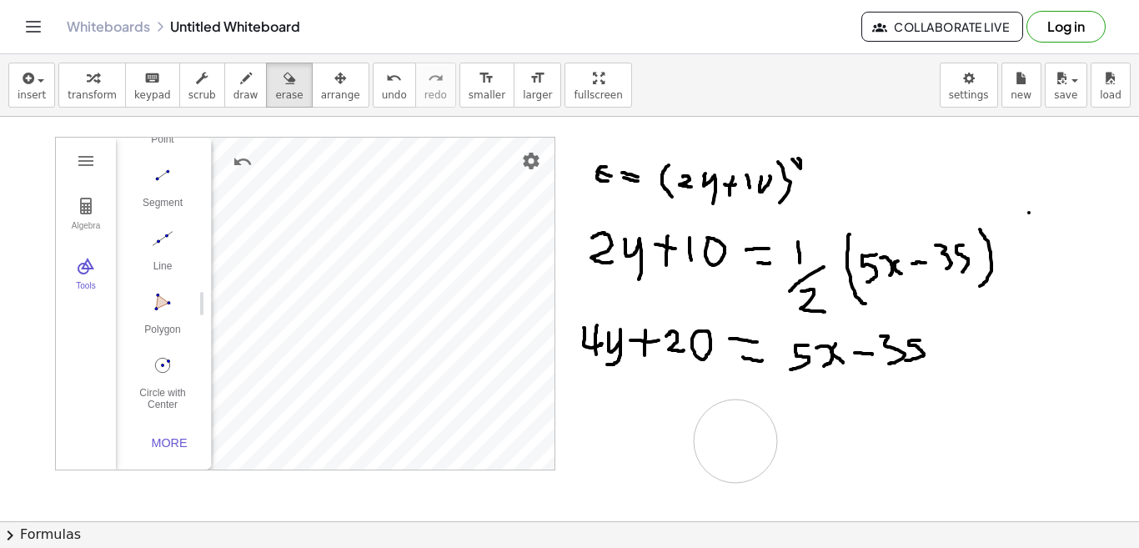
drag, startPoint x: 794, startPoint y: 438, endPoint x: 725, endPoint y: 439, distance: 69.2
drag, startPoint x: 570, startPoint y: 395, endPoint x: 582, endPoint y: 414, distance: 22.2
click at [239, 89] on button "draw" at bounding box center [245, 85] width 43 height 45
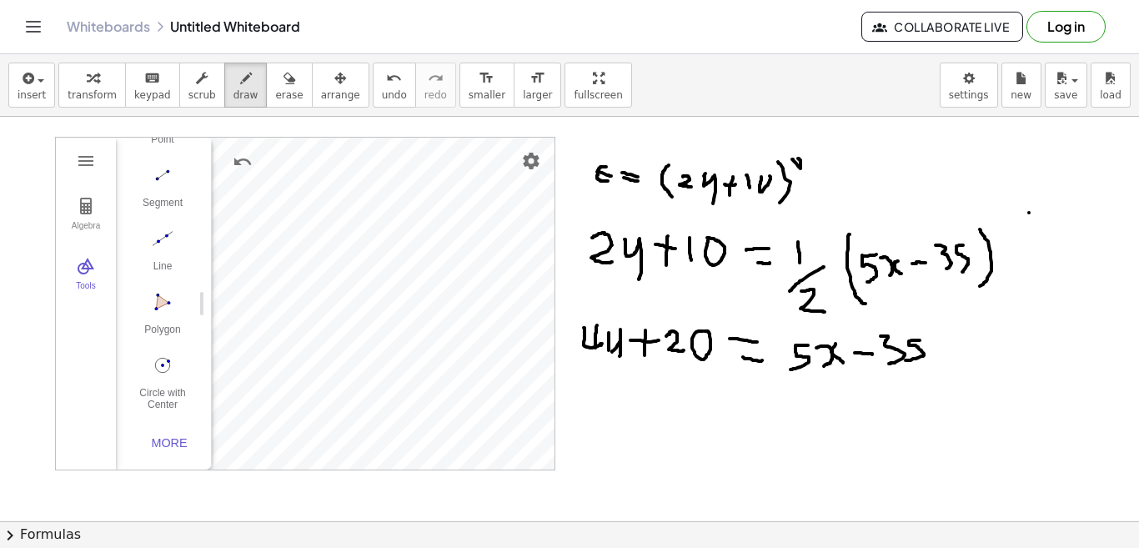
drag, startPoint x: 609, startPoint y: 354, endPoint x: 600, endPoint y: 367, distance: 15.0
drag, startPoint x: 569, startPoint y: 408, endPoint x: 602, endPoint y: 423, distance: 36.6
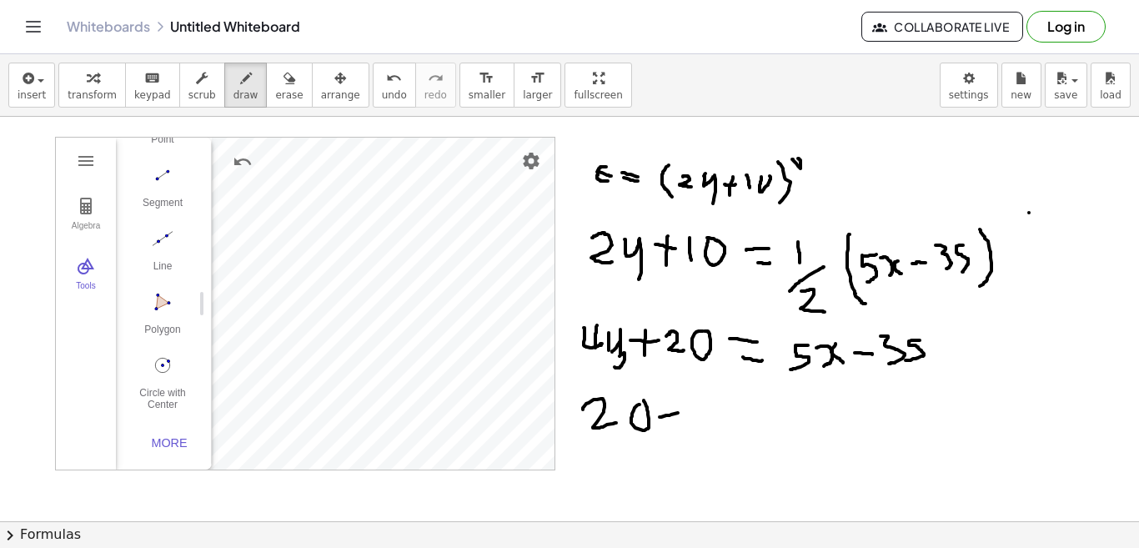
drag, startPoint x: 645, startPoint y: 417, endPoint x: 671, endPoint y: 411, distance: 26.5
drag, startPoint x: 652, startPoint y: 403, endPoint x: 656, endPoint y: 434, distance: 32.0
drag, startPoint x: 682, startPoint y: 403, endPoint x: 691, endPoint y: 432, distance: 30.6
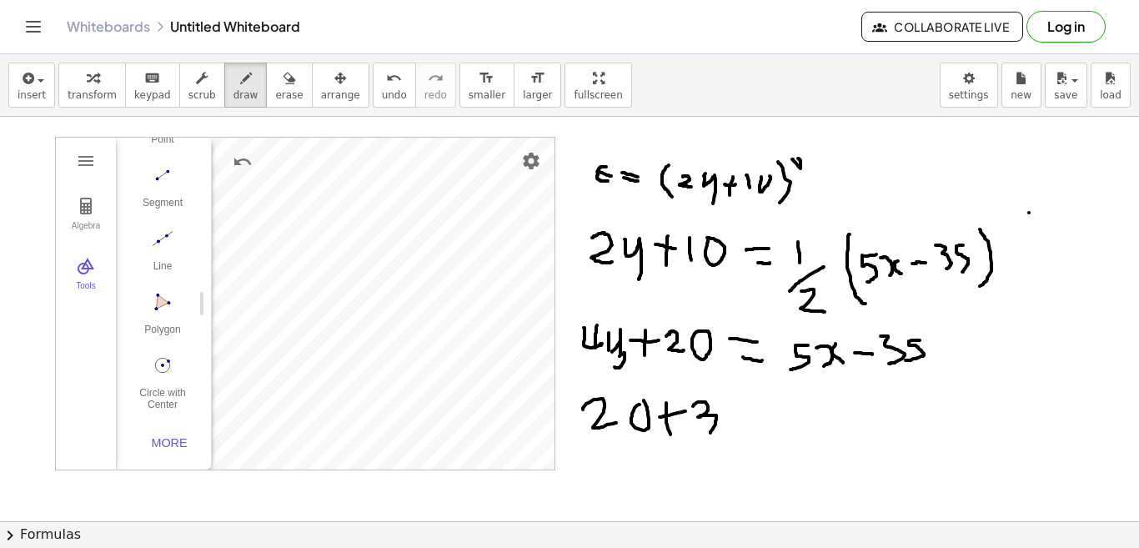
drag, startPoint x: 728, startPoint y: 401, endPoint x: 722, endPoint y: 437, distance: 36.3
drag, startPoint x: 750, startPoint y: 408, endPoint x: 762, endPoint y: 405, distance: 12.8
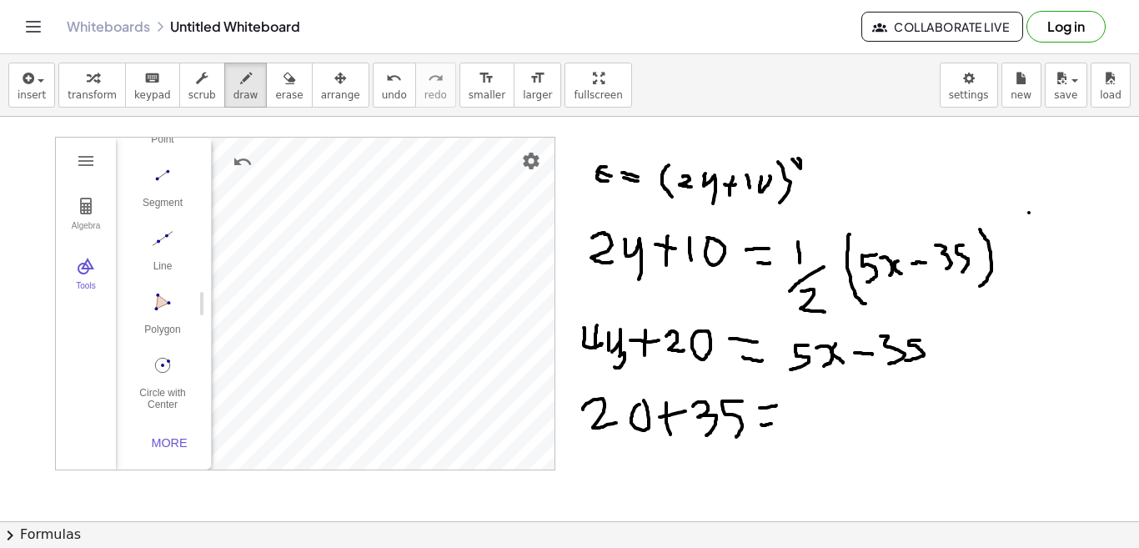
drag, startPoint x: 747, startPoint y: 424, endPoint x: 770, endPoint y: 419, distance: 23.3
drag, startPoint x: 804, startPoint y: 406, endPoint x: 786, endPoint y: 440, distance: 38.8
drag, startPoint x: 827, startPoint y: 403, endPoint x: 821, endPoint y: 438, distance: 35.5
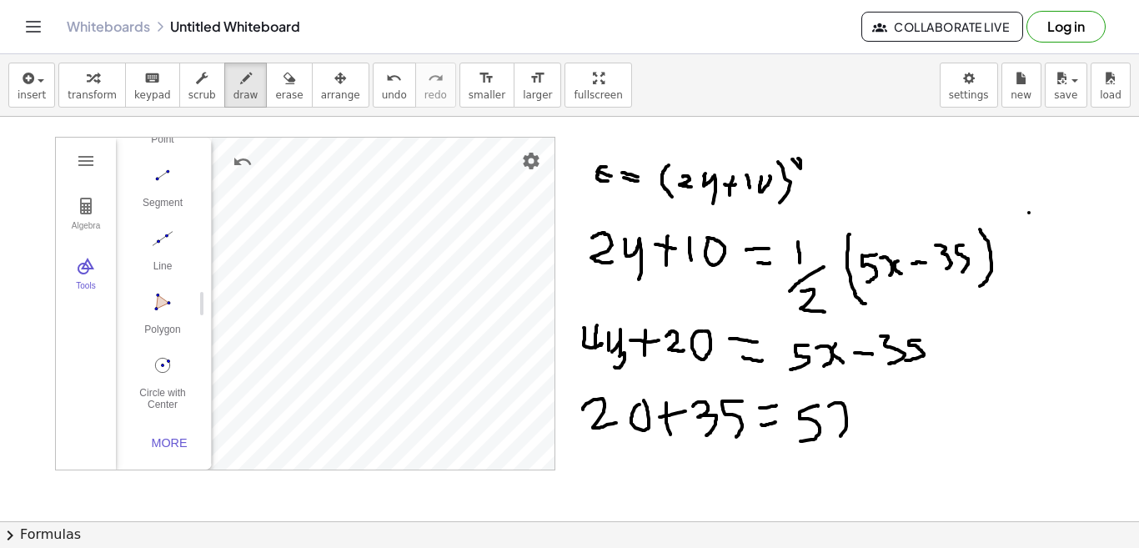
drag, startPoint x: 837, startPoint y: 407, endPoint x: 838, endPoint y: 437, distance: 30.0
drag, startPoint x: 846, startPoint y: 416, endPoint x: 856, endPoint y: 415, distance: 10.0
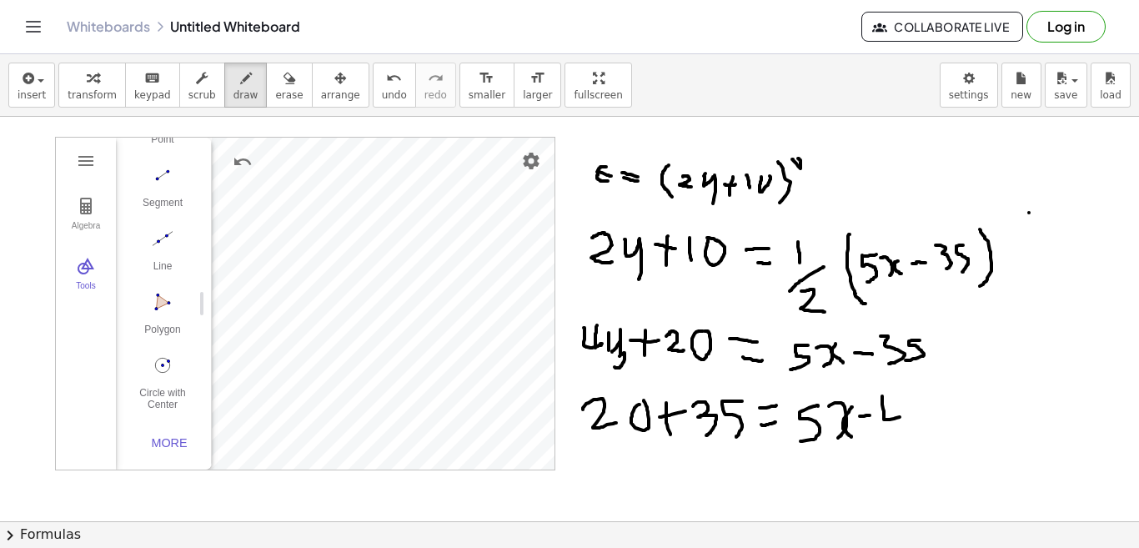
drag, startPoint x: 868, startPoint y: 396, endPoint x: 871, endPoint y: 409, distance: 12.9
drag, startPoint x: 879, startPoint y: 402, endPoint x: 883, endPoint y: 429, distance: 27.0
drag, startPoint x: 896, startPoint y: 405, endPoint x: 910, endPoint y: 440, distance: 37.8
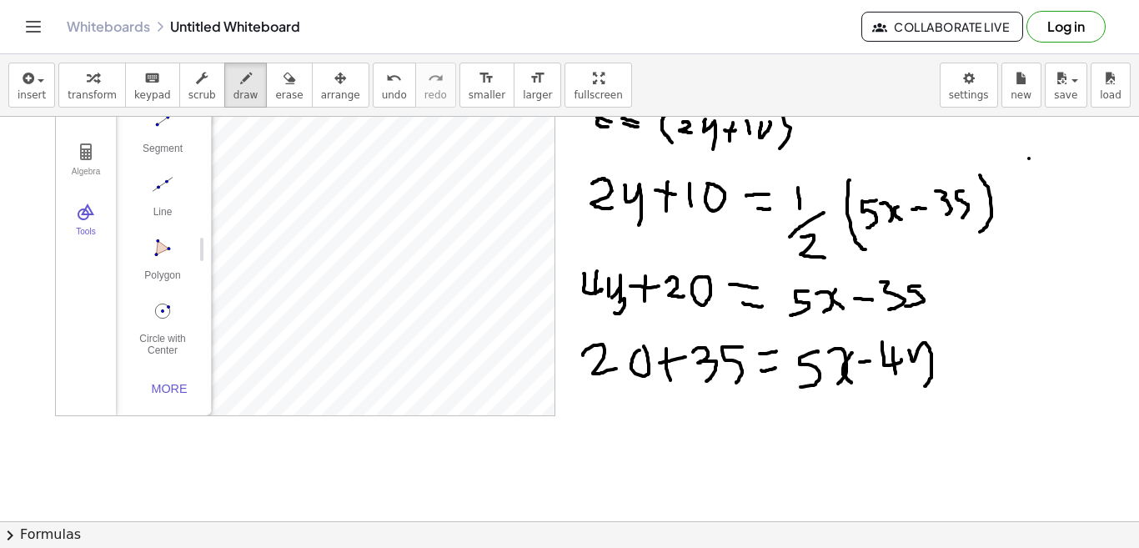
scroll to position [83, 15]
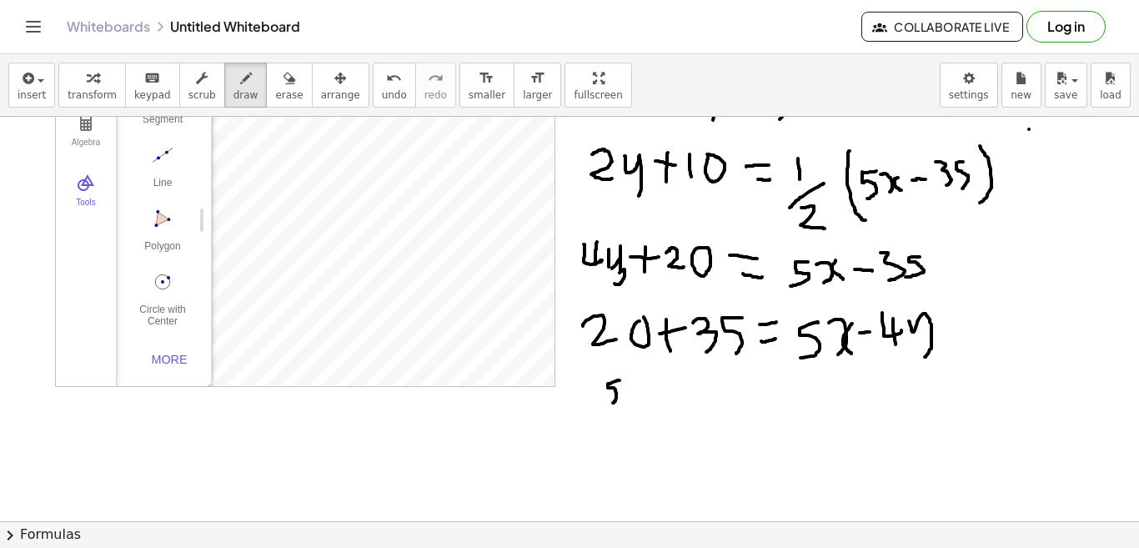
drag, startPoint x: 605, startPoint y: 380, endPoint x: 599, endPoint y: 403, distance: 23.5
drag, startPoint x: 628, startPoint y: 385, endPoint x: 627, endPoint y: 403, distance: 17.5
drag, startPoint x: 658, startPoint y: 386, endPoint x: 668, endPoint y: 388, distance: 10.1
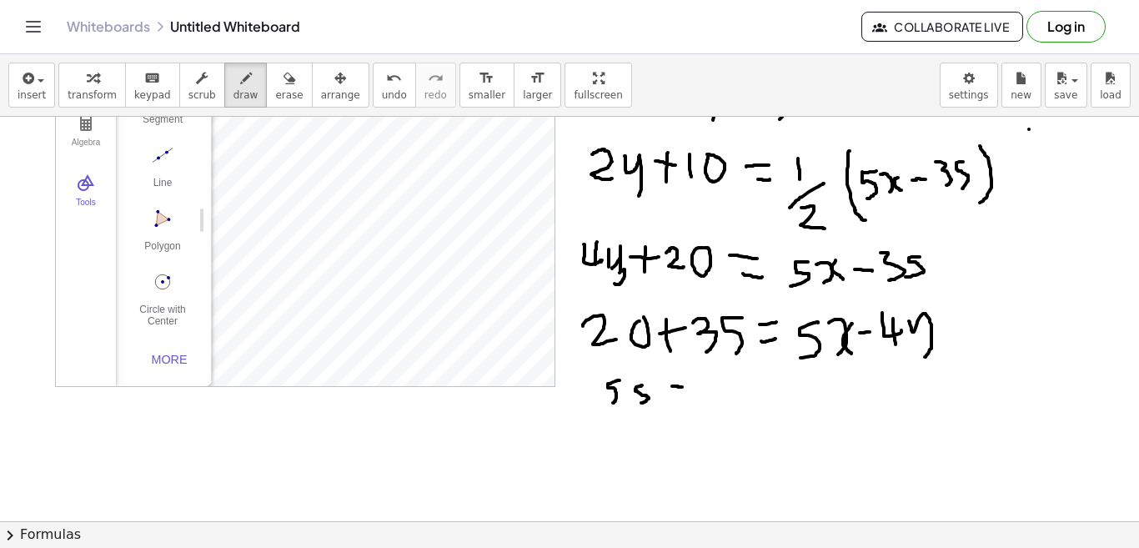
drag, startPoint x: 660, startPoint y: 396, endPoint x: 673, endPoint y: 399, distance: 12.9
drag, startPoint x: 706, startPoint y: 379, endPoint x: 696, endPoint y: 405, distance: 28.2
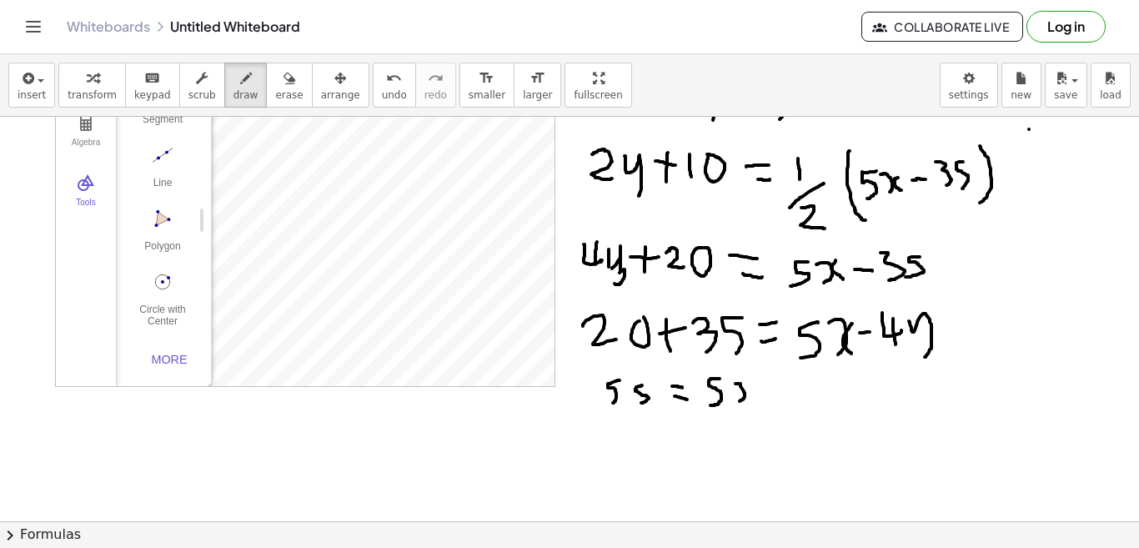
drag, startPoint x: 721, startPoint y: 384, endPoint x: 724, endPoint y: 402, distance: 18.5
drag, startPoint x: 741, startPoint y: 385, endPoint x: 741, endPoint y: 404, distance: 18.4
drag, startPoint x: 753, startPoint y: 393, endPoint x: 767, endPoint y: 396, distance: 14.6
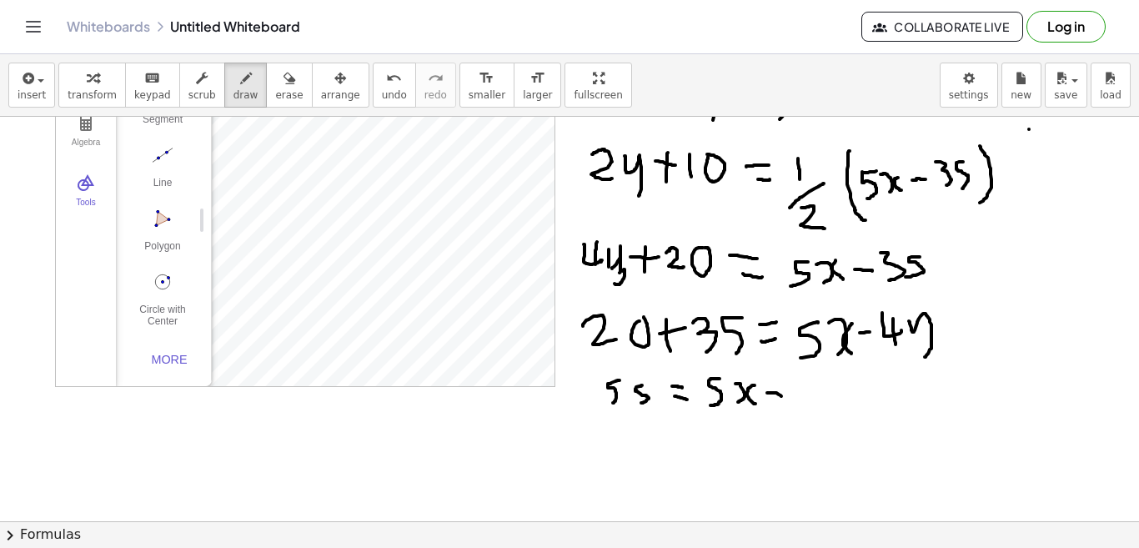
drag, startPoint x: 777, startPoint y: 384, endPoint x: 791, endPoint y: 394, distance: 17.8
drag, startPoint x: 784, startPoint y: 381, endPoint x: 785, endPoint y: 407, distance: 25.9
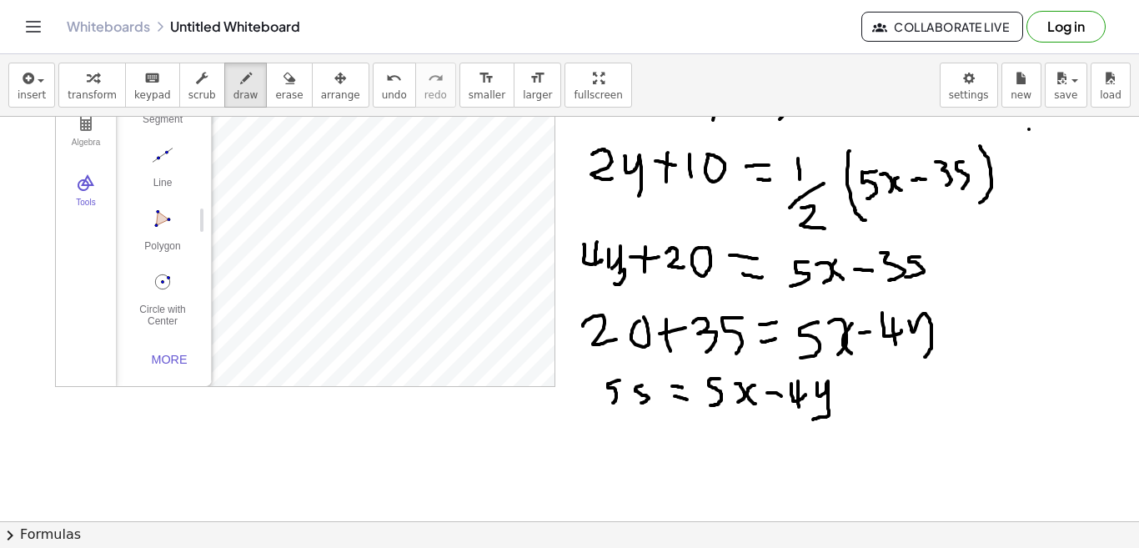
drag, startPoint x: 803, startPoint y: 383, endPoint x: 799, endPoint y: 419, distance: 36.9
drag, startPoint x: 649, startPoint y: 435, endPoint x: 661, endPoint y: 433, distance: 12.8
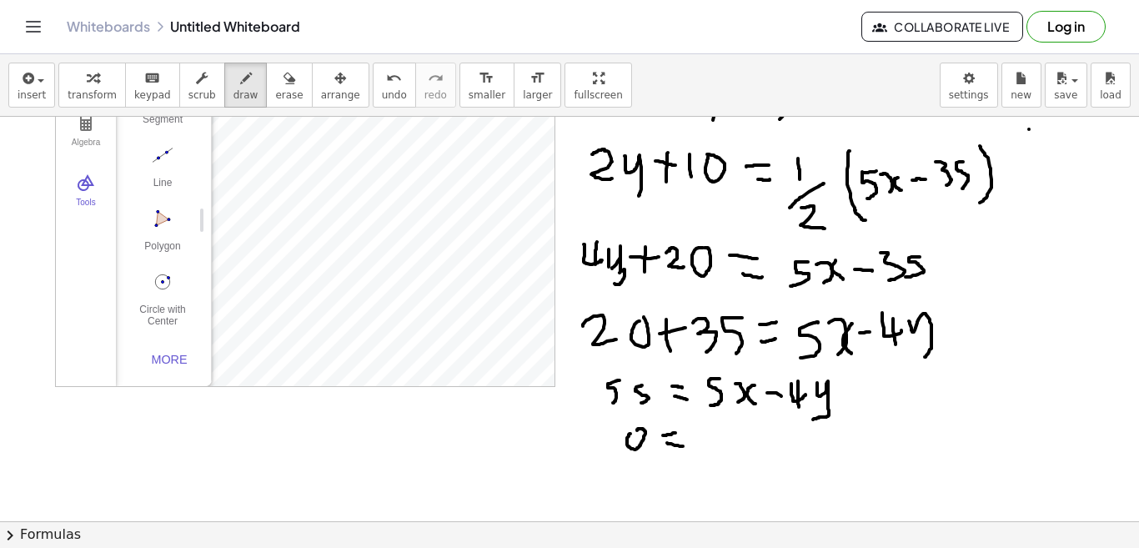
drag, startPoint x: 653, startPoint y: 443, endPoint x: 669, endPoint y: 446, distance: 16.2
drag, startPoint x: 694, startPoint y: 429, endPoint x: 687, endPoint y: 452, distance: 24.3
drag, startPoint x: 704, startPoint y: 429, endPoint x: 711, endPoint y: 446, distance: 18.0
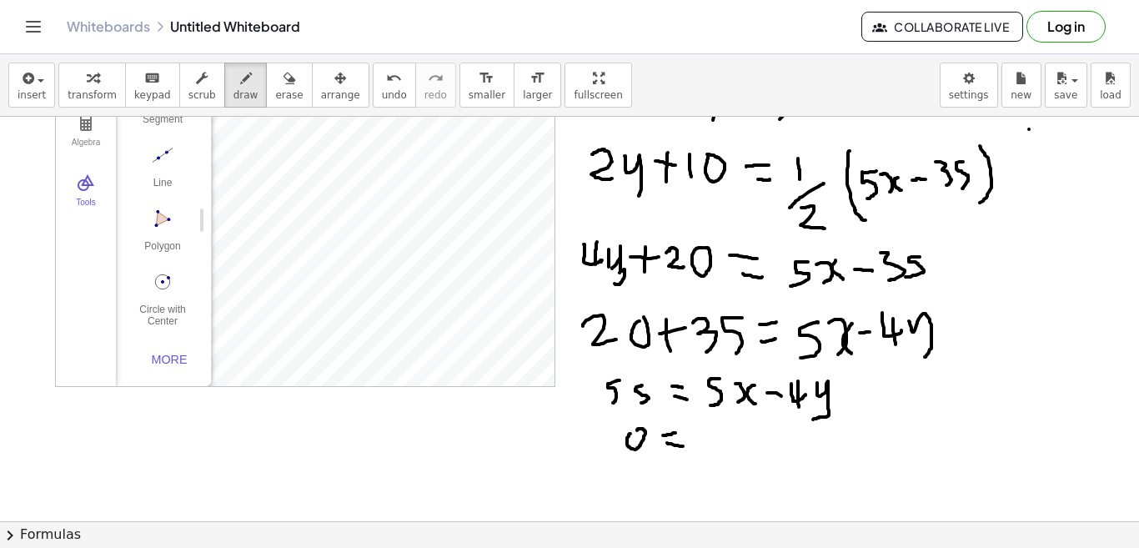
drag
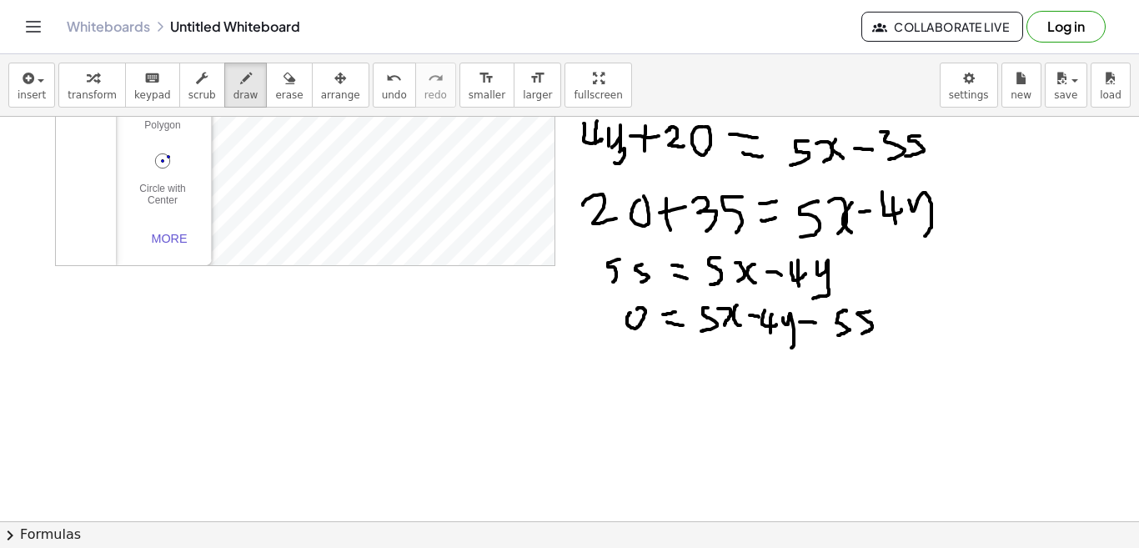
scroll to position [250, 15]
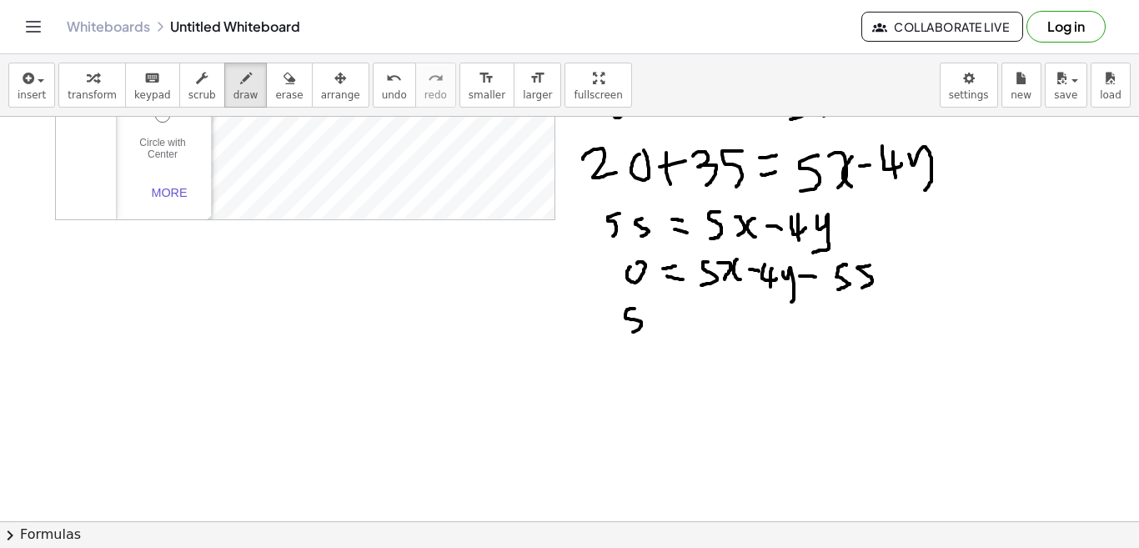
click at [618, 332] on div at bounding box center [569, 473] width 1140 height 1213
click at [640, 327] on div at bounding box center [569, 473] width 1140 height 1213
click at [660, 321] on div at bounding box center [569, 473] width 1140 height 1213
click at [684, 319] on div at bounding box center [569, 473] width 1140 height 1213
click at [708, 323] on div at bounding box center [569, 473] width 1140 height 1213
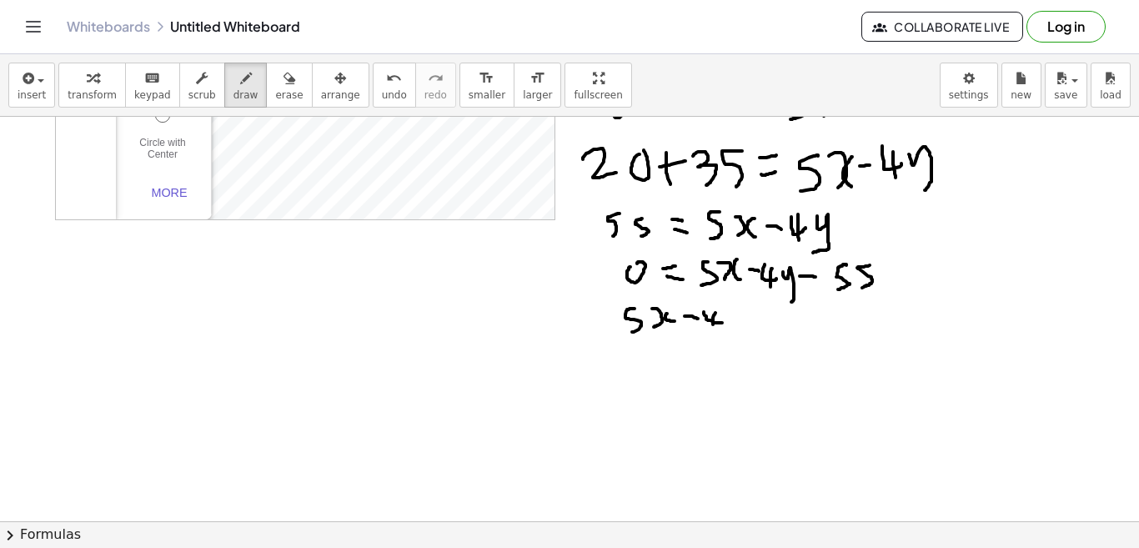
click at [699, 329] on div at bounding box center [569, 473] width 1140 height 1213
drag, startPoint x: 714, startPoint y: 318, endPoint x: 720, endPoint y: 345, distance: 28.1
click at [720, 345] on div at bounding box center [569, 473] width 1140 height 1213
click at [275, 89] on span "erase" at bounding box center [289, 95] width 28 height 12
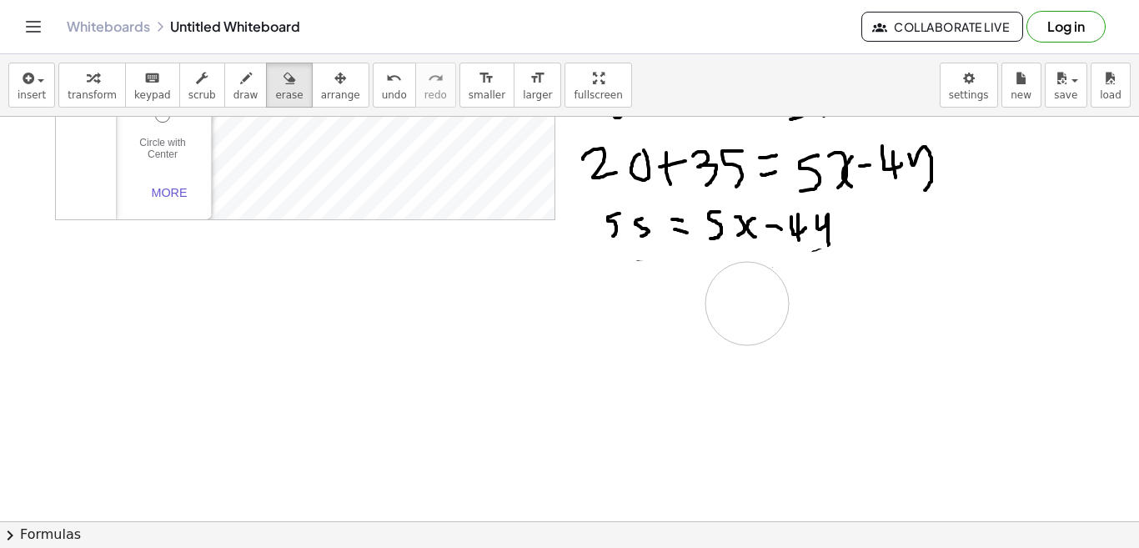
drag, startPoint x: 864, startPoint y: 271, endPoint x: 709, endPoint y: 393, distance: 197.2
click at [735, 314] on div at bounding box center [569, 473] width 1140 height 1213
click at [240, 88] on icon "button" at bounding box center [246, 78] width 12 height 20
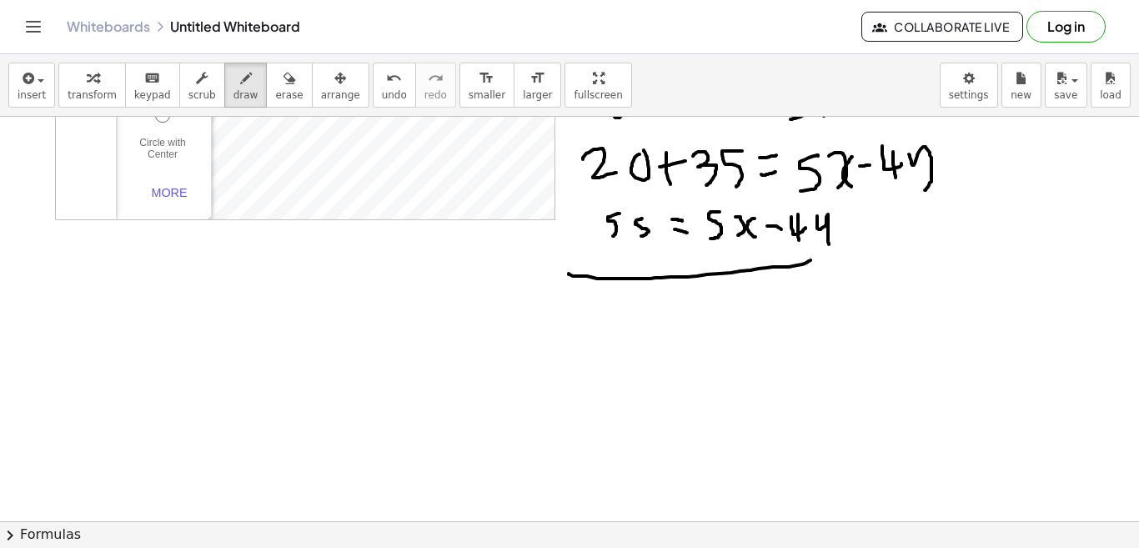
drag, startPoint x: 796, startPoint y: 260, endPoint x: 555, endPoint y: 274, distance: 242.2
click at [555, 274] on div at bounding box center [569, 473] width 1140 height 1213
drag, startPoint x: 595, startPoint y: 298, endPoint x: 585, endPoint y: 323, distance: 27.3
click at [585, 325] on div at bounding box center [569, 473] width 1140 height 1213
drag, startPoint x: 601, startPoint y: 299, endPoint x: 608, endPoint y: 322, distance: 23.5
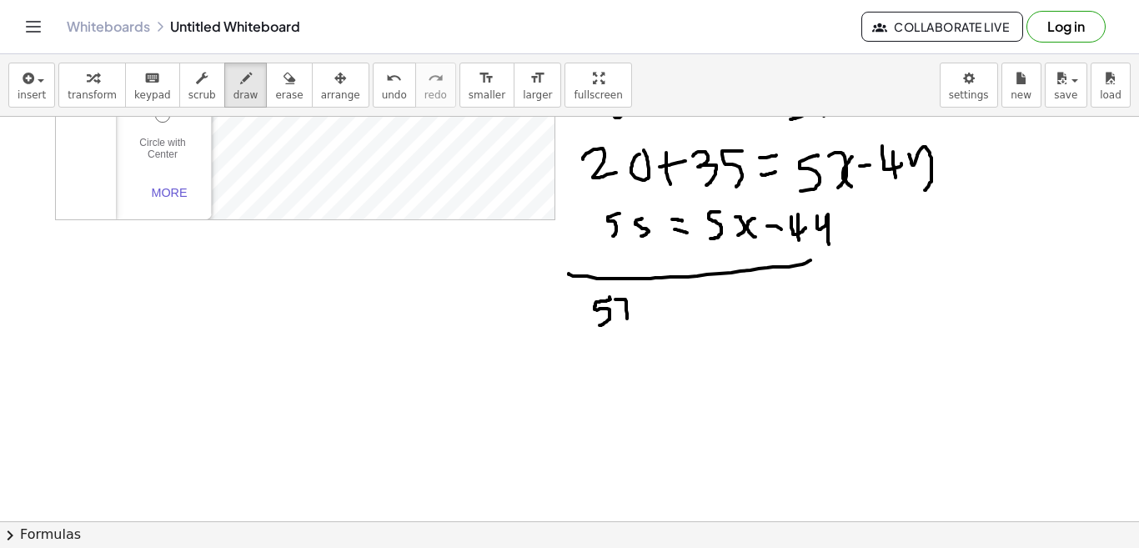
click at [608, 322] on div at bounding box center [569, 473] width 1140 height 1213
drag, startPoint x: 617, startPoint y: 299, endPoint x: 622, endPoint y: 322, distance: 23.9
click at [621, 322] on div at bounding box center [569, 473] width 1140 height 1213
drag, startPoint x: 636, startPoint y: 304, endPoint x: 648, endPoint y: 303, distance: 11.7
click at [646, 303] on div at bounding box center [569, 473] width 1140 height 1213
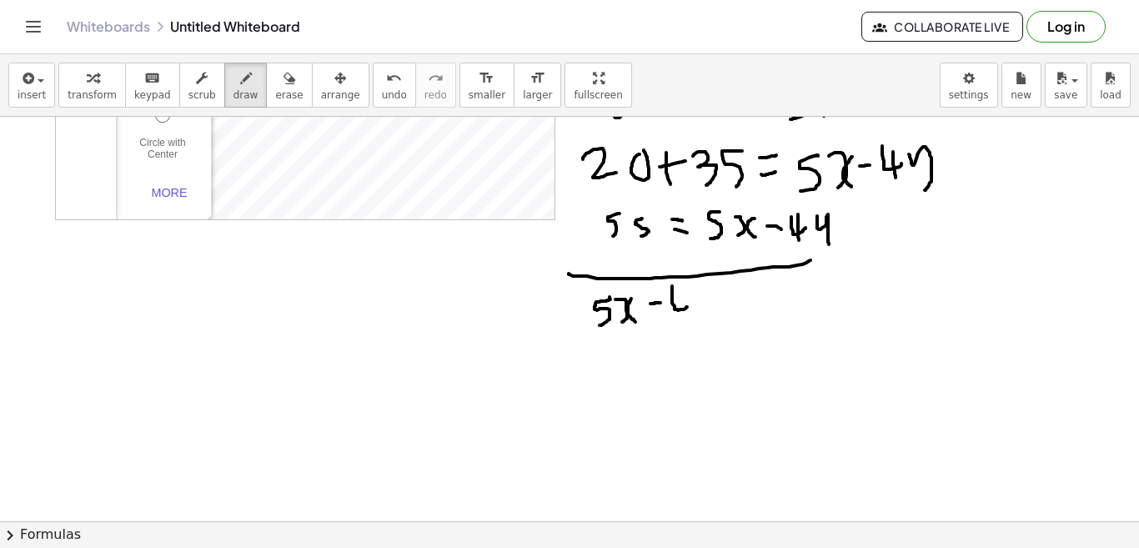
drag, startPoint x: 658, startPoint y: 286, endPoint x: 673, endPoint y: 307, distance: 25.7
click at [673, 307] on div at bounding box center [569, 473] width 1140 height 1213
drag, startPoint x: 670, startPoint y: 294, endPoint x: 669, endPoint y: 324, distance: 30.1
click at [669, 324] on div at bounding box center [569, 473] width 1140 height 1213
drag, startPoint x: 684, startPoint y: 296, endPoint x: 675, endPoint y: 329, distance: 34.6
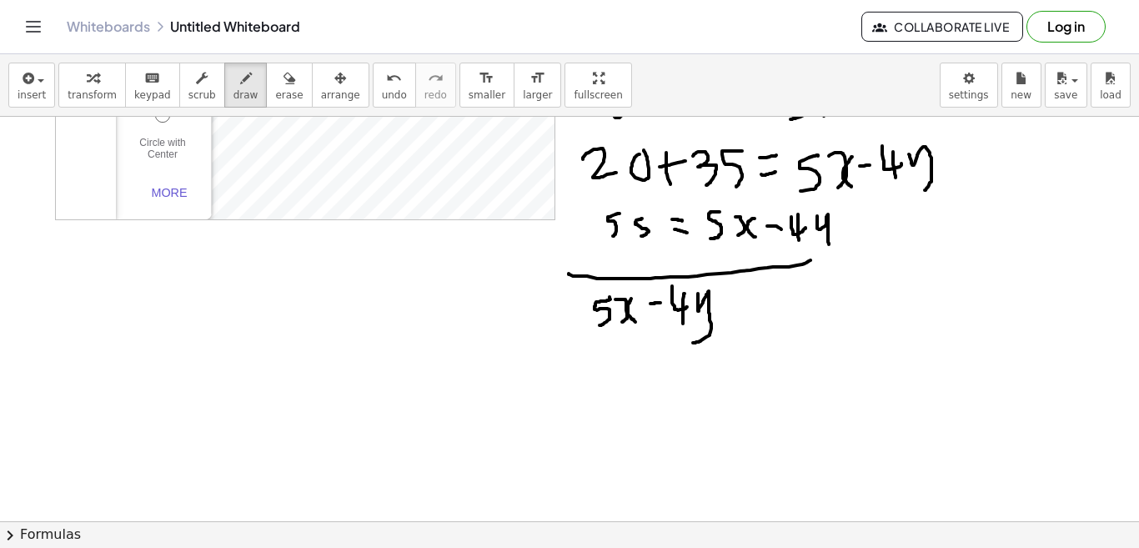
click at [676, 343] on div at bounding box center [569, 473] width 1140 height 1213
drag, startPoint x: 714, startPoint y: 300, endPoint x: 728, endPoint y: 302, distance: 14.3
click at [728, 302] on div at bounding box center [569, 473] width 1140 height 1213
drag, startPoint x: 717, startPoint y: 314, endPoint x: 731, endPoint y: 316, distance: 14.4
click at [731, 316] on div at bounding box center [569, 473] width 1140 height 1213
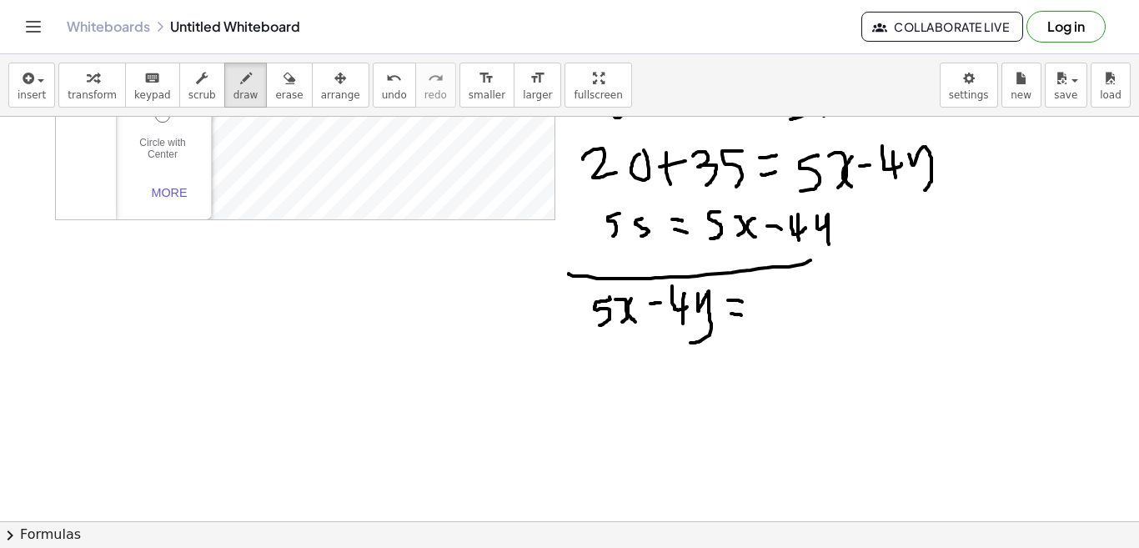
click at [753, 322] on div at bounding box center [569, 473] width 1140 height 1213
click at [791, 324] on div at bounding box center [569, 473] width 1140 height 1213
click at [948, 283] on div at bounding box center [569, 473] width 1140 height 1213
click at [982, 288] on div at bounding box center [569, 473] width 1140 height 1213
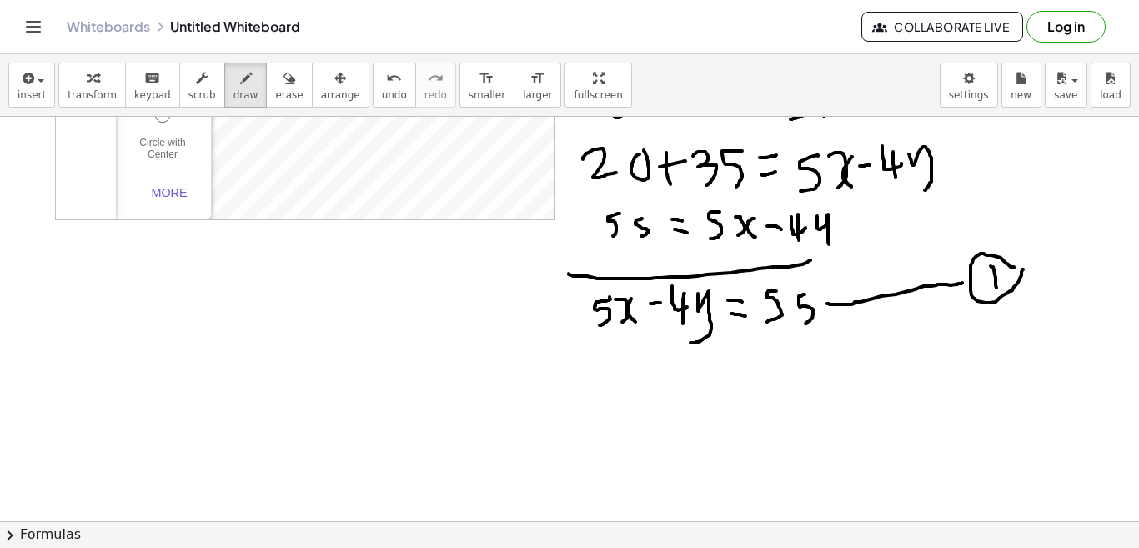
click at [1009, 269] on div at bounding box center [569, 473] width 1140 height 1213
click at [489, 379] on div at bounding box center [569, 473] width 1140 height 1213
click at [490, 394] on div at bounding box center [569, 473] width 1140 height 1213
click at [500, 384] on div at bounding box center [569, 473] width 1140 height 1213
drag, startPoint x: 558, startPoint y: 379, endPoint x: 550, endPoint y: 405, distance: 27.7
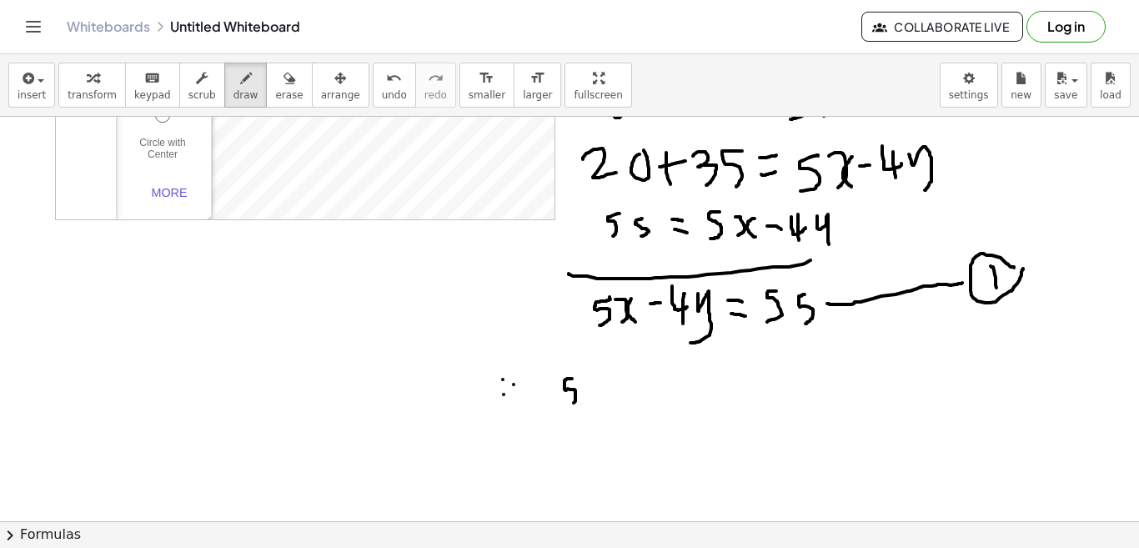
click at [553, 405] on div at bounding box center [569, 473] width 1140 height 1213
drag, startPoint x: 572, startPoint y: 384, endPoint x: 571, endPoint y: 404, distance: 20.9
click at [571, 403] on div at bounding box center [569, 473] width 1140 height 1213
drag, startPoint x: 591, startPoint y: 385, endPoint x: 592, endPoint y: 401, distance: 15.9
click at [592, 401] on div at bounding box center [569, 473] width 1140 height 1213
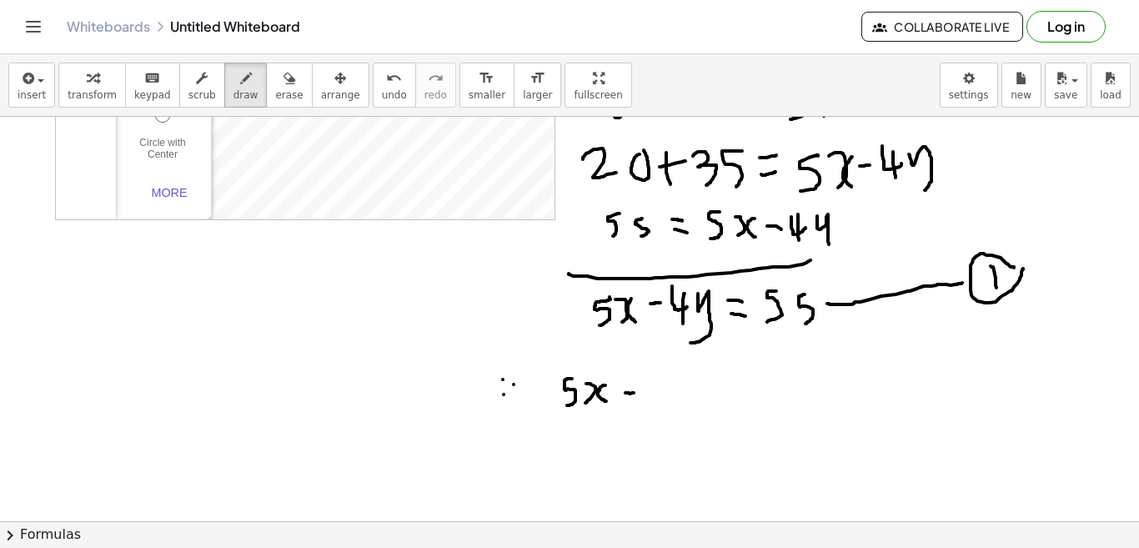
drag, startPoint x: 611, startPoint y: 393, endPoint x: 627, endPoint y: 393, distance: 15.8
click at [624, 394] on div at bounding box center [569, 473] width 1140 height 1213
drag, startPoint x: 635, startPoint y: 384, endPoint x: 634, endPoint y: 407, distance: 23.4
click at [635, 406] on div at bounding box center [569, 473] width 1140 height 1213
drag, startPoint x: 668, startPoint y: 385, endPoint x: 657, endPoint y: 413, distance: 29.6
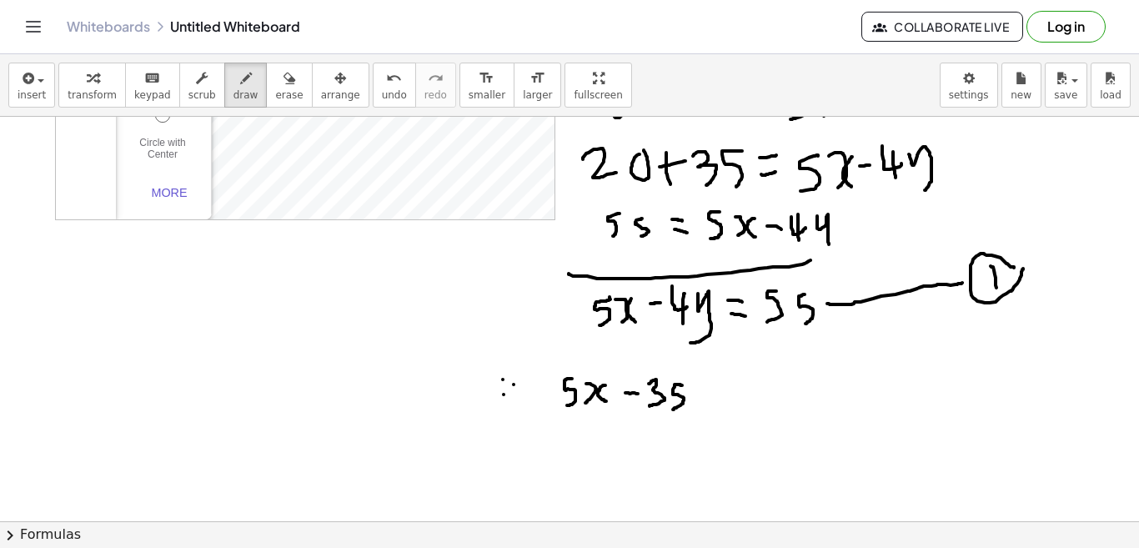
click at [658, 409] on div at bounding box center [569, 473] width 1140 height 1213
drag, startPoint x: 696, startPoint y: 394, endPoint x: 716, endPoint y: 398, distance: 20.4
click at [716, 398] on div at bounding box center [569, 473] width 1140 height 1213
drag, startPoint x: 696, startPoint y: 401, endPoint x: 716, endPoint y: 405, distance: 21.3
click at [716, 405] on div at bounding box center [569, 473] width 1140 height 1213
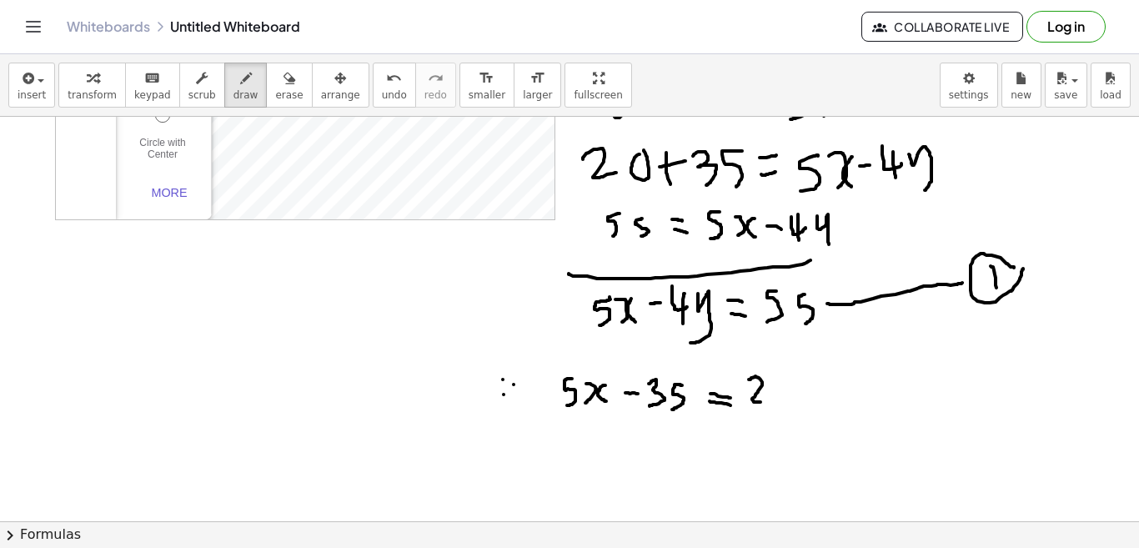
drag, startPoint x: 735, startPoint y: 379, endPoint x: 754, endPoint y: 399, distance: 27.1
click at [754, 399] on div at bounding box center [569, 473] width 1140 height 1213
drag, startPoint x: 771, startPoint y: 375, endPoint x: 768, endPoint y: 399, distance: 24.3
click at [769, 399] on div at bounding box center [569, 473] width 1140 height 1213
drag, startPoint x: 781, startPoint y: 379, endPoint x: 782, endPoint y: 401, distance: 22.5
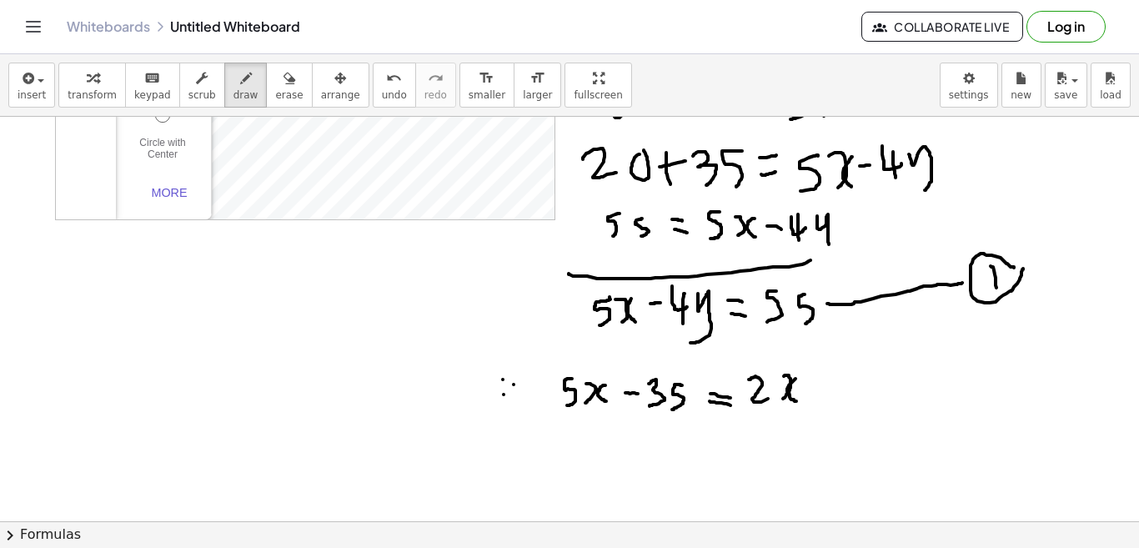
click at [782, 401] on div at bounding box center [569, 473] width 1140 height 1213
drag, startPoint x: 791, startPoint y: 389, endPoint x: 811, endPoint y: 389, distance: 20.9
click at [811, 389] on div at bounding box center [569, 473] width 1140 height 1213
drag, startPoint x: 803, startPoint y: 376, endPoint x: 802, endPoint y: 399, distance: 23.4
click at [802, 399] on div at bounding box center [569, 473] width 1140 height 1213
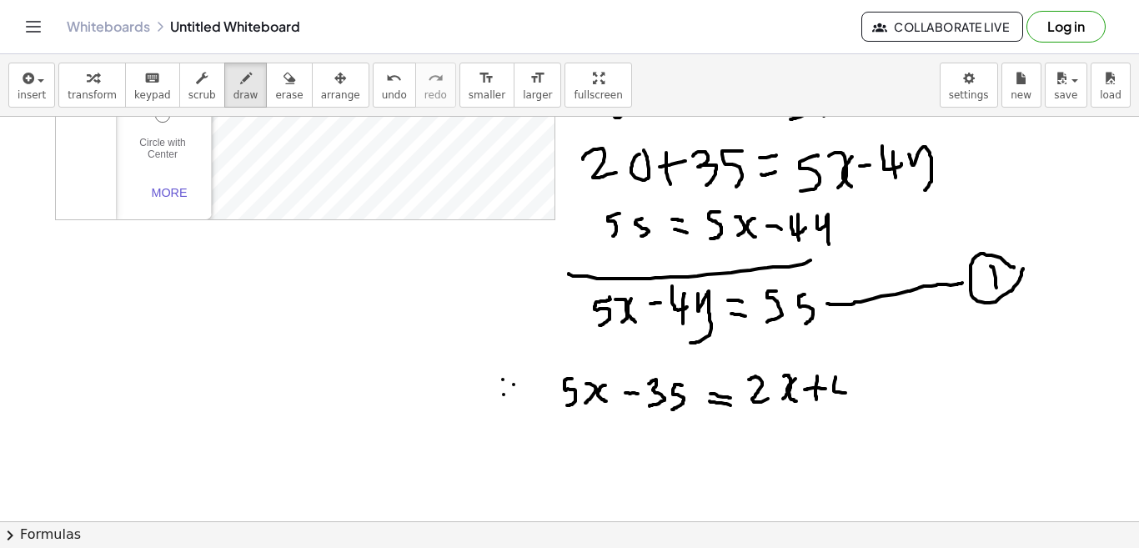
drag, startPoint x: 821, startPoint y: 377, endPoint x: 845, endPoint y: 388, distance: 25.7
click at [845, 388] on div at bounding box center [569, 473] width 1140 height 1213
click at [829, 393] on div at bounding box center [569, 473] width 1140 height 1213
drag, startPoint x: 830, startPoint y: 384, endPoint x: 831, endPoint y: 404, distance: 20.0
click at [831, 404] on div at bounding box center [569, 473] width 1140 height 1213
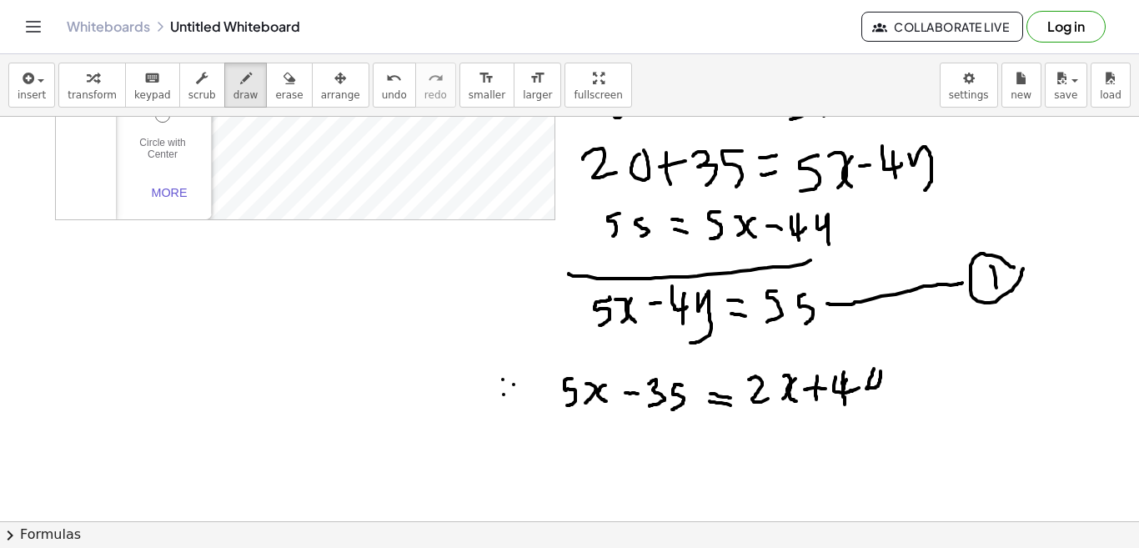
click at [865, 369] on div at bounding box center [569, 473] width 1140 height 1213
drag, startPoint x: 919, startPoint y: 372, endPoint x: 1012, endPoint y: 360, distance: 94.1
click at [1012, 360] on div at bounding box center [569, 473] width 1140 height 1213
drag, startPoint x: 1053, startPoint y: 341, endPoint x: 1068, endPoint y: 364, distance: 27.8
click at [1068, 364] on div at bounding box center [569, 473] width 1140 height 1213
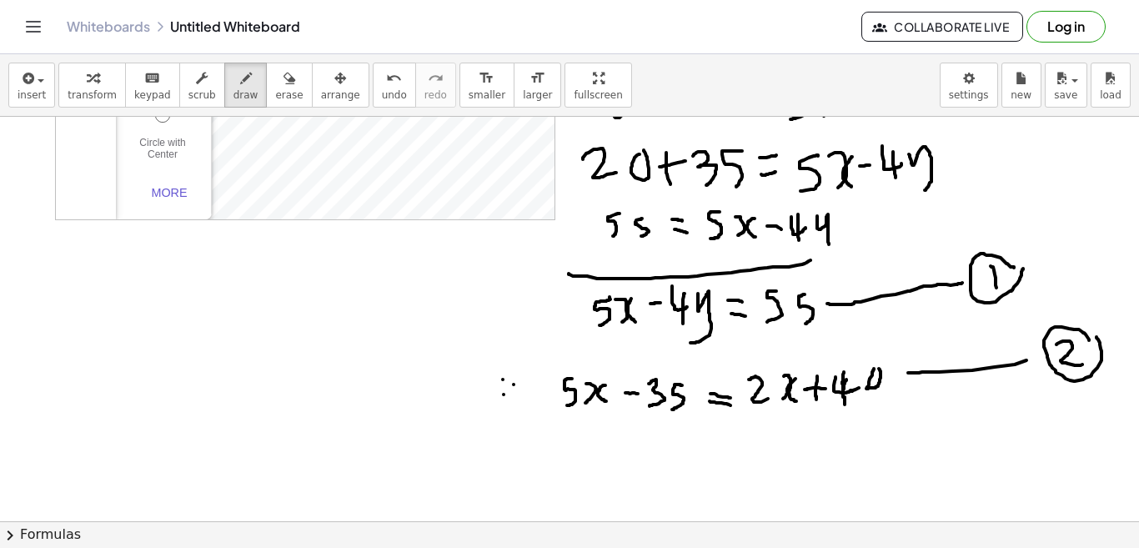
click at [1081, 334] on div at bounding box center [569, 473] width 1140 height 1213
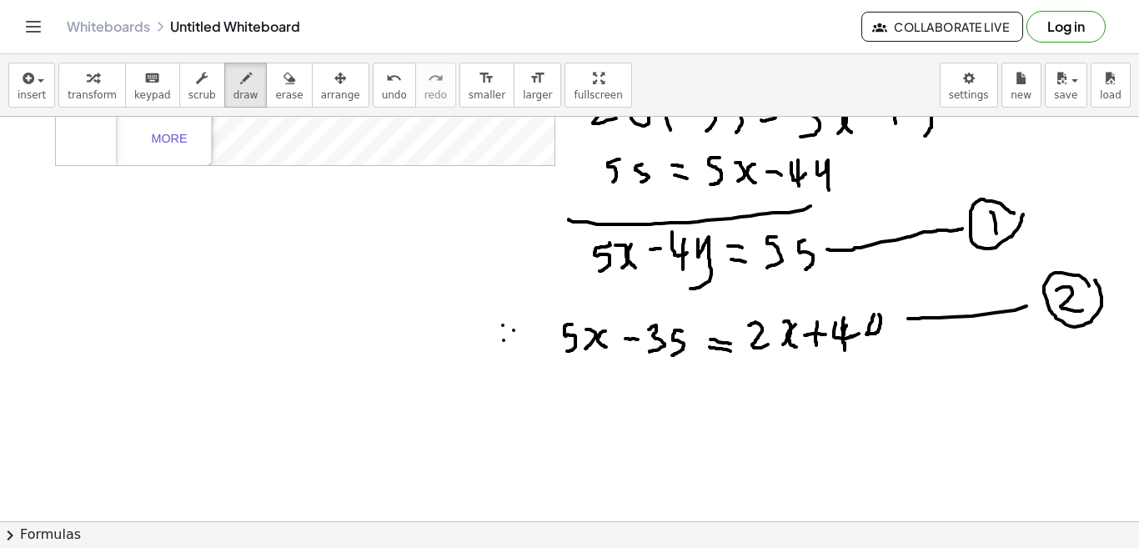
scroll to position [334, 15]
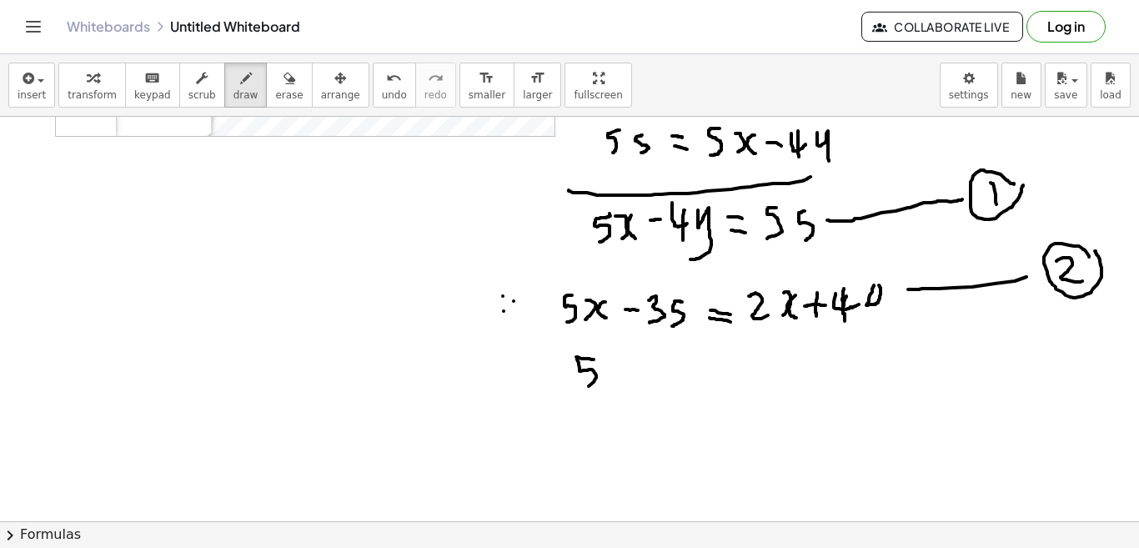
drag, startPoint x: 580, startPoint y: 359, endPoint x: 565, endPoint y: 395, distance: 38.6
click at [565, 395] on div at bounding box center [569, 389] width 1140 height 1213
drag, startPoint x: 594, startPoint y: 362, endPoint x: 597, endPoint y: 379, distance: 17.8
click at [598, 379] on div at bounding box center [569, 389] width 1140 height 1213
drag, startPoint x: 610, startPoint y: 364, endPoint x: 617, endPoint y: 379, distance: 16.8
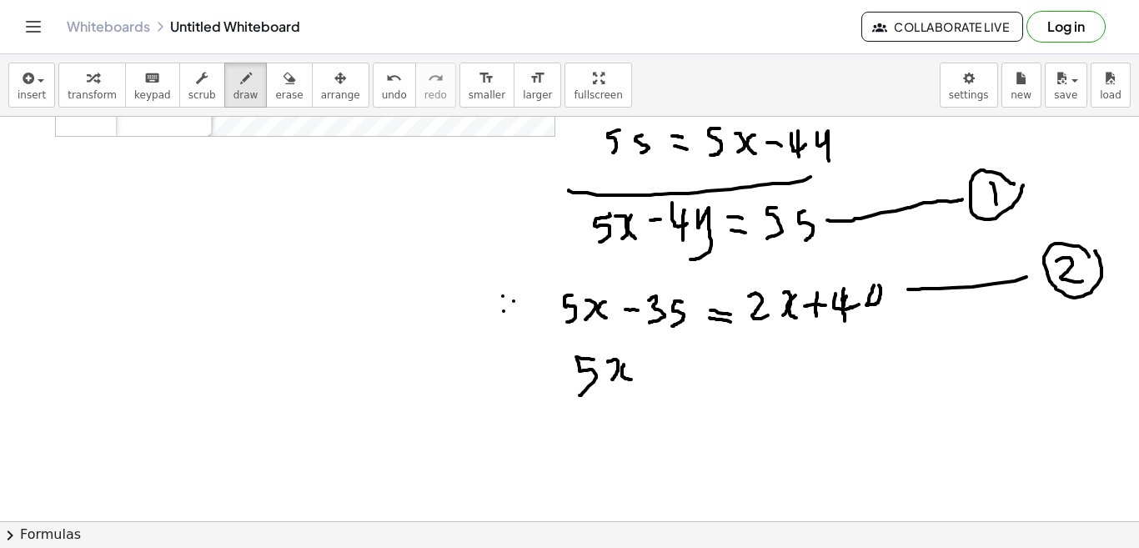
click at [617, 379] on div at bounding box center [569, 389] width 1140 height 1213
drag, startPoint x: 633, startPoint y: 373, endPoint x: 647, endPoint y: 374, distance: 14.3
click at [647, 374] on div at bounding box center [569, 389] width 1140 height 1213
drag, startPoint x: 656, startPoint y: 362, endPoint x: 678, endPoint y: 381, distance: 28.9
click at [678, 381] on div at bounding box center [569, 389] width 1140 height 1213
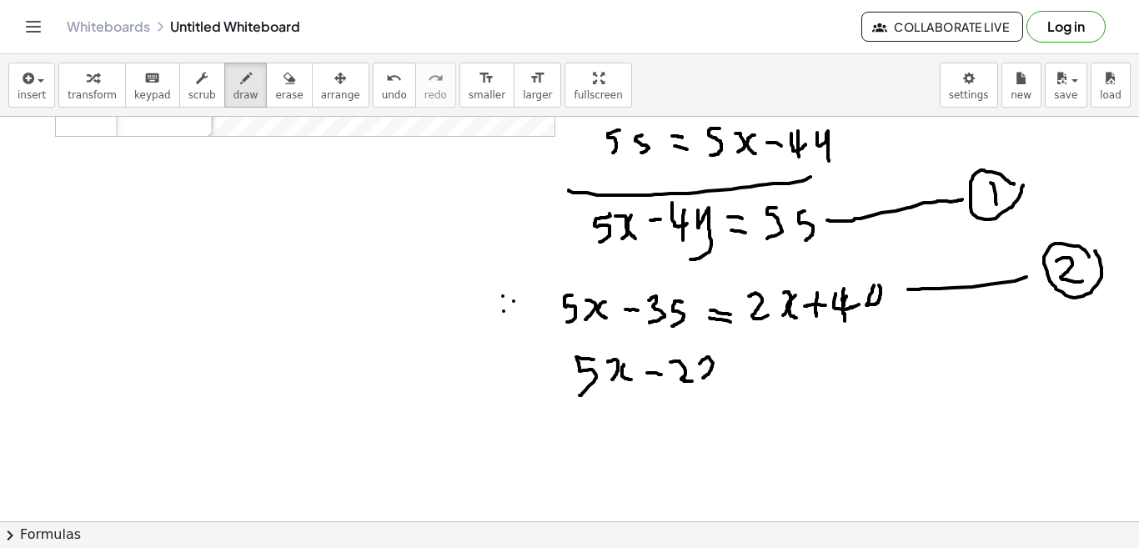
drag, startPoint x: 685, startPoint y: 364, endPoint x: 686, endPoint y: 379, distance: 15.0
click at [687, 379] on div at bounding box center [569, 389] width 1140 height 1213
drag, startPoint x: 701, startPoint y: 360, endPoint x: 709, endPoint y: 379, distance: 20.9
click at [709, 379] on div at bounding box center [569, 389] width 1140 height 1213
drag, startPoint x: 728, startPoint y: 365, endPoint x: 741, endPoint y: 363, distance: 13.6
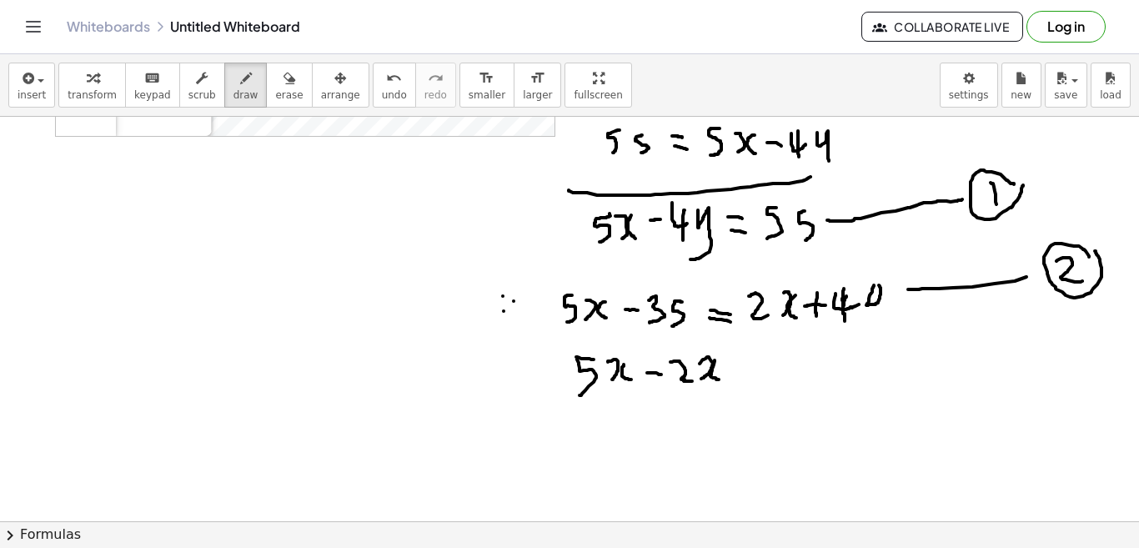
click at [741, 363] on div at bounding box center [569, 389] width 1140 height 1213
drag, startPoint x: 735, startPoint y: 375, endPoint x: 745, endPoint y: 377, distance: 10.1
click at [745, 377] on div at bounding box center [569, 389] width 1140 height 1213
drag, startPoint x: 763, startPoint y: 358, endPoint x: 784, endPoint y: 378, distance: 28.9
click at [784, 378] on div at bounding box center [569, 389] width 1140 height 1213
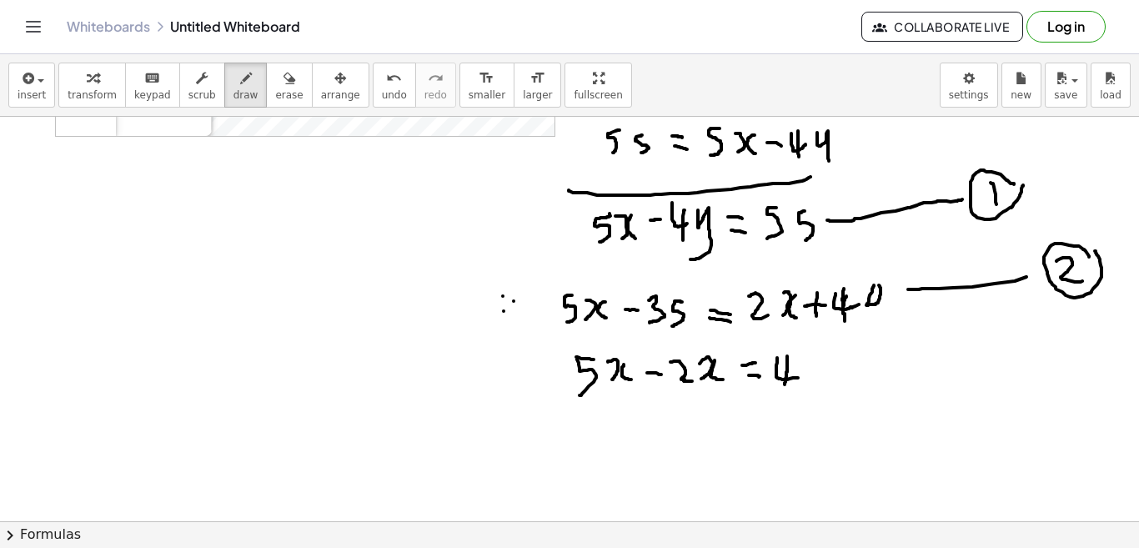
drag, startPoint x: 773, startPoint y: 356, endPoint x: 770, endPoint y: 387, distance: 31.0
click at [771, 387] on div at bounding box center [569, 389] width 1140 height 1213
drag, startPoint x: 791, startPoint y: 359, endPoint x: 793, endPoint y: 350, distance: 8.5
click at [791, 350] on div at bounding box center [569, 389] width 1140 height 1213
drag, startPoint x: 817, startPoint y: 360, endPoint x: 831, endPoint y: 360, distance: 13.3
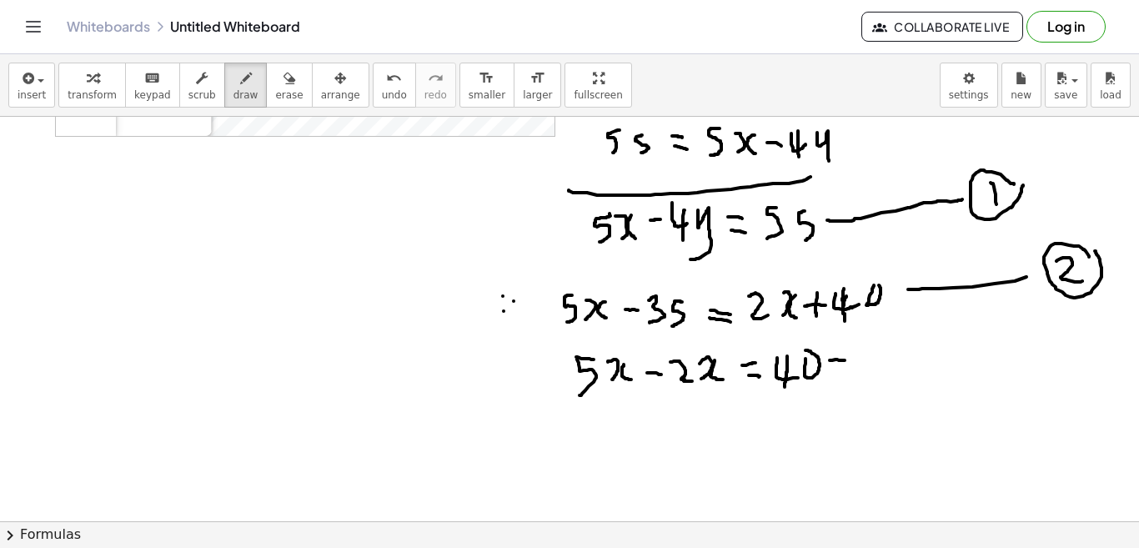
click at [831, 360] on div at bounding box center [569, 389] width 1140 height 1213
click at [824, 369] on div at bounding box center [569, 389] width 1140 height 1213
click at [846, 383] on div at bounding box center [569, 389] width 1140 height 1213
click at [874, 382] on div at bounding box center [569, 389] width 1140 height 1213
click at [588, 442] on div at bounding box center [569, 389] width 1140 height 1213
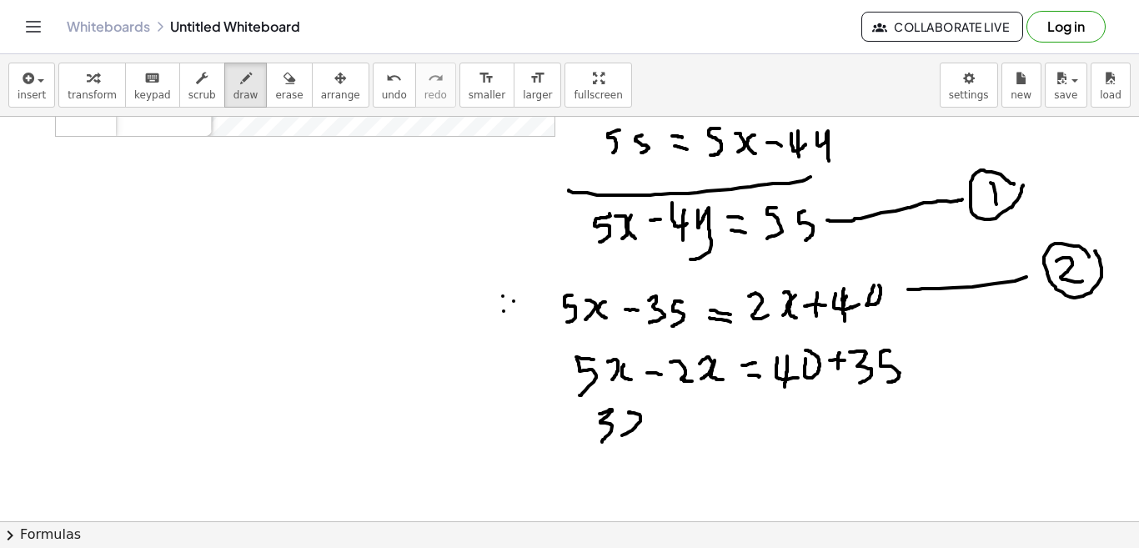
click at [608, 435] on div at bounding box center [569, 389] width 1140 height 1213
click at [647, 429] on div at bounding box center [569, 389] width 1140 height 1213
click at [680, 416] on div at bounding box center [569, 389] width 1140 height 1213
click at [684, 424] on div at bounding box center [569, 389] width 1140 height 1213
click at [716, 437] on div at bounding box center [569, 389] width 1140 height 1213
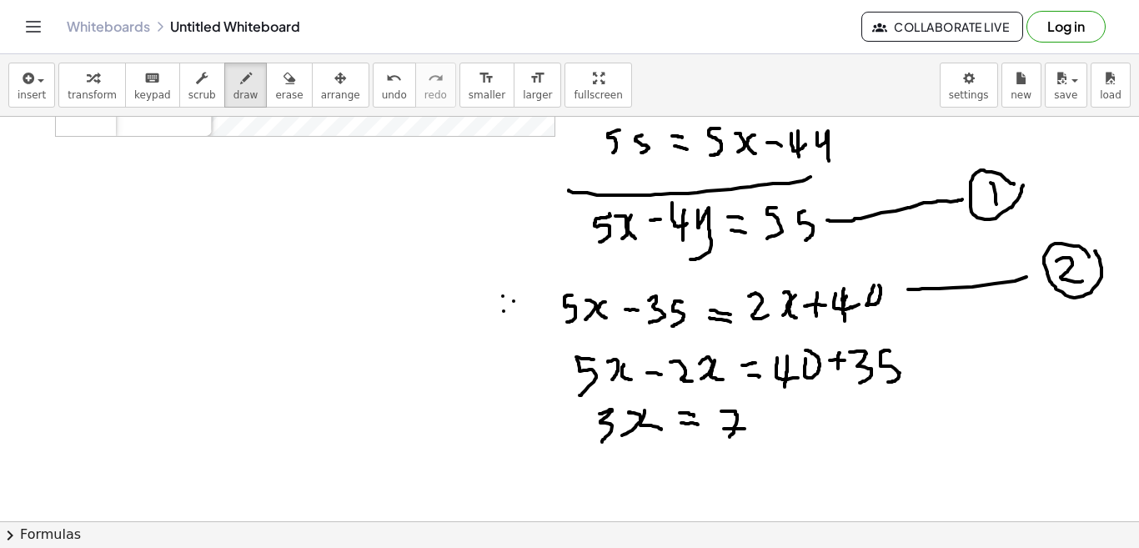
click at [737, 429] on div at bounding box center [569, 389] width 1140 height 1213
click at [734, 440] on div at bounding box center [569, 389] width 1140 height 1213
click at [582, 489] on div at bounding box center [569, 389] width 1140 height 1213
click at [610, 489] on div at bounding box center [569, 389] width 1140 height 1213
click at [655, 471] on div at bounding box center [569, 389] width 1140 height 1213
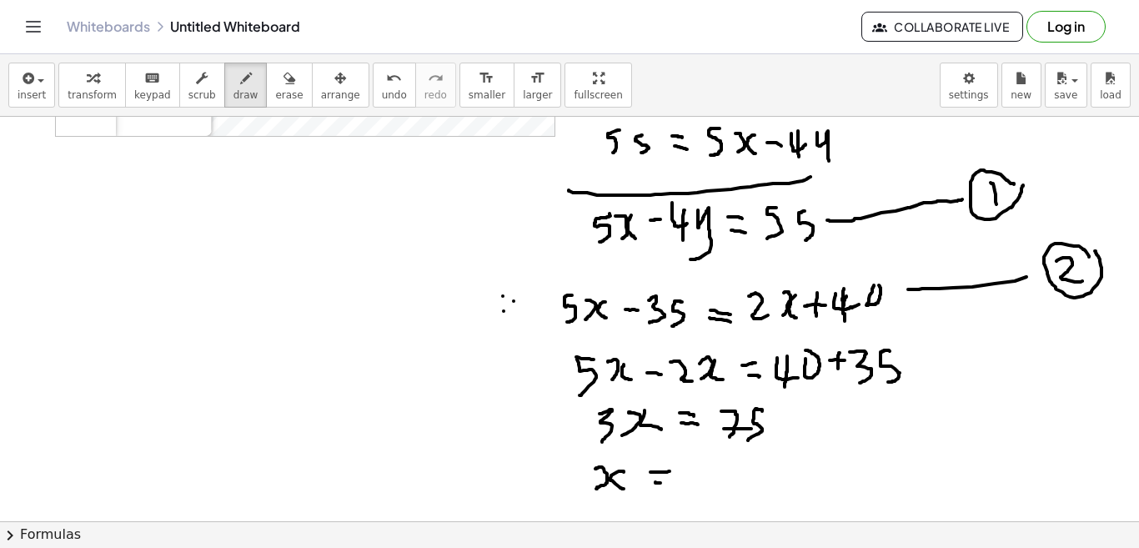
click at [651, 481] on div at bounding box center [569, 389] width 1140 height 1213
click at [693, 467] on div at bounding box center [569, 389] width 1140 height 1213
click at [709, 458] on div at bounding box center [569, 389] width 1140 height 1213
click at [708, 471] on div at bounding box center [569, 389] width 1140 height 1213
click at [703, 487] on div at bounding box center [569, 389] width 1140 height 1213
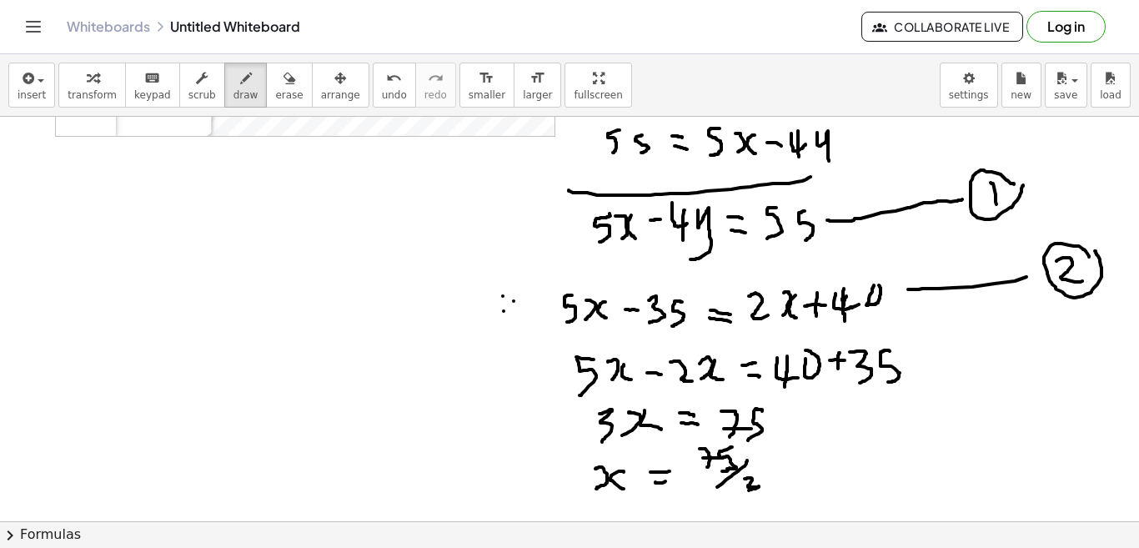
click at [732, 492] on div at bounding box center [569, 389] width 1140 height 1213
click at [769, 464] on div at bounding box center [569, 389] width 1140 height 1213
click at [765, 475] on div at bounding box center [569, 389] width 1140 height 1213
click at [798, 470] on div at bounding box center [569, 389] width 1140 height 1213
click at [810, 474] on div at bounding box center [569, 389] width 1140 height 1213
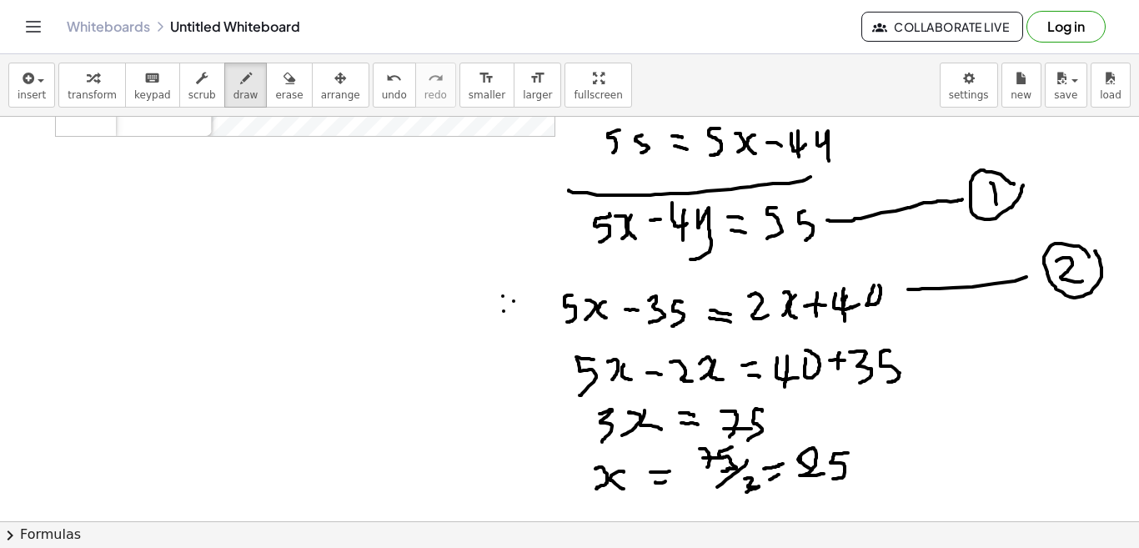
click at [819, 479] on div at bounding box center [569, 389] width 1140 height 1213
click at [827, 490] on div at bounding box center [569, 389] width 1140 height 1213
click at [814, 490] on div at bounding box center [569, 389] width 1140 height 1213
click at [50, 249] on div at bounding box center [569, 389] width 1140 height 1213
click at [89, 261] on div at bounding box center [569, 389] width 1140 height 1213
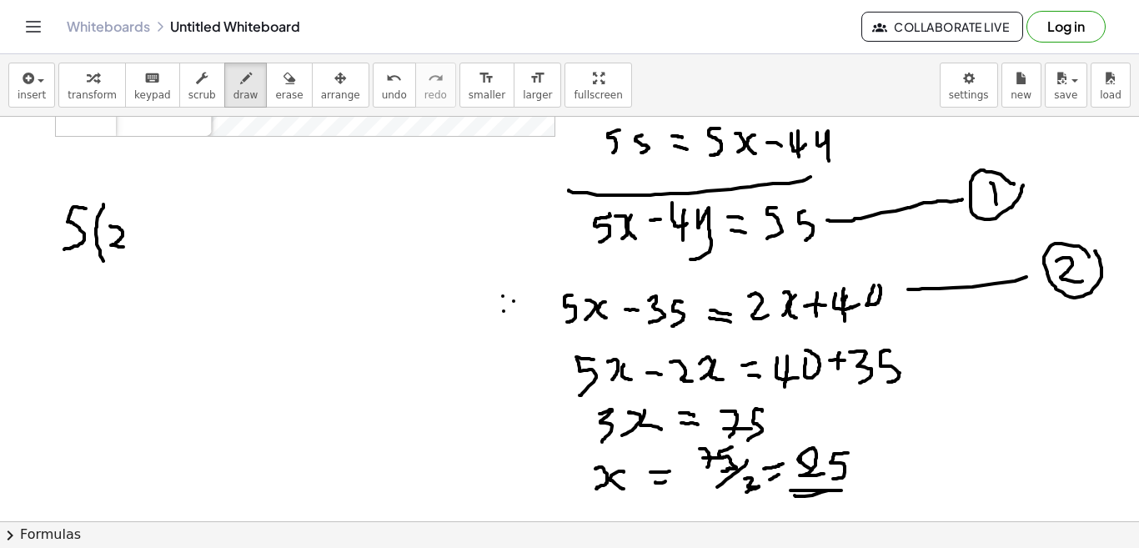
click at [110, 247] on div at bounding box center [569, 389] width 1140 height 1213
click at [121, 264] on div at bounding box center [569, 389] width 1140 height 1213
click at [154, 282] on div at bounding box center [569, 389] width 1140 height 1213
click at [212, 241] on div at bounding box center [569, 389] width 1140 height 1213
click at [262, 247] on div at bounding box center [569, 389] width 1140 height 1213
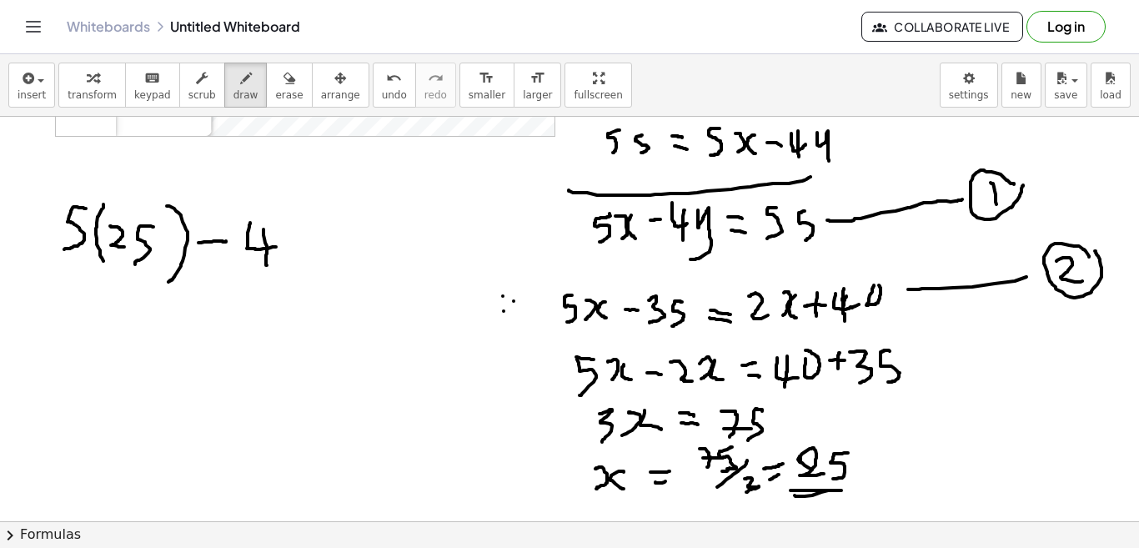
click at [253, 265] on div at bounding box center [569, 389] width 1140 height 1213
click at [237, 284] on div at bounding box center [569, 389] width 1140 height 1213
click at [322, 242] on div at bounding box center [569, 389] width 1140 height 1213
click at [319, 256] on div at bounding box center [569, 389] width 1140 height 1213
click at [342, 272] on div at bounding box center [569, 389] width 1140 height 1213
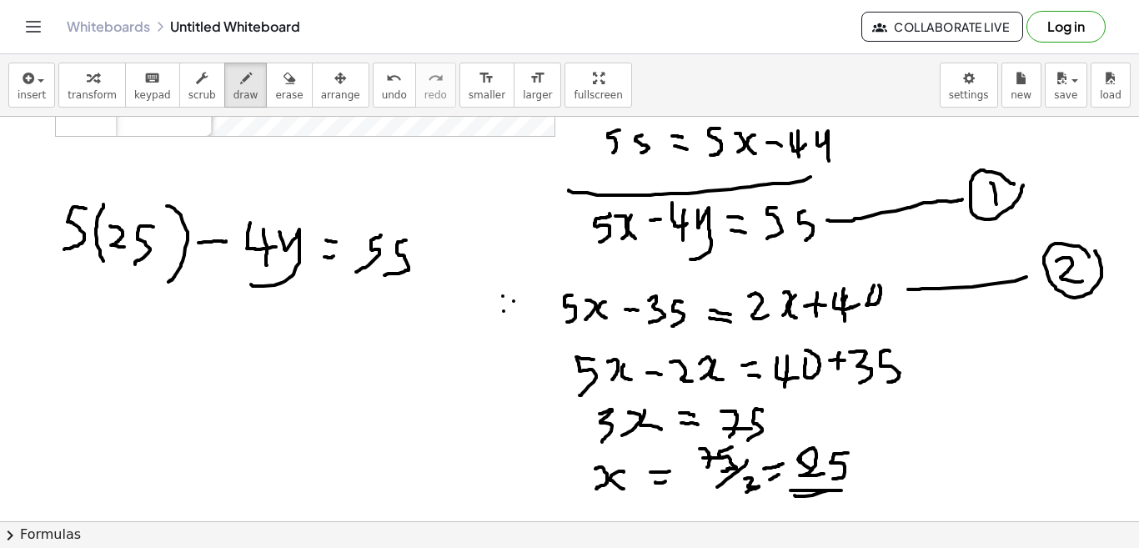
click at [369, 274] on div at bounding box center [569, 389] width 1140 height 1213
click at [63, 337] on div at bounding box center [569, 389] width 1140 height 1213
click at [98, 336] on div at bounding box center [569, 389] width 1140 height 1213
drag, startPoint x: 128, startPoint y: 319, endPoint x: 105, endPoint y: 344, distance: 33.7
click at [105, 344] on div at bounding box center [569, 389] width 1140 height 1213
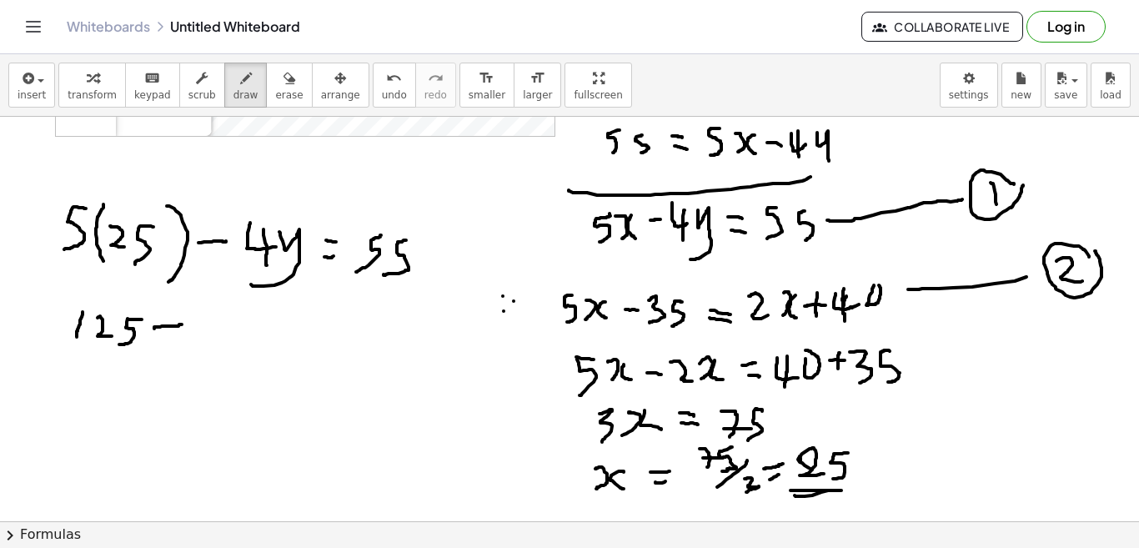
drag, startPoint x: 140, startPoint y: 329, endPoint x: 168, endPoint y: 324, distance: 27.8
click at [168, 324] on div at bounding box center [569, 389] width 1140 height 1213
drag, startPoint x: 190, startPoint y: 315, endPoint x: 208, endPoint y: 326, distance: 20.6
click at [208, 326] on div at bounding box center [569, 389] width 1140 height 1213
drag, startPoint x: 202, startPoint y: 314, endPoint x: 197, endPoint y: 336, distance: 23.1
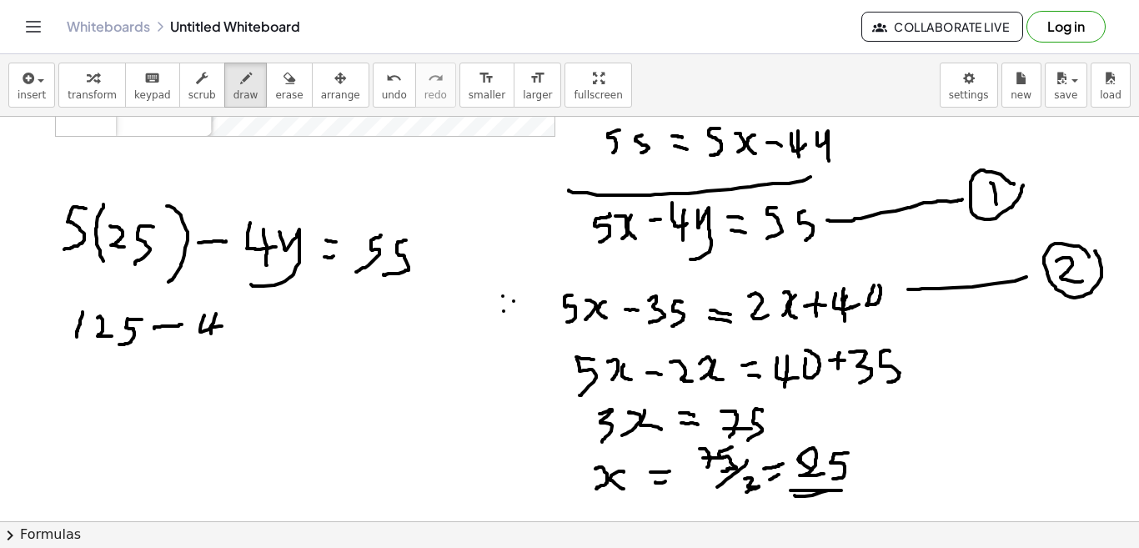
click at [197, 336] on div at bounding box center [569, 389] width 1140 height 1213
drag, startPoint x: 218, startPoint y: 314, endPoint x: 233, endPoint y: 341, distance: 31.0
click at [233, 341] on div at bounding box center [569, 389] width 1140 height 1213
drag, startPoint x: 260, startPoint y: 319, endPoint x: 275, endPoint y: 318, distance: 15.1
click at [275, 318] on div at bounding box center [569, 389] width 1140 height 1213
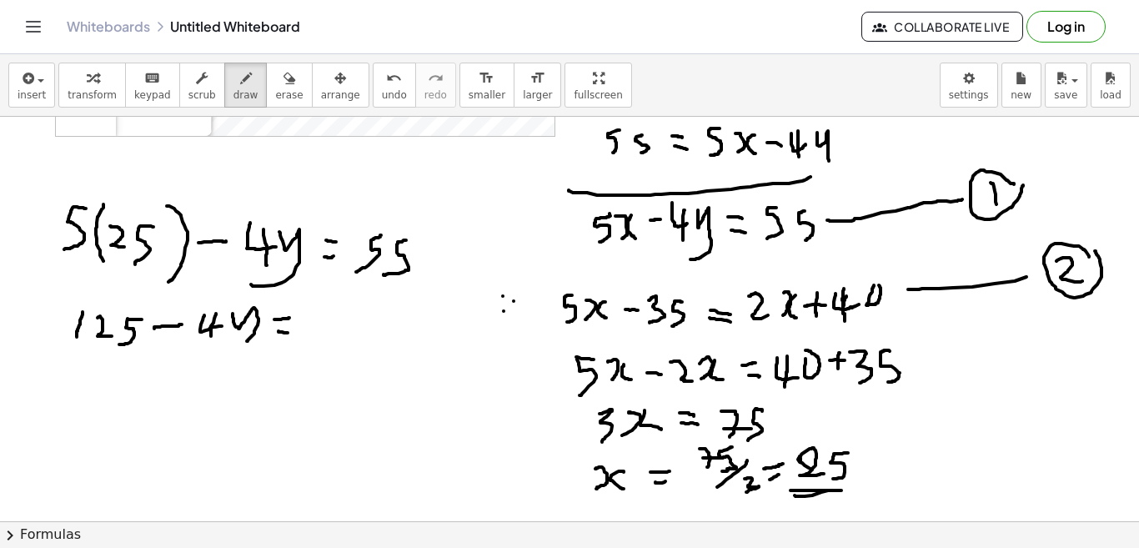
drag, startPoint x: 264, startPoint y: 331, endPoint x: 282, endPoint y: 328, distance: 17.8
click at [279, 330] on div at bounding box center [569, 389] width 1140 height 1213
drag, startPoint x: 309, startPoint y: 319, endPoint x: 299, endPoint y: 347, distance: 30.1
click at [300, 348] on div at bounding box center [569, 389] width 1140 height 1213
drag, startPoint x: 349, startPoint y: 321, endPoint x: 331, endPoint y: 350, distance: 34.0
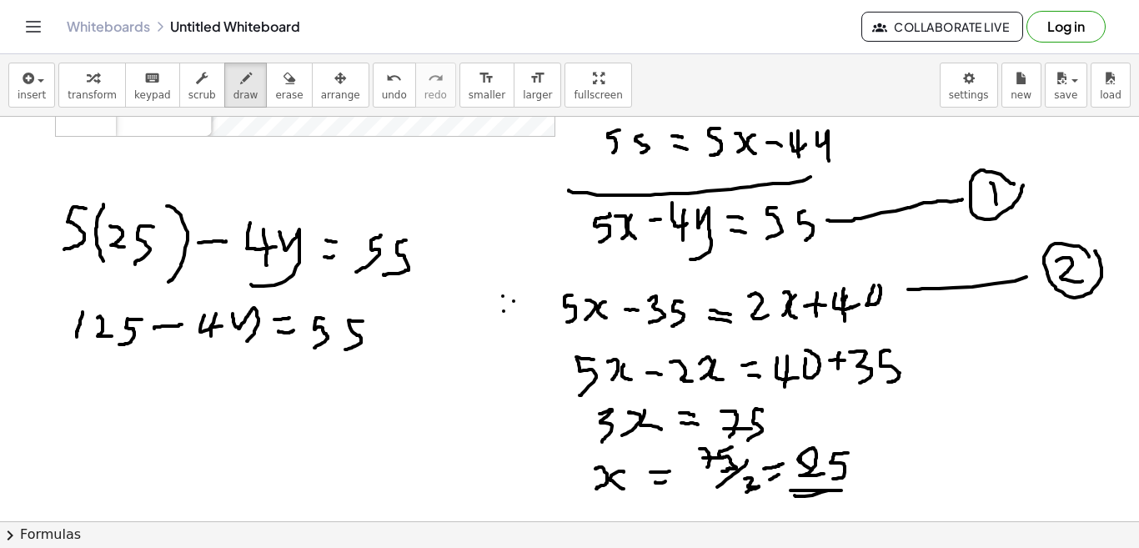
click at [331, 350] on div at bounding box center [569, 389] width 1140 height 1213
drag, startPoint x: 62, startPoint y: 382, endPoint x: 61, endPoint y: 400, distance: 18.4
click at [61, 400] on div at bounding box center [569, 389] width 1140 height 1213
drag, startPoint x: 76, startPoint y: 380, endPoint x: 118, endPoint y: 395, distance: 44.3
click at [98, 404] on div at bounding box center [569, 389] width 1140 height 1213
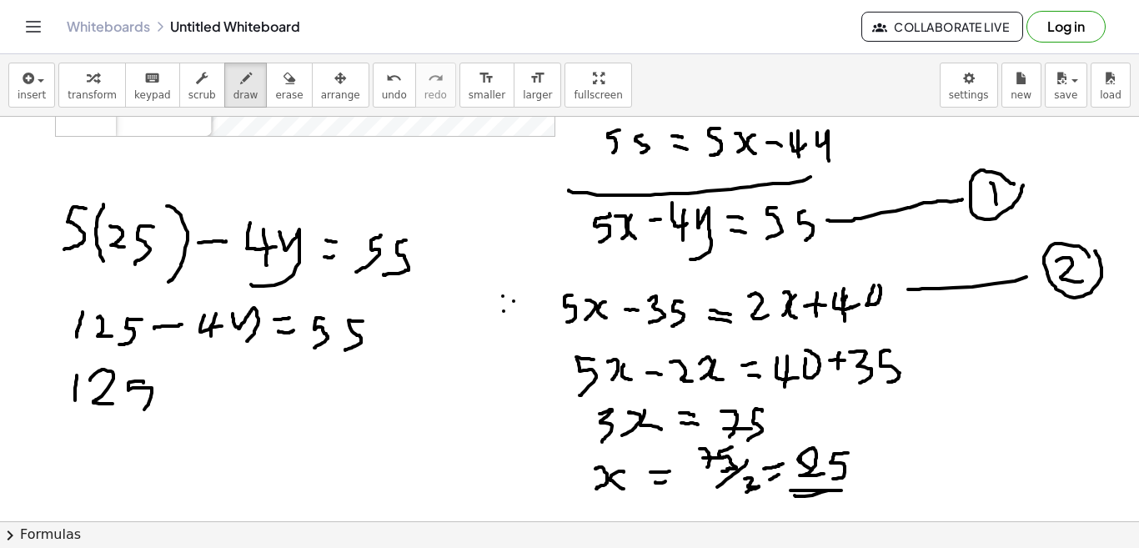
drag, startPoint x: 128, startPoint y: 381, endPoint x: 124, endPoint y: 410, distance: 29.5
click at [124, 410] on div at bounding box center [569, 389] width 1140 height 1213
drag, startPoint x: 161, startPoint y: 393, endPoint x: 180, endPoint y: 391, distance: 19.3
click at [177, 392] on div at bounding box center [569, 389] width 1140 height 1213
drag, startPoint x: 198, startPoint y: 378, endPoint x: 193, endPoint y: 395, distance: 18.2
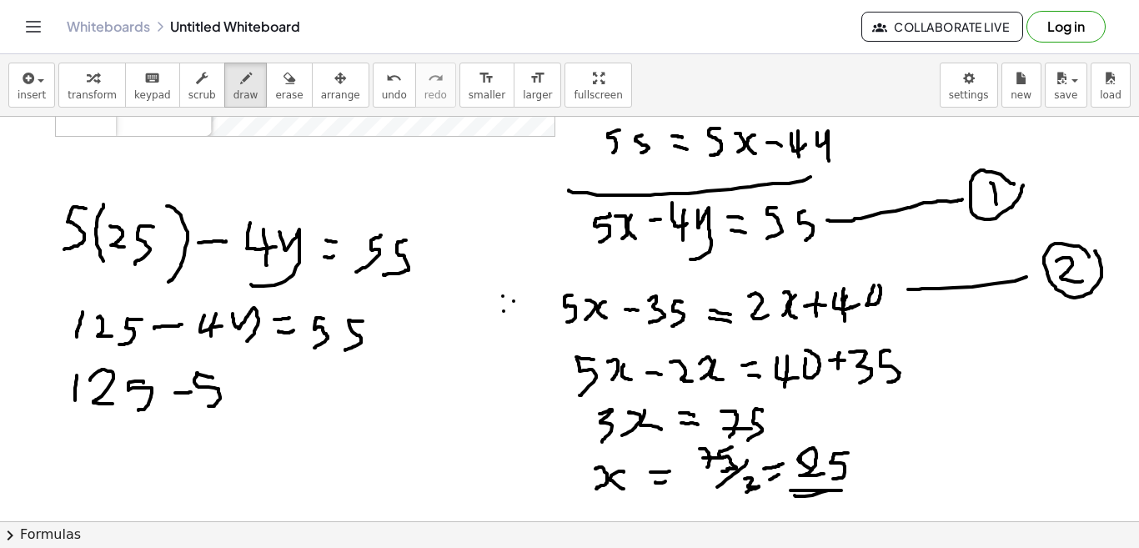
click at [188, 404] on div at bounding box center [569, 389] width 1140 height 1213
drag, startPoint x: 217, startPoint y: 375, endPoint x: 221, endPoint y: 403, distance: 27.8
click at [223, 403] on div at bounding box center [569, 389] width 1140 height 1213
click at [228, 371] on div at bounding box center [569, 389] width 1140 height 1213
click at [271, 386] on div at bounding box center [569, 389] width 1140 height 1213
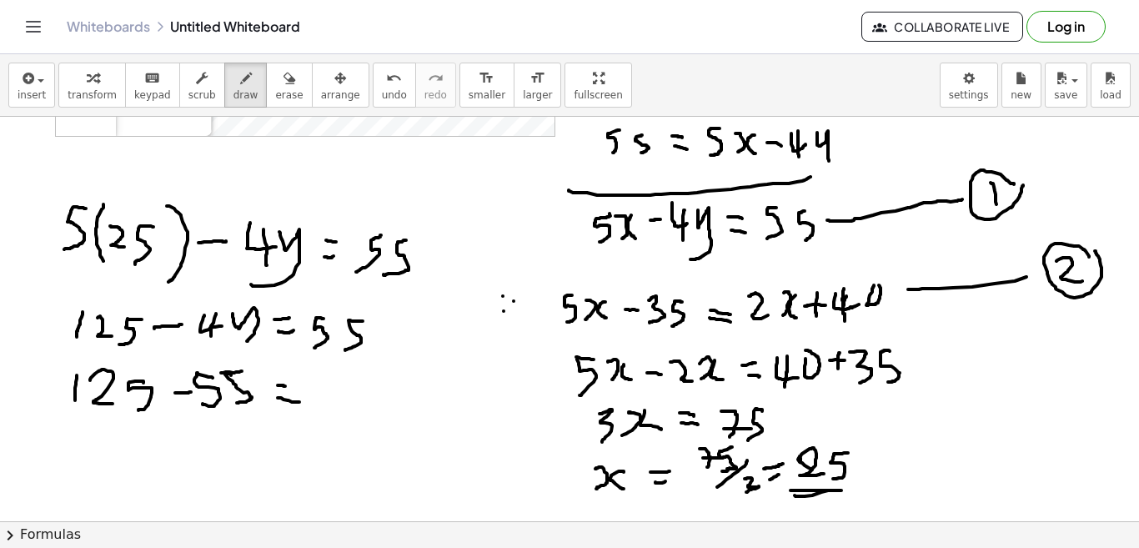
click at [285, 402] on div at bounding box center [569, 389] width 1140 height 1213
click at [323, 389] on div at bounding box center [569, 389] width 1140 height 1213
click at [314, 404] on div at bounding box center [569, 389] width 1140 height 1213
click at [313, 407] on div at bounding box center [569, 389] width 1140 height 1213
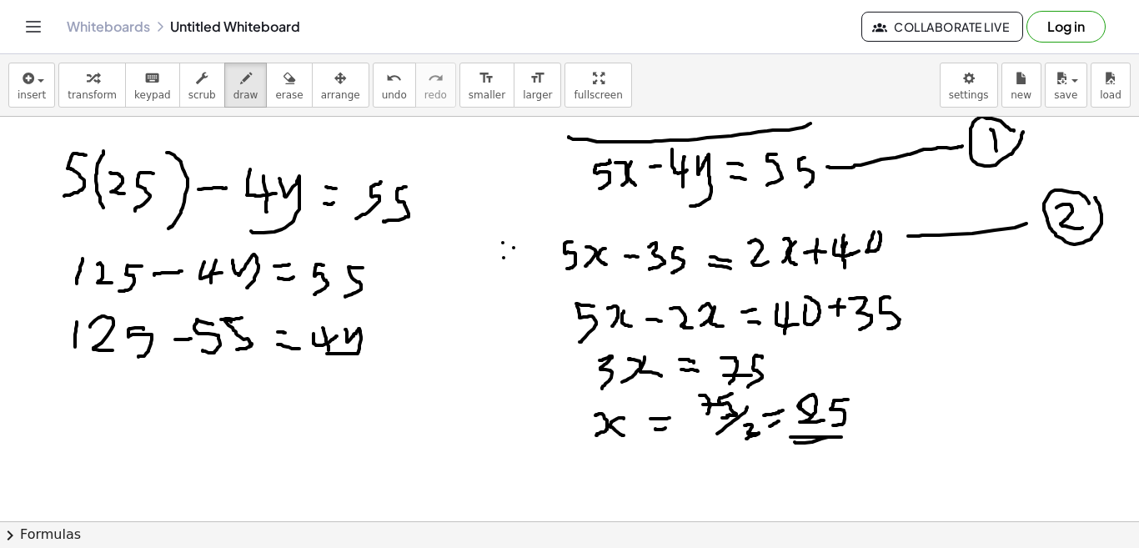
scroll to position [417, 15]
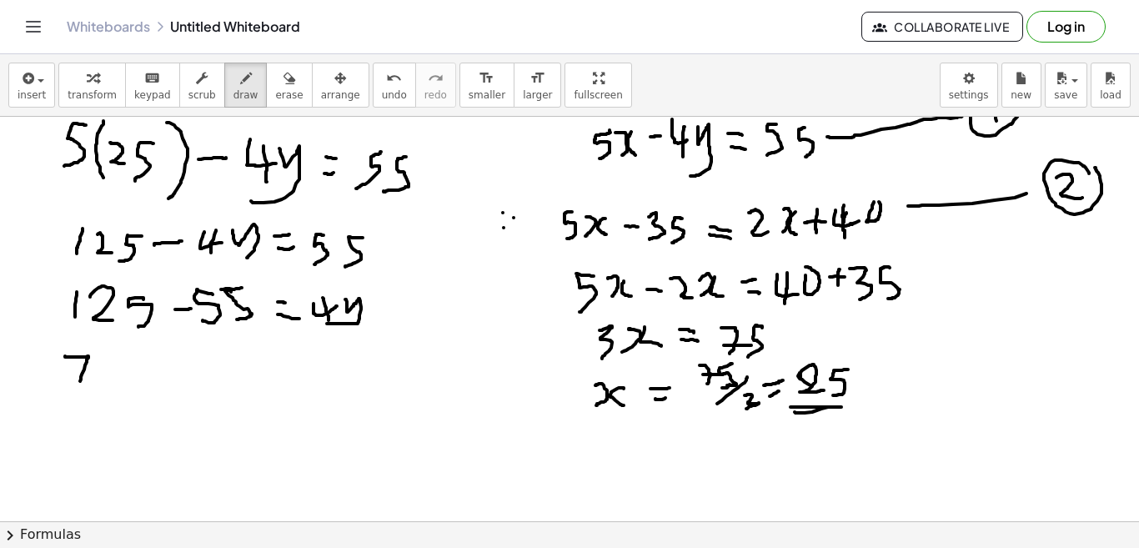
click at [66, 384] on div at bounding box center [569, 306] width 1140 height 1213
click at [79, 368] on div at bounding box center [569, 306] width 1140 height 1213
click at [94, 350] on div at bounding box center [569, 306] width 1140 height 1213
click at [135, 364] on div at bounding box center [569, 306] width 1140 height 1213
click at [139, 385] on div at bounding box center [569, 306] width 1140 height 1213
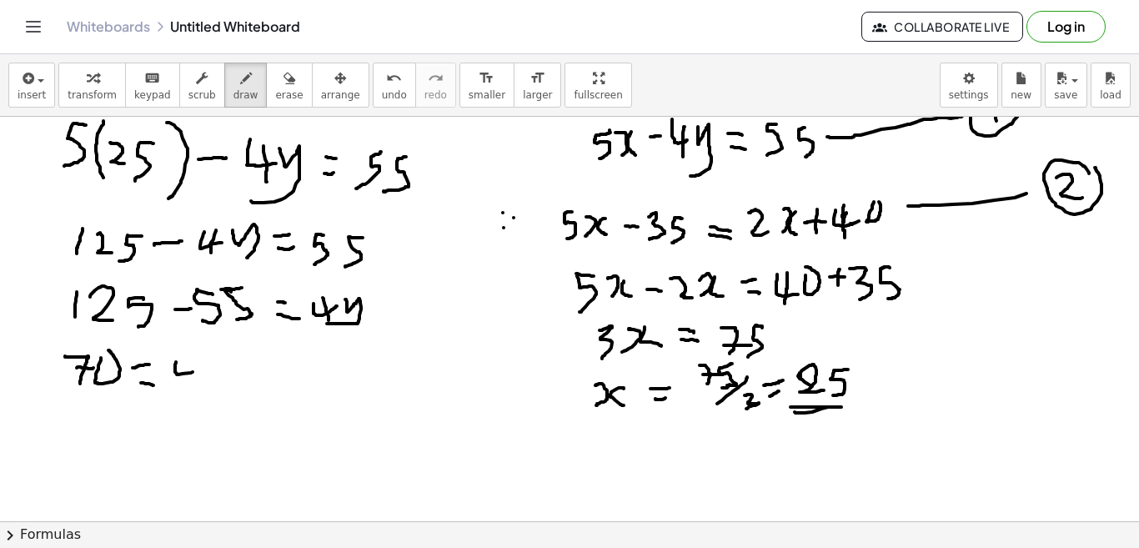
click at [178, 372] on div at bounding box center [569, 306] width 1140 height 1213
click at [171, 382] on div at bounding box center [569, 306] width 1140 height 1213
click at [190, 382] on div at bounding box center [569, 306] width 1140 height 1213
click at [94, 420] on div at bounding box center [569, 306] width 1140 height 1213
click at [85, 430] on div at bounding box center [569, 306] width 1140 height 1213
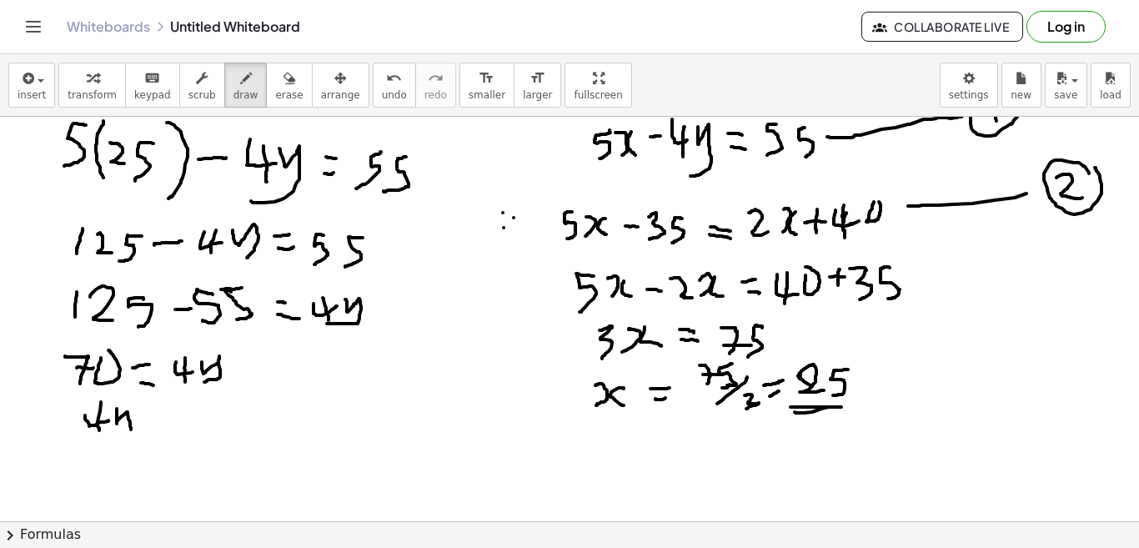
click at [111, 436] on div at bounding box center [569, 306] width 1140 height 1213
click at [151, 416] on div at bounding box center [569, 306] width 1140 height 1213
click at [157, 430] on div at bounding box center [569, 306] width 1140 height 1213
click at [190, 429] on div at bounding box center [569, 306] width 1140 height 1213
click at [199, 422] on div at bounding box center [569, 306] width 1140 height 1213
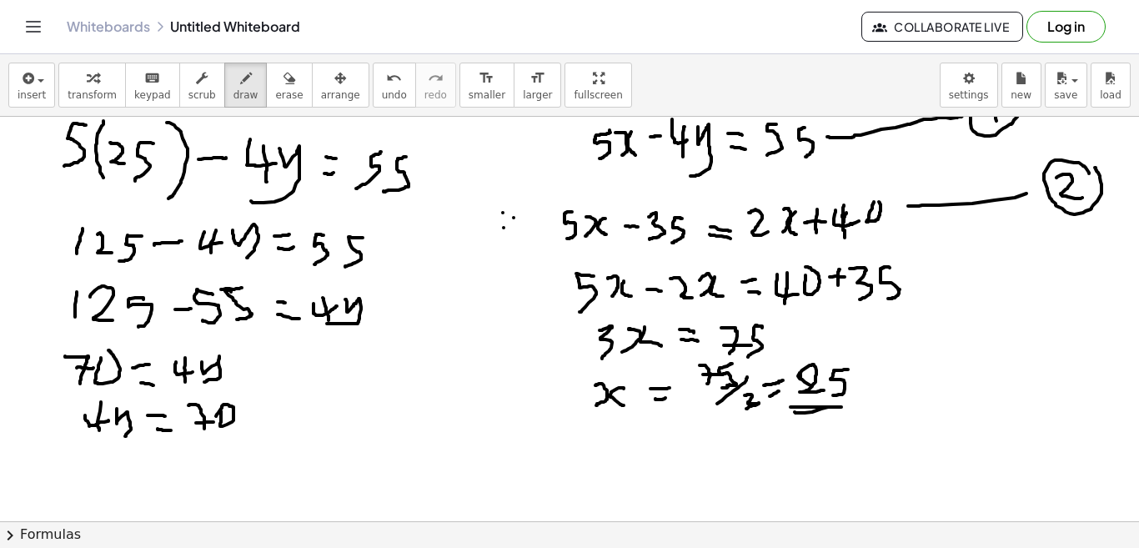
click at [201, 417] on div at bounding box center [569, 306] width 1140 height 1213
click at [90, 487] on div at bounding box center [569, 306] width 1140 height 1213
click at [145, 467] on div at bounding box center [569, 306] width 1140 height 1213
click at [149, 477] on div at bounding box center [569, 306] width 1140 height 1213
click at [177, 480] on div at bounding box center [569, 306] width 1140 height 1213
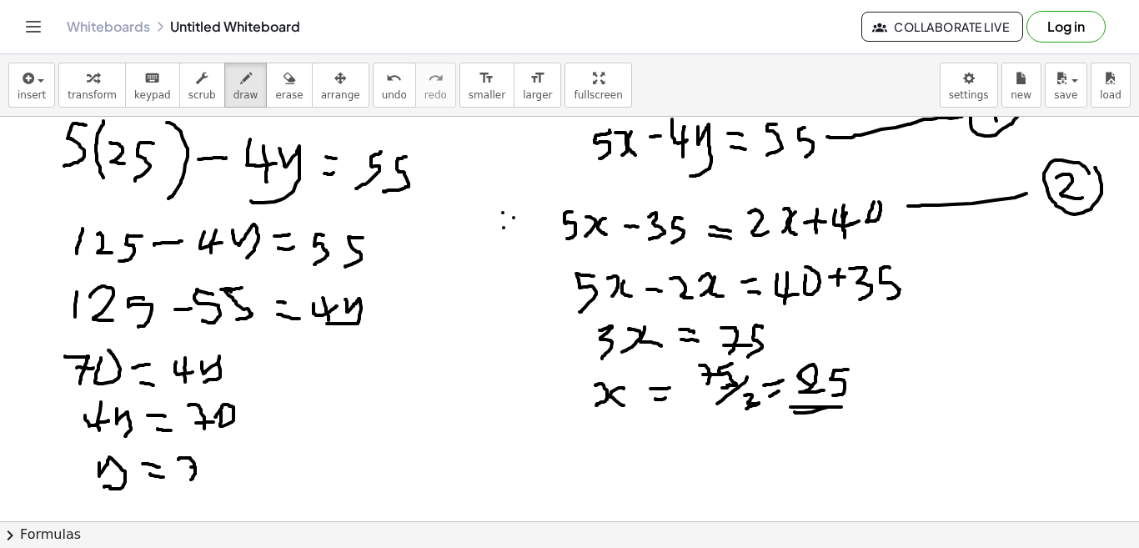
click at [187, 467] on div at bounding box center [569, 306] width 1140 height 1213
click at [205, 460] on div at bounding box center [569, 306] width 1140 height 1213
click at [189, 499] on div at bounding box center [569, 306] width 1140 height 1213
click at [230, 495] on div at bounding box center [569, 306] width 1140 height 1213
click at [224, 504] on div at bounding box center [569, 306] width 1140 height 1213
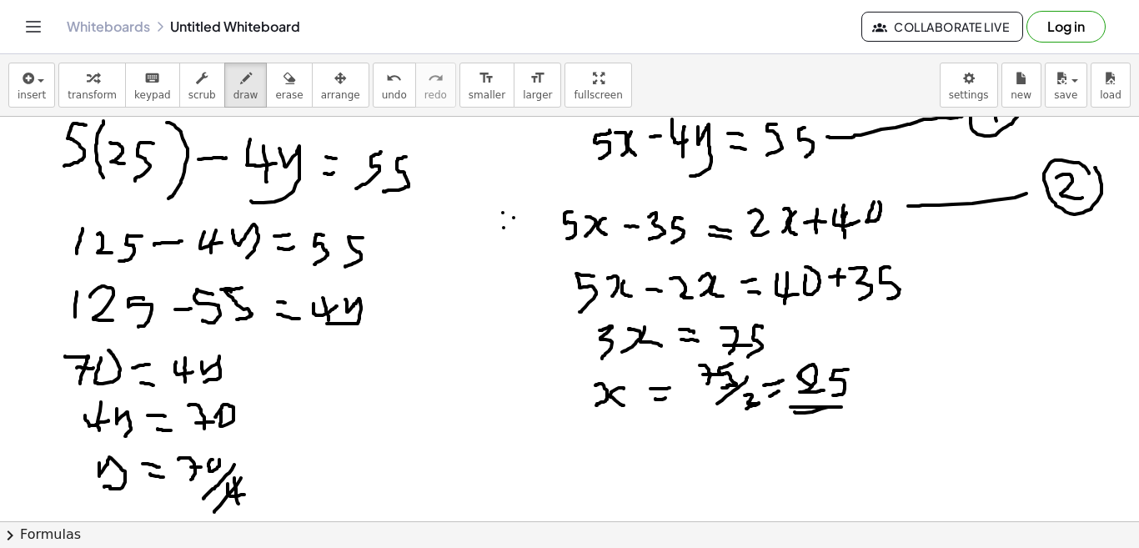
click at [200, 512] on div "Algebra Tools Point o Point Y c = Circle through Y with center o Z = Point on c…" at bounding box center [569, 319] width 1139 height 404
click at [178, 497] on div at bounding box center [569, 306] width 1140 height 1213
click at [279, 481] on div at bounding box center [569, 306] width 1140 height 1213
click at [308, 476] on div at bounding box center [569, 306] width 1140 height 1213
click at [304, 500] on div at bounding box center [569, 306] width 1140 height 1213
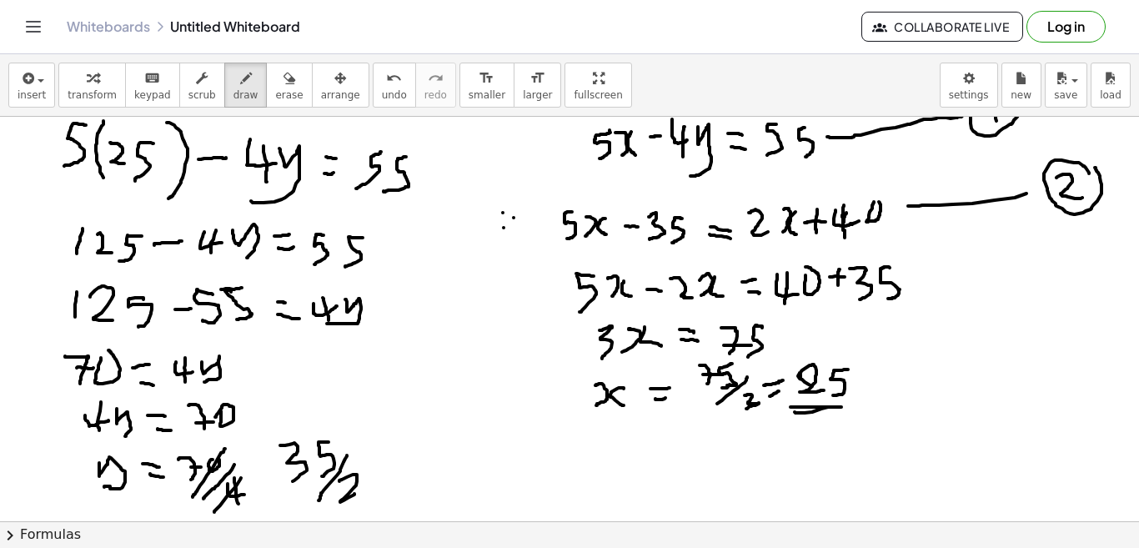
click at [340, 494] on div at bounding box center [569, 306] width 1140 height 1213
click at [376, 465] on div at bounding box center [569, 306] width 1140 height 1213
click at [382, 479] on div at bounding box center [569, 306] width 1140 height 1213
click at [412, 485] on div at bounding box center [569, 306] width 1140 height 1213
click at [432, 483] on div at bounding box center [569, 306] width 1140 height 1213
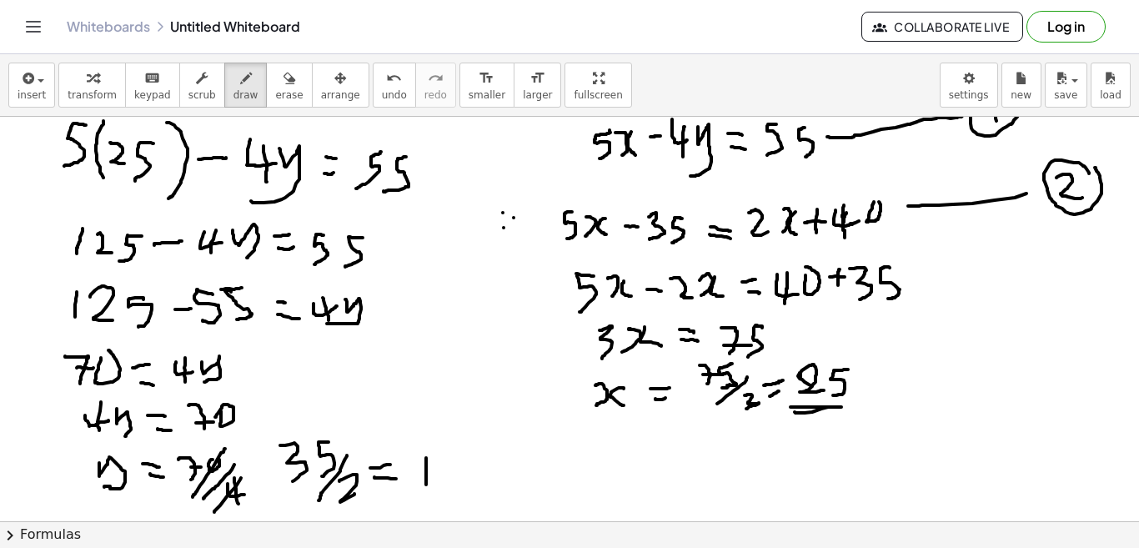
click at [445, 475] on div at bounding box center [569, 306] width 1140 height 1213
click at [451, 464] on div at bounding box center [569, 306] width 1140 height 1213
click at [457, 482] on div at bounding box center [569, 306] width 1140 height 1213
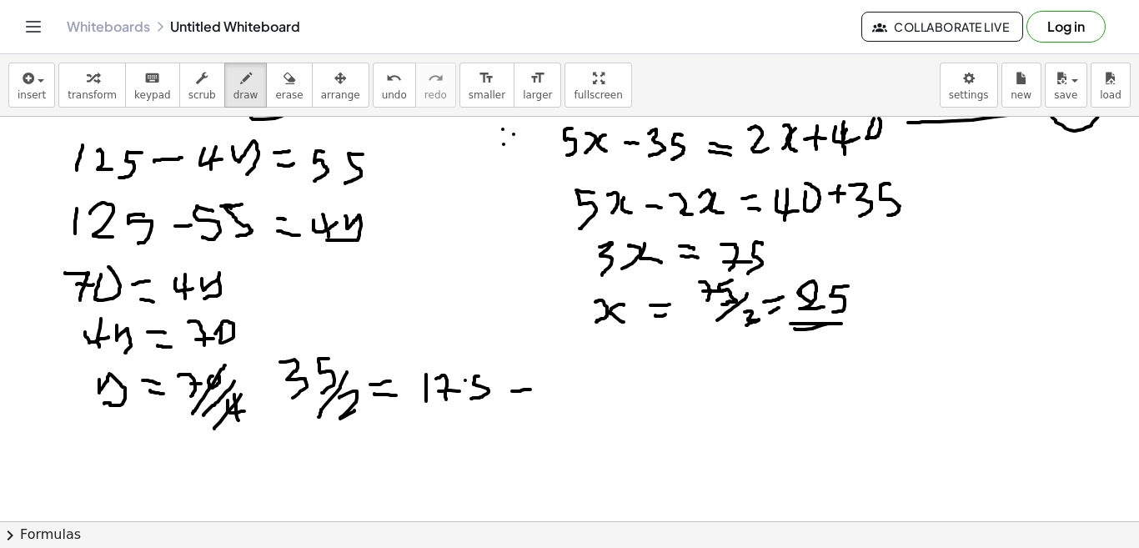
click at [520, 389] on div at bounding box center [569, 222] width 1140 height 1213
click at [518, 368] on div at bounding box center [569, 222] width 1140 height 1213
drag, startPoint x: 549, startPoint y: 367, endPoint x: 554, endPoint y: 394, distance: 27.2
click at [554, 394] on div at bounding box center [569, 222] width 1140 height 1213
drag, startPoint x: 590, startPoint y: 369, endPoint x: 605, endPoint y: 354, distance: 20.0
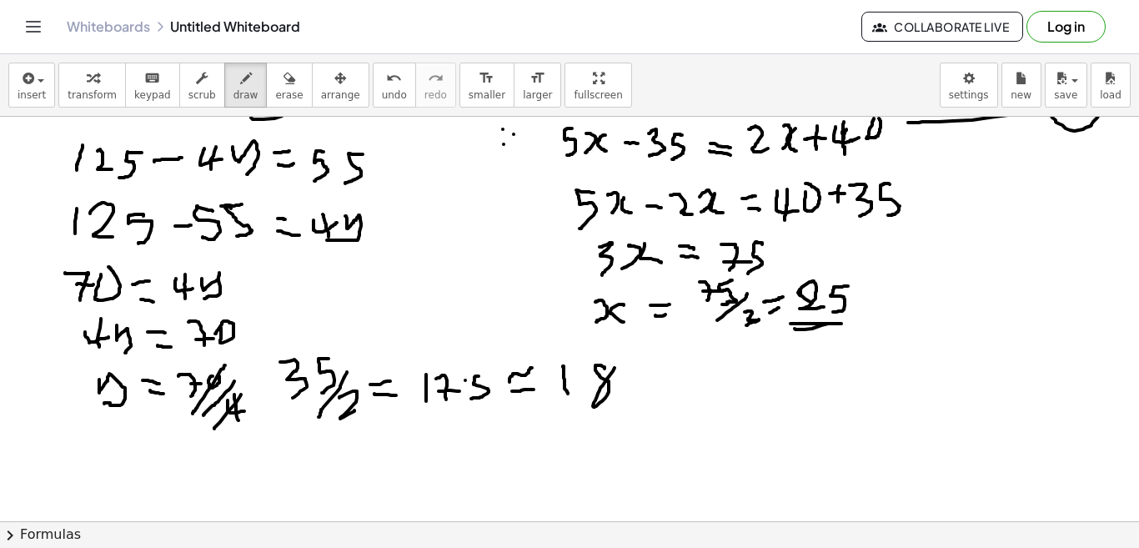
click at [605, 354] on div at bounding box center [569, 222] width 1140 height 1213
drag, startPoint x: 533, startPoint y: 420, endPoint x: 625, endPoint y: 427, distance: 92.8
click at [625, 427] on div at bounding box center [569, 222] width 1140 height 1213
drag, startPoint x: 565, startPoint y: 429, endPoint x: 615, endPoint y: 438, distance: 50.7
click at [615, 438] on div at bounding box center [569, 222] width 1140 height 1213
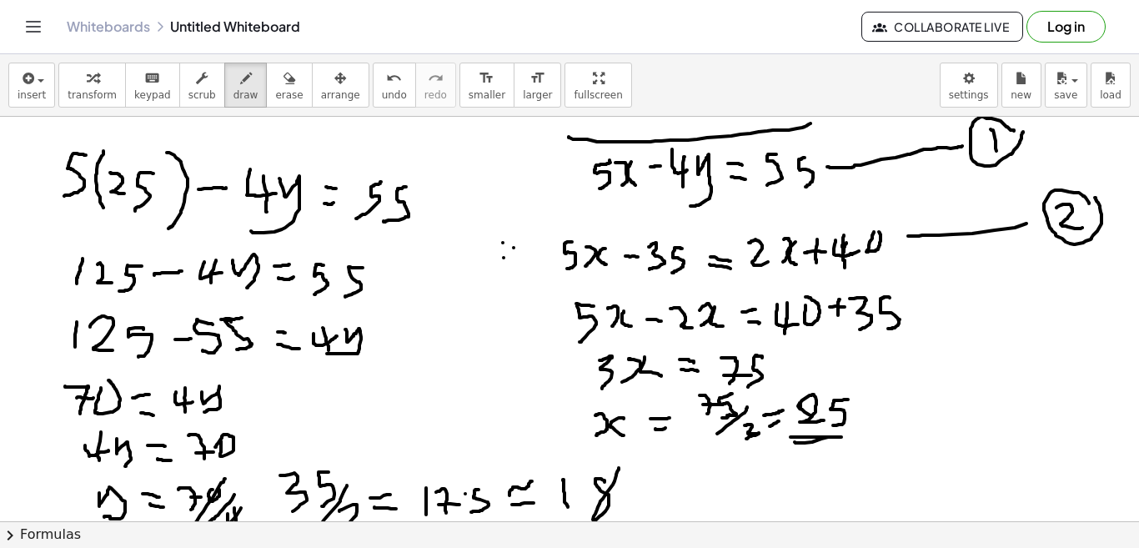
scroll to position [417, 15]
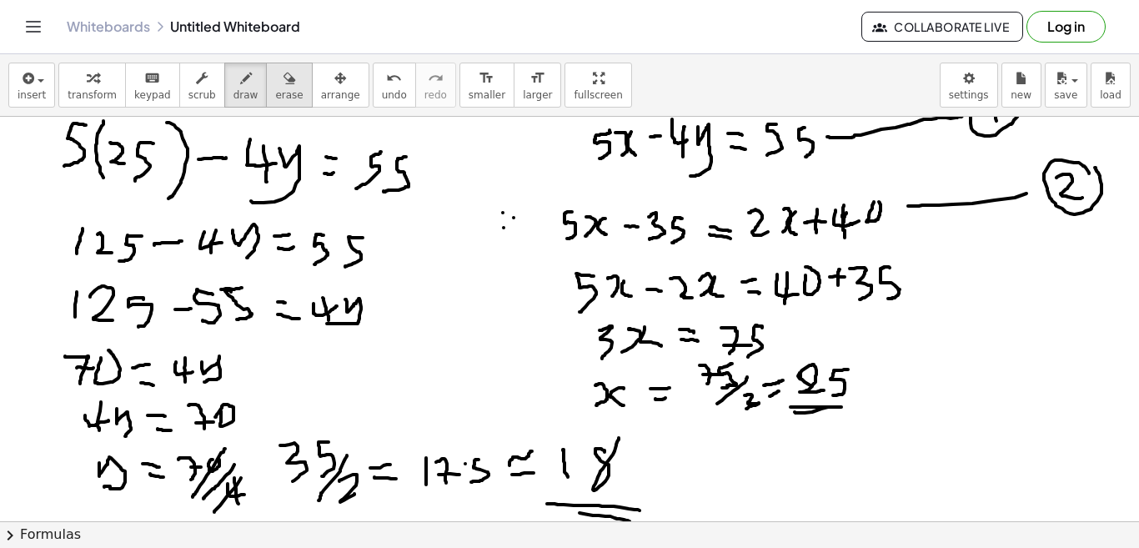
click at [275, 90] on span "erase" at bounding box center [289, 95] width 28 height 12
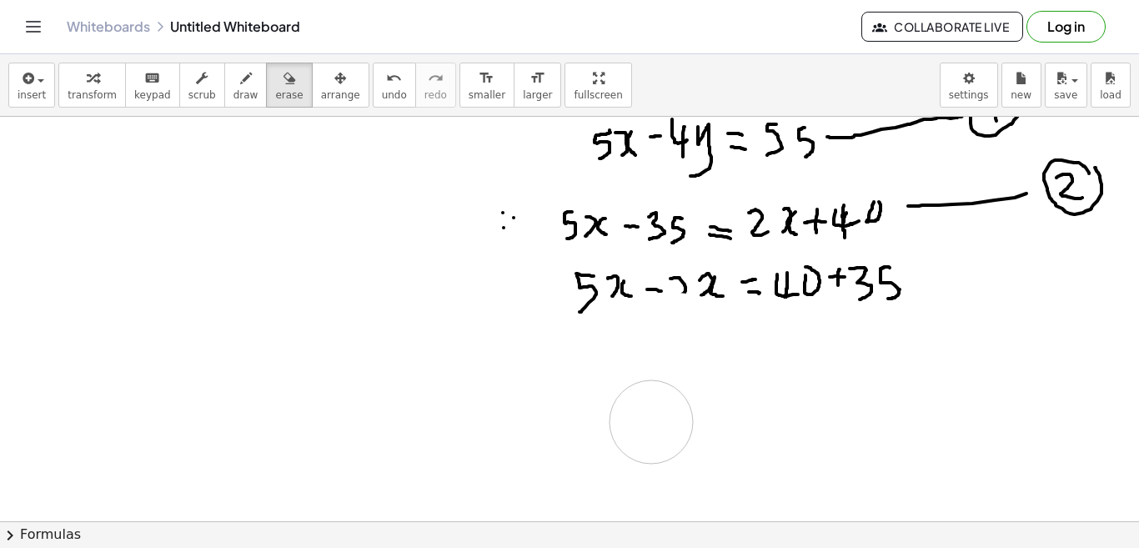
drag, startPoint x: 391, startPoint y: 174, endPoint x: 637, endPoint y: 422, distance: 349.1
click at [637, 422] on div at bounding box center [569, 306] width 1140 height 1213
click at [234, 93] on span "draw" at bounding box center [246, 95] width 25 height 12
drag, startPoint x: 735, startPoint y: 272, endPoint x: 726, endPoint y: 302, distance: 31.2
click at [726, 302] on div at bounding box center [569, 306] width 1140 height 1213
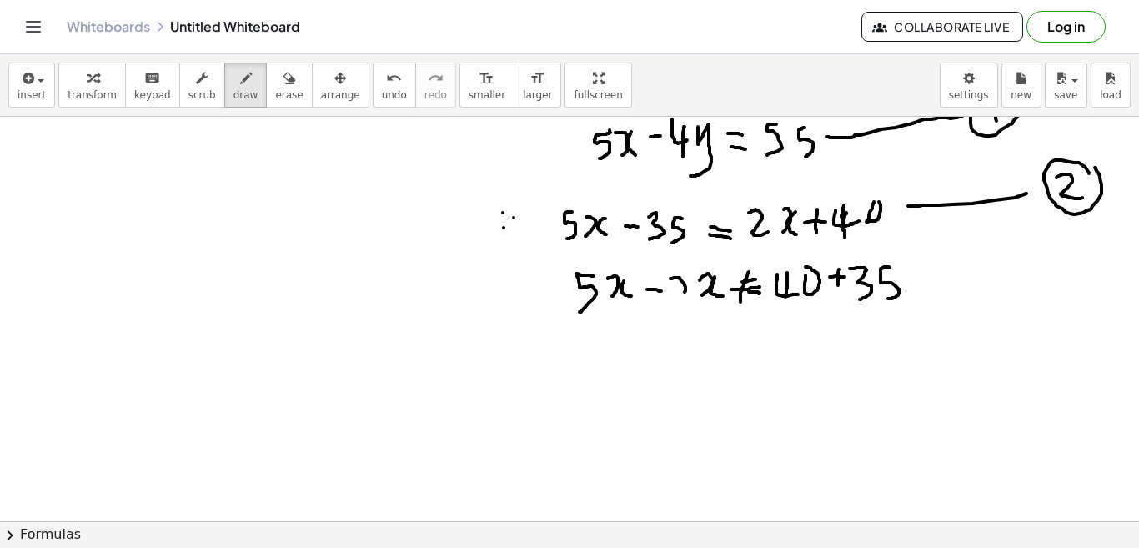
drag, startPoint x: 717, startPoint y: 289, endPoint x: 746, endPoint y: 287, distance: 28.5
click at [746, 287] on div at bounding box center [569, 306] width 1140 height 1213
drag, startPoint x: 727, startPoint y: 270, endPoint x: 736, endPoint y: 300, distance: 31.2
click at [736, 300] on div at bounding box center [569, 306] width 1140 height 1213
drag, startPoint x: 729, startPoint y: 265, endPoint x: 739, endPoint y: 302, distance: 38.0
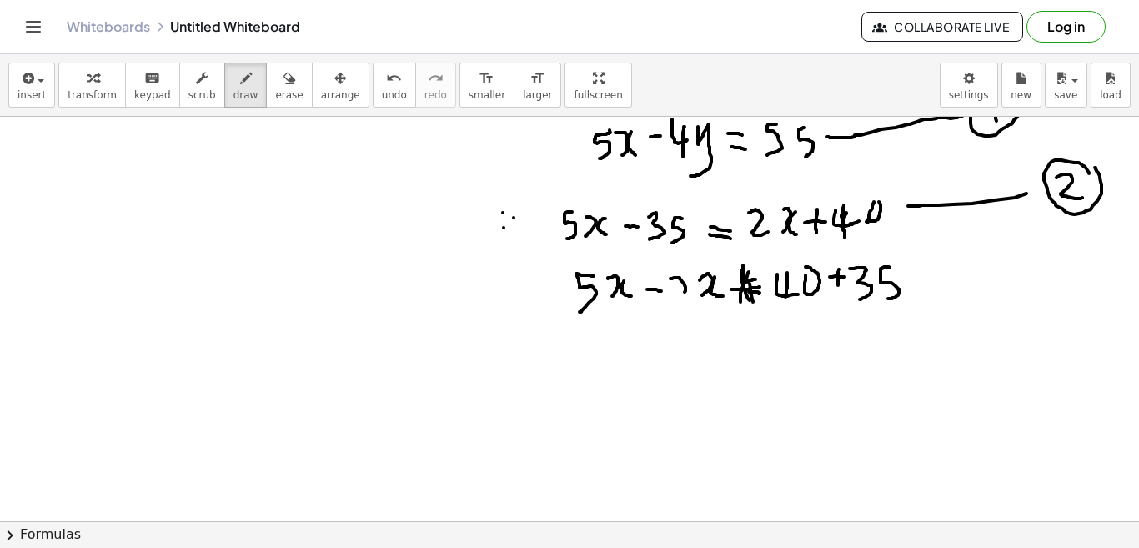
click at [739, 302] on div at bounding box center [569, 306] width 1140 height 1213
drag, startPoint x: 728, startPoint y: 268, endPoint x: 738, endPoint y: 307, distance: 40.5
click at [738, 307] on div at bounding box center [569, 306] width 1140 height 1213
click at [284, 84] on icon "button" at bounding box center [290, 78] width 12 height 20
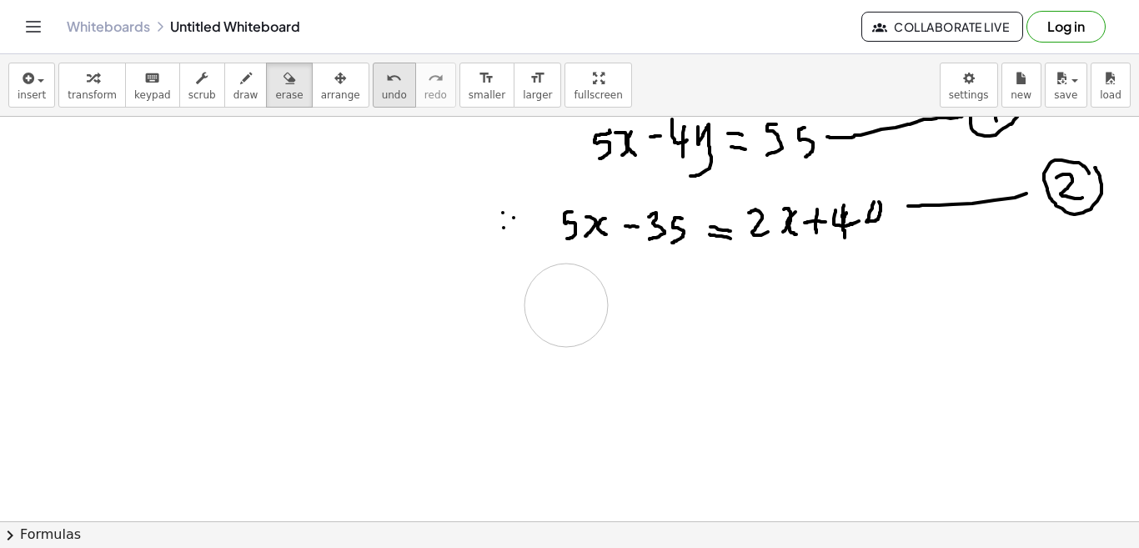
drag, startPoint x: 877, startPoint y: 278, endPoint x: 352, endPoint y: 96, distance: 555.9
click at [551, 305] on div at bounding box center [569, 306] width 1140 height 1213
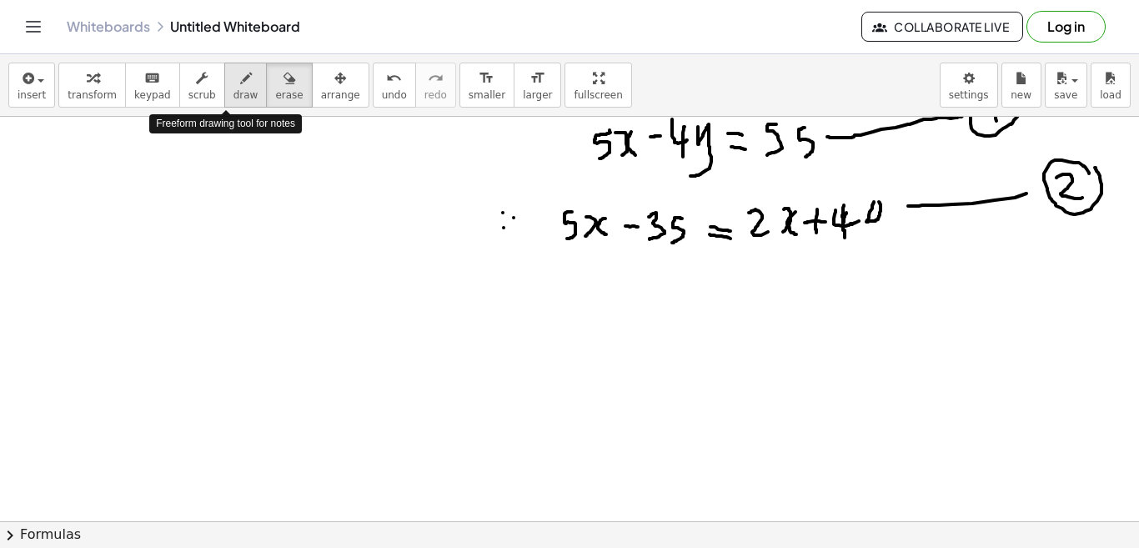
click at [234, 93] on span "draw" at bounding box center [246, 95] width 25 height 12
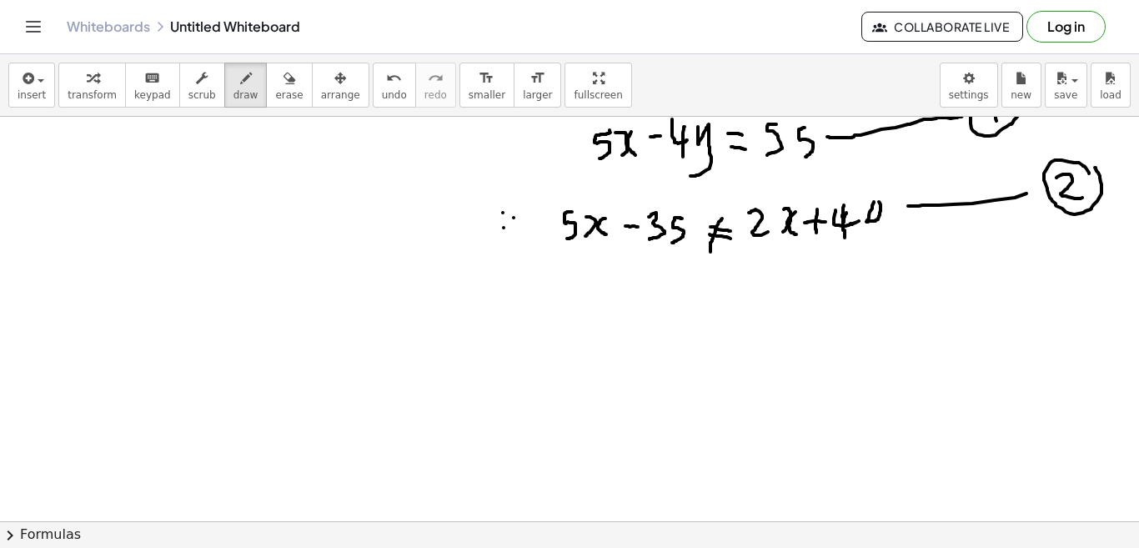
drag, startPoint x: 708, startPoint y: 218, endPoint x: 696, endPoint y: 252, distance: 35.3
click at [696, 252] on div at bounding box center [569, 306] width 1140 height 1213
drag, startPoint x: 706, startPoint y: 212, endPoint x: 700, endPoint y: 251, distance: 39.6
click at [700, 251] on div at bounding box center [569, 306] width 1140 height 1213
drag, startPoint x: 680, startPoint y: 226, endPoint x: 724, endPoint y: 235, distance: 44.3
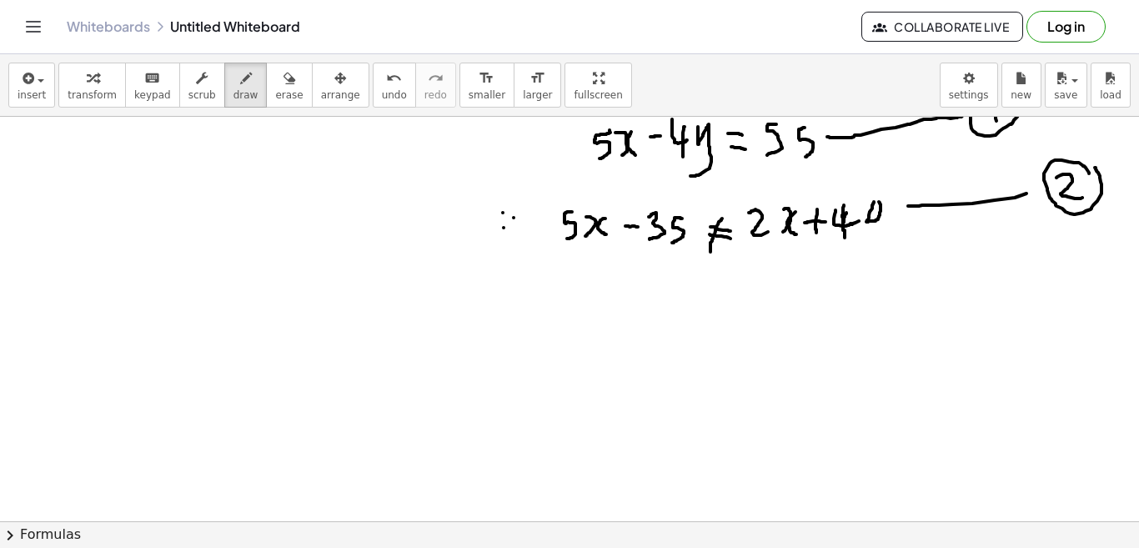
click at [724, 235] on div at bounding box center [569, 306] width 1140 height 1213
drag, startPoint x: 880, startPoint y: 205, endPoint x: 893, endPoint y: 205, distance: 13.3
click at [893, 205] on div at bounding box center [569, 306] width 1140 height 1213
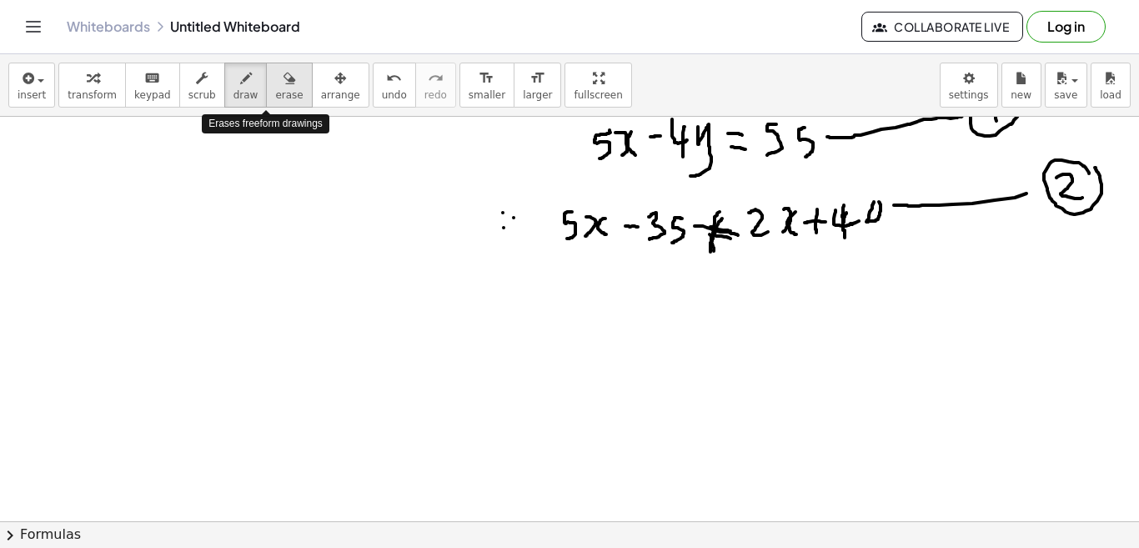
click at [275, 101] on span "erase" at bounding box center [289, 95] width 28 height 12
click at [982, 203] on div at bounding box center [569, 306] width 1140 height 1213
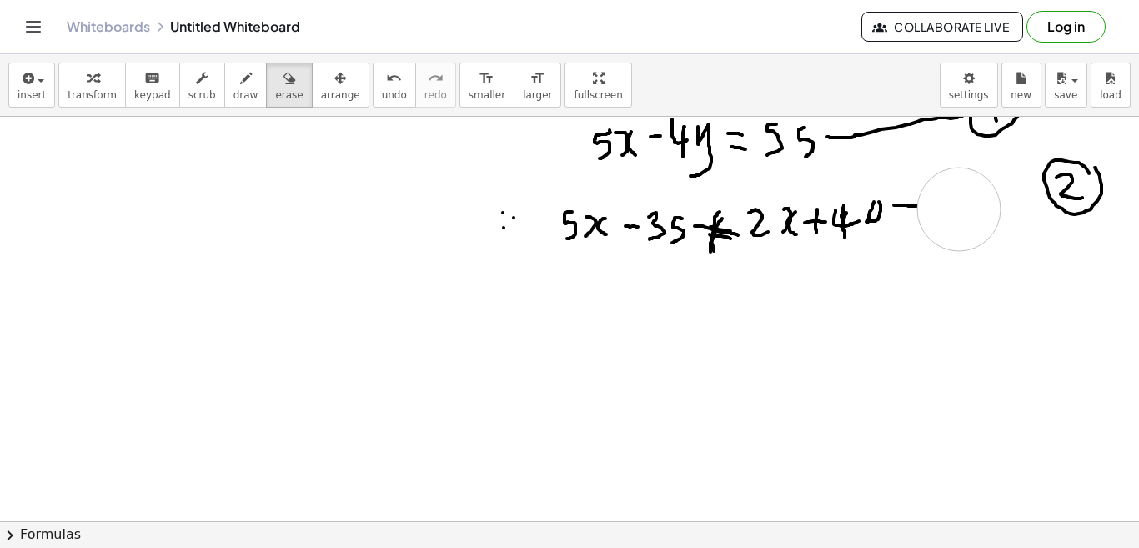
click at [944, 209] on div at bounding box center [569, 306] width 1140 height 1213
click at [237, 93] on button "draw" at bounding box center [245, 85] width 43 height 45
drag, startPoint x: 881, startPoint y: 218, endPoint x: 899, endPoint y: 219, distance: 18.4
click at [899, 219] on div at bounding box center [569, 306] width 1140 height 1213
drag, startPoint x: 949, startPoint y: 208, endPoint x: 1021, endPoint y: 208, distance: 71.7
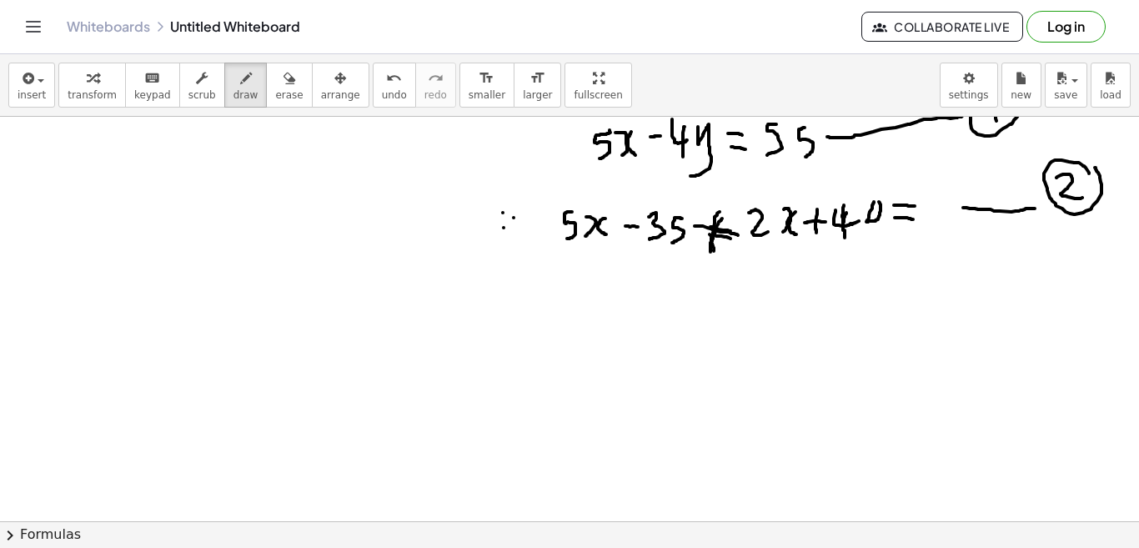
click at [1021, 208] on div at bounding box center [569, 306] width 1140 height 1213
drag, startPoint x: 559, startPoint y: 282, endPoint x: 551, endPoint y: 314, distance: 32.6
click at [551, 314] on div at bounding box center [569, 306] width 1140 height 1213
drag, startPoint x: 574, startPoint y: 289, endPoint x: 575, endPoint y: 308, distance: 19.2
click at [575, 308] on div at bounding box center [569, 306] width 1140 height 1213
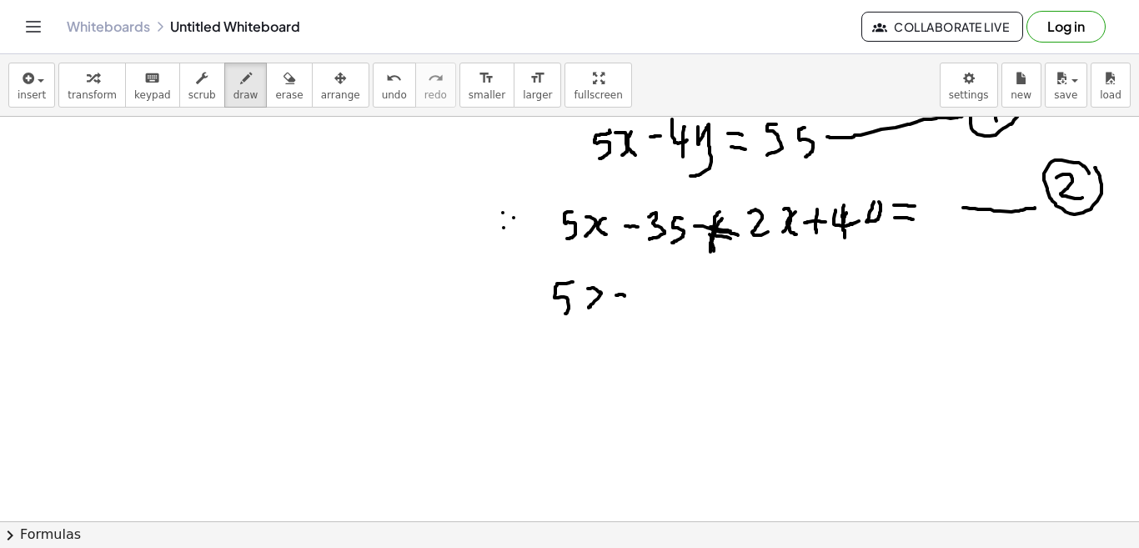
drag, startPoint x: 602, startPoint y: 295, endPoint x: 610, endPoint y: 296, distance: 8.4
click at [610, 296] on div at bounding box center [569, 306] width 1140 height 1213
drag, startPoint x: 595, startPoint y: 286, endPoint x: 596, endPoint y: 304, distance: 17.6
click at [596, 304] on div at bounding box center [569, 306] width 1140 height 1213
drag, startPoint x: 609, startPoint y: 293, endPoint x: 626, endPoint y: 291, distance: 17.6
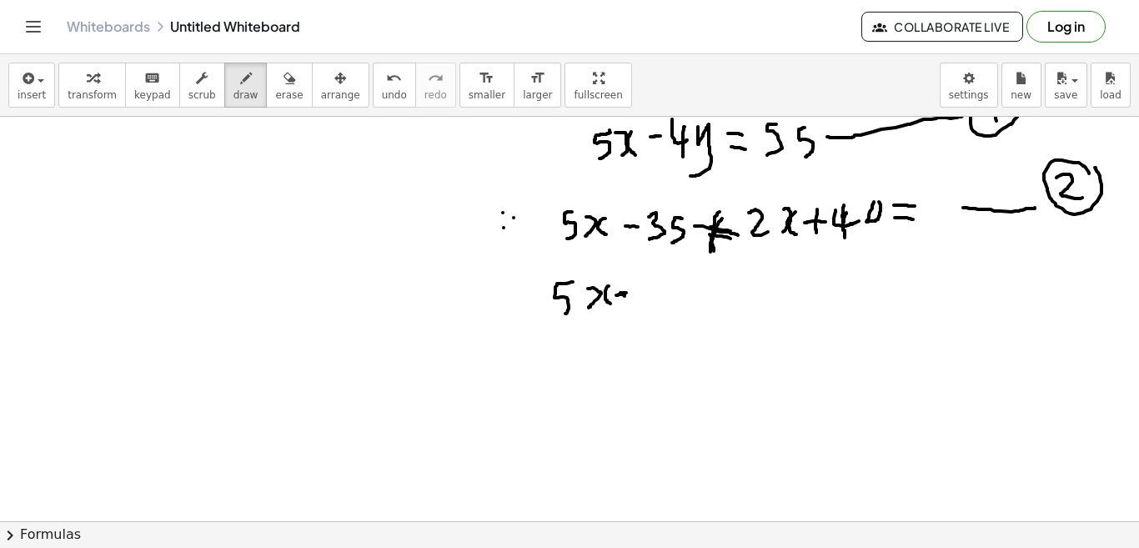
click at [626, 291] on div at bounding box center [569, 306] width 1140 height 1213
drag, startPoint x: 621, startPoint y: 286, endPoint x: 620, endPoint y: 304, distance: 18.4
click at [620, 304] on div at bounding box center [569, 306] width 1140 height 1213
drag, startPoint x: 637, startPoint y: 290, endPoint x: 660, endPoint y: 303, distance: 26.5
click at [659, 303] on div at bounding box center [569, 306] width 1140 height 1213
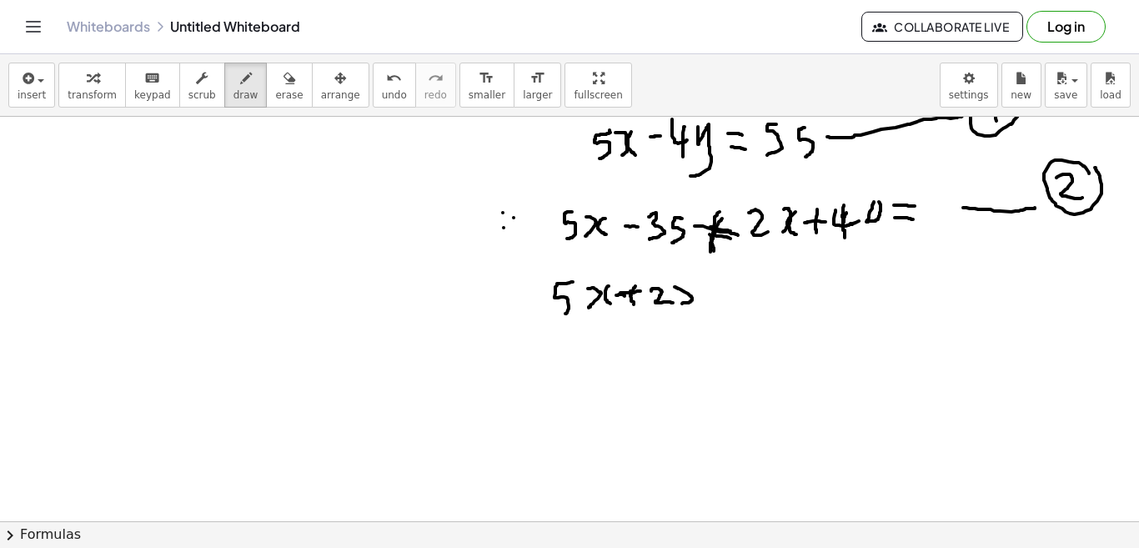
drag, startPoint x: 660, startPoint y: 287, endPoint x: 668, endPoint y: 304, distance: 18.3
click at [668, 304] on div at bounding box center [569, 306] width 1140 height 1213
drag, startPoint x: 687, startPoint y: 290, endPoint x: 691, endPoint y: 304, distance: 14.6
click at [685, 305] on div at bounding box center [569, 306] width 1140 height 1213
drag, startPoint x: 699, startPoint y: 296, endPoint x: 716, endPoint y: 294, distance: 16.9
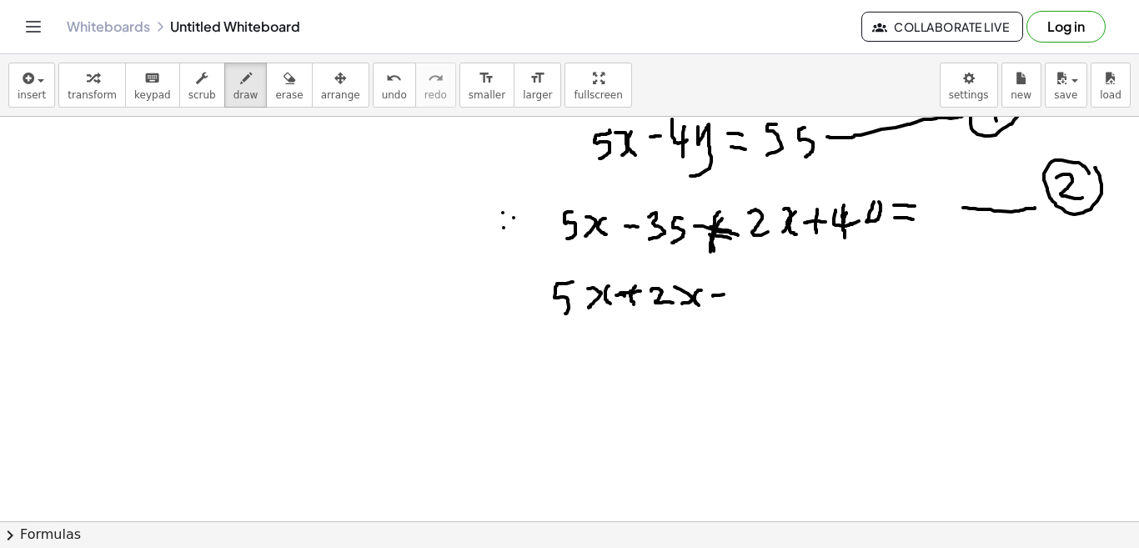
click at [716, 294] on div at bounding box center [569, 306] width 1140 height 1213
drag, startPoint x: 726, startPoint y: 279, endPoint x: 733, endPoint y: 304, distance: 25.9
click at [733, 304] on div at bounding box center [569, 306] width 1140 height 1213
drag, startPoint x: 766, startPoint y: 280, endPoint x: 761, endPoint y: 312, distance: 32.1
click at [761, 312] on div at bounding box center [569, 306] width 1140 height 1213
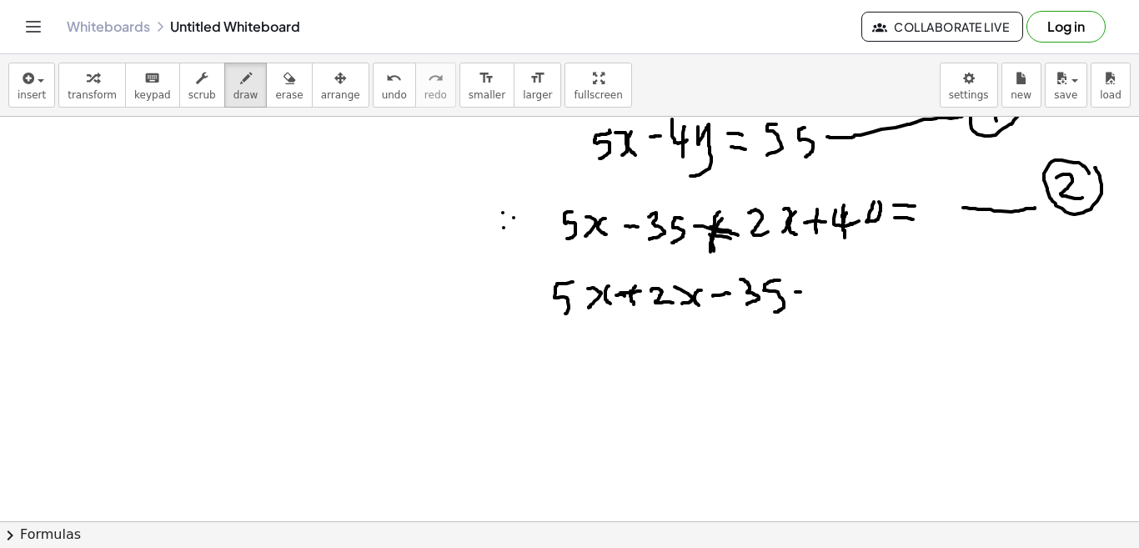
drag, startPoint x: 781, startPoint y: 292, endPoint x: 798, endPoint y: 289, distance: 17.0
click at [798, 289] on div at bounding box center [569, 306] width 1140 height 1213
drag, startPoint x: 794, startPoint y: 282, endPoint x: 792, endPoint y: 304, distance: 21.7
click at [792, 304] on div at bounding box center [569, 306] width 1140 height 1213
drag, startPoint x: 811, startPoint y: 284, endPoint x: 829, endPoint y: 289, distance: 18.5
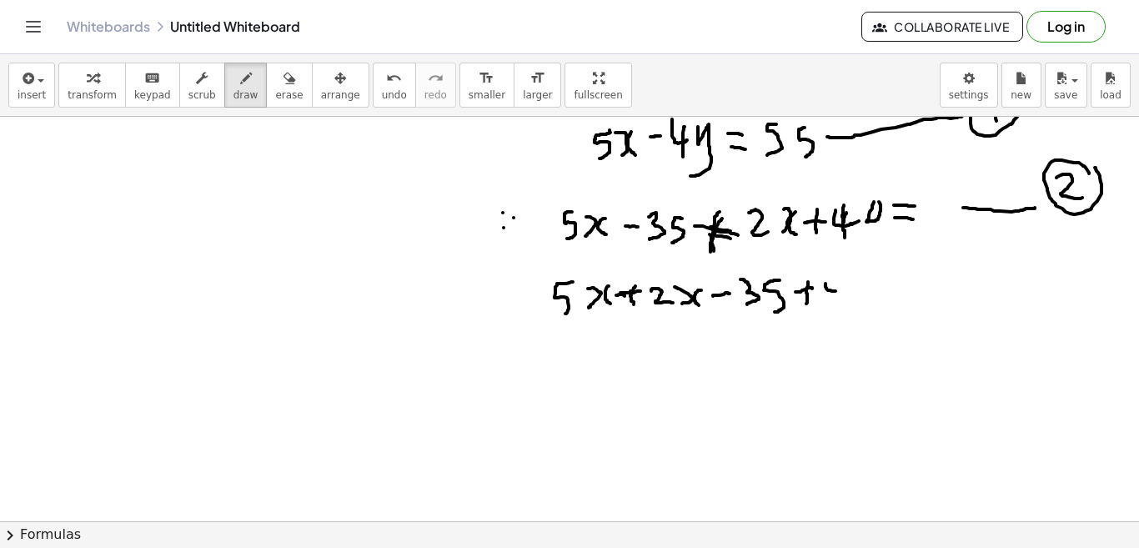
click at [829, 289] on div at bounding box center [569, 306] width 1140 height 1213
drag, startPoint x: 822, startPoint y: 280, endPoint x: 821, endPoint y: 304, distance: 24.2
click at [821, 304] on div at bounding box center [569, 306] width 1140 height 1213
drag, startPoint x: 837, startPoint y: 285, endPoint x: 846, endPoint y: 279, distance: 10.2
click at [841, 280] on div at bounding box center [569, 306] width 1140 height 1213
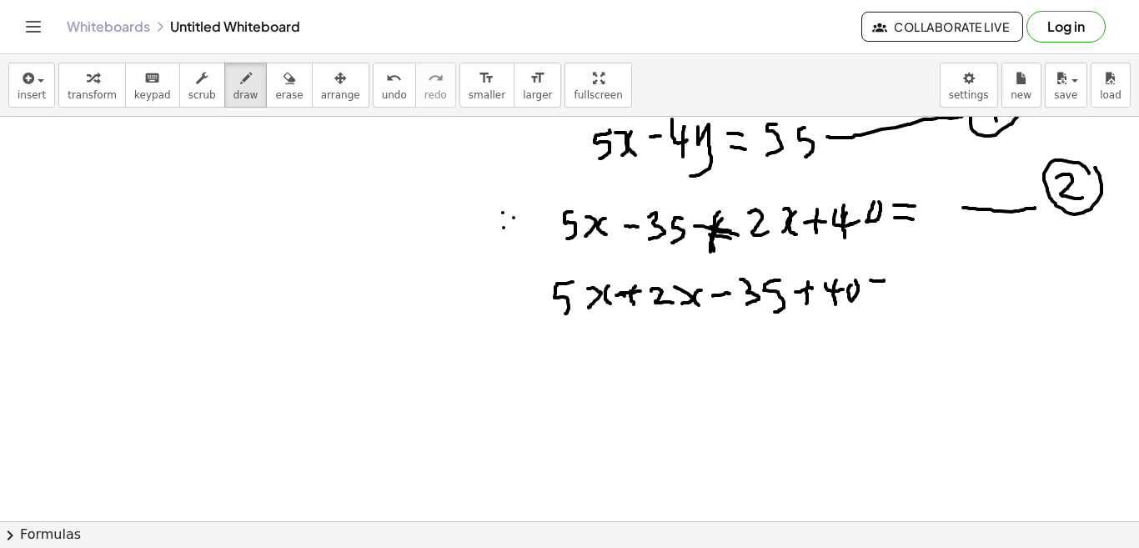
drag, startPoint x: 856, startPoint y: 280, endPoint x: 871, endPoint y: 282, distance: 15.1
click at [871, 280] on div at bounding box center [569, 306] width 1140 height 1213
drag, startPoint x: 856, startPoint y: 292, endPoint x: 876, endPoint y: 294, distance: 19.3
click at [874, 294] on div at bounding box center [569, 306] width 1140 height 1213
drag, startPoint x: 899, startPoint y: 270, endPoint x: 904, endPoint y: 291, distance: 21.4
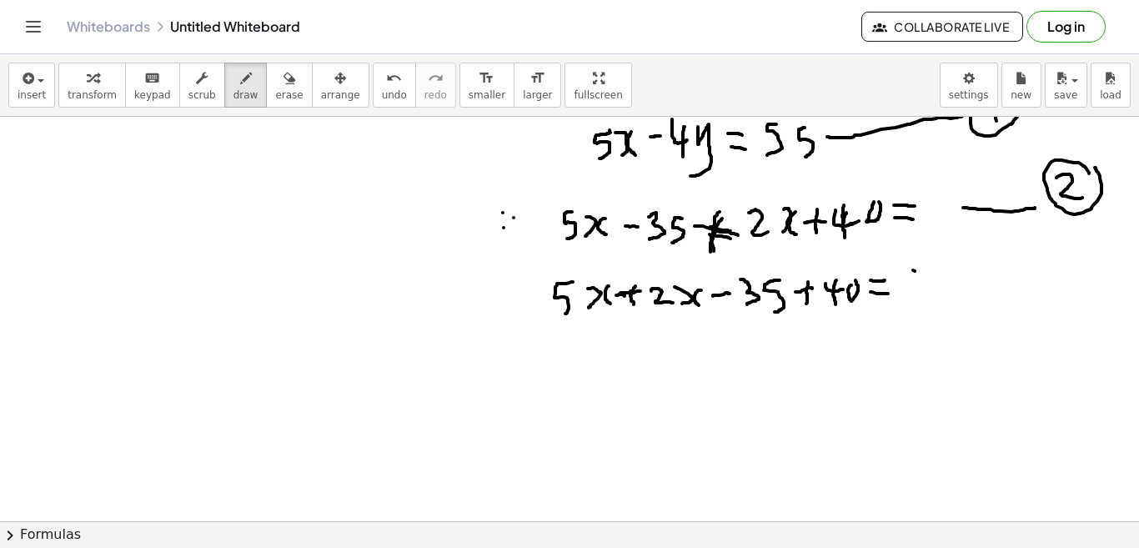
click at [904, 291] on div at bounding box center [569, 306] width 1140 height 1213
click at [934, 266] on div at bounding box center [569, 306] width 1140 height 1213
click at [947, 266] on div at bounding box center [569, 306] width 1140 height 1213
drag, startPoint x: 904, startPoint y: 197, endPoint x: 906, endPoint y: 216, distance: 19.3
click at [906, 218] on div at bounding box center [569, 306] width 1140 height 1213
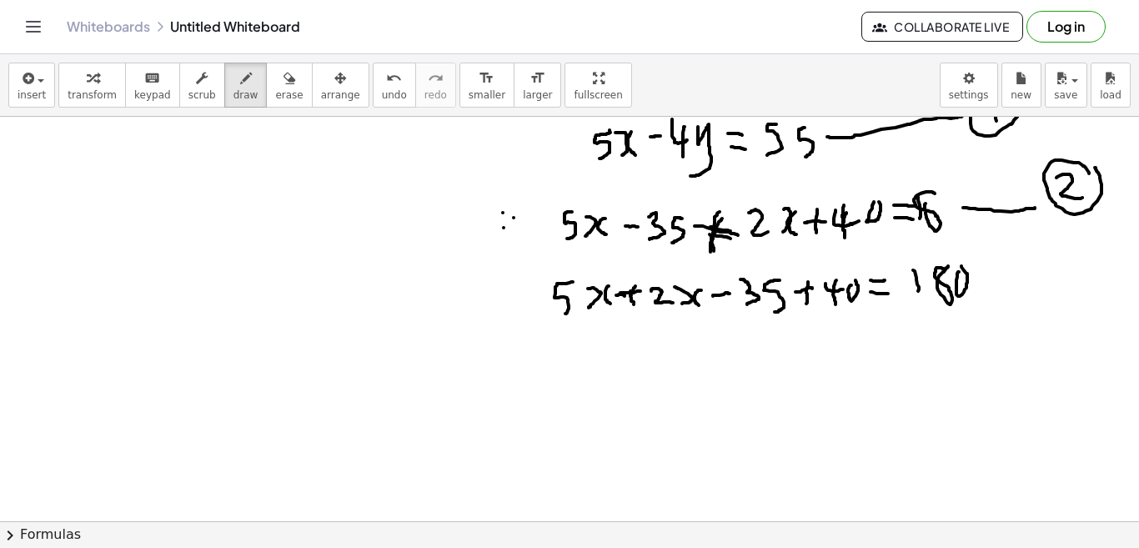
click at [913, 198] on div at bounding box center [569, 306] width 1140 height 1213
click at [931, 194] on div at bounding box center [569, 306] width 1140 height 1213
drag, startPoint x: 896, startPoint y: 196, endPoint x: 902, endPoint y: 223, distance: 28.1
click at [902, 223] on div at bounding box center [569, 306] width 1140 height 1213
drag, startPoint x: 554, startPoint y: 339, endPoint x: 561, endPoint y: 364, distance: 26.1
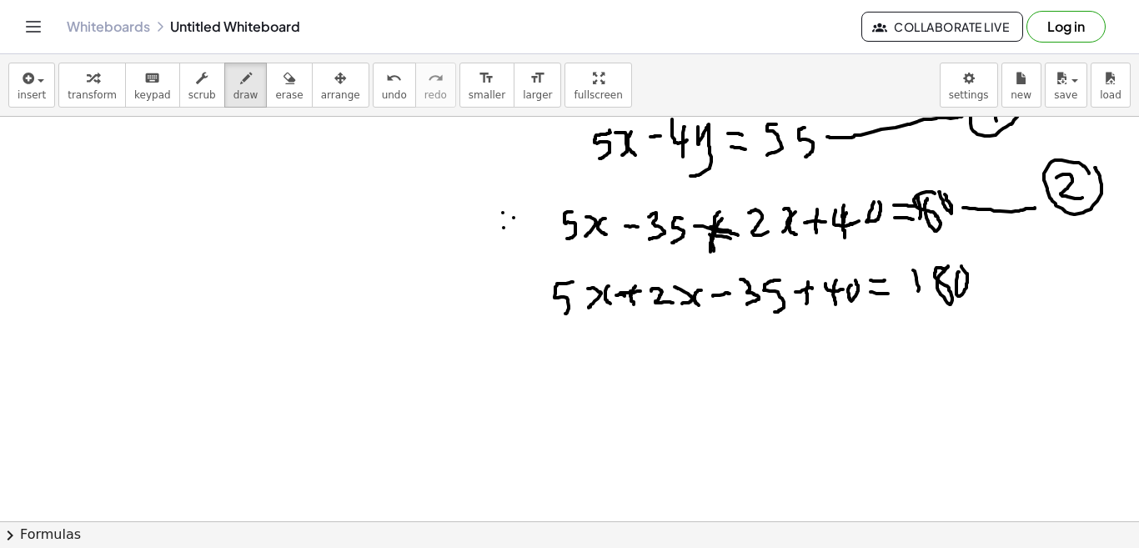
click at [561, 364] on div at bounding box center [569, 306] width 1140 height 1213
drag, startPoint x: 560, startPoint y: 351, endPoint x: 582, endPoint y: 344, distance: 23.5
click at [581, 345] on div at bounding box center [569, 306] width 1140 height 1213
click at [581, 358] on div at bounding box center [569, 306] width 1140 height 1213
click at [601, 356] on div at bounding box center [569, 306] width 1140 height 1213
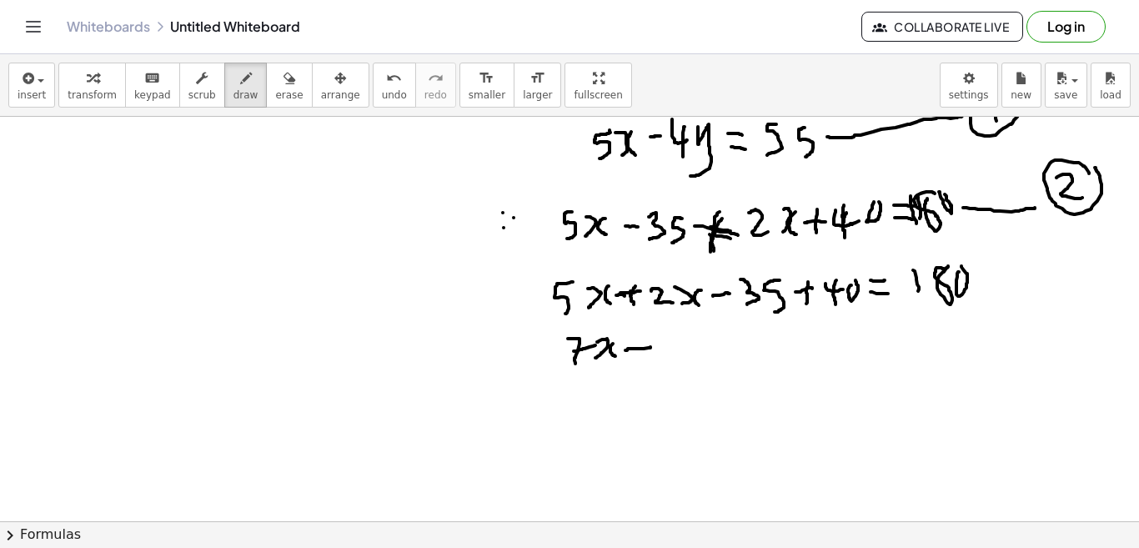
drag, startPoint x: 611, startPoint y: 350, endPoint x: 636, endPoint y: 347, distance: 25.2
click at [636, 347] on div at bounding box center [569, 306] width 1140 height 1213
drag, startPoint x: 620, startPoint y: 336, endPoint x: 619, endPoint y: 358, distance: 21.7
click at [619, 358] on div at bounding box center [569, 306] width 1140 height 1213
click at [650, 364] on div at bounding box center [569, 306] width 1140 height 1213
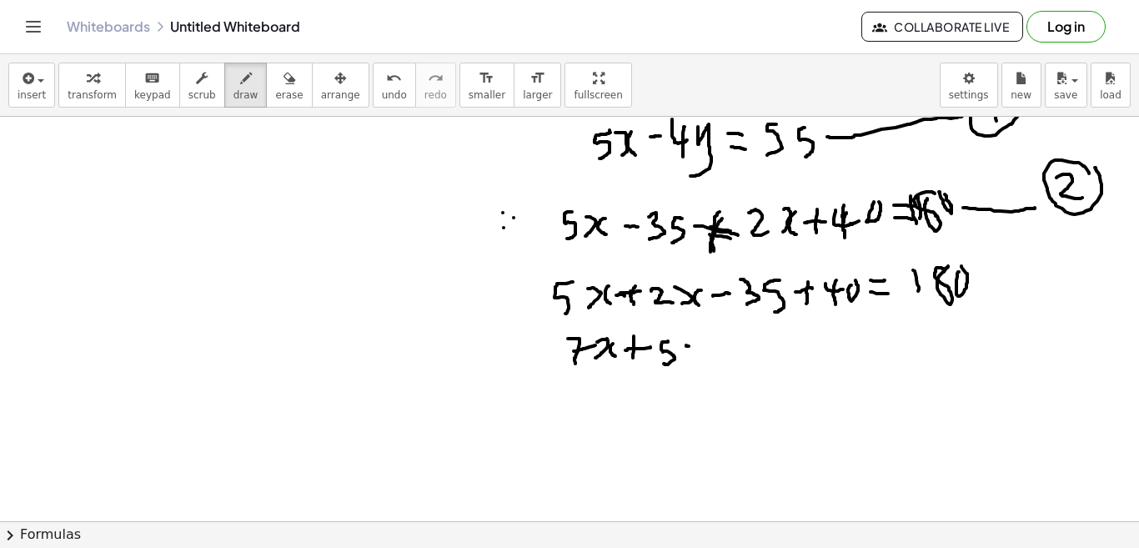
click at [682, 346] on div at bounding box center [569, 306] width 1140 height 1213
click at [685, 358] on div at bounding box center [569, 306] width 1140 height 1213
click at [704, 356] on div at bounding box center [569, 306] width 1140 height 1213
click at [732, 339] on div at bounding box center [569, 306] width 1140 height 1213
click at [752, 334] on div at bounding box center [569, 306] width 1140 height 1213
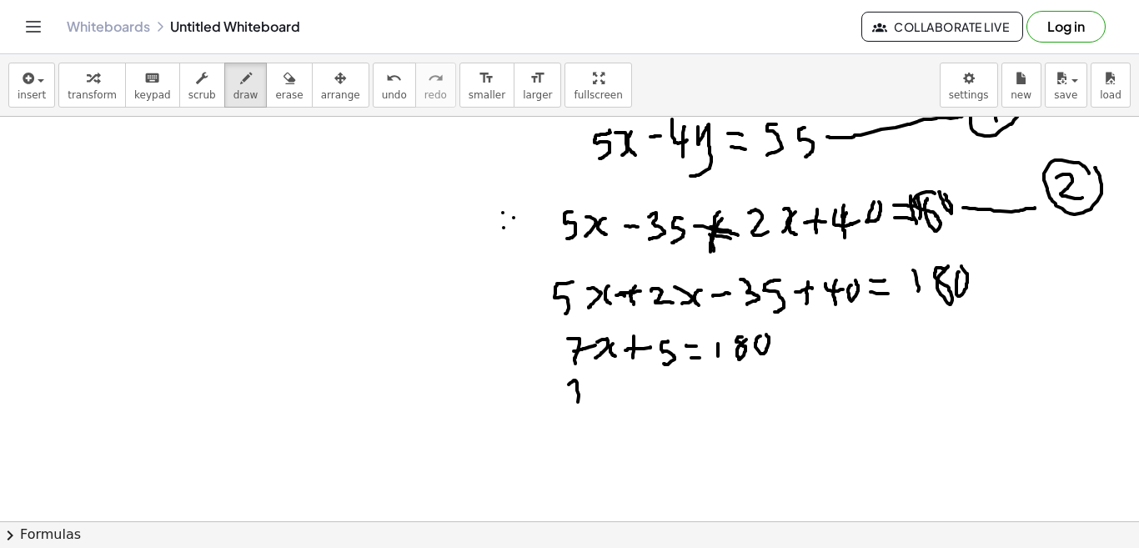
click at [564, 404] on div at bounding box center [569, 306] width 1140 height 1213
click at [572, 393] on div at bounding box center [569, 306] width 1140 height 1213
click at [589, 399] on div at bounding box center [569, 306] width 1140 height 1213
click at [607, 402] on div at bounding box center [569, 306] width 1140 height 1213
click at [638, 390] on div at bounding box center [569, 306] width 1140 height 1213
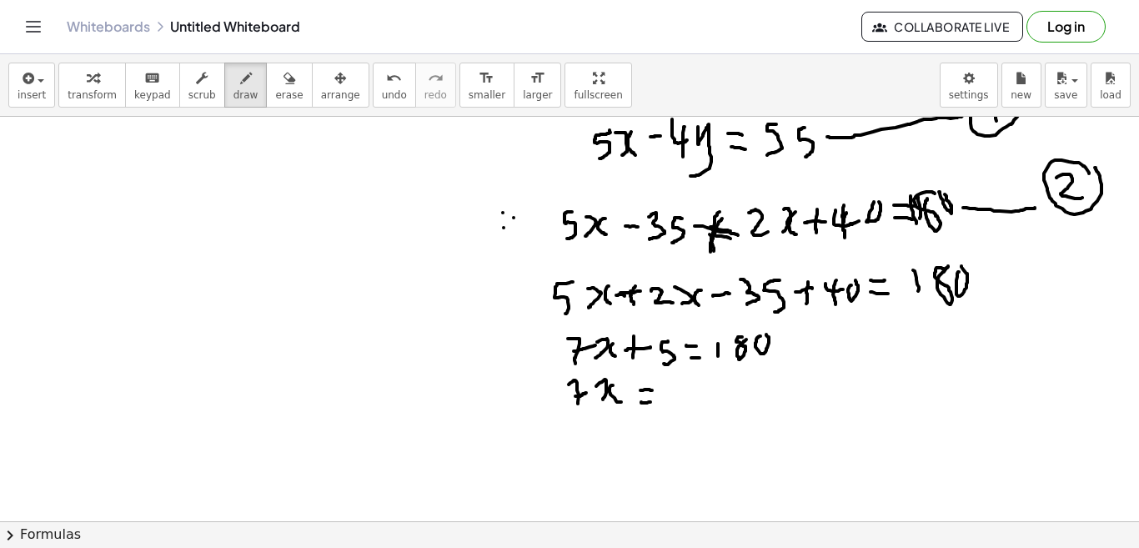
click at [639, 401] on div at bounding box center [569, 306] width 1140 height 1213
click at [664, 409] on div at bounding box center [569, 306] width 1140 height 1213
click at [685, 399] on div at bounding box center [569, 306] width 1140 height 1213
click at [685, 406] on div at bounding box center [569, 306] width 1140 height 1213
click at [688, 401] on div at bounding box center [569, 306] width 1140 height 1213
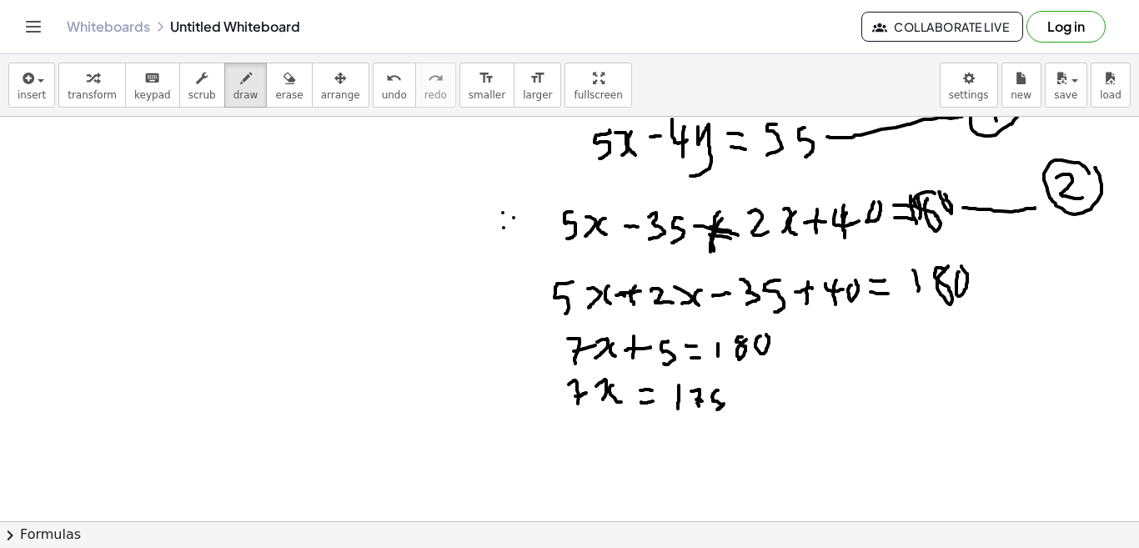
click at [701, 409] on div at bounding box center [569, 306] width 1140 height 1213
click at [569, 438] on div at bounding box center [569, 306] width 1140 height 1213
click at [590, 445] on div at bounding box center [569, 306] width 1140 height 1213
click at [621, 442] on div at bounding box center [569, 306] width 1140 height 1213
click at [625, 447] on div at bounding box center [569, 306] width 1140 height 1213
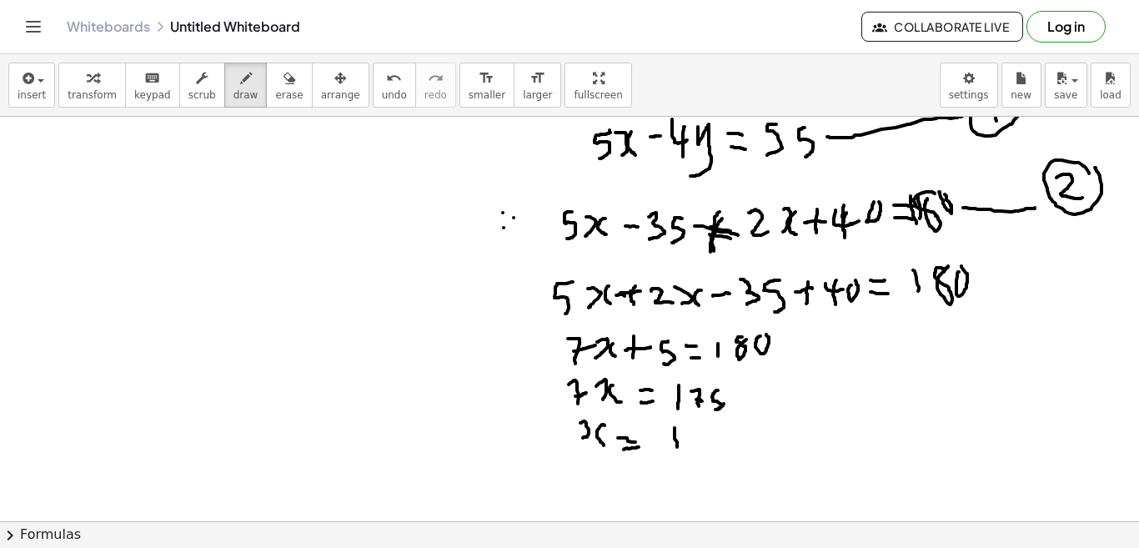
click at [663, 447] on div at bounding box center [569, 306] width 1140 height 1213
click at [688, 450] on div at bounding box center [569, 306] width 1140 height 1213
click at [694, 439] on div at bounding box center [569, 306] width 1140 height 1213
click at [714, 456] on div at bounding box center [569, 306] width 1140 height 1213
click at [712, 454] on div at bounding box center [569, 306] width 1140 height 1213
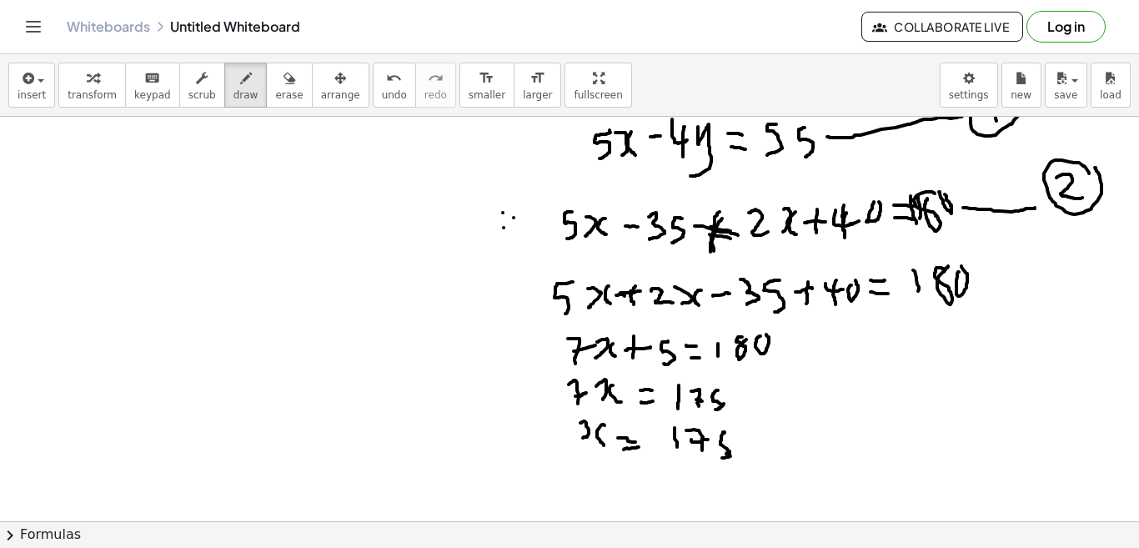
click at [708, 458] on div at bounding box center [569, 306] width 1140 height 1213
click at [678, 477] on div at bounding box center [569, 306] width 1140 height 1213
click at [720, 499] on div at bounding box center [569, 306] width 1140 height 1213
click at [751, 489] on div at bounding box center [569, 306] width 1140 height 1213
click at [774, 452] on div at bounding box center [569, 306] width 1140 height 1213
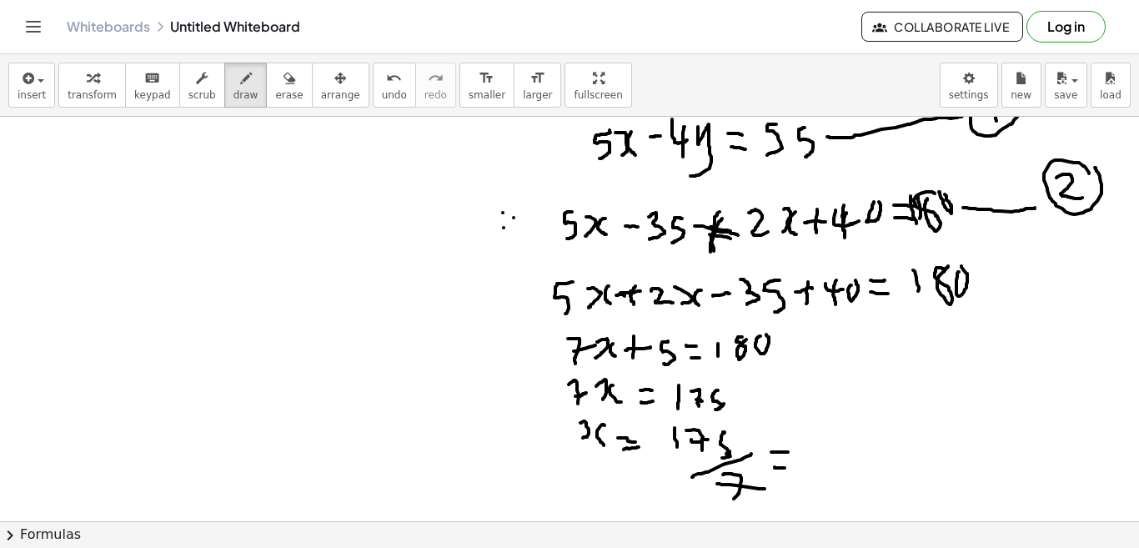
click at [771, 468] on div at bounding box center [569, 306] width 1140 height 1213
click at [809, 460] on div at bounding box center [569, 306] width 1140 height 1213
click at [818, 474] on div at bounding box center [569, 306] width 1140 height 1213
drag, startPoint x: 124, startPoint y: 180, endPoint x: 93, endPoint y: 224, distance: 53.9
click at [93, 224] on div at bounding box center [569, 306] width 1140 height 1213
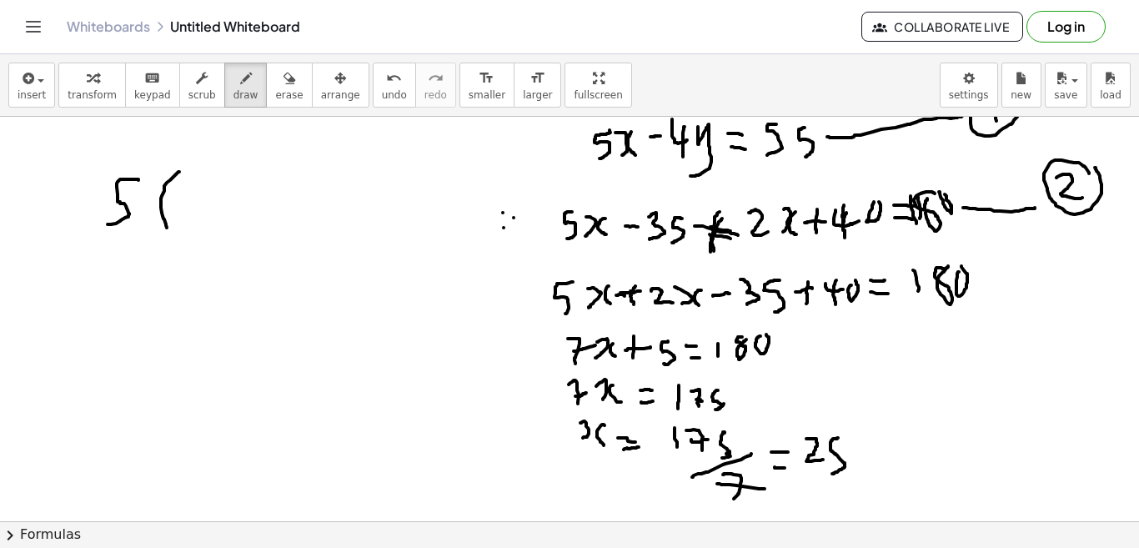
drag, startPoint x: 165, startPoint y: 172, endPoint x: 154, endPoint y: 231, distance: 60.2
click at [154, 231] on div at bounding box center [569, 306] width 1140 height 1213
drag, startPoint x: 163, startPoint y: 190, endPoint x: 177, endPoint y: 217, distance: 29.8
click at [177, 217] on div at bounding box center [569, 306] width 1140 height 1213
drag, startPoint x: 196, startPoint y: 194, endPoint x: 184, endPoint y: 228, distance: 35.3
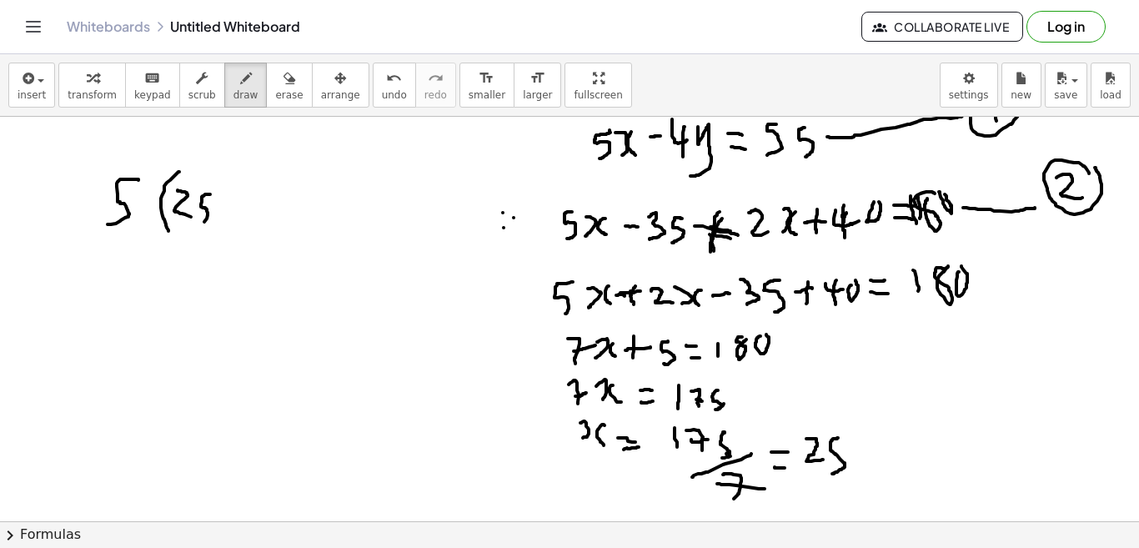
click at [184, 228] on div at bounding box center [569, 306] width 1140 height 1213
drag, startPoint x: 210, startPoint y: 178, endPoint x: 198, endPoint y: 237, distance: 60.3
click at [198, 237] on div at bounding box center [569, 306] width 1140 height 1213
drag, startPoint x: 236, startPoint y: 204, endPoint x: 260, endPoint y: 213, distance: 25.6
click at [259, 213] on div at bounding box center [569, 306] width 1140 height 1213
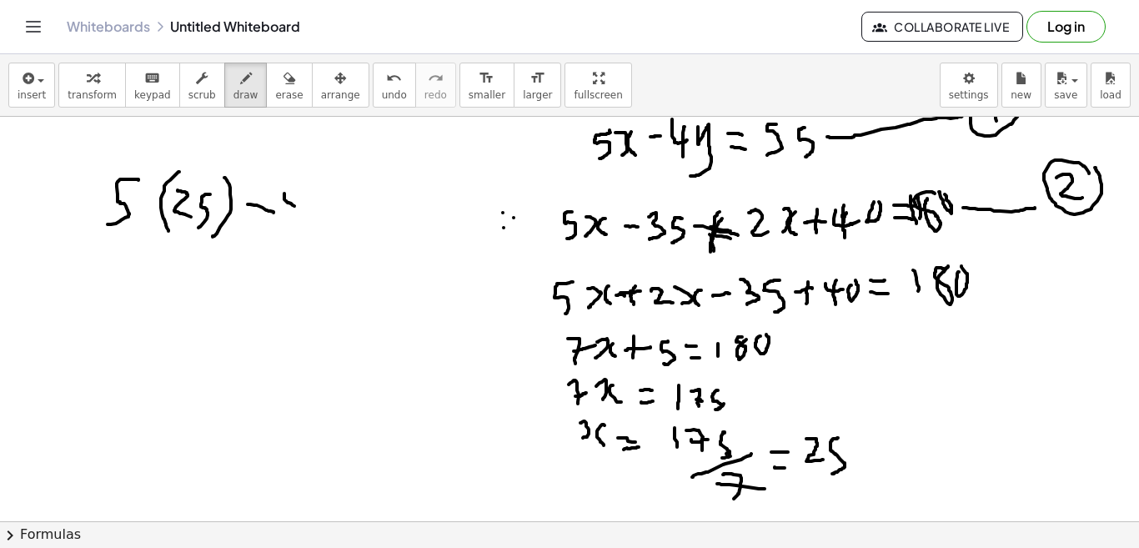
drag, startPoint x: 270, startPoint y: 193, endPoint x: 290, endPoint y: 205, distance: 23.2
click at [290, 205] on div at bounding box center [569, 306] width 1140 height 1213
drag, startPoint x: 281, startPoint y: 192, endPoint x: 284, endPoint y: 221, distance: 29.3
click at [283, 225] on div at bounding box center [569, 306] width 1140 height 1213
drag, startPoint x: 300, startPoint y: 193, endPoint x: 304, endPoint y: 242, distance: 49.4
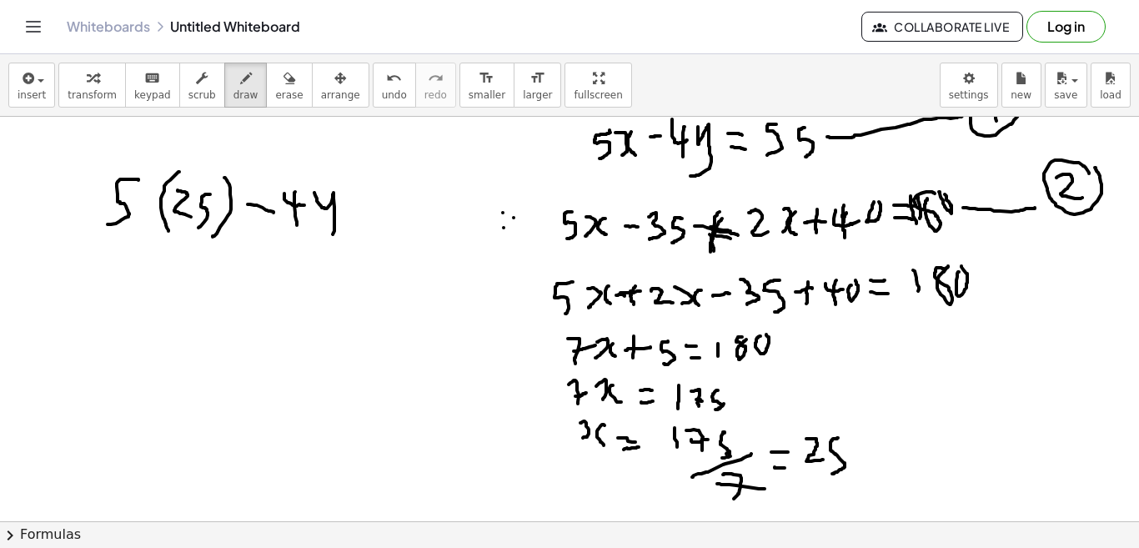
click at [308, 242] on div at bounding box center [569, 306] width 1140 height 1213
drag, startPoint x: 341, startPoint y: 208, endPoint x: 377, endPoint y: 213, distance: 36.2
click at [377, 213] on div at bounding box center [569, 306] width 1140 height 1213
click at [370, 221] on div at bounding box center [569, 306] width 1140 height 1213
drag, startPoint x: 412, startPoint y: 203, endPoint x: 395, endPoint y: 234, distance: 35.1
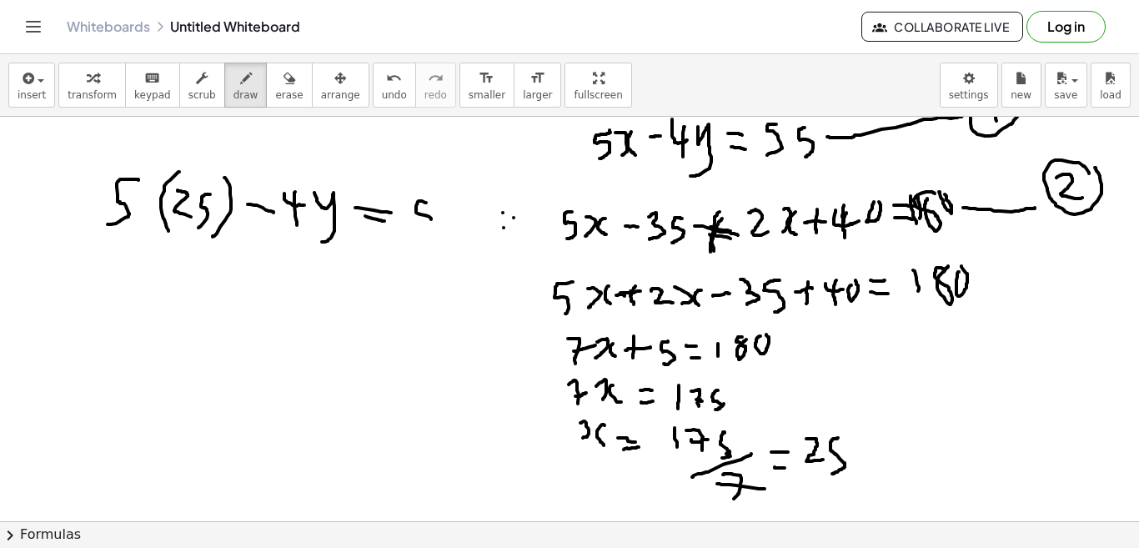
click at [397, 236] on div at bounding box center [569, 306] width 1140 height 1213
drag, startPoint x: 432, startPoint y: 203, endPoint x: 420, endPoint y: 239, distance: 38.5
click at [431, 237] on div at bounding box center [569, 306] width 1140 height 1213
drag, startPoint x: 109, startPoint y: 256, endPoint x: 110, endPoint y: 282, distance: 25.9
click at [109, 282] on div at bounding box center [569, 306] width 1140 height 1213
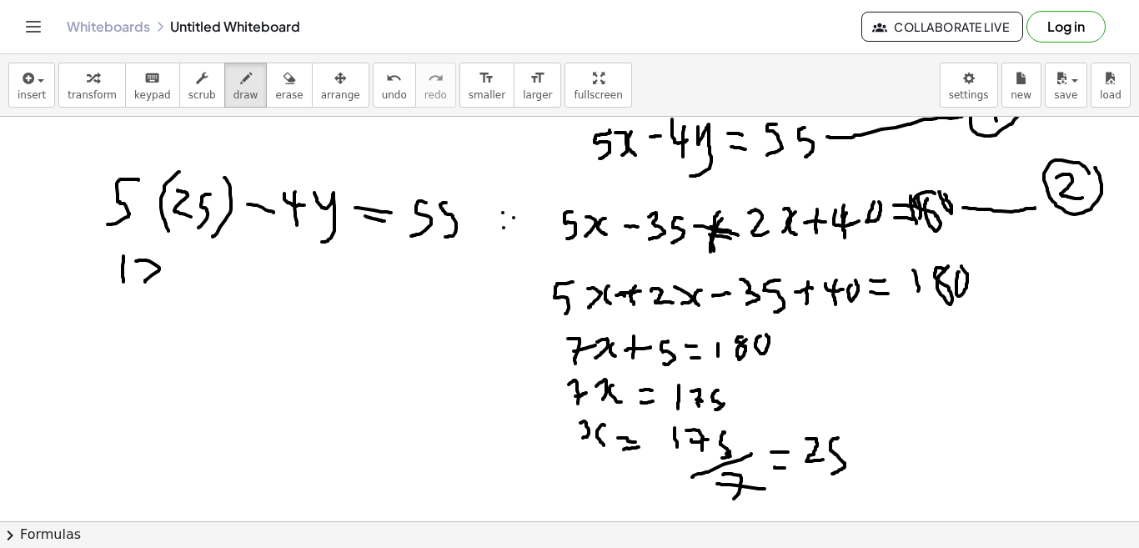
drag, startPoint x: 122, startPoint y: 261, endPoint x: 150, endPoint y: 289, distance: 40.1
click at [150, 289] on div at bounding box center [569, 306] width 1140 height 1213
drag, startPoint x: 168, startPoint y: 268, endPoint x: 159, endPoint y: 298, distance: 31.4
click at [159, 298] on div at bounding box center [569, 306] width 1140 height 1213
drag, startPoint x: 218, startPoint y: 285, endPoint x: 201, endPoint y: 285, distance: 16.7
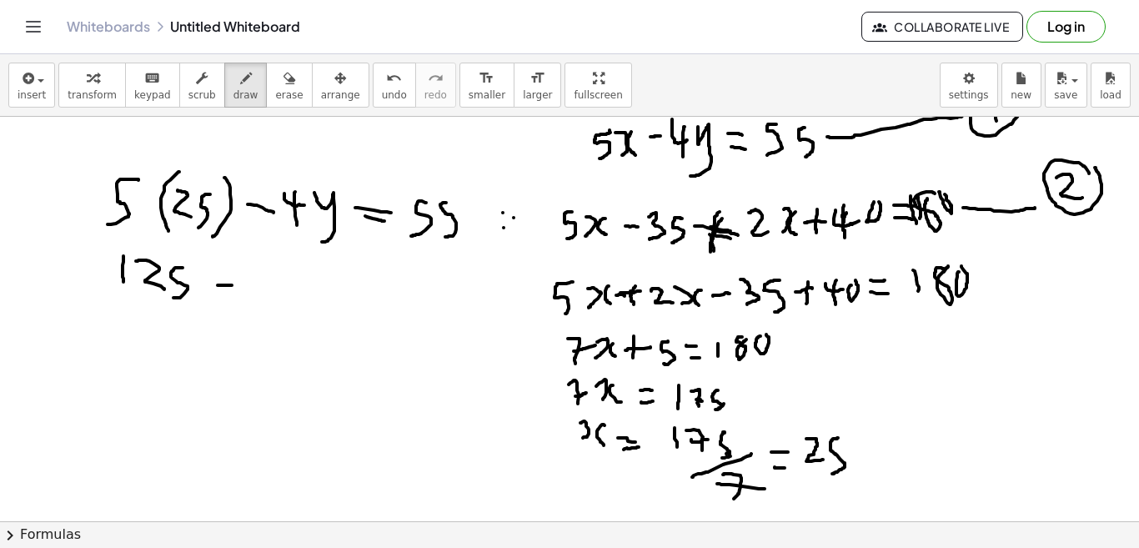
click at [202, 285] on div at bounding box center [569, 306] width 1140 height 1213
drag, startPoint x: 251, startPoint y: 275, endPoint x: 225, endPoint y: 306, distance: 40.3
click at [225, 306] on div at bounding box center [569, 306] width 1140 height 1213
drag, startPoint x: 288, startPoint y: 276, endPoint x: 275, endPoint y: 316, distance: 41.9
click at [275, 316] on div at bounding box center [569, 306] width 1140 height 1213
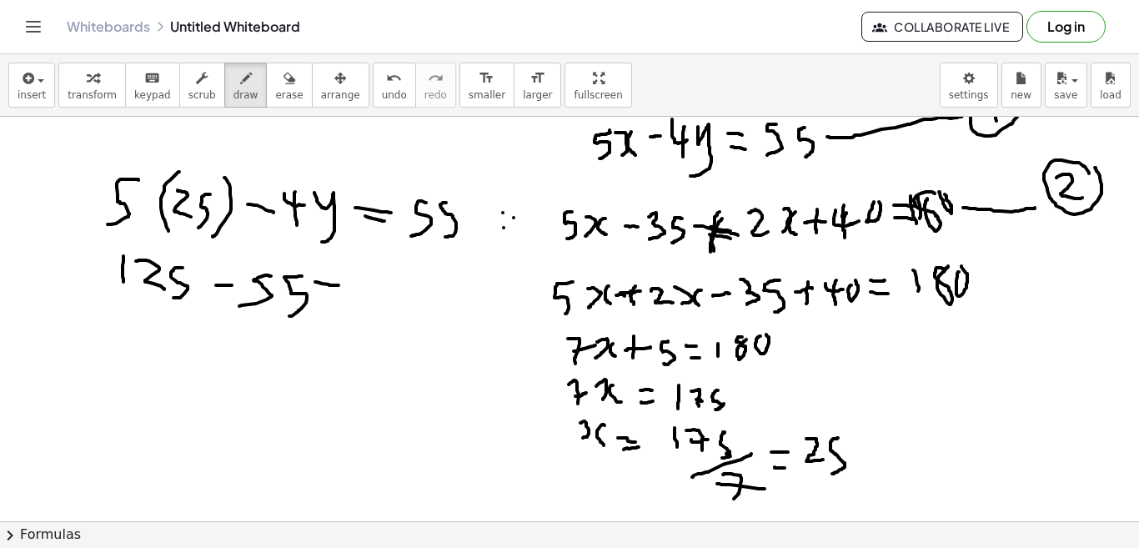
drag, startPoint x: 301, startPoint y: 282, endPoint x: 326, endPoint y: 285, distance: 25.2
click at [326, 285] on div at bounding box center [569, 306] width 1140 height 1213
drag, startPoint x: 312, startPoint y: 299, endPoint x: 329, endPoint y: 303, distance: 17.8
click at [328, 303] on div at bounding box center [569, 306] width 1140 height 1213
drag, startPoint x: 339, startPoint y: 281, endPoint x: 365, endPoint y: 289, distance: 26.9
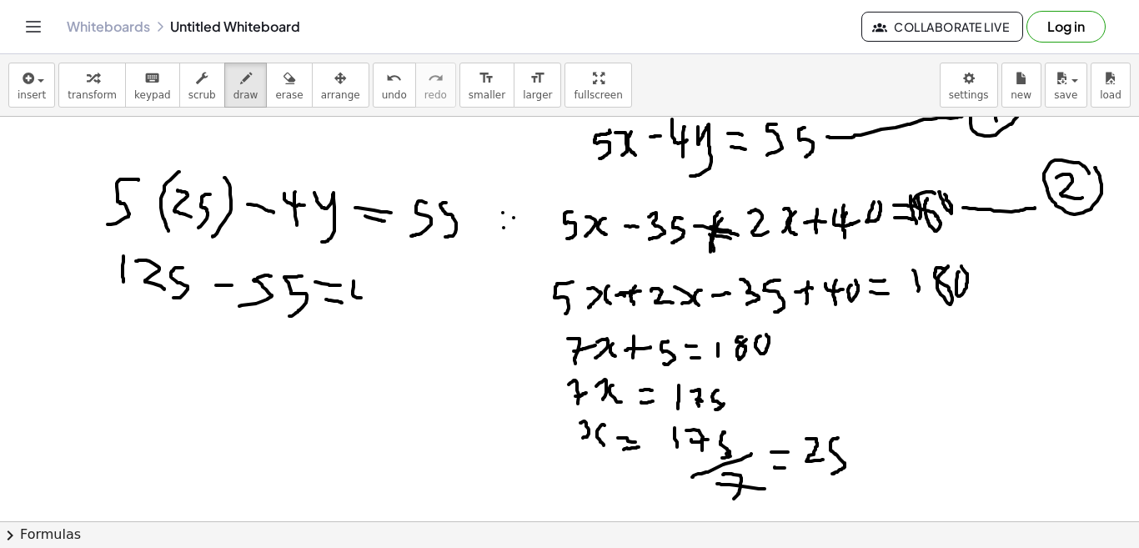
click at [365, 289] on div at bounding box center [569, 306] width 1140 height 1213
drag, startPoint x: 348, startPoint y: 284, endPoint x: 350, endPoint y: 317, distance: 32.6
click at [350, 317] on div at bounding box center [569, 306] width 1140 height 1213
drag, startPoint x: 379, startPoint y: 275, endPoint x: 283, endPoint y: 321, distance: 106.3
click at [392, 317] on div at bounding box center [569, 306] width 1140 height 1213
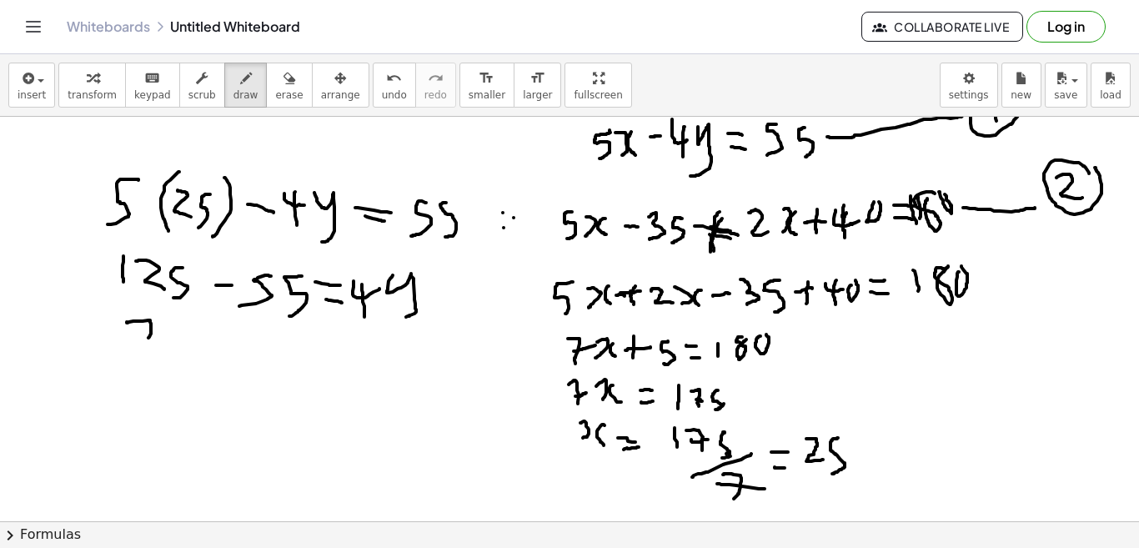
drag, startPoint x: 113, startPoint y: 322, endPoint x: 129, endPoint y: 349, distance: 32.2
click at [129, 349] on div at bounding box center [569, 306] width 1140 height 1213
drag, startPoint x: 123, startPoint y: 336, endPoint x: 153, endPoint y: 338, distance: 29.2
click at [153, 338] on div at bounding box center [569, 306] width 1140 height 1213
drag, startPoint x: 159, startPoint y: 328, endPoint x: 157, endPoint y: 315, distance: 12.8
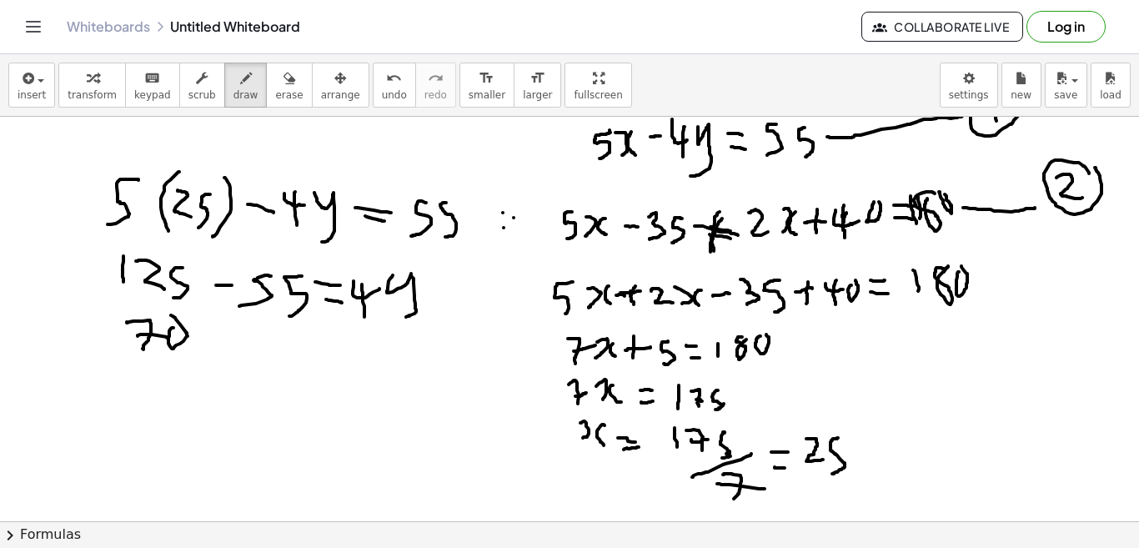
click at [157, 315] on div at bounding box center [569, 306] width 1140 height 1213
drag, startPoint x: 189, startPoint y: 335, endPoint x: 208, endPoint y: 332, distance: 19.5
click at [208, 332] on div at bounding box center [569, 306] width 1140 height 1213
drag, startPoint x: 194, startPoint y: 348, endPoint x: 221, endPoint y: 344, distance: 26.9
click at [221, 344] on div at bounding box center [569, 306] width 1140 height 1213
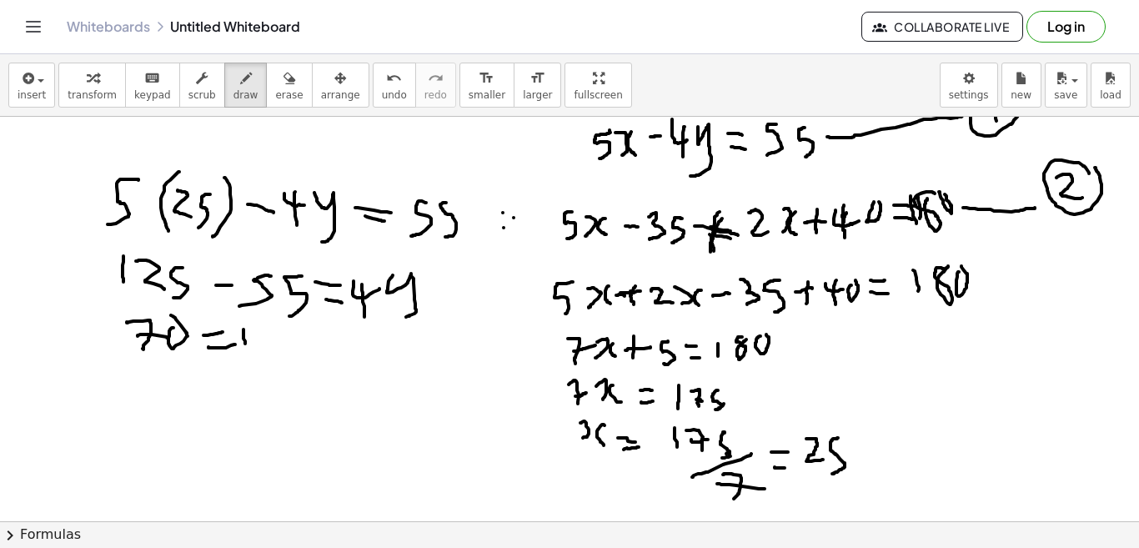
drag, startPoint x: 229, startPoint y: 329, endPoint x: 252, endPoint y: 340, distance: 25.0
click at [252, 340] on div at bounding box center [569, 306] width 1140 height 1213
drag, startPoint x: 244, startPoint y: 328, endPoint x: 243, endPoint y: 353, distance: 25.0
click at [243, 355] on div at bounding box center [569, 306] width 1140 height 1213
drag, startPoint x: 257, startPoint y: 328, endPoint x: 212, endPoint y: 356, distance: 53.2
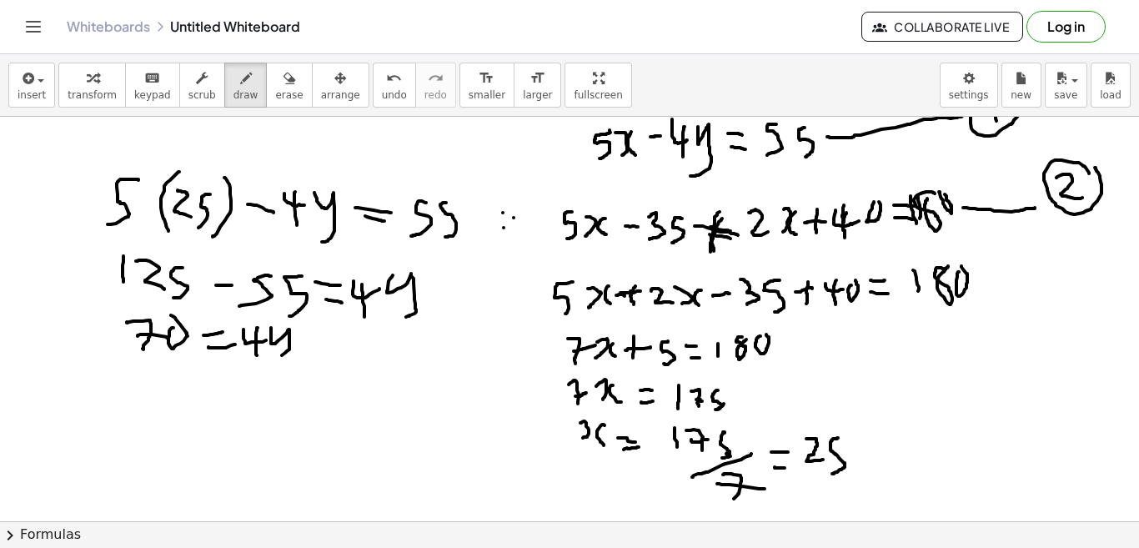
click at [262, 358] on div at bounding box center [569, 306] width 1140 height 1213
drag, startPoint x: 147, startPoint y: 388, endPoint x: 158, endPoint y: 399, distance: 16.5
click at [159, 404] on div at bounding box center [569, 306] width 1140 height 1213
drag, startPoint x: 216, startPoint y: 375, endPoint x: 210, endPoint y: 389, distance: 14.6
click at [223, 378] on div at bounding box center [569, 306] width 1140 height 1213
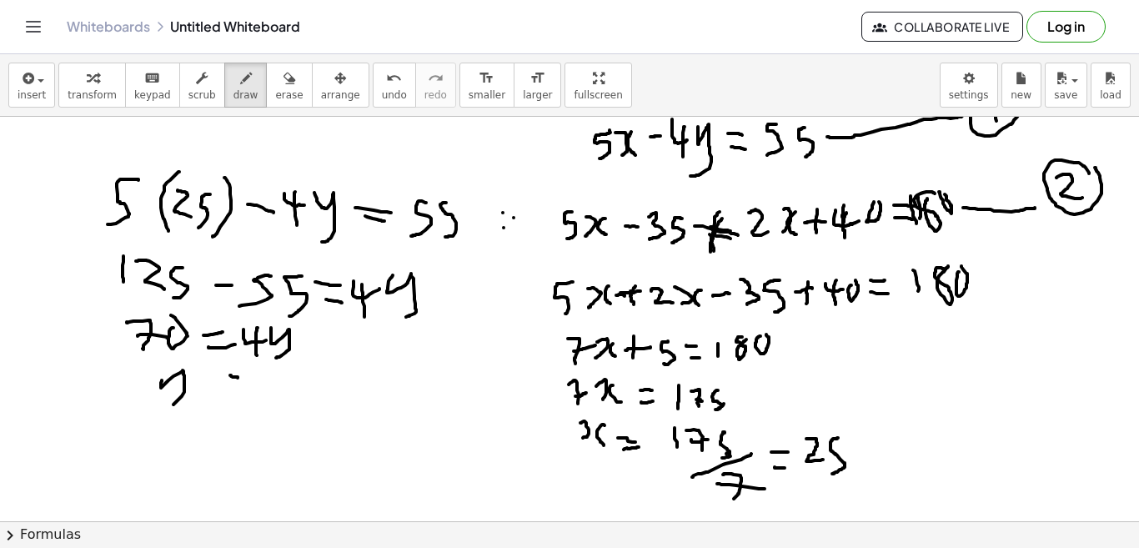
drag, startPoint x: 208, startPoint y: 392, endPoint x: 236, endPoint y: 392, distance: 28.4
click at [236, 392] on div at bounding box center [569, 306] width 1140 height 1213
drag, startPoint x: 262, startPoint y: 369, endPoint x: 268, endPoint y: 384, distance: 16.9
click at [270, 384] on div at bounding box center [569, 306] width 1140 height 1213
drag, startPoint x: 255, startPoint y: 376, endPoint x: 299, endPoint y: 377, distance: 44.2
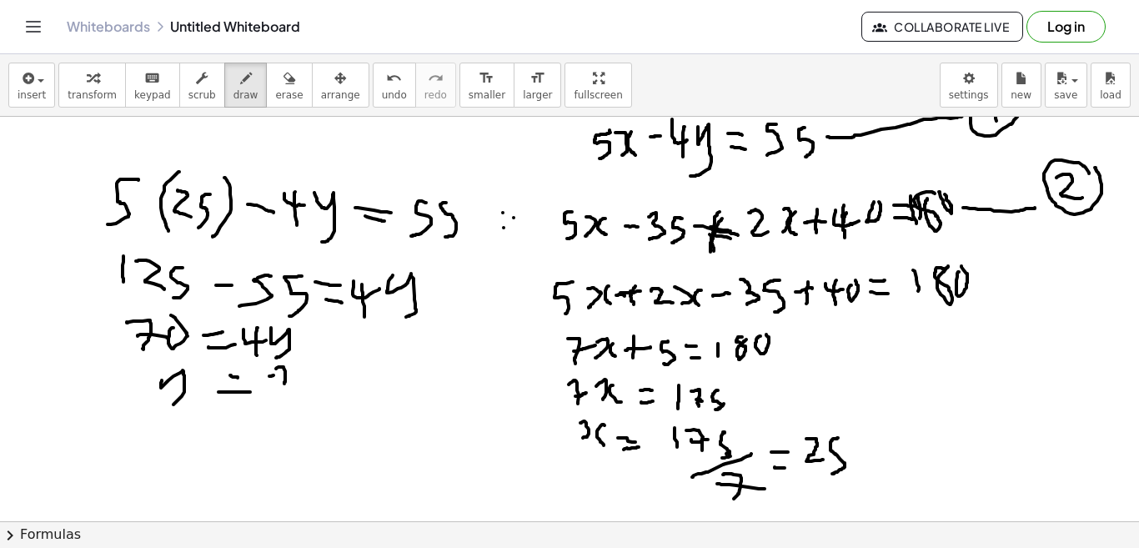
click at [299, 377] on div at bounding box center [569, 306] width 1140 height 1213
click at [304, 354] on div at bounding box center [569, 306] width 1140 height 1213
drag, startPoint x: 317, startPoint y: 384, endPoint x: 285, endPoint y: 409, distance: 40.4
click at [289, 412] on div at bounding box center [569, 306] width 1140 height 1213
drag, startPoint x: 295, startPoint y: 411, endPoint x: 313, endPoint y: 407, distance: 18.0
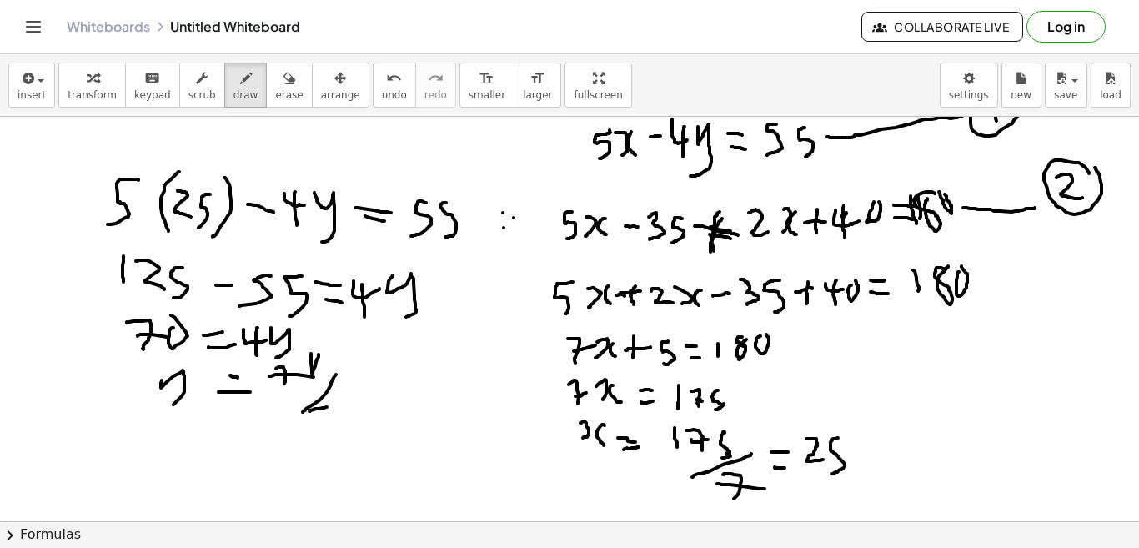
click at [313, 407] on div at bounding box center [569, 306] width 1140 height 1213
drag, startPoint x: 303, startPoint y: 404, endPoint x: 334, endPoint y: 420, distance: 34.7
click at [334, 420] on div at bounding box center [569, 306] width 1140 height 1213
drag, startPoint x: 324, startPoint y: 408, endPoint x: 316, endPoint y: 426, distance: 20.2
click at [316, 426] on div at bounding box center [569, 306] width 1140 height 1213
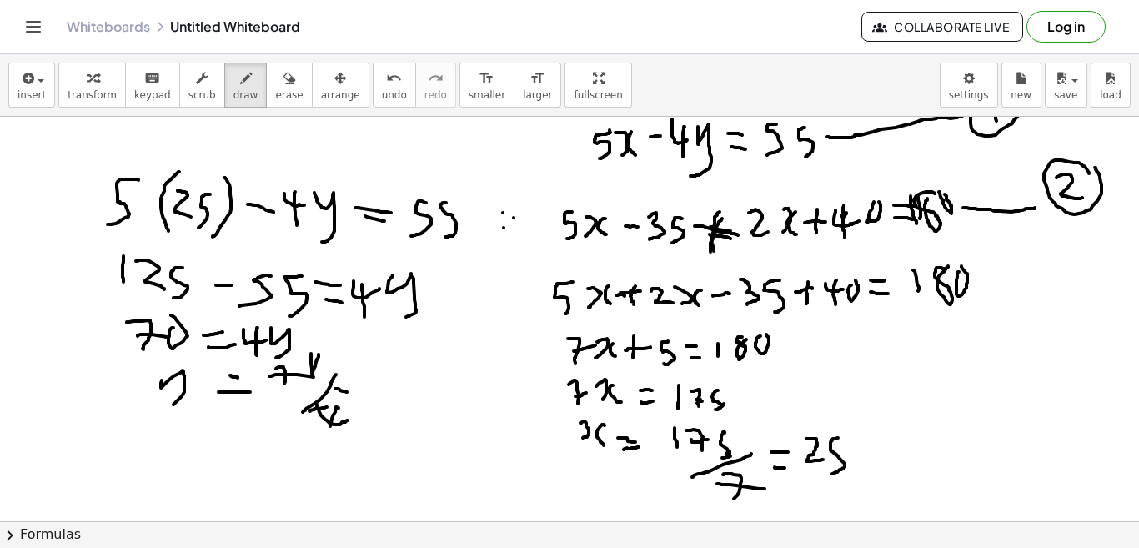
drag, startPoint x: 321, startPoint y: 389, endPoint x: 341, endPoint y: 393, distance: 20.4
click at [341, 393] on div at bounding box center [569, 306] width 1140 height 1213
drag, startPoint x: 335, startPoint y: 403, endPoint x: 352, endPoint y: 404, distance: 16.7
click at [352, 404] on div at bounding box center [569, 306] width 1140 height 1213
drag, startPoint x: 370, startPoint y: 354, endPoint x: 374, endPoint y: 392, distance: 37.7
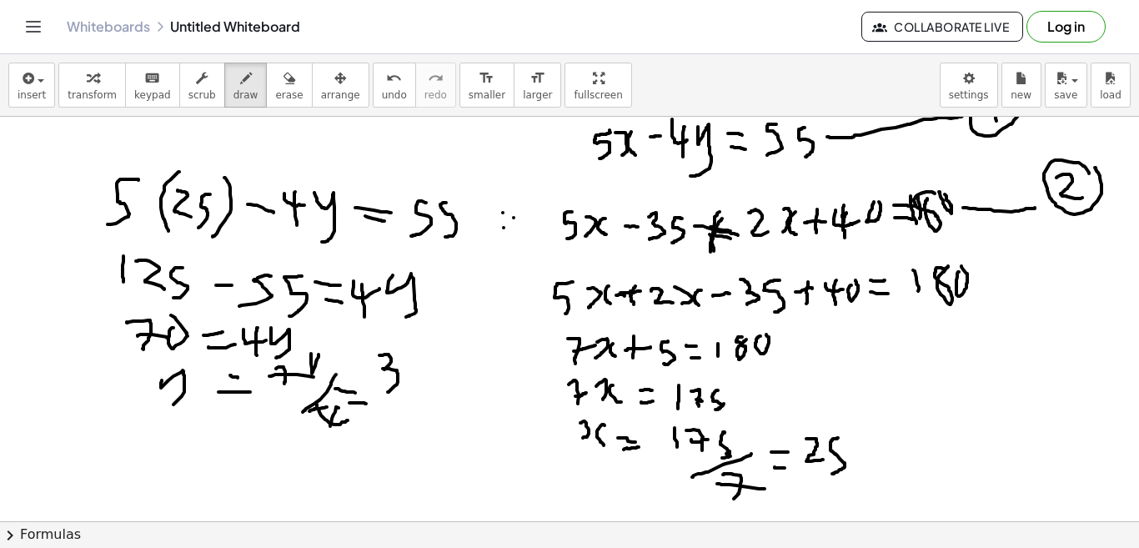
click at [374, 392] on div at bounding box center [569, 306] width 1140 height 1213
drag, startPoint x: 409, startPoint y: 362, endPoint x: 421, endPoint y: 399, distance: 38.8
click at [395, 403] on div at bounding box center [569, 306] width 1140 height 1213
click at [375, 432] on div at bounding box center [569, 306] width 1140 height 1213
drag, startPoint x: 399, startPoint y: 425, endPoint x: 418, endPoint y: 445, distance: 27.2
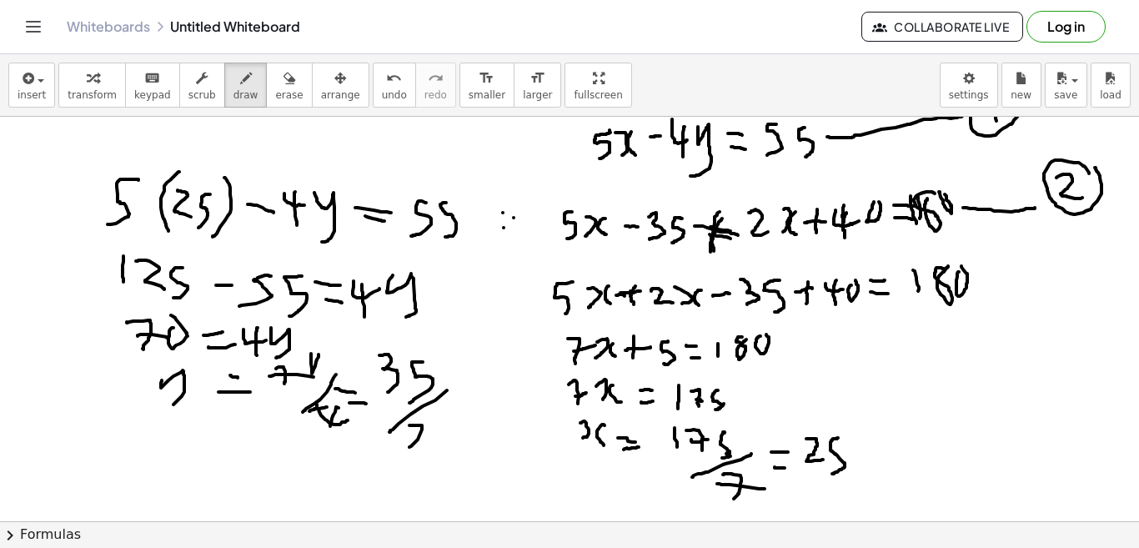
click at [418, 445] on div at bounding box center [569, 306] width 1140 height 1213
drag, startPoint x: 421, startPoint y: 413, endPoint x: 439, endPoint y: 415, distance: 17.7
click at [439, 415] on div at bounding box center [569, 306] width 1140 height 1213
click at [435, 425] on div at bounding box center [569, 306] width 1140 height 1213
drag, startPoint x: 465, startPoint y: 386, endPoint x: 465, endPoint y: 415, distance: 29.2
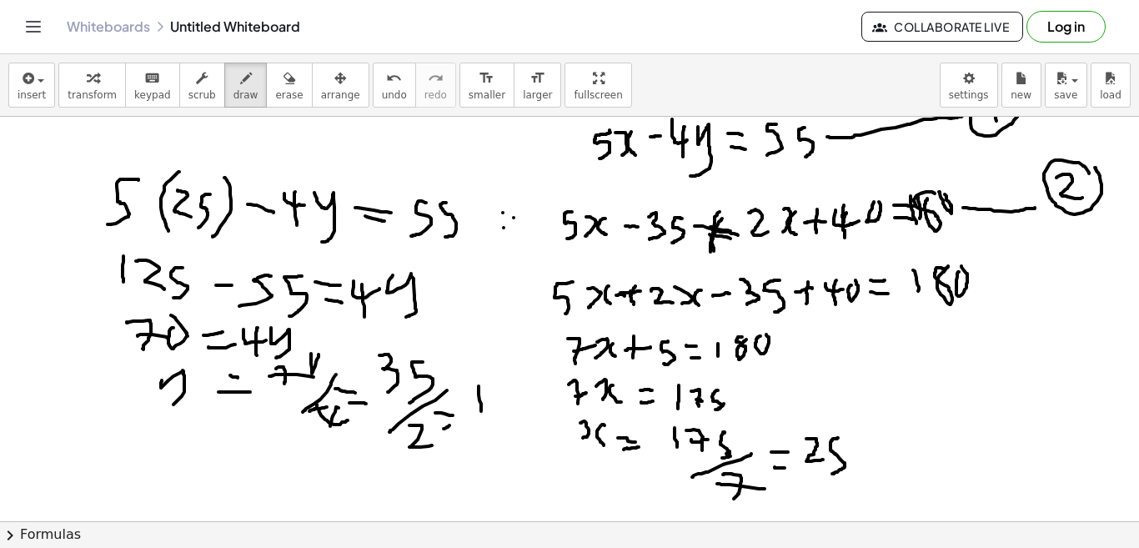
click at [466, 417] on div at bounding box center [569, 306] width 1140 height 1213
drag, startPoint x: 470, startPoint y: 384, endPoint x: 484, endPoint y: 423, distance: 40.9
click at [485, 423] on div at bounding box center [569, 306] width 1140 height 1213
drag, startPoint x: 484, startPoint y: 409, endPoint x: 500, endPoint y: 414, distance: 17.2
click at [500, 414] on div at bounding box center [569, 306] width 1140 height 1213
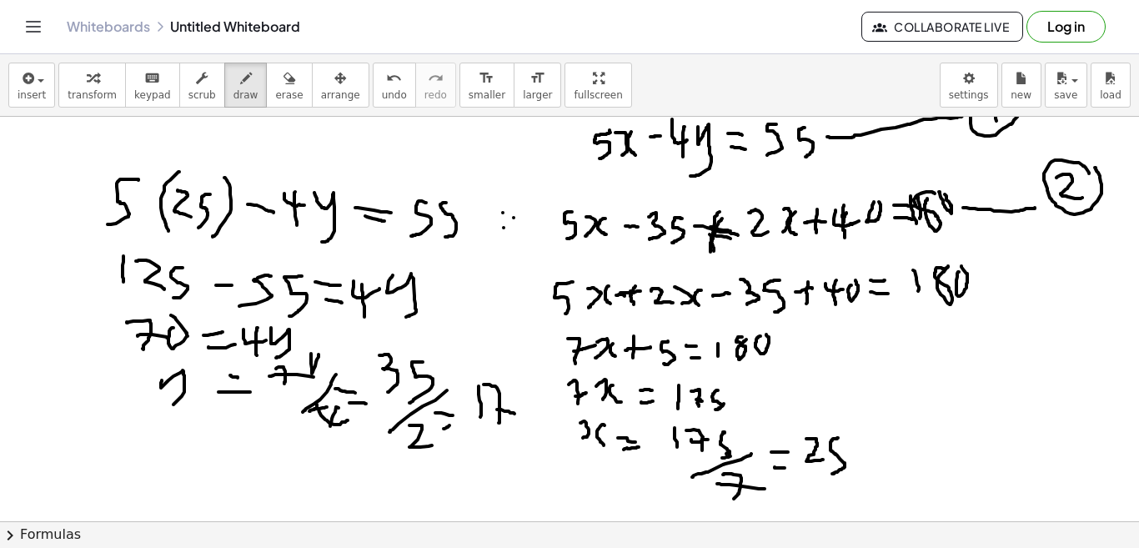
click at [504, 393] on div at bounding box center [569, 306] width 1140 height 1213
drag, startPoint x: 511, startPoint y: 386, endPoint x: 508, endPoint y: 429, distance: 42.7
click at [508, 429] on div at bounding box center [569, 306] width 1140 height 1213
